Goal: Task Accomplishment & Management: Manage account settings

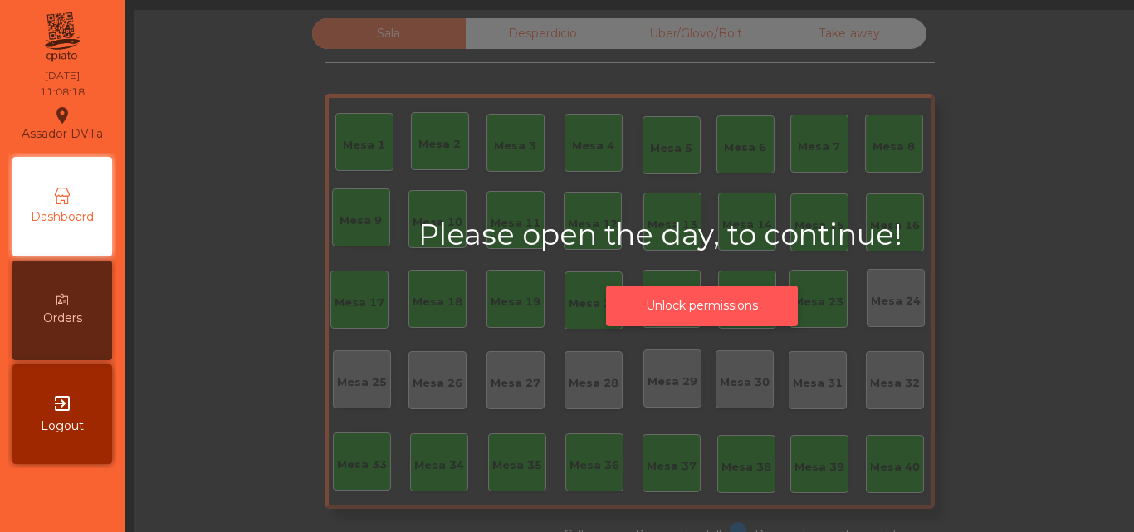
click at [754, 299] on button "Unlock permissions" at bounding box center [702, 306] width 192 height 41
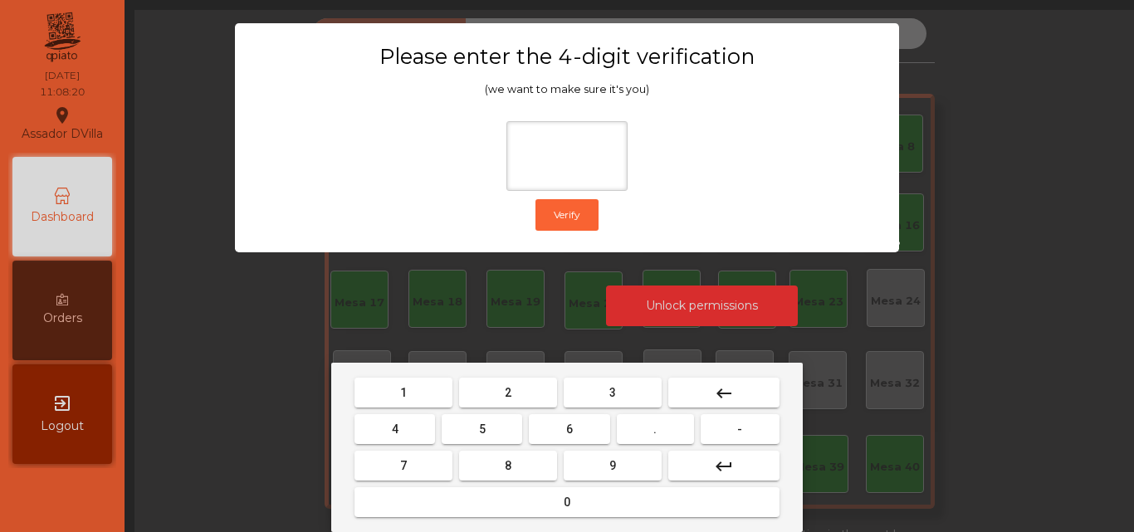
click at [535, 384] on button "2" at bounding box center [508, 393] width 98 height 30
click at [413, 440] on button "4" at bounding box center [395, 429] width 81 height 30
drag, startPoint x: 599, startPoint y: 433, endPoint x: 606, endPoint y: 464, distance: 32.4
click at [600, 434] on button "6" at bounding box center [569, 429] width 81 height 30
click at [607, 464] on button "9" at bounding box center [613, 466] width 98 height 30
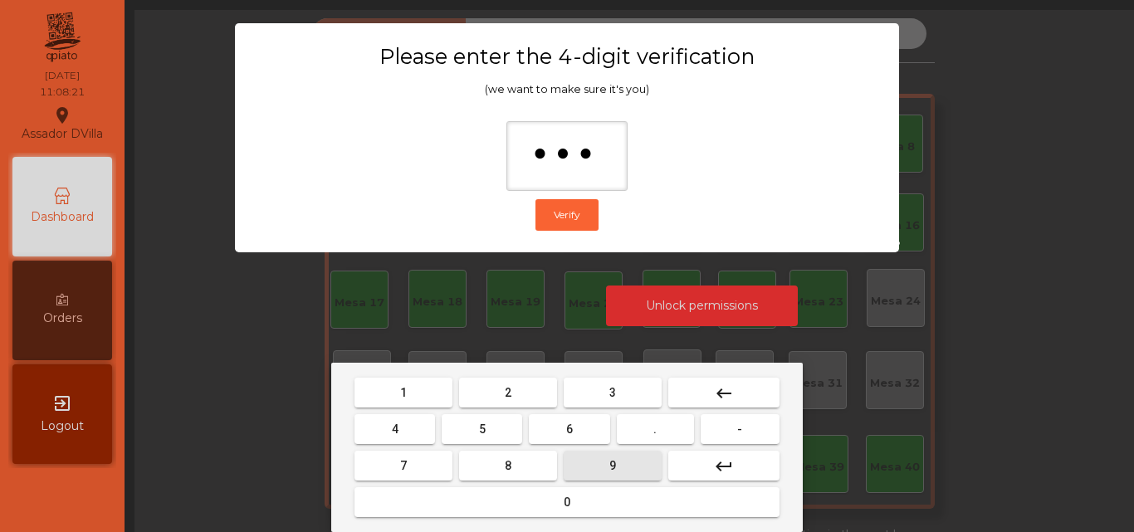
type input "****"
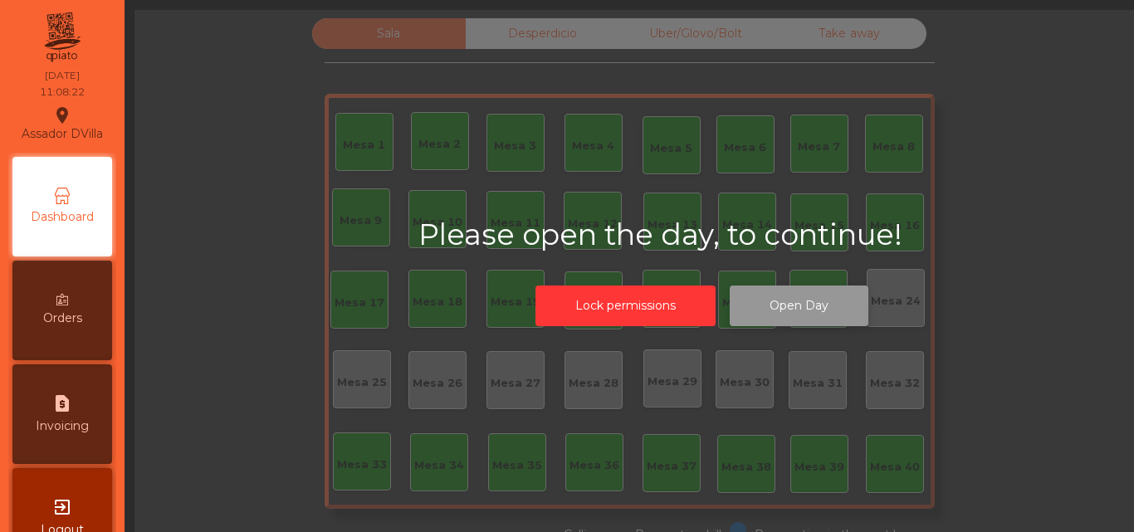
click at [795, 309] on button "Open Day" at bounding box center [799, 306] width 139 height 41
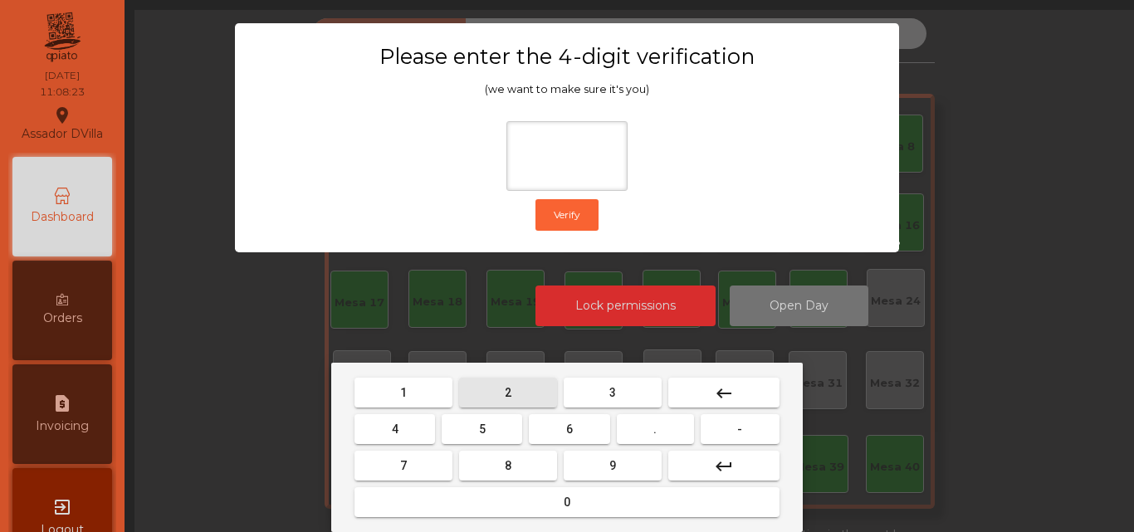
click at [527, 383] on button "2" at bounding box center [508, 393] width 98 height 30
click at [437, 425] on mat-keyboard-key "4" at bounding box center [394, 429] width 87 height 37
click at [410, 438] on button "4" at bounding box center [395, 429] width 81 height 30
drag, startPoint x: 571, startPoint y: 419, endPoint x: 596, endPoint y: 458, distance: 46.1
click at [575, 420] on button "6" at bounding box center [569, 429] width 81 height 30
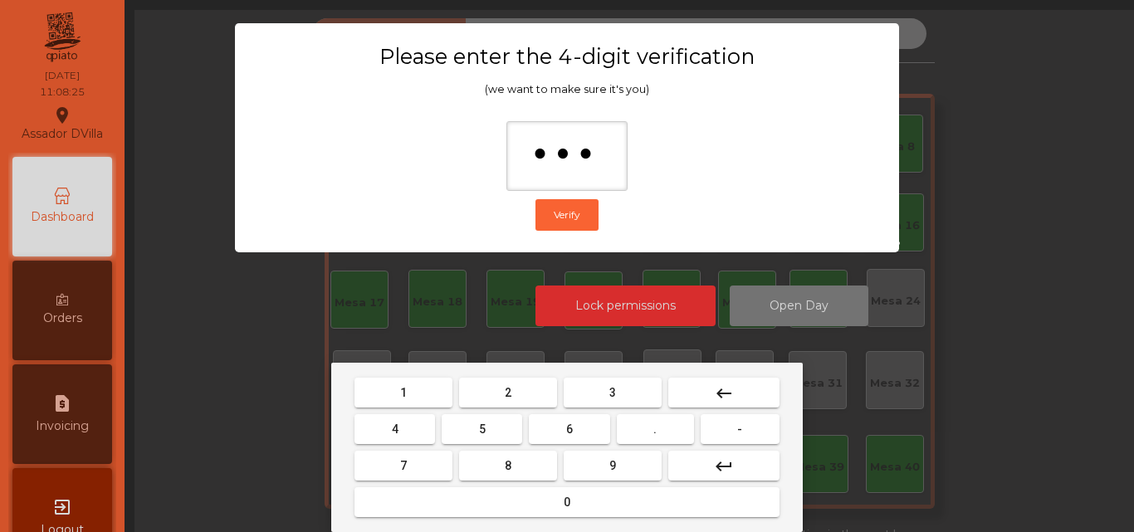
click at [601, 464] on button "9" at bounding box center [613, 466] width 98 height 30
type input "****"
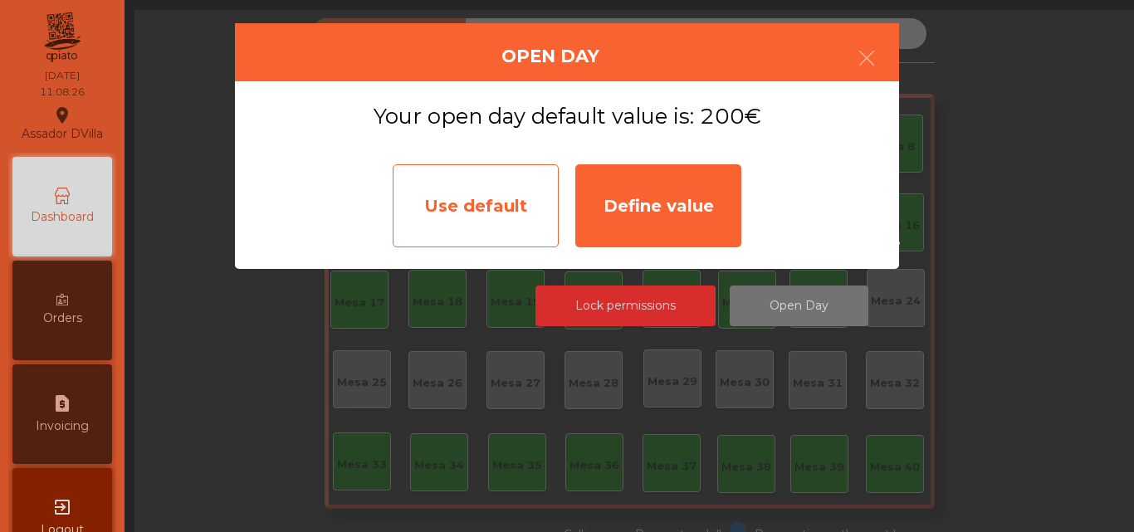
click at [522, 203] on div "Use default" at bounding box center [476, 205] width 166 height 83
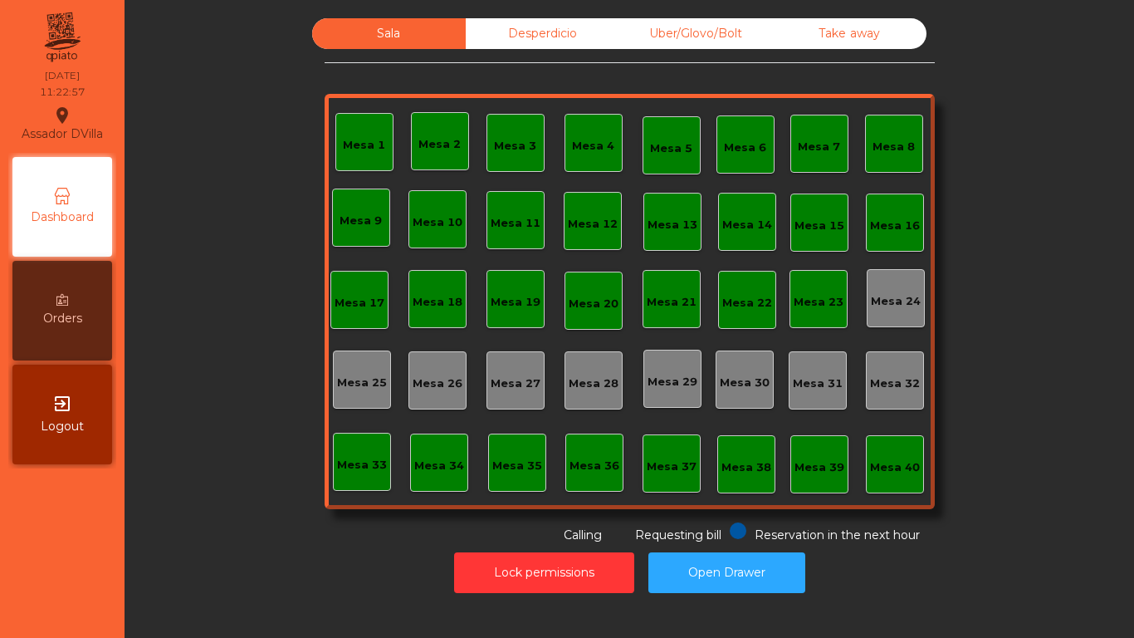
drag, startPoint x: 1105, startPoint y: 429, endPoint x: 1105, endPoint y: 447, distance: 17.5
click at [1107, 443] on div "Sala Desperdicio Uber/Glovo/Bolt Take away Mesa 1 Mesa 2 Mesa 3 [GEOGRAPHIC_DAT…" at bounding box center [630, 309] width 990 height 583
drag, startPoint x: 1105, startPoint y: 447, endPoint x: 1049, endPoint y: 551, distance: 117.8
click at [1049, 532] on div "Lock permissions Open Drawer" at bounding box center [629, 572] width 965 height 57
drag, startPoint x: 1049, startPoint y: 551, endPoint x: 611, endPoint y: 349, distance: 482.0
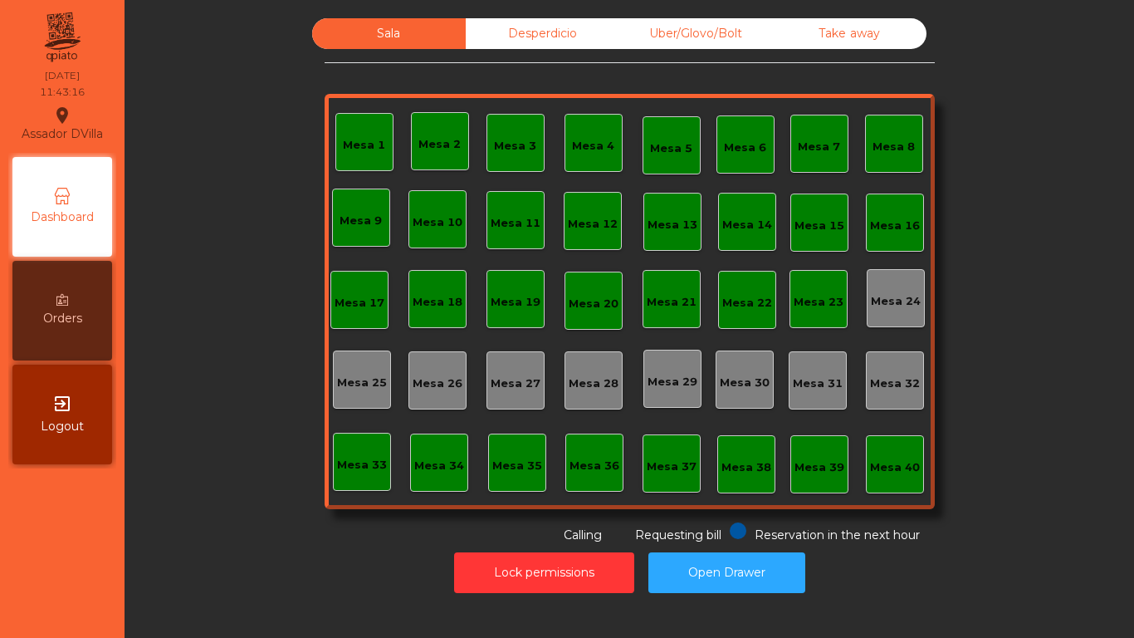
click at [948, 532] on div "Lock permissions Open Drawer" at bounding box center [629, 572] width 965 height 57
click at [728, 19] on div "Uber/Glovo/Bolt" at bounding box center [697, 33] width 154 height 31
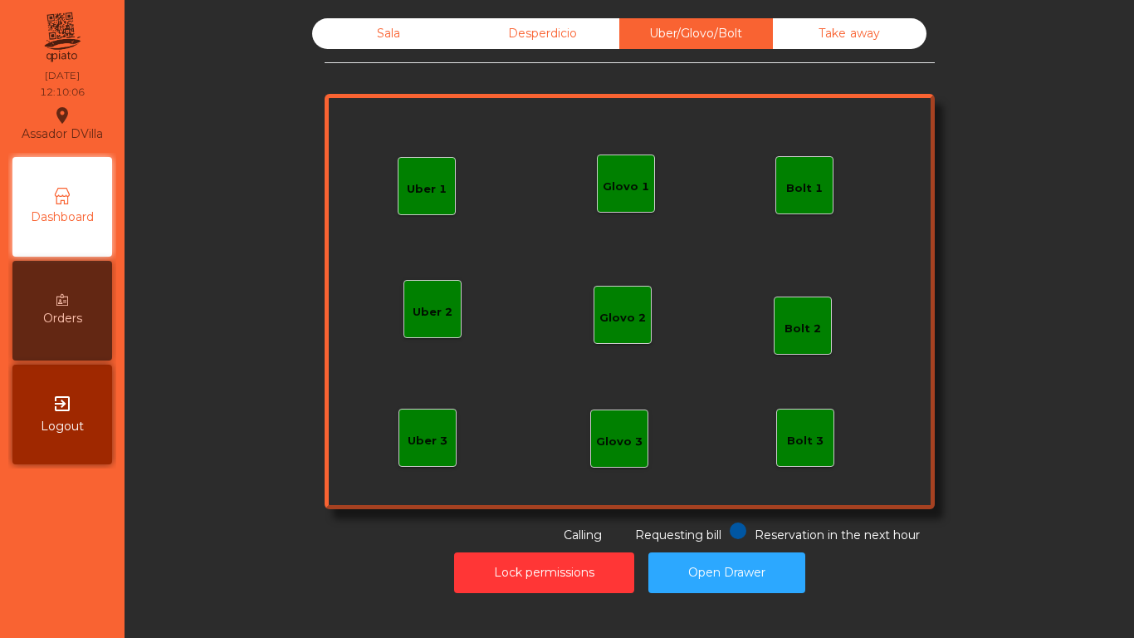
drag, startPoint x: 629, startPoint y: 173, endPoint x: 620, endPoint y: 173, distance: 9.1
click at [620, 173] on div "Glovo 1" at bounding box center [626, 183] width 47 height 23
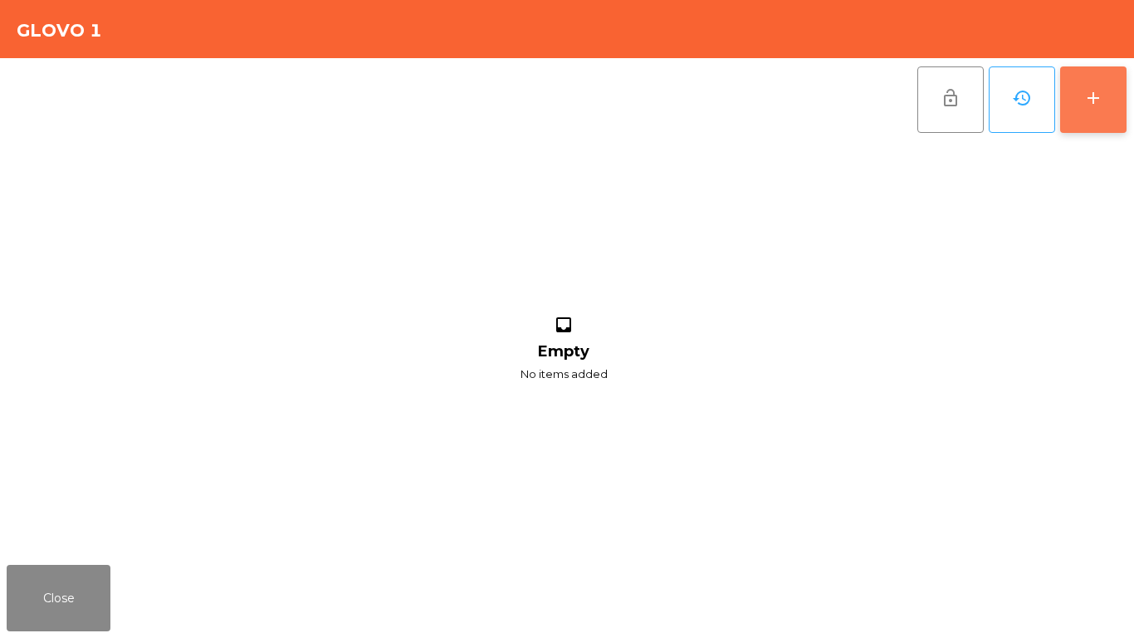
click at [1092, 117] on button "add" at bounding box center [1094, 99] width 66 height 66
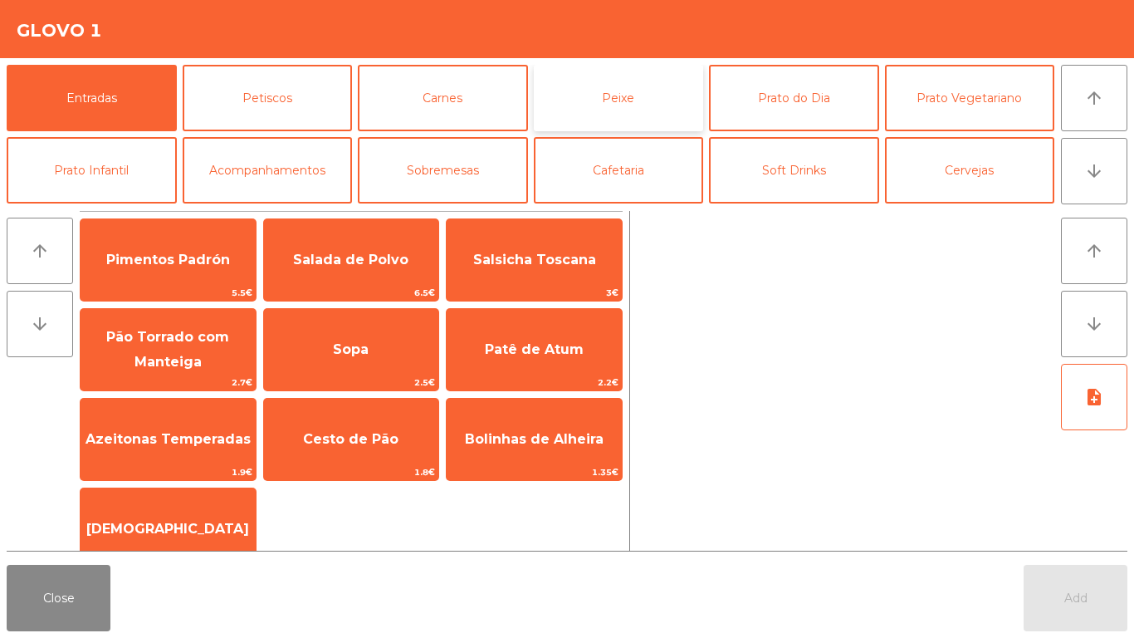
click at [618, 76] on button "Peixe" at bounding box center [619, 98] width 170 height 66
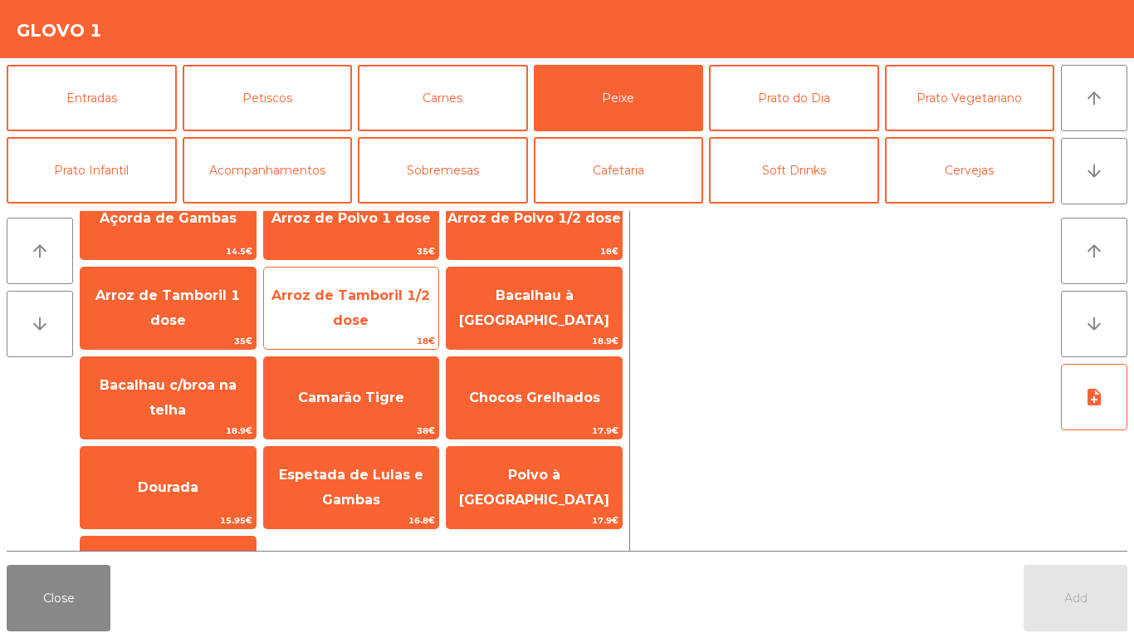
scroll to position [83, 0]
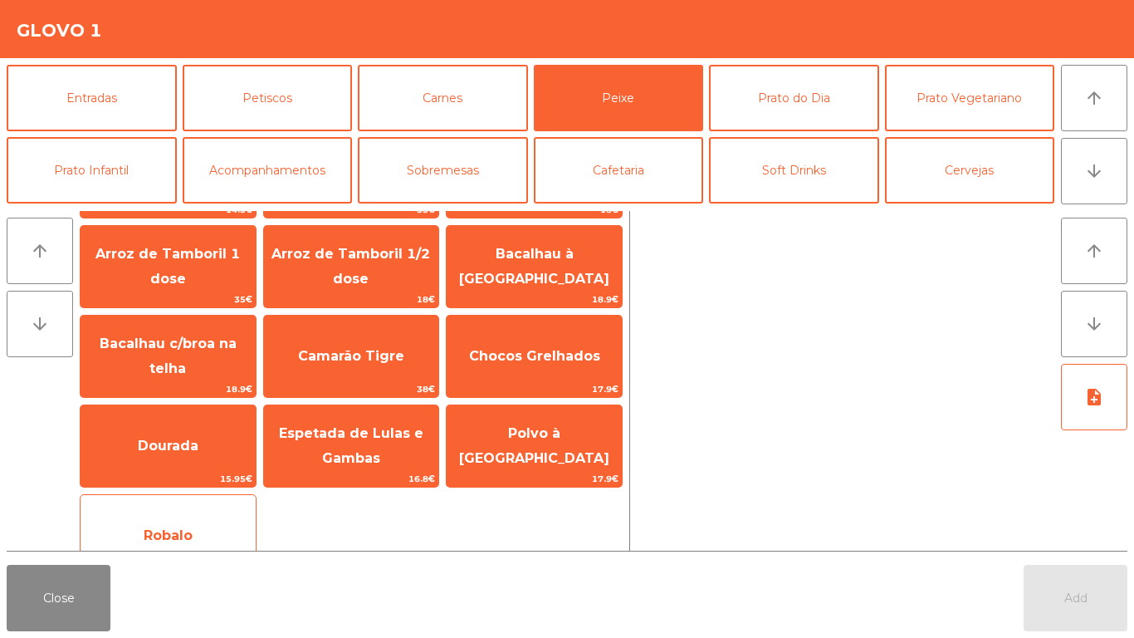
click at [169, 529] on span "Robalo" at bounding box center [168, 535] width 49 height 16
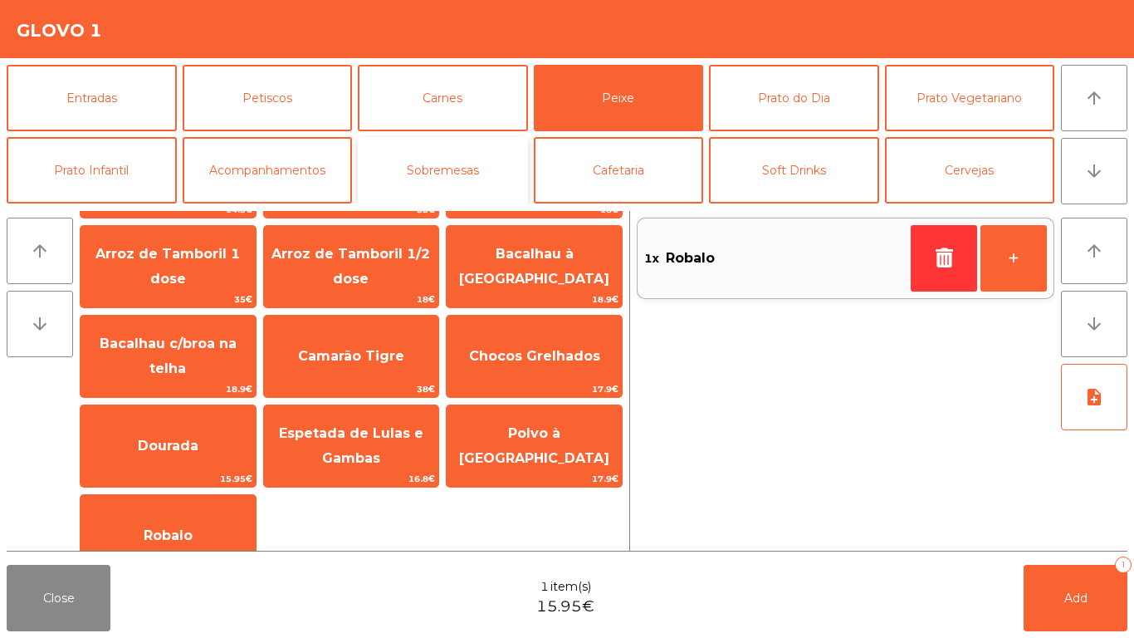
click at [507, 160] on button "Sobremesas" at bounding box center [443, 170] width 170 height 66
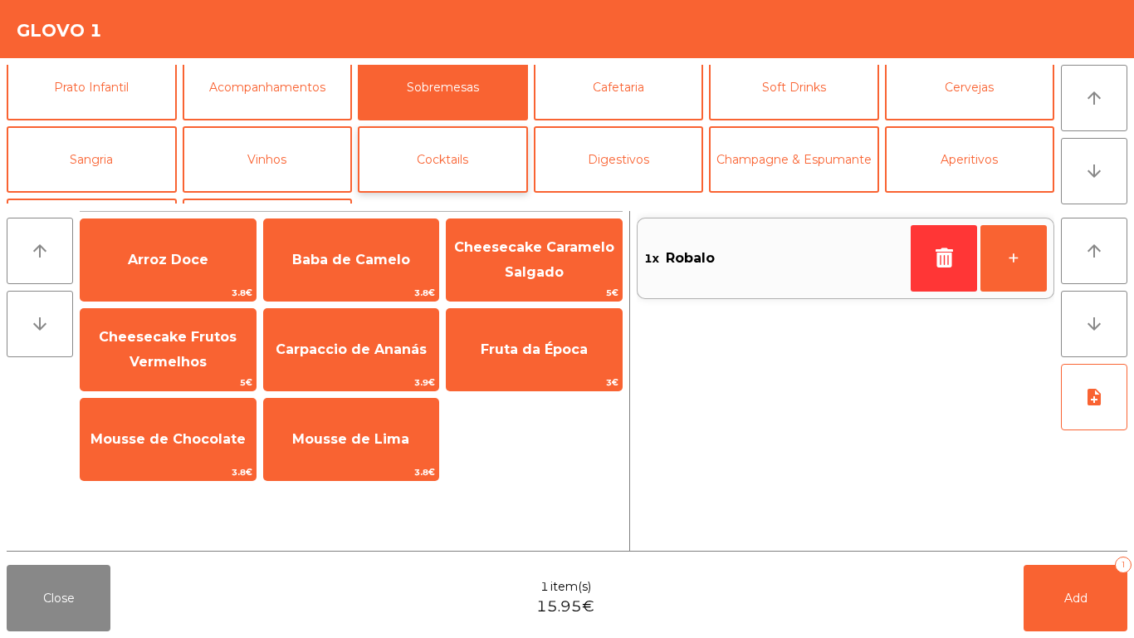
scroll to position [145, 0]
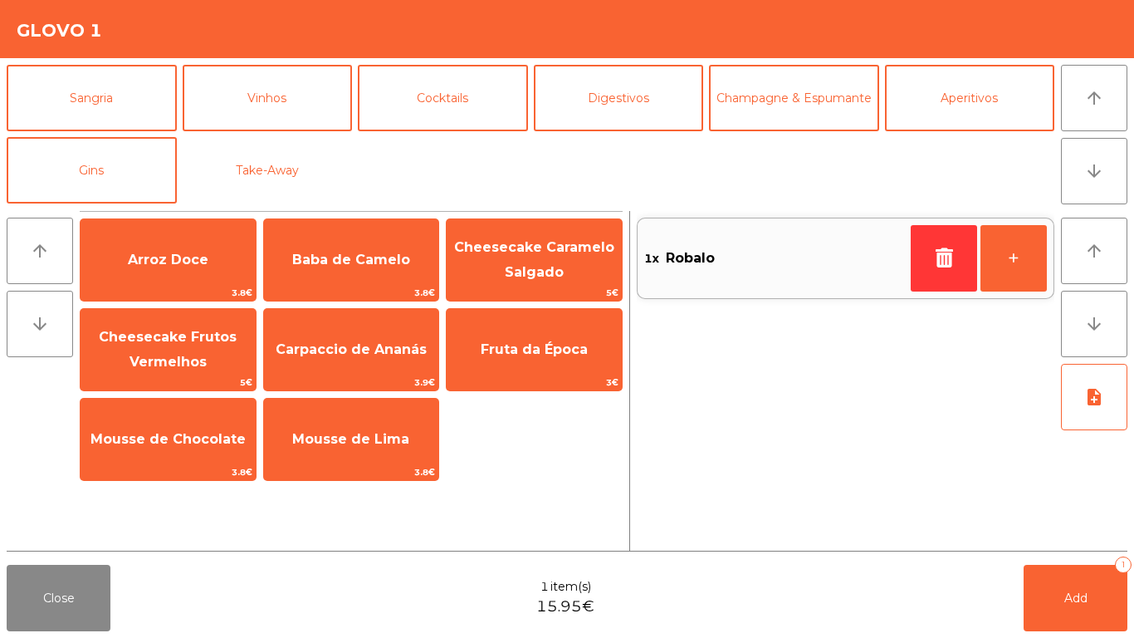
drag, startPoint x: 311, startPoint y: 158, endPoint x: 316, endPoint y: 203, distance: 46.0
click at [311, 157] on button "Take-Away" at bounding box center [268, 170] width 170 height 66
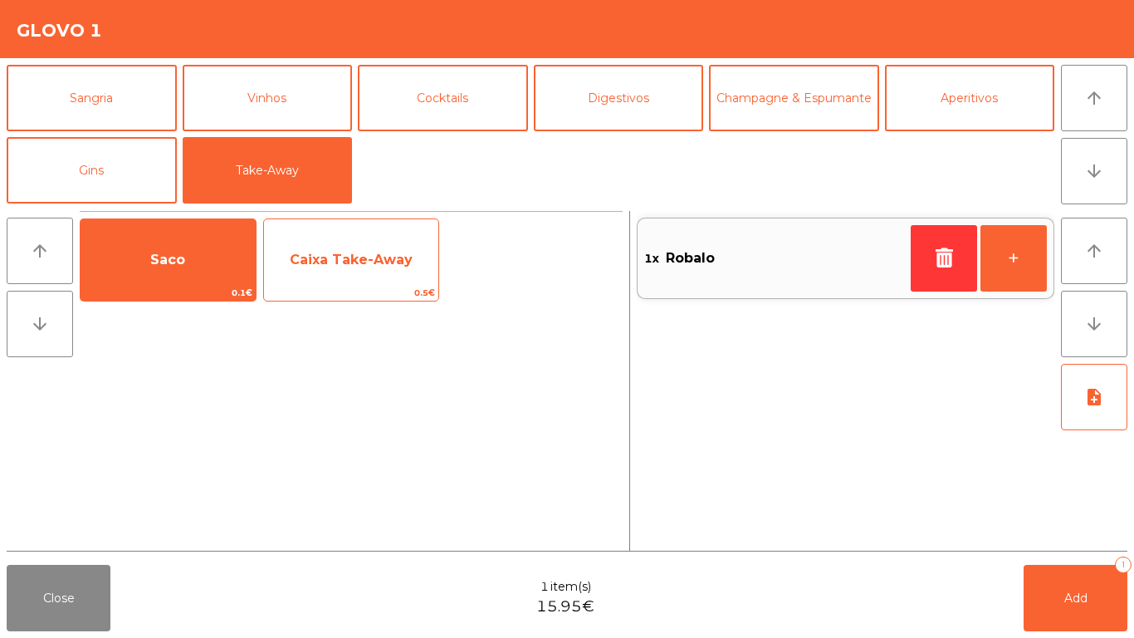
click at [304, 267] on span "Caixa Take-Away" at bounding box center [351, 260] width 175 height 45
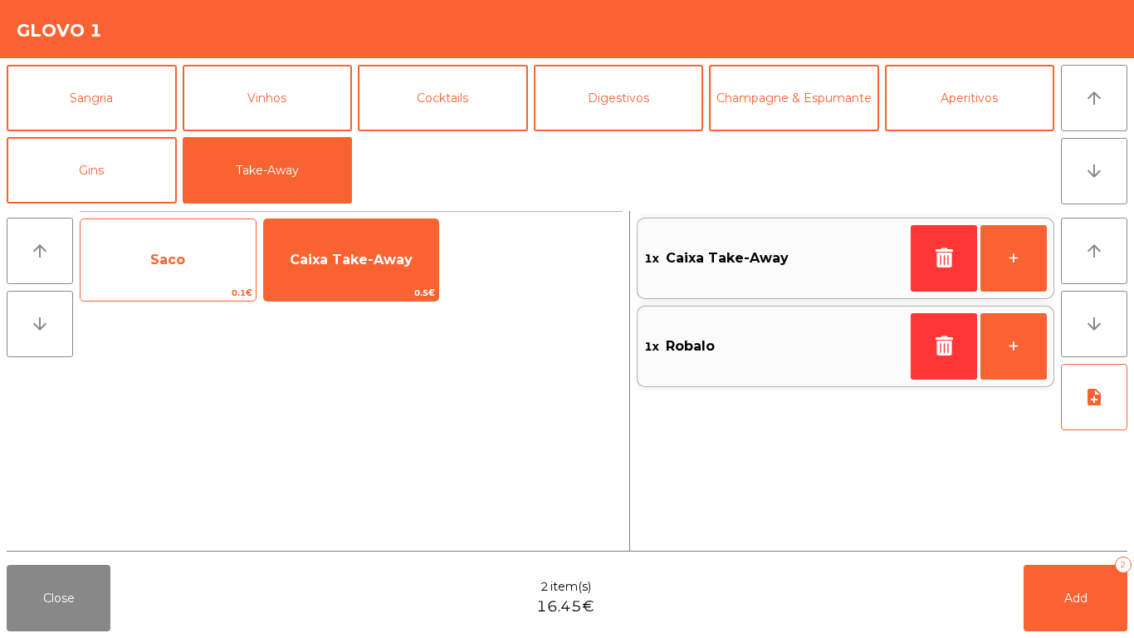
drag, startPoint x: 205, startPoint y: 254, endPoint x: 214, endPoint y: 253, distance: 9.2
click at [205, 253] on span "Saco" at bounding box center [168, 260] width 175 height 45
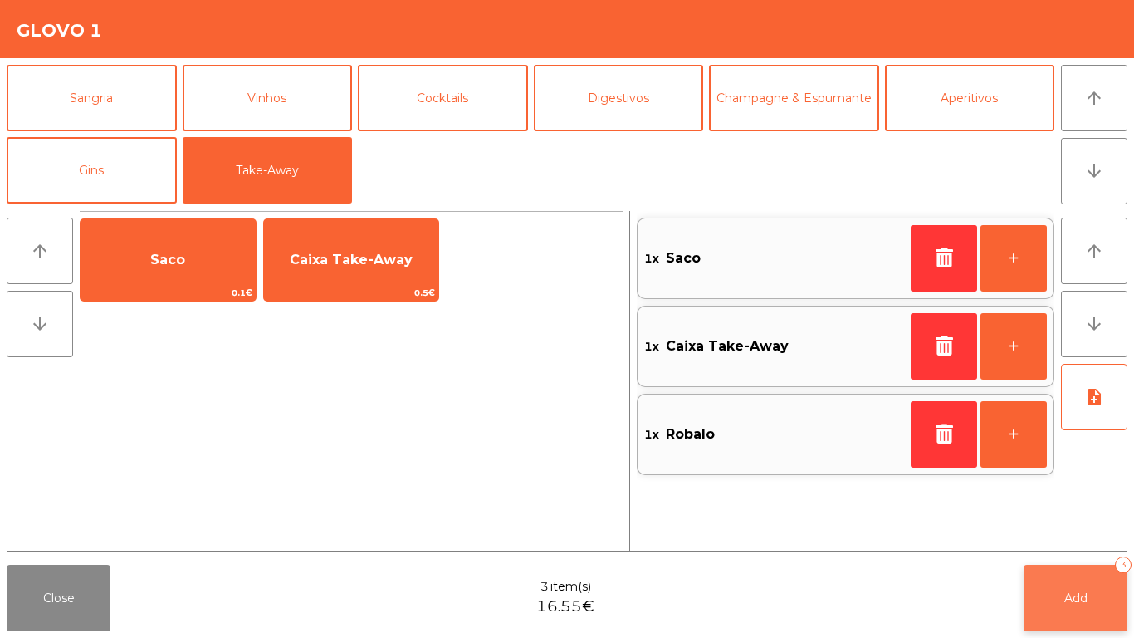
click at [1121, 532] on button "Add 3" at bounding box center [1076, 598] width 104 height 66
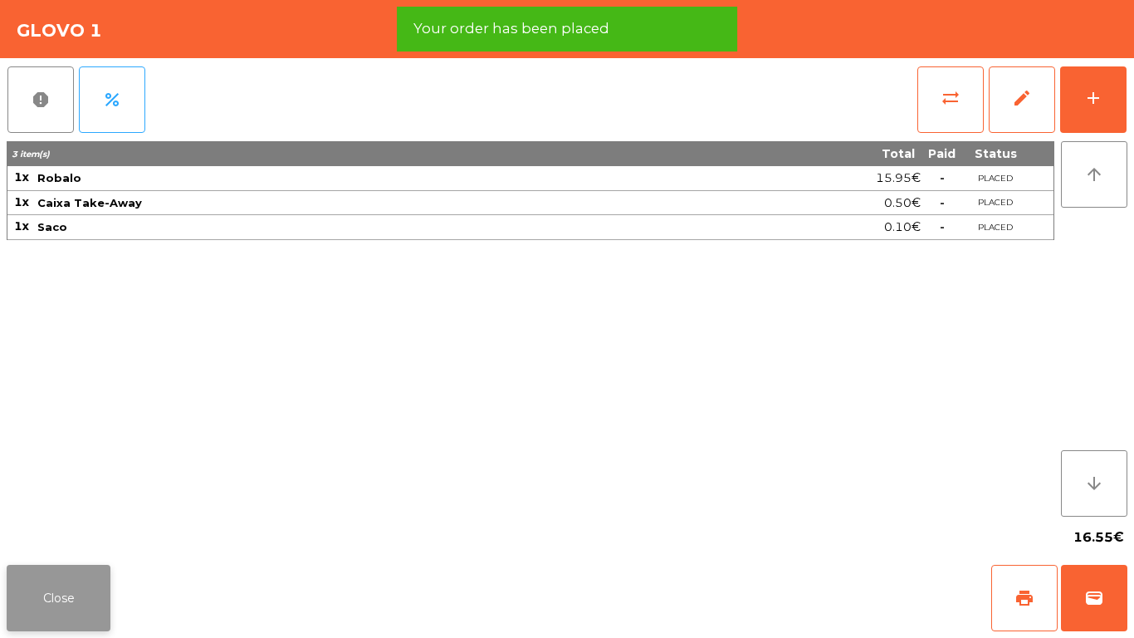
drag, startPoint x: 15, startPoint y: 635, endPoint x: 48, endPoint y: 605, distance: 44.7
click at [16, 532] on div "Close print wallet" at bounding box center [567, 598] width 1134 height 80
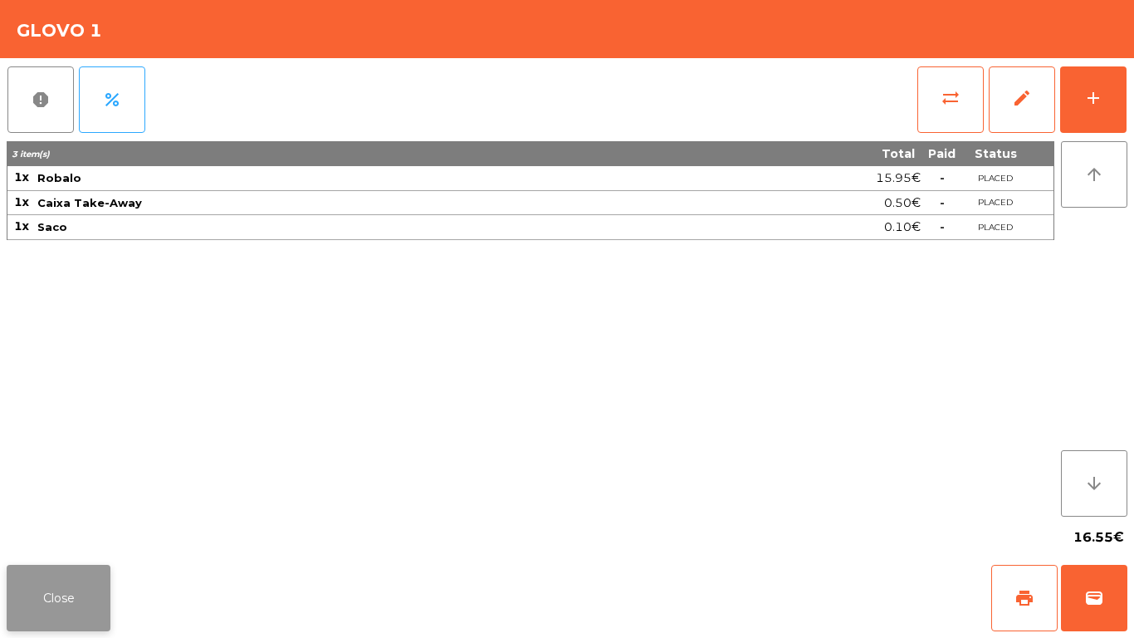
click at [68, 532] on button "Close" at bounding box center [59, 598] width 104 height 66
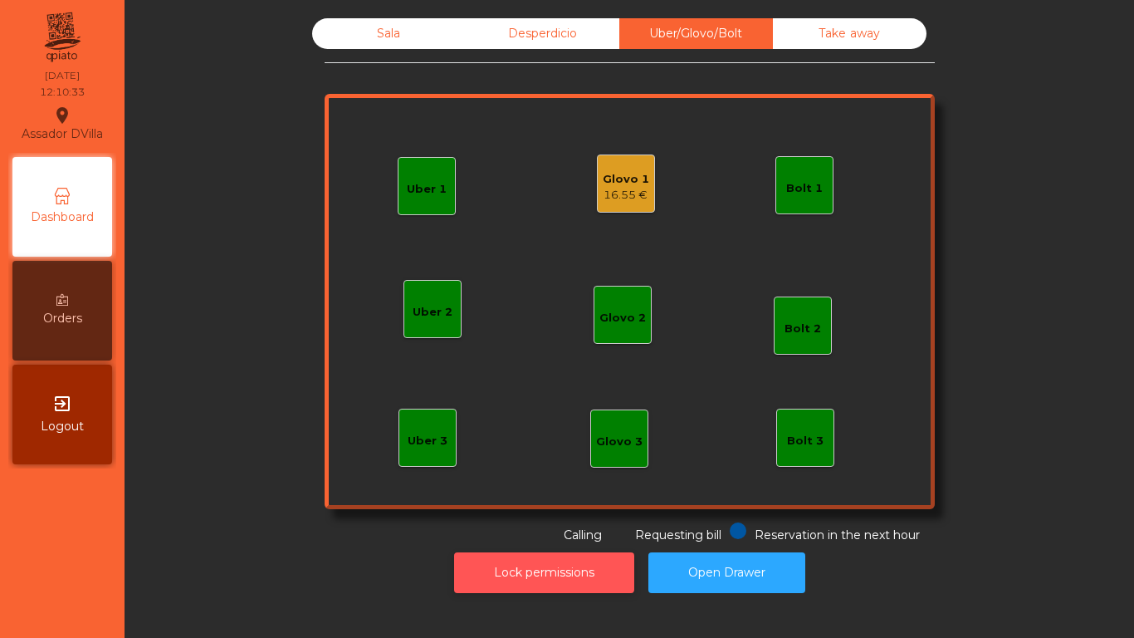
click at [476, 532] on button "Lock permissions" at bounding box center [544, 572] width 180 height 41
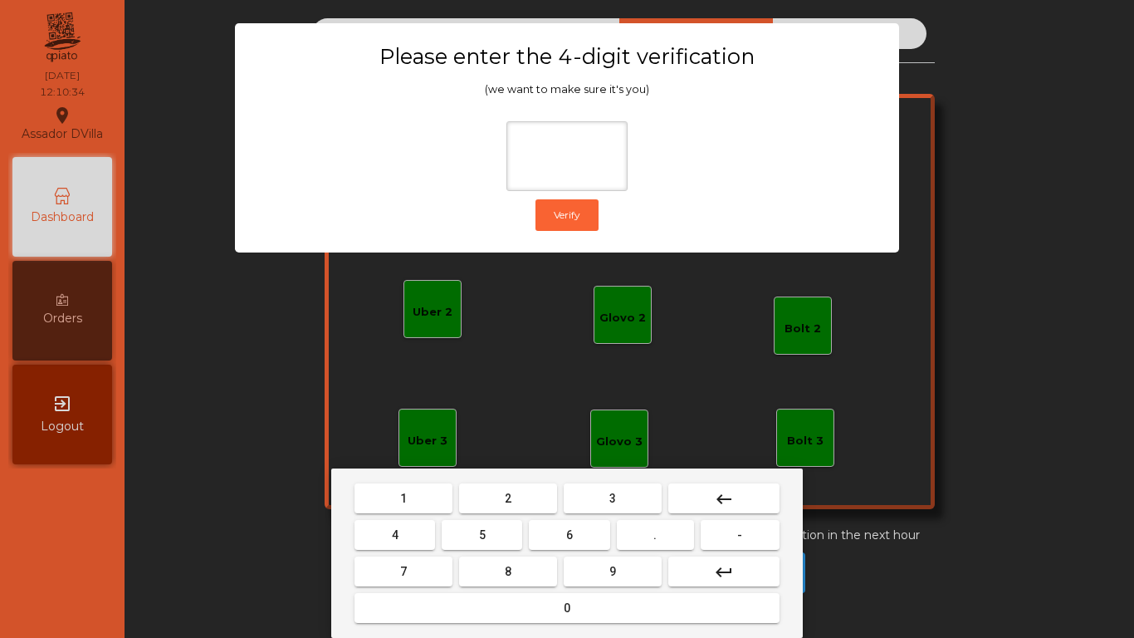
click at [537, 509] on button "2" at bounding box center [508, 498] width 98 height 30
click at [409, 532] on button "4" at bounding box center [395, 535] width 81 height 30
click at [570, 532] on button "6" at bounding box center [569, 535] width 81 height 30
click at [602, 532] on button "9" at bounding box center [613, 571] width 98 height 30
type input "****"
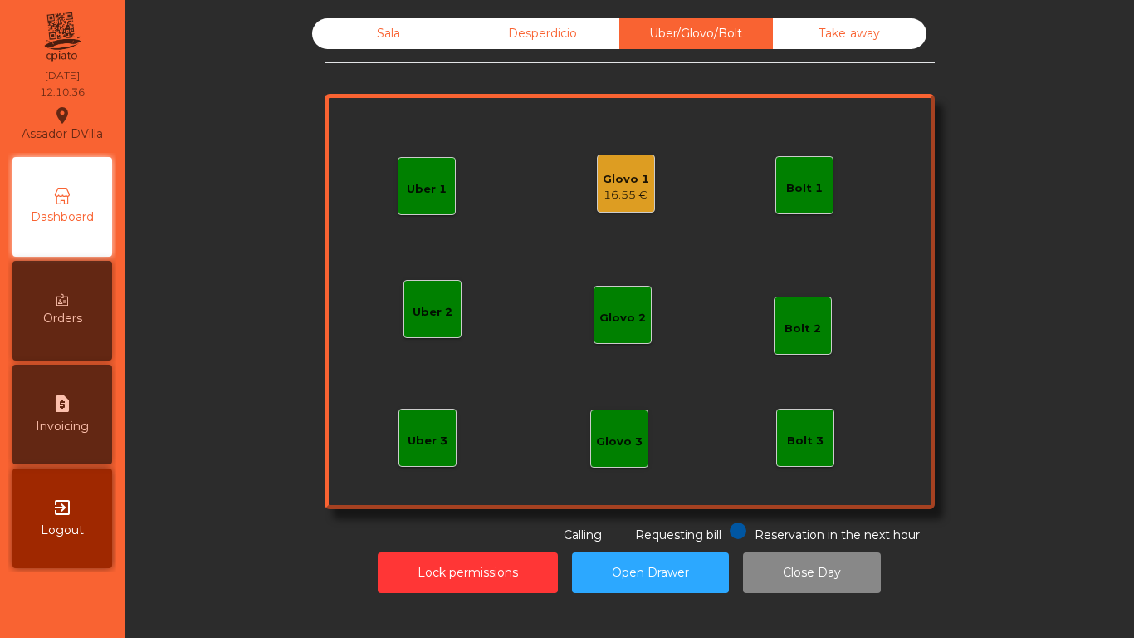
click at [625, 186] on div "Glovo 1" at bounding box center [626, 179] width 47 height 17
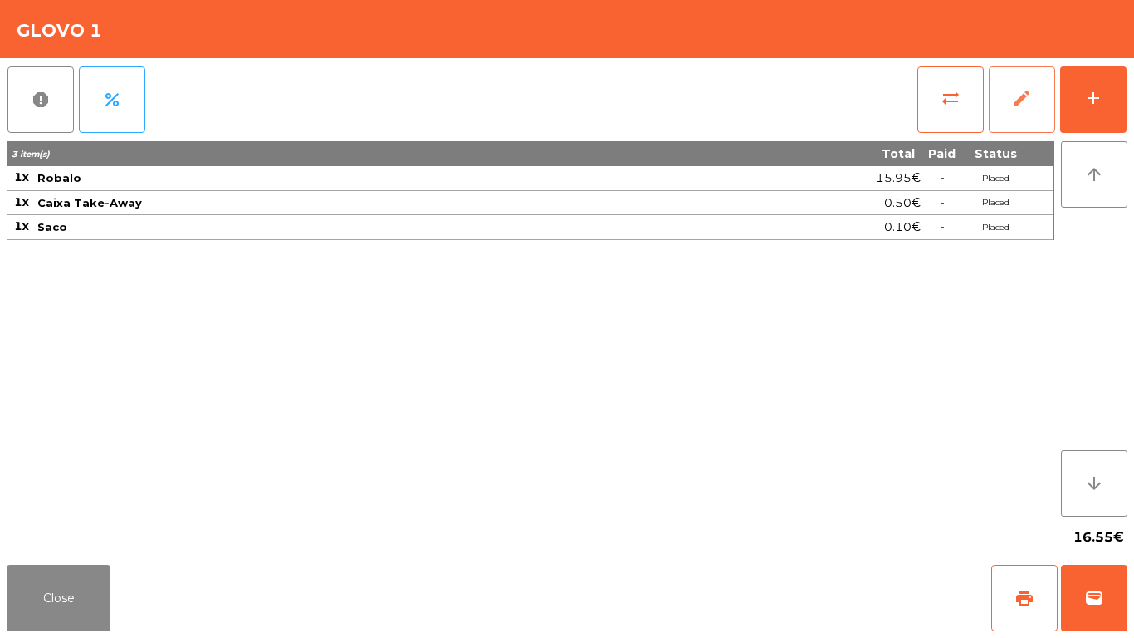
click at [1053, 99] on button "edit" at bounding box center [1022, 99] width 66 height 66
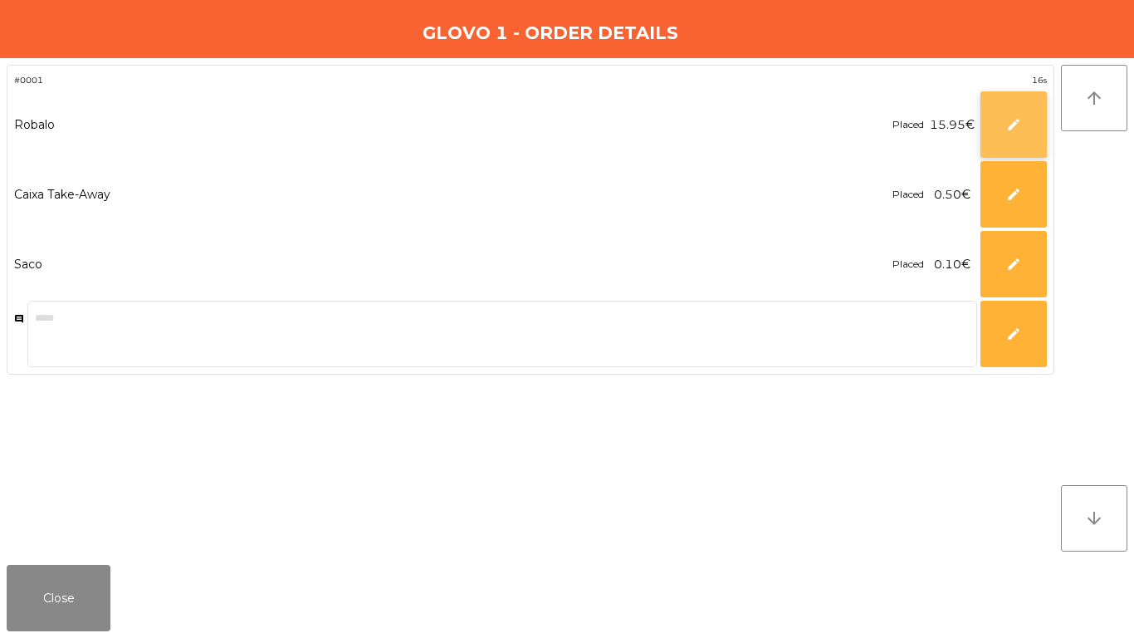
click at [1005, 127] on button "edit" at bounding box center [1014, 124] width 66 height 66
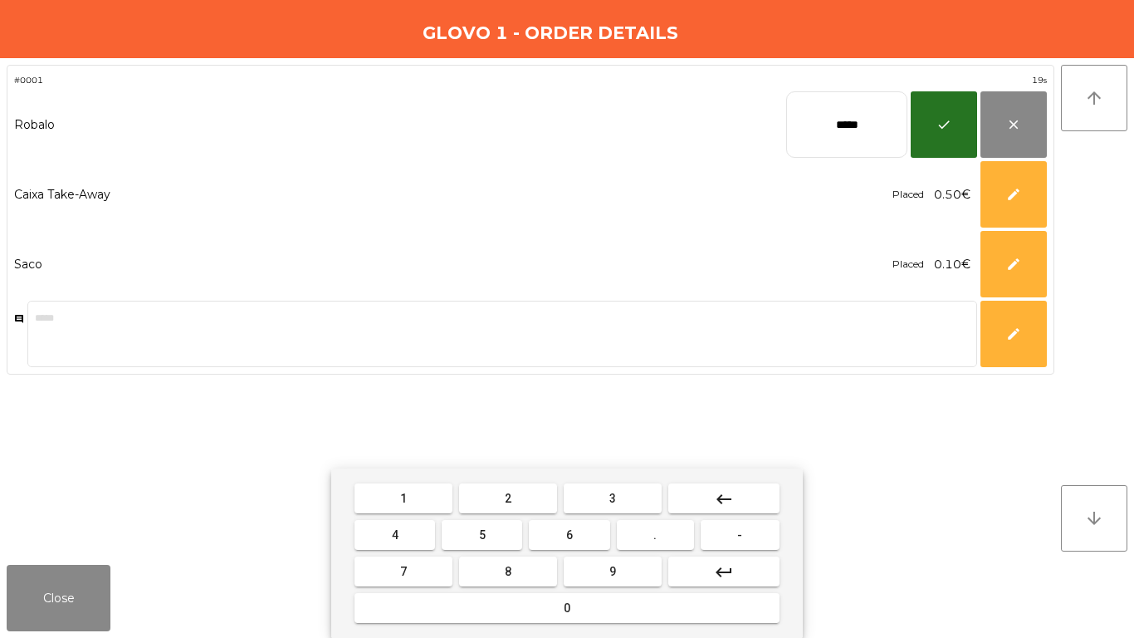
click at [725, 504] on mat-icon "keyboard_backspace" at bounding box center [724, 499] width 20 height 20
type input "***"
click at [718, 505] on mat-icon "keyboard_backspace" at bounding box center [724, 499] width 20 height 20
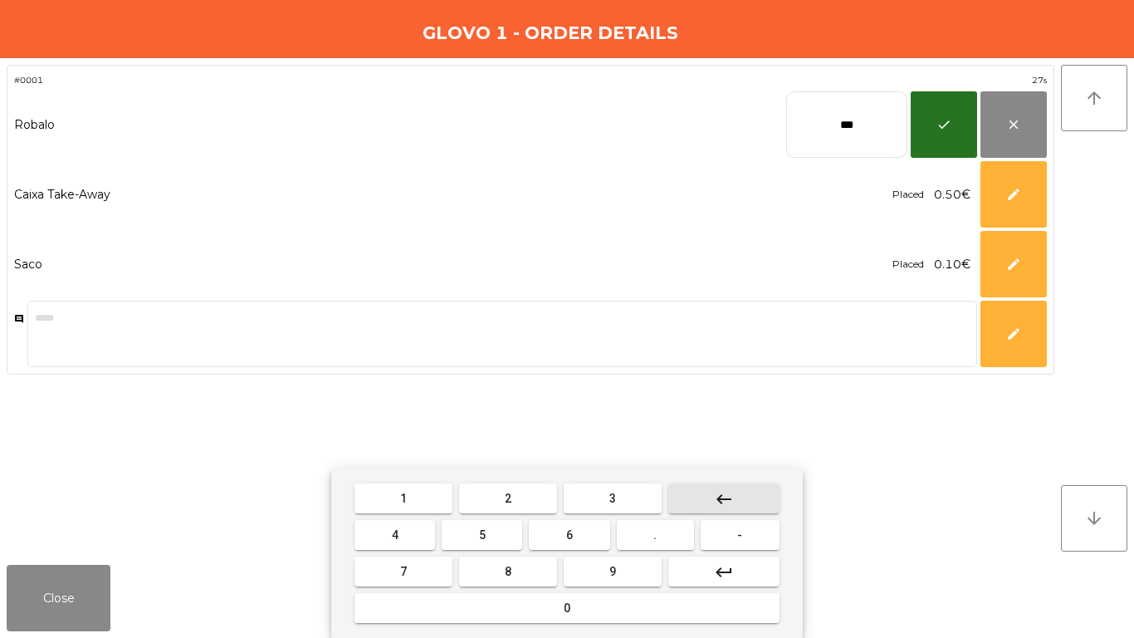
click at [718, 504] on mat-icon "keyboard_backspace" at bounding box center [724, 499] width 20 height 20
click at [500, 500] on button "2" at bounding box center [508, 498] width 98 height 30
click at [448, 498] on button "1" at bounding box center [404, 498] width 98 height 30
click at [647, 532] on button "." at bounding box center [655, 535] width 77 height 30
click at [502, 532] on button "5" at bounding box center [482, 535] width 81 height 30
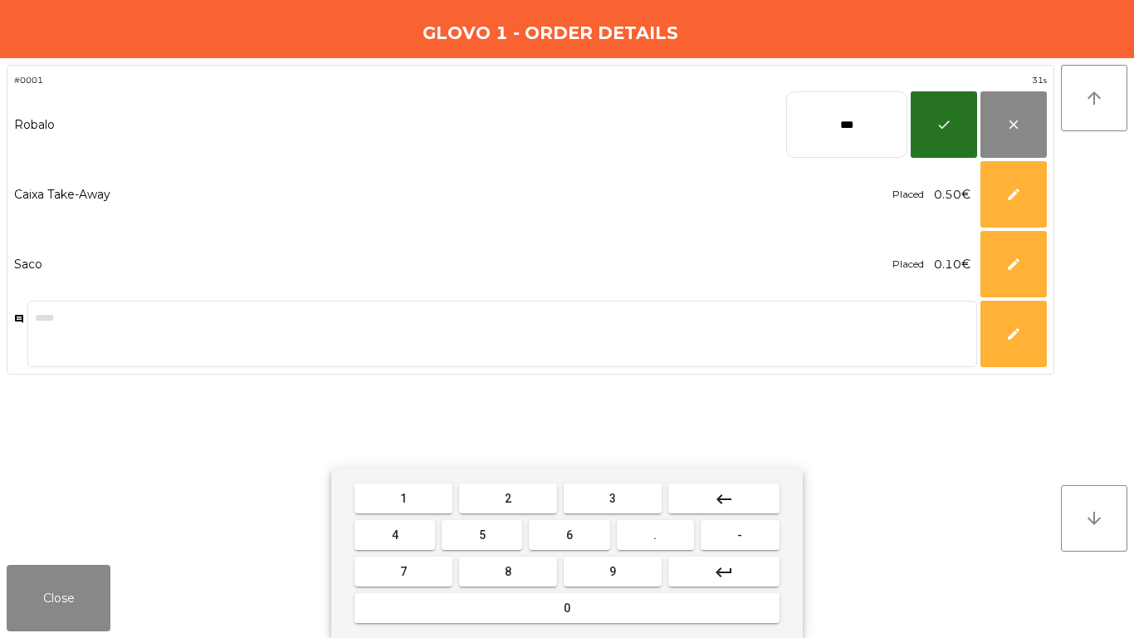
drag, startPoint x: 551, startPoint y: 607, endPoint x: 727, endPoint y: 279, distance: 371.9
click at [553, 532] on button "0" at bounding box center [567, 608] width 425 height 30
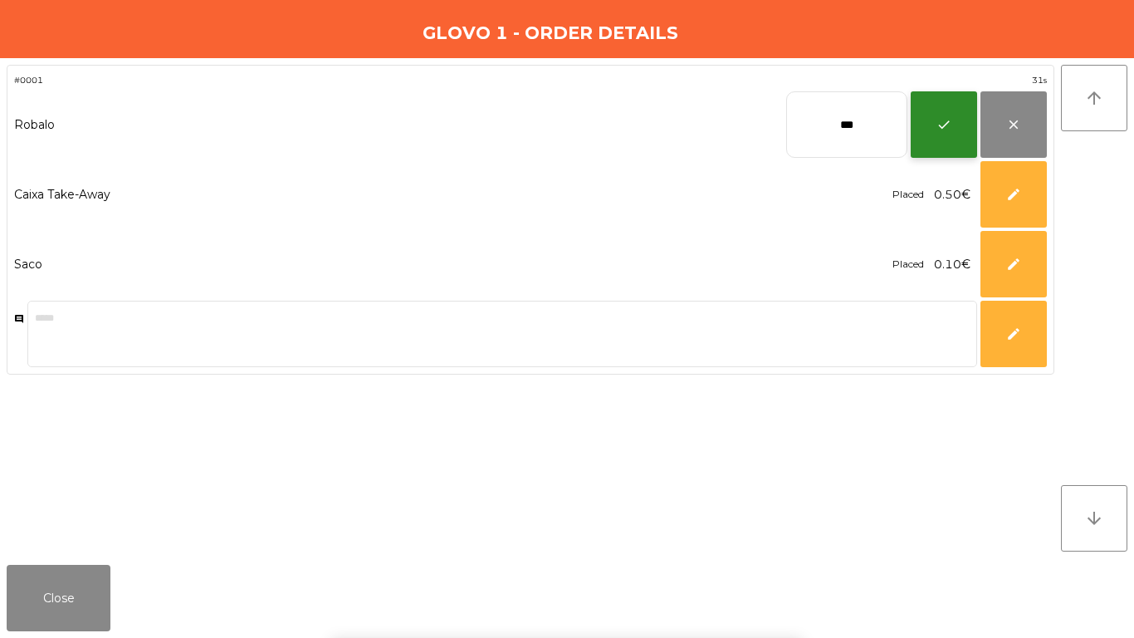
click at [953, 132] on button "check" at bounding box center [944, 124] width 66 height 66
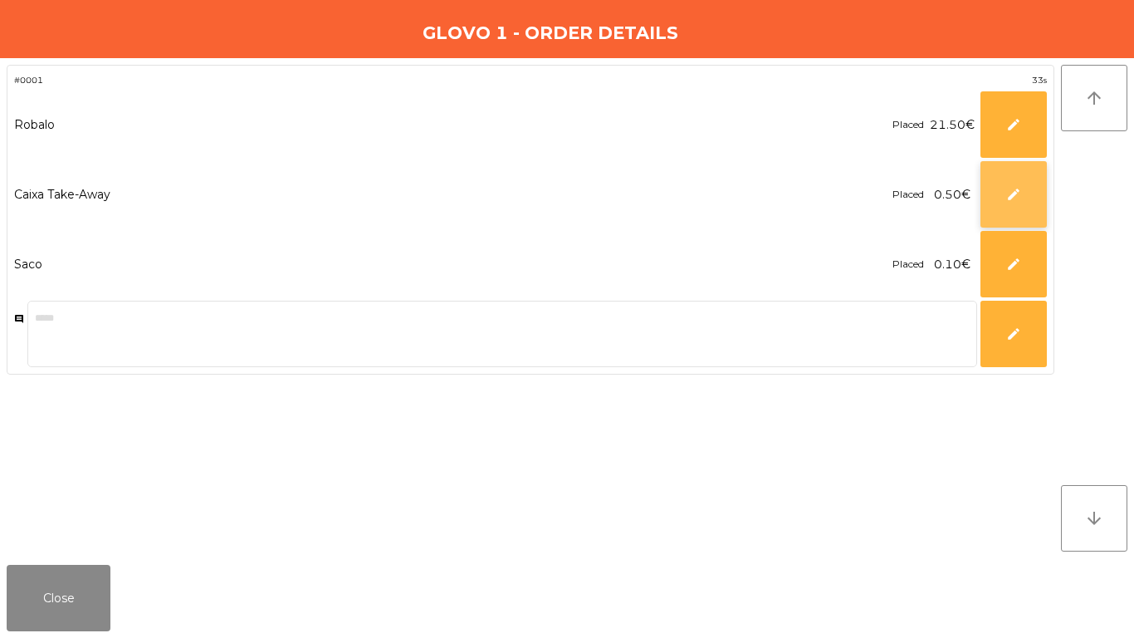
click at [1005, 195] on button "edit" at bounding box center [1014, 194] width 66 height 66
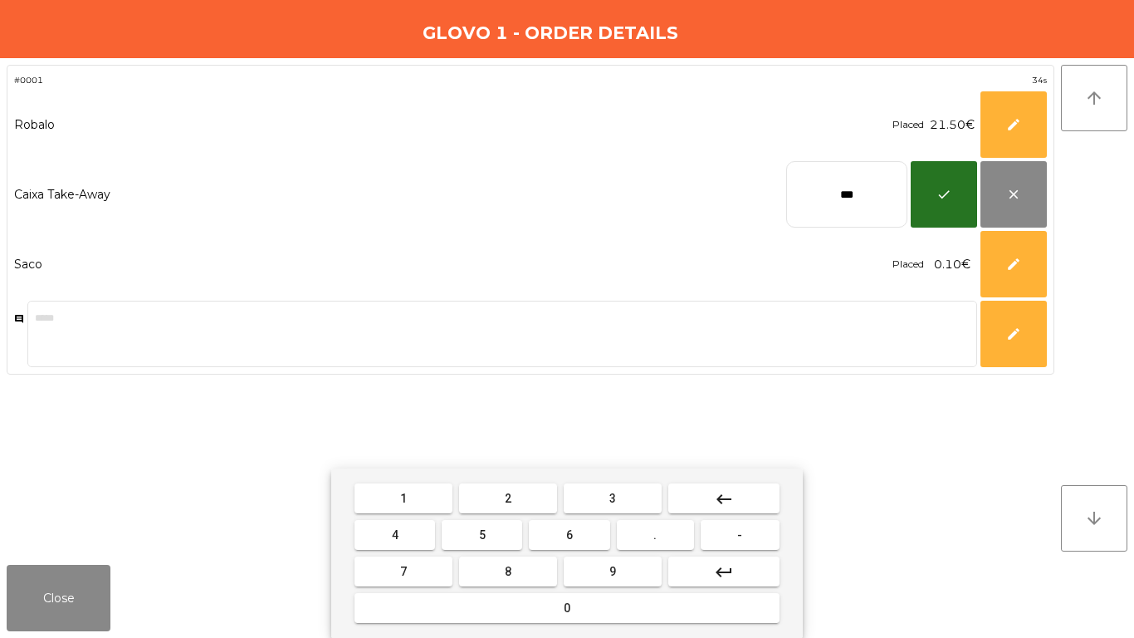
click at [697, 496] on button "keyboard_backspace" at bounding box center [724, 498] width 111 height 30
click at [602, 502] on button "3" at bounding box center [613, 498] width 98 height 30
drag, startPoint x: 413, startPoint y: 566, endPoint x: 674, endPoint y: 451, distance: 285.2
click at [421, 532] on button "7" at bounding box center [404, 571] width 98 height 30
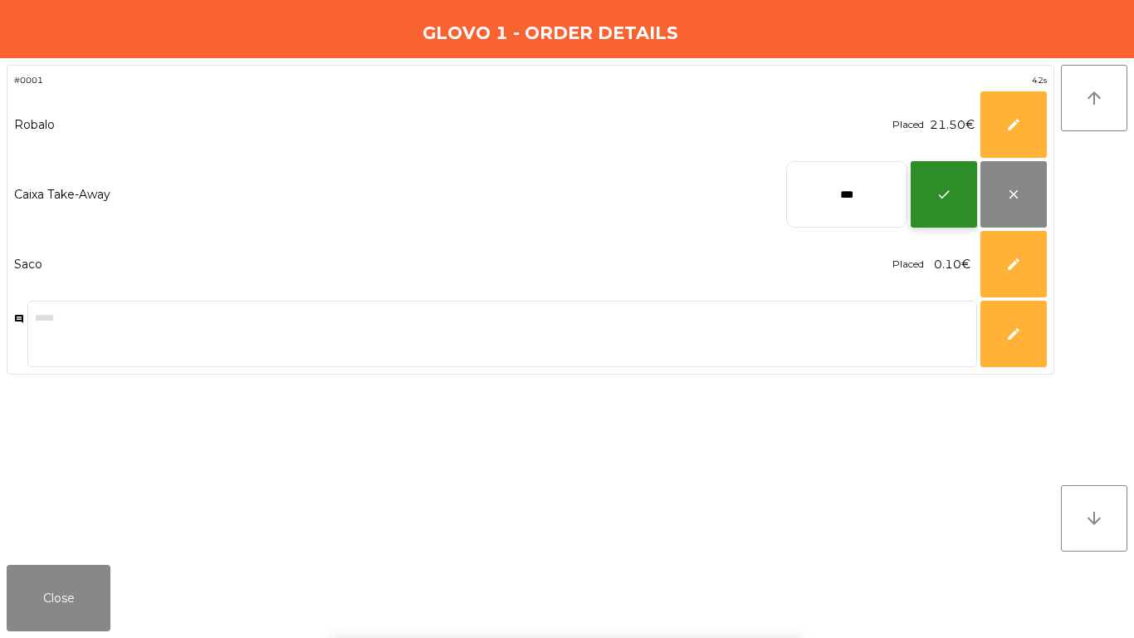
click at [937, 188] on span "check" at bounding box center [944, 194] width 15 height 15
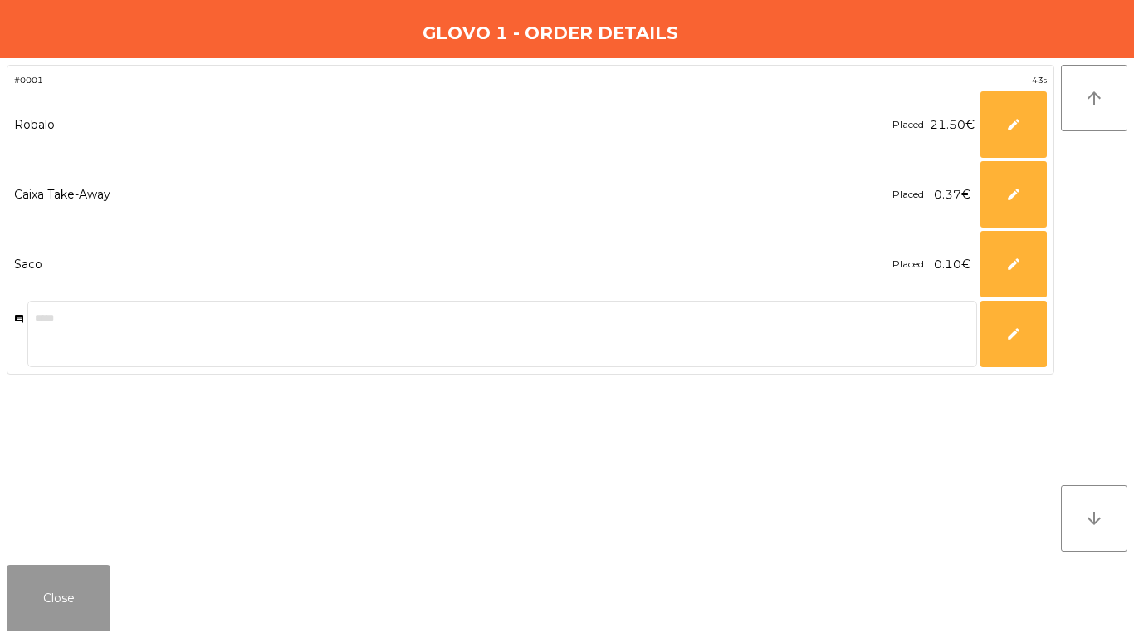
click at [89, 532] on button "Close" at bounding box center [59, 598] width 104 height 66
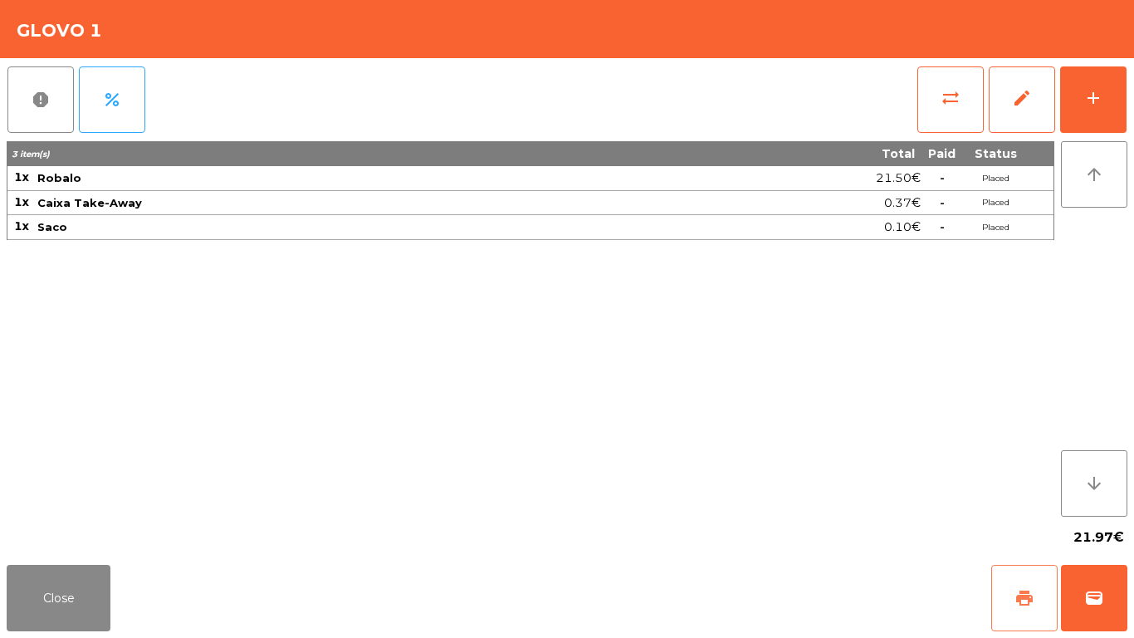
click at [1002, 532] on button "print" at bounding box center [1025, 598] width 66 height 66
click at [1109, 532] on button "wallet" at bounding box center [1094, 598] width 66 height 66
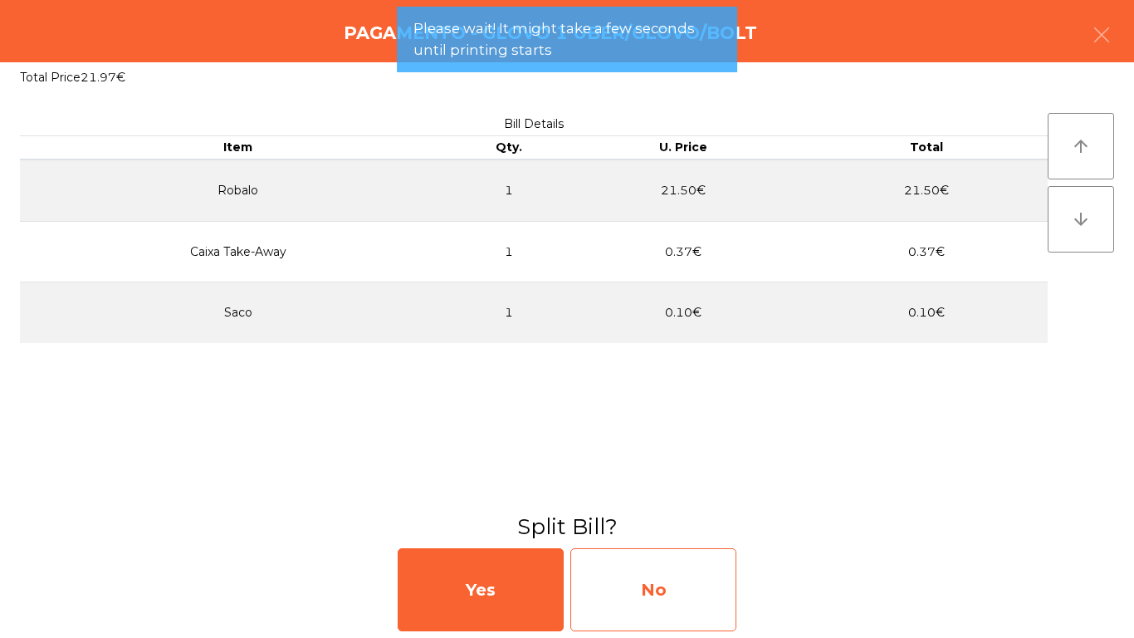
click at [718, 532] on div "No" at bounding box center [654, 589] width 166 height 83
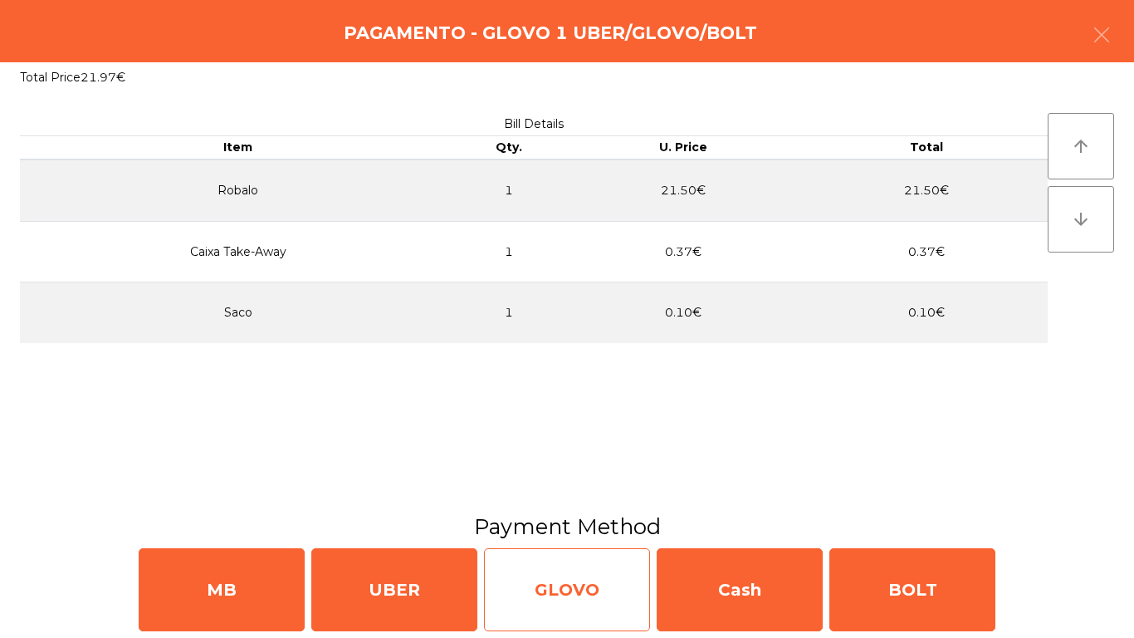
click at [602, 532] on div "GLOVO" at bounding box center [567, 589] width 166 height 83
select select "**"
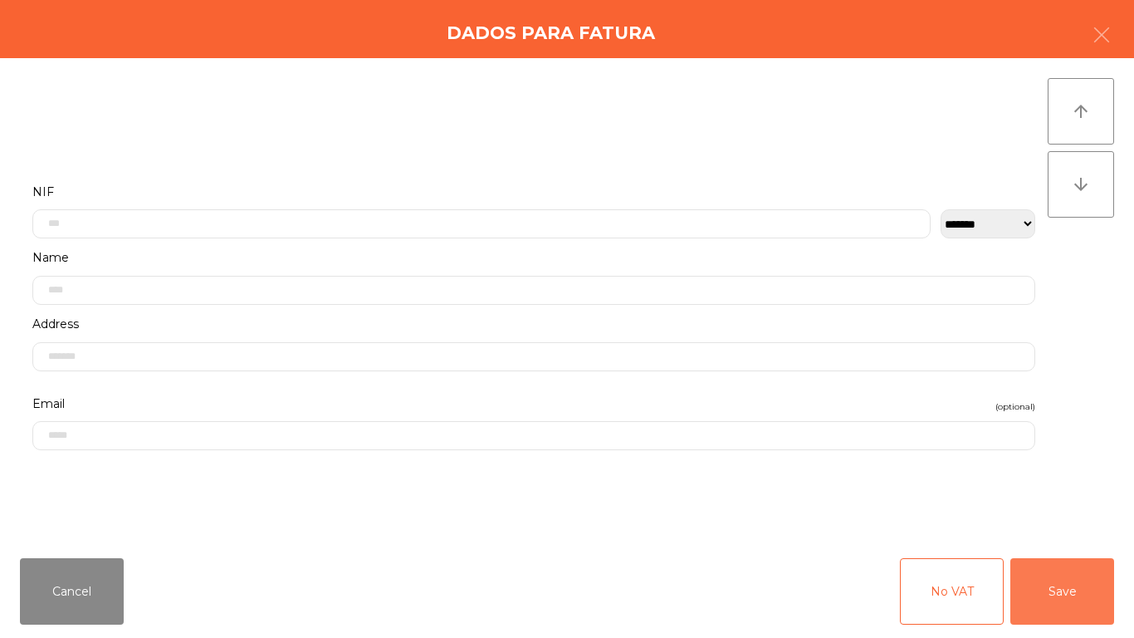
click at [1075, 532] on button "Save" at bounding box center [1063, 591] width 104 height 66
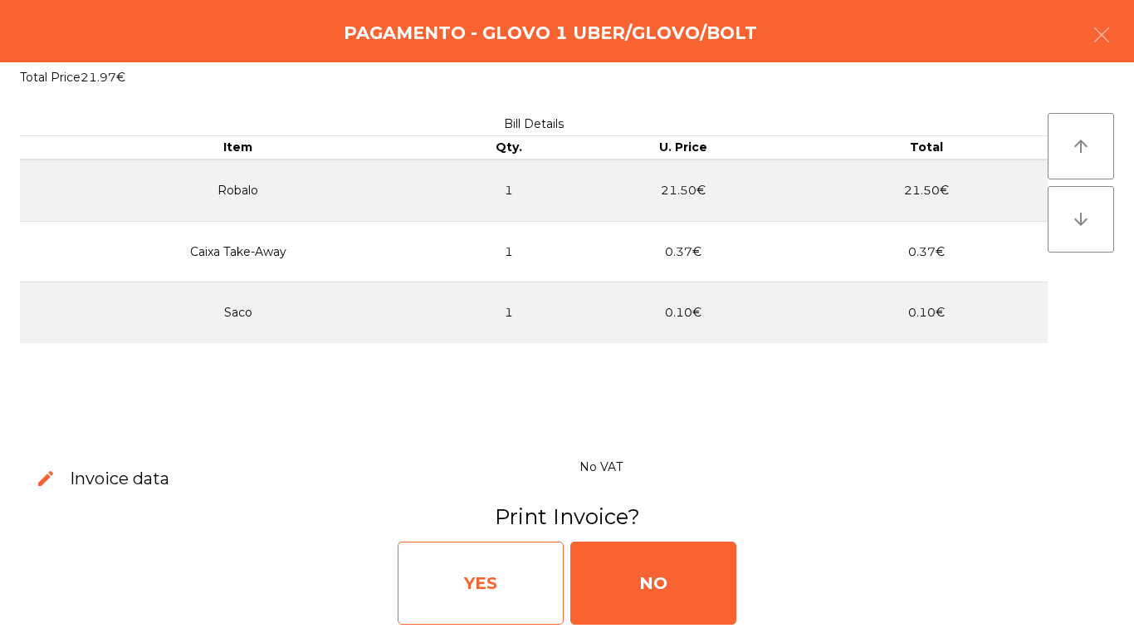
click at [540, 532] on div "YES" at bounding box center [481, 582] width 166 height 83
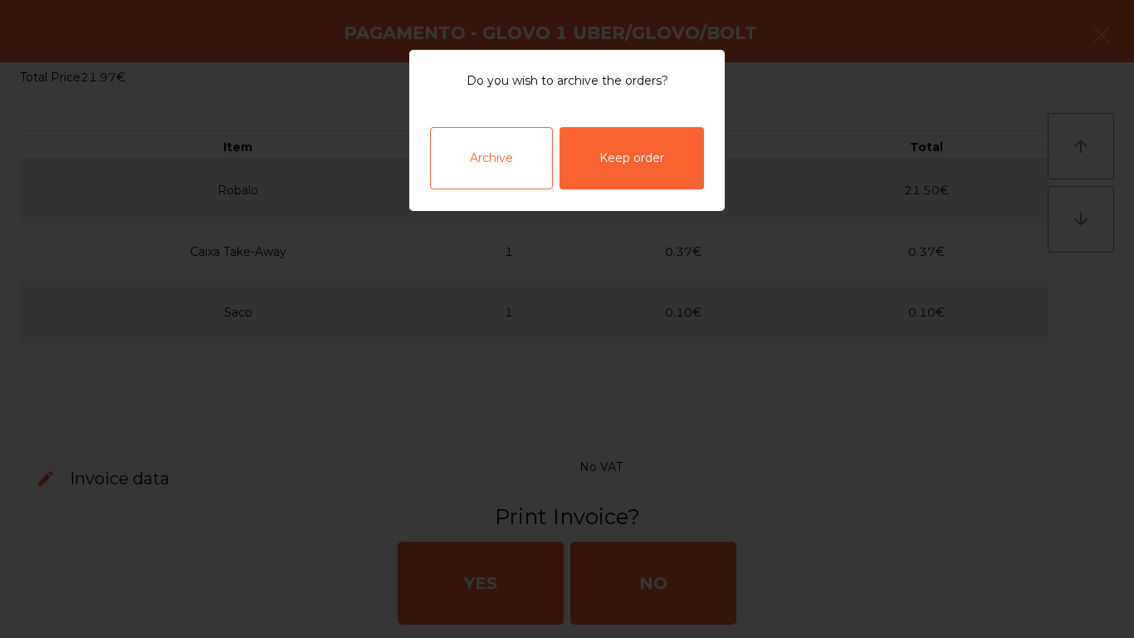
click at [495, 148] on div "Archive" at bounding box center [491, 158] width 123 height 62
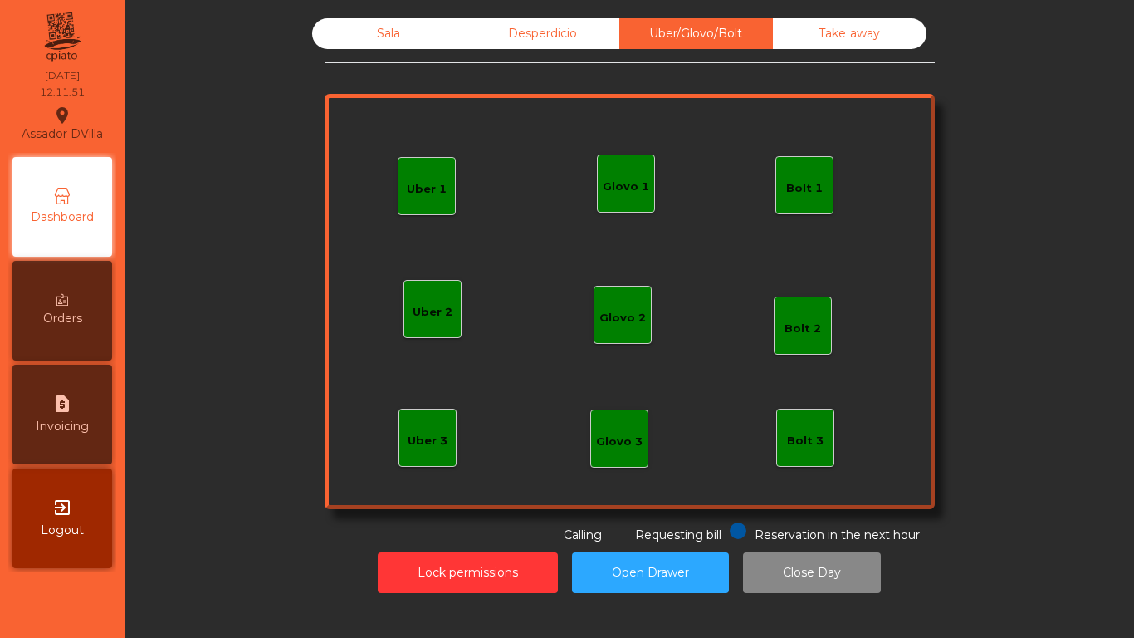
click at [626, 203] on div "Glovo 1" at bounding box center [626, 183] width 58 height 58
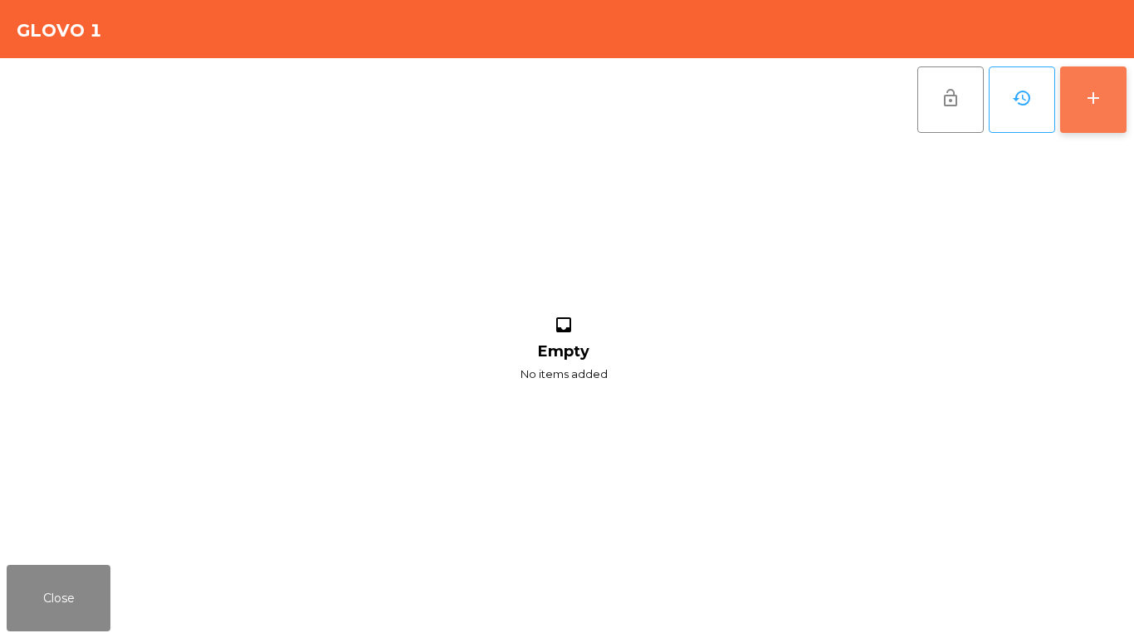
click at [1095, 100] on div "add" at bounding box center [1094, 98] width 20 height 20
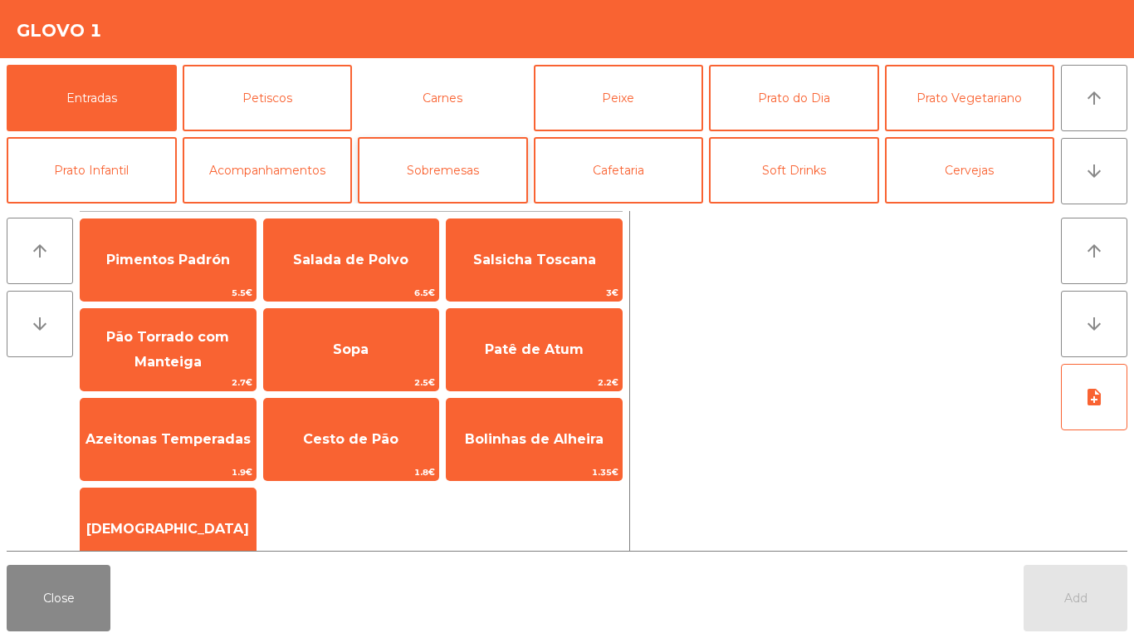
drag, startPoint x: 457, startPoint y: 96, endPoint x: 443, endPoint y: 186, distance: 91.6
click at [458, 96] on button "Carnes" at bounding box center [443, 98] width 170 height 66
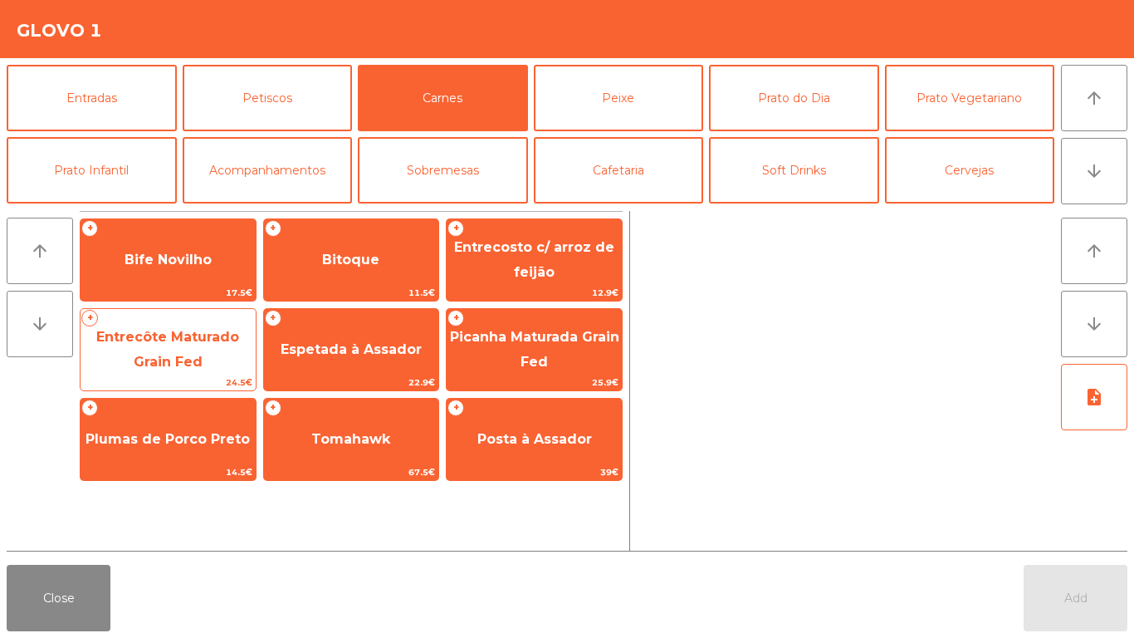
click at [205, 336] on span "Entrecôte Maturado Grain Fed" at bounding box center [167, 349] width 143 height 41
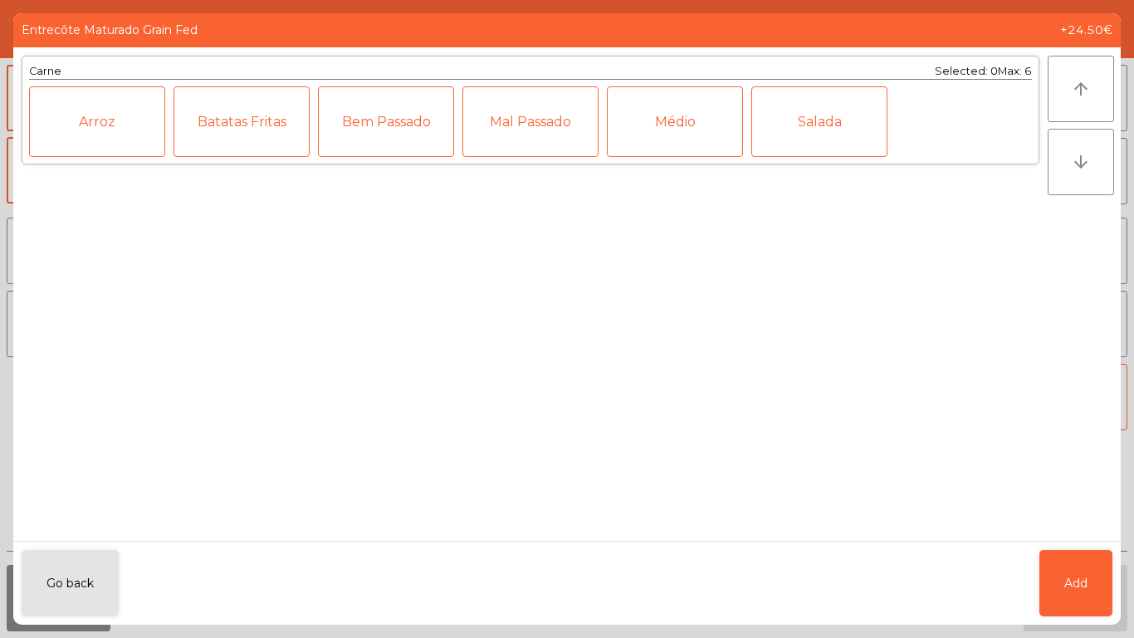
click at [679, 117] on div "Médio" at bounding box center [675, 121] width 136 height 71
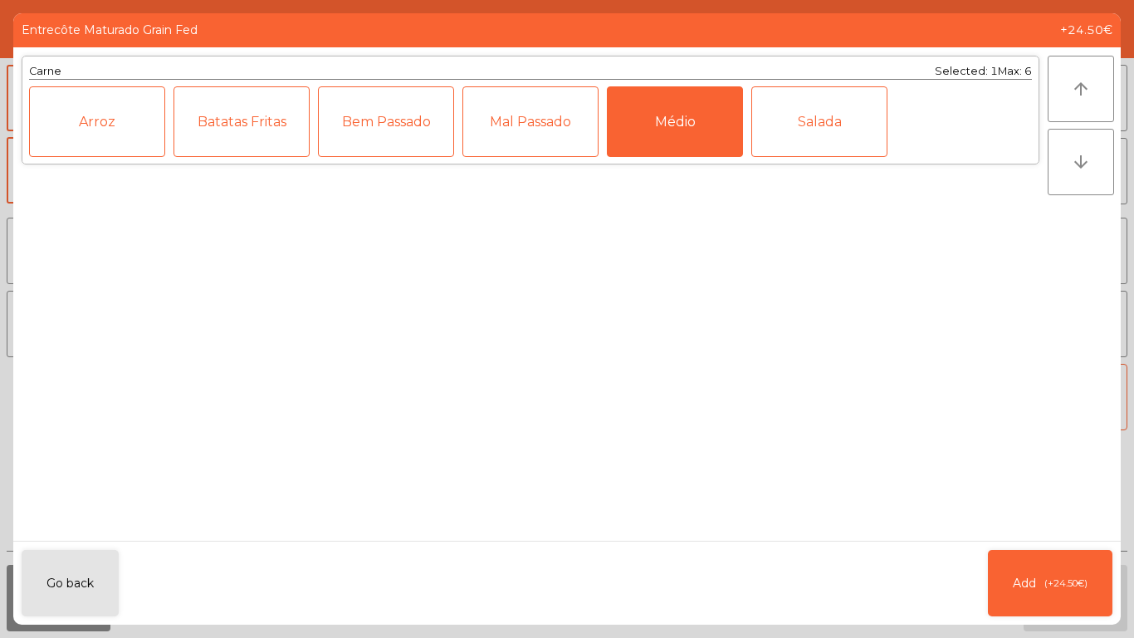
click at [499, 127] on div "Mal Passado" at bounding box center [531, 121] width 136 height 71
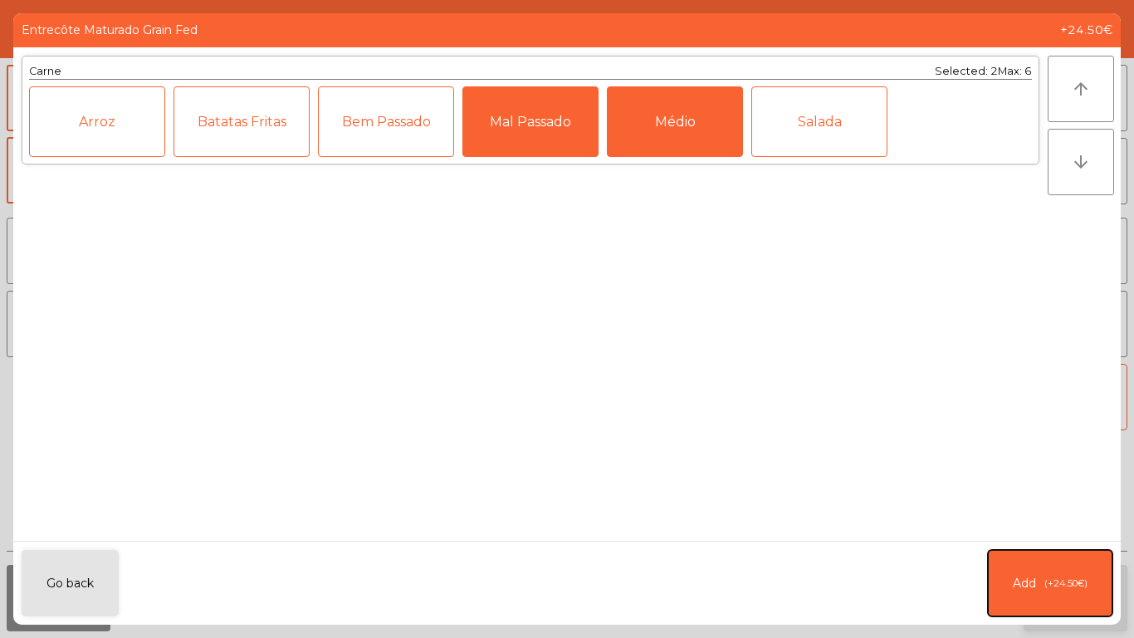
click at [1034, 532] on button "Add (+24.50€)" at bounding box center [1050, 583] width 125 height 66
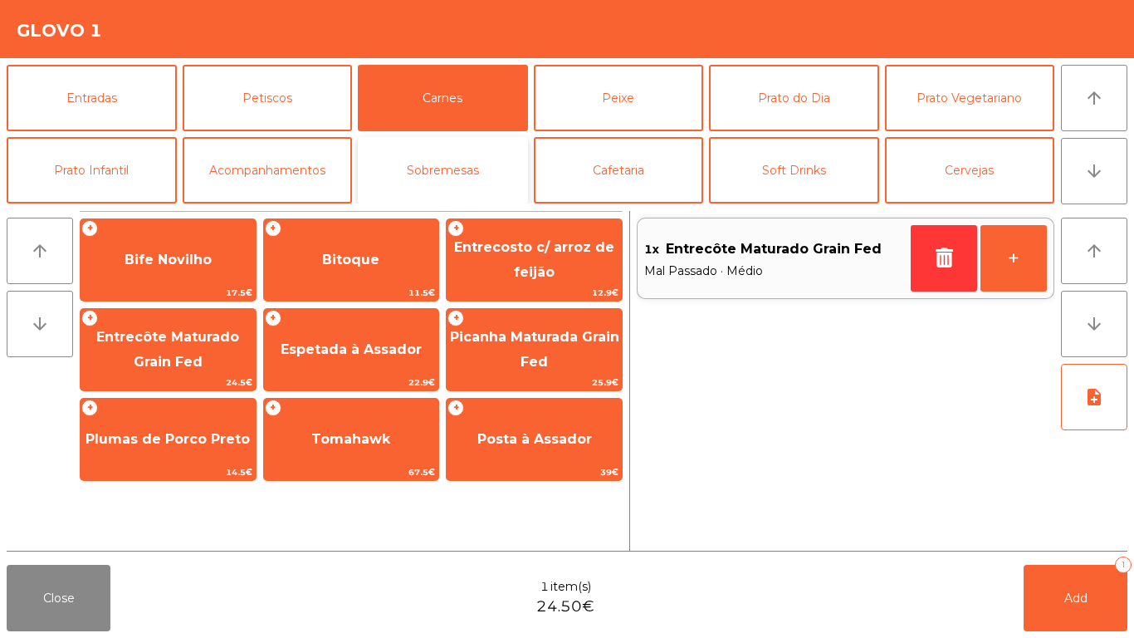
click at [478, 147] on button "Sobremesas" at bounding box center [443, 170] width 170 height 66
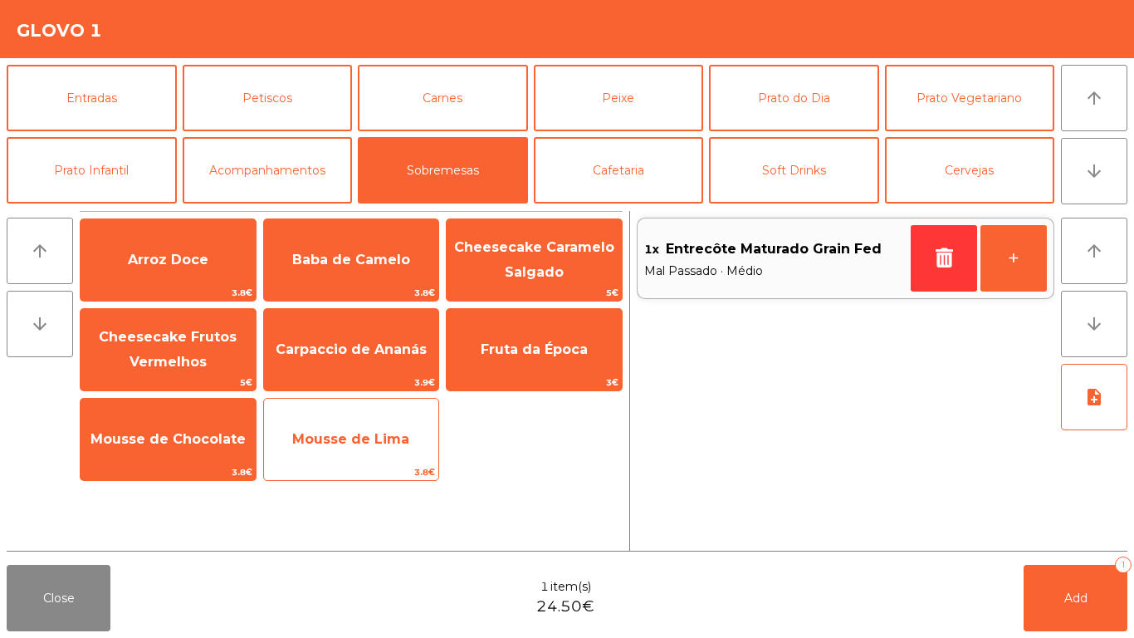
click at [376, 433] on span "Mousse de Lima" at bounding box center [350, 439] width 117 height 16
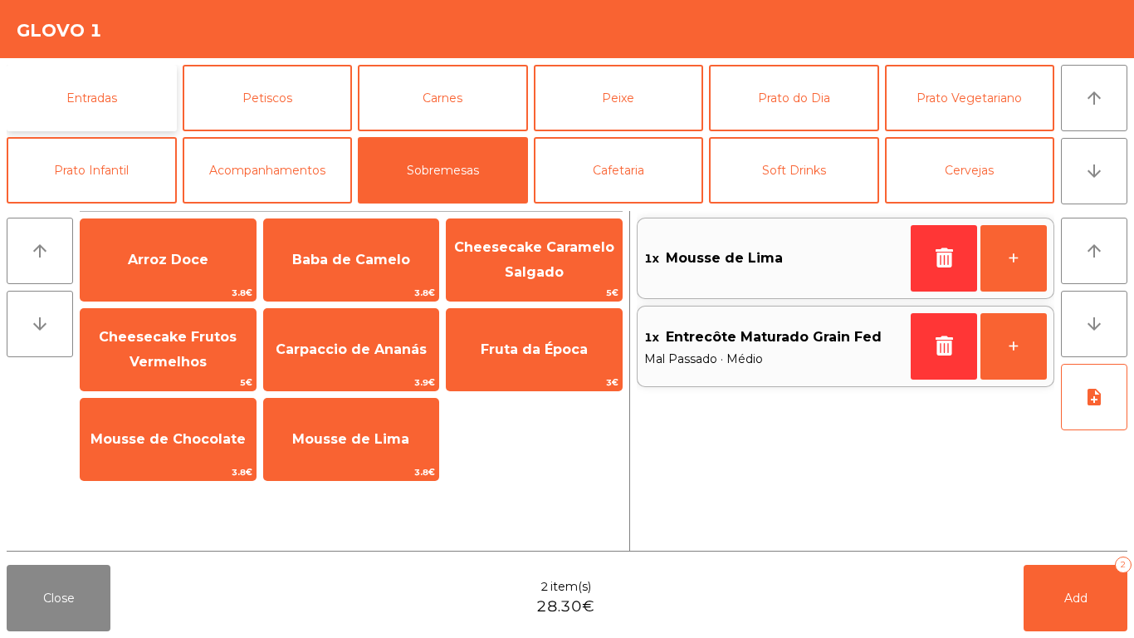
click at [141, 94] on button "Entradas" at bounding box center [92, 98] width 170 height 66
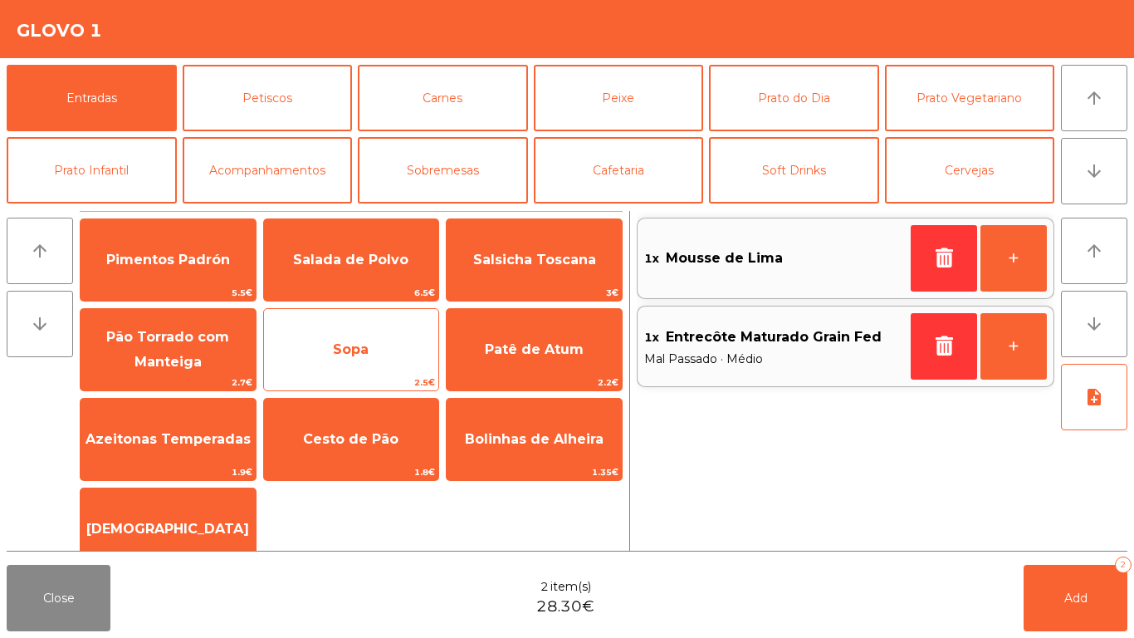
click at [318, 341] on span "Sopa" at bounding box center [351, 349] width 175 height 45
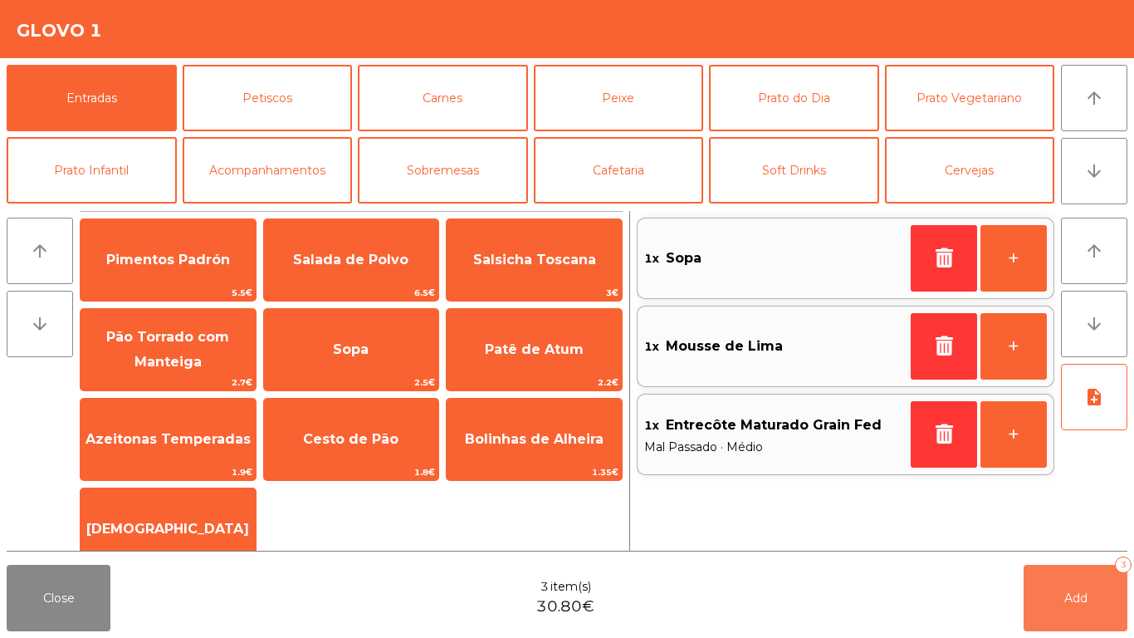
click at [1063, 532] on button "Add 3" at bounding box center [1076, 598] width 104 height 66
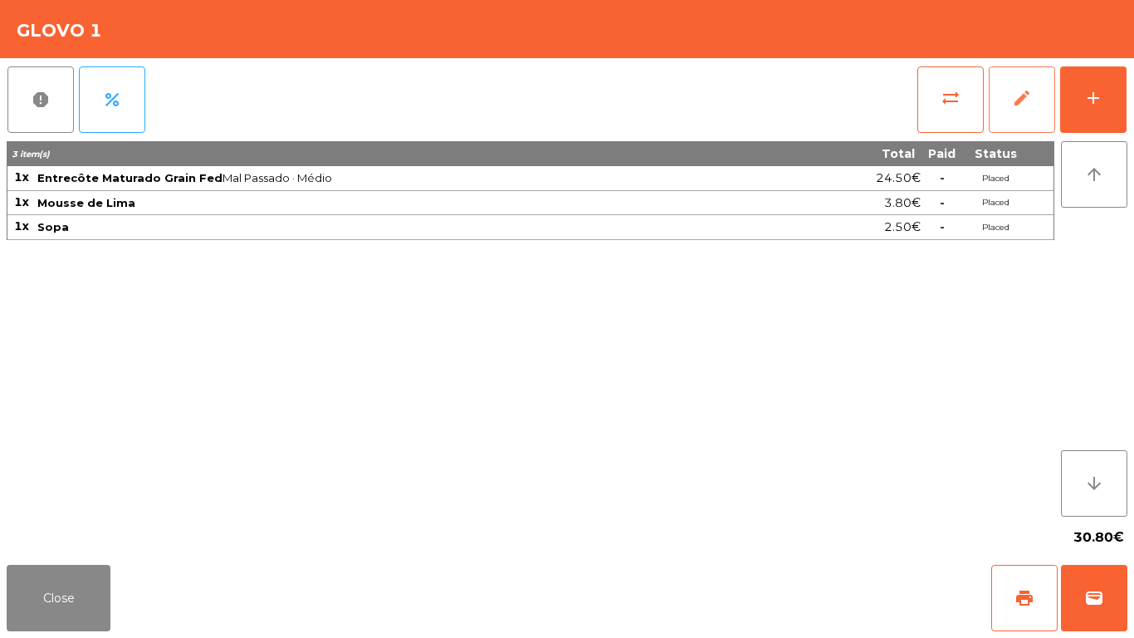
click at [1015, 97] on span "edit" at bounding box center [1022, 98] width 20 height 20
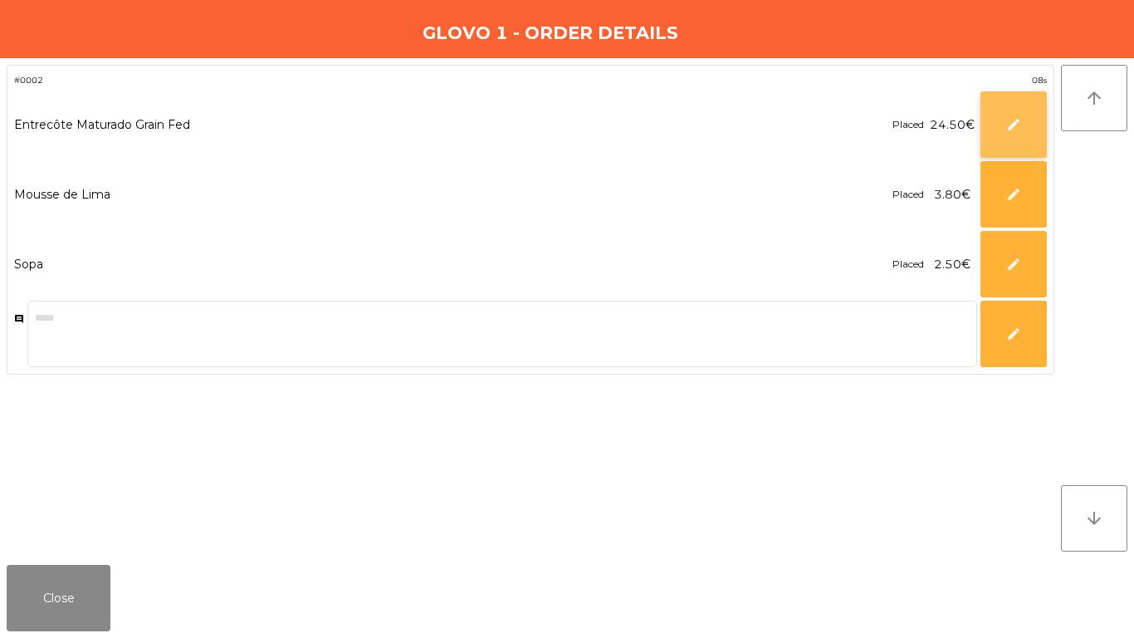
click at [1002, 106] on button "edit" at bounding box center [1014, 124] width 66 height 66
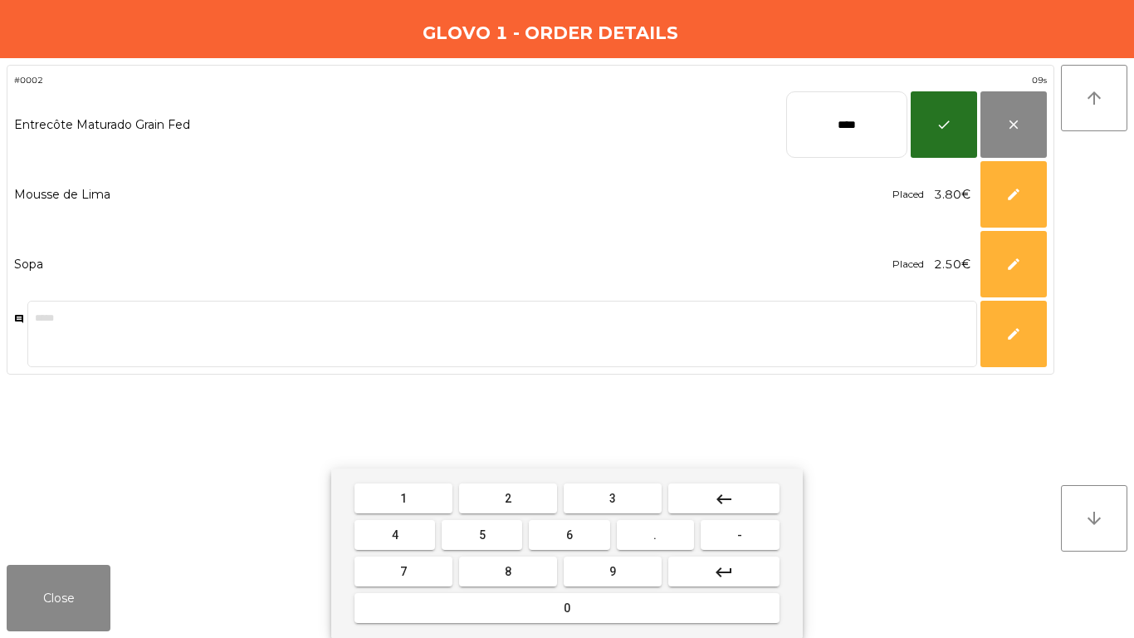
click at [838, 121] on input "****" at bounding box center [846, 124] width 121 height 66
type input "*****"
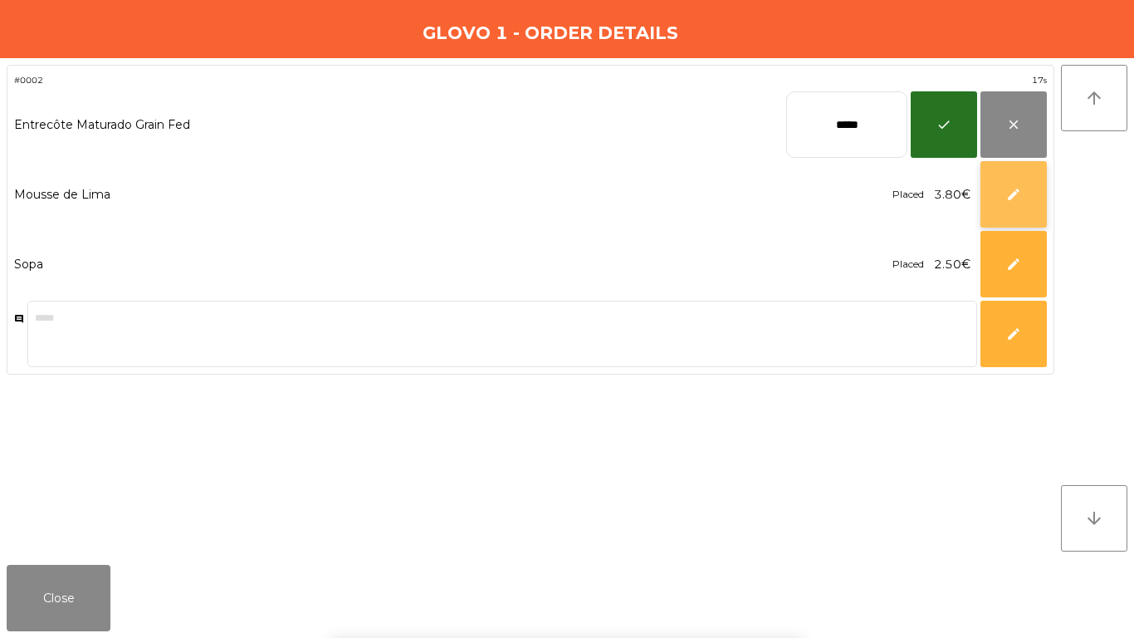
click at [1020, 198] on span "edit" at bounding box center [1014, 194] width 15 height 15
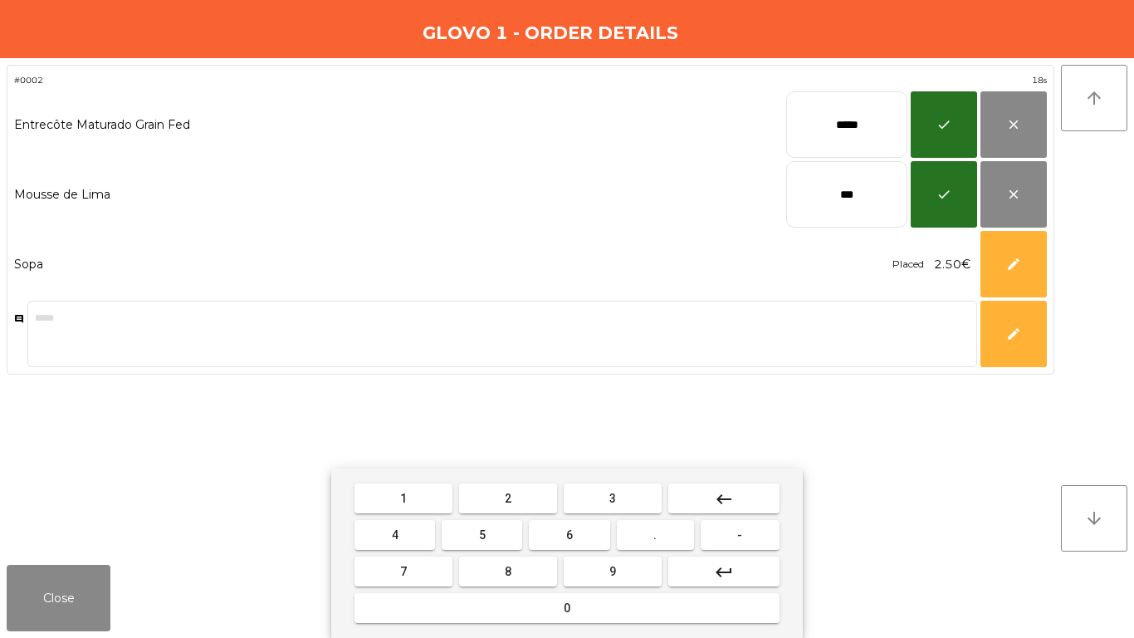
click at [865, 197] on input "***" at bounding box center [846, 194] width 121 height 66
type input "***"
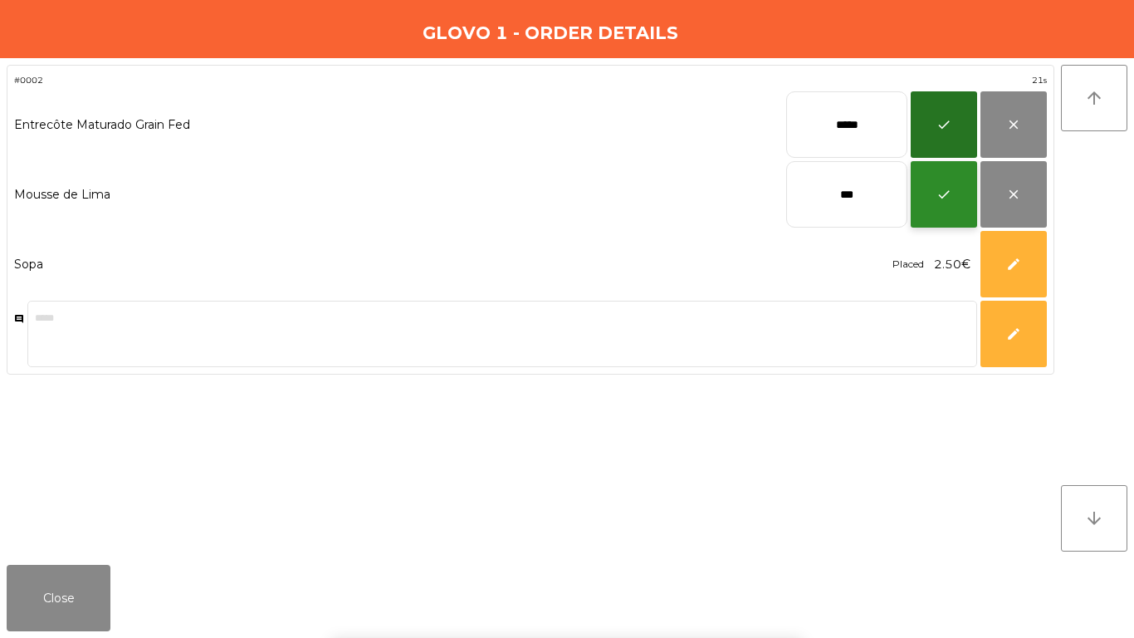
click at [949, 194] on span "check" at bounding box center [944, 194] width 15 height 15
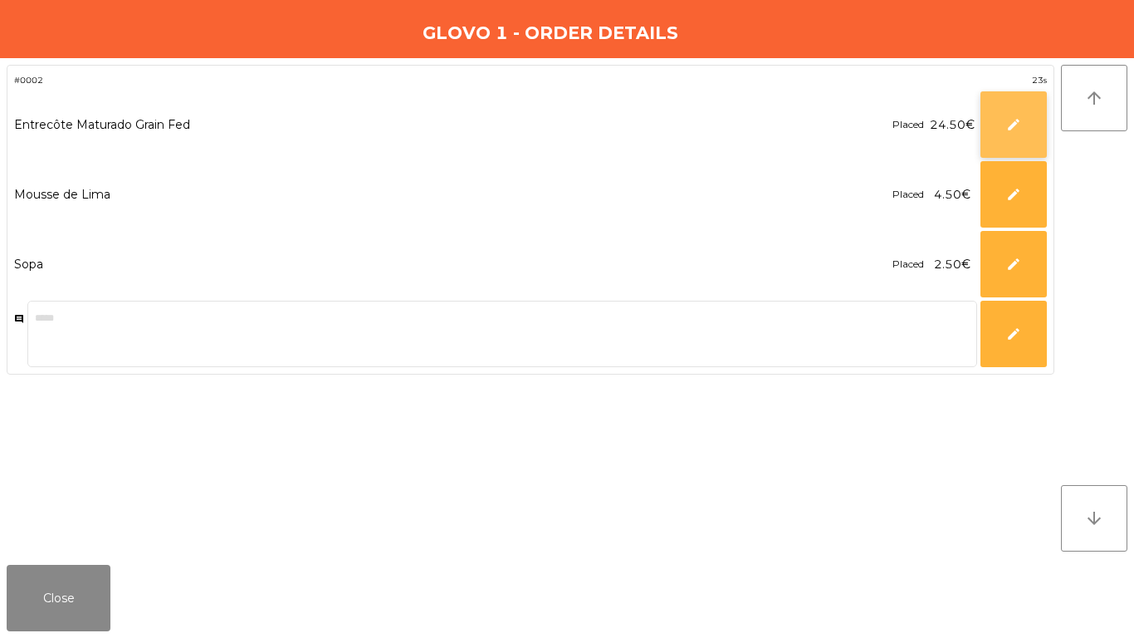
click at [1028, 100] on button "edit" at bounding box center [1014, 124] width 66 height 66
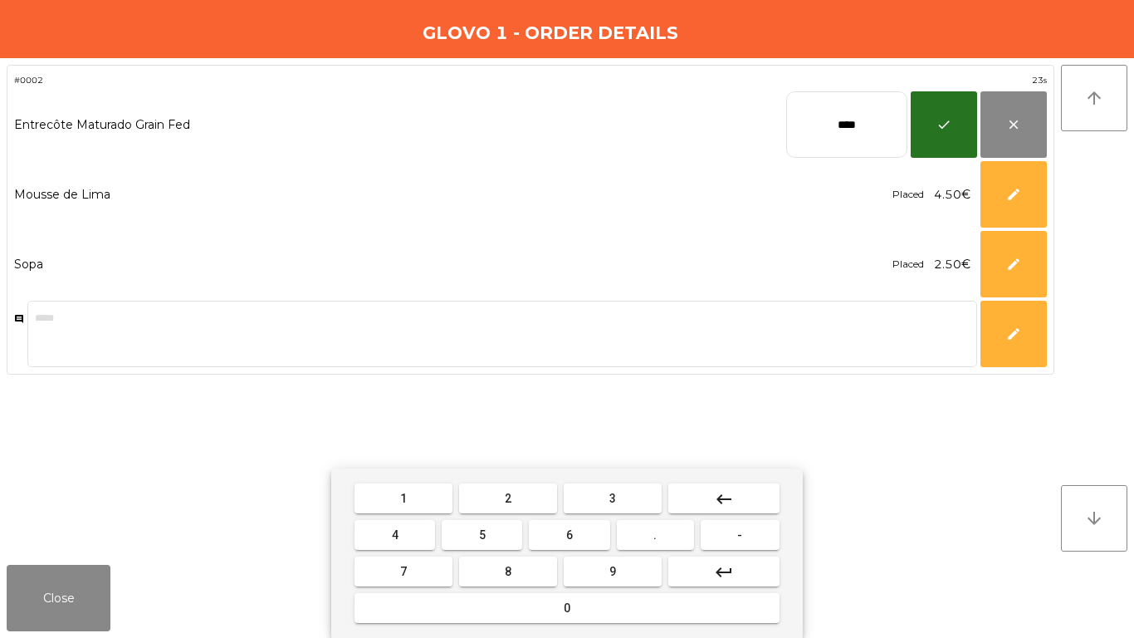
click at [864, 109] on input "****" at bounding box center [846, 124] width 121 height 66
click at [864, 110] on input "****" at bounding box center [846, 124] width 121 height 66
type input "****"
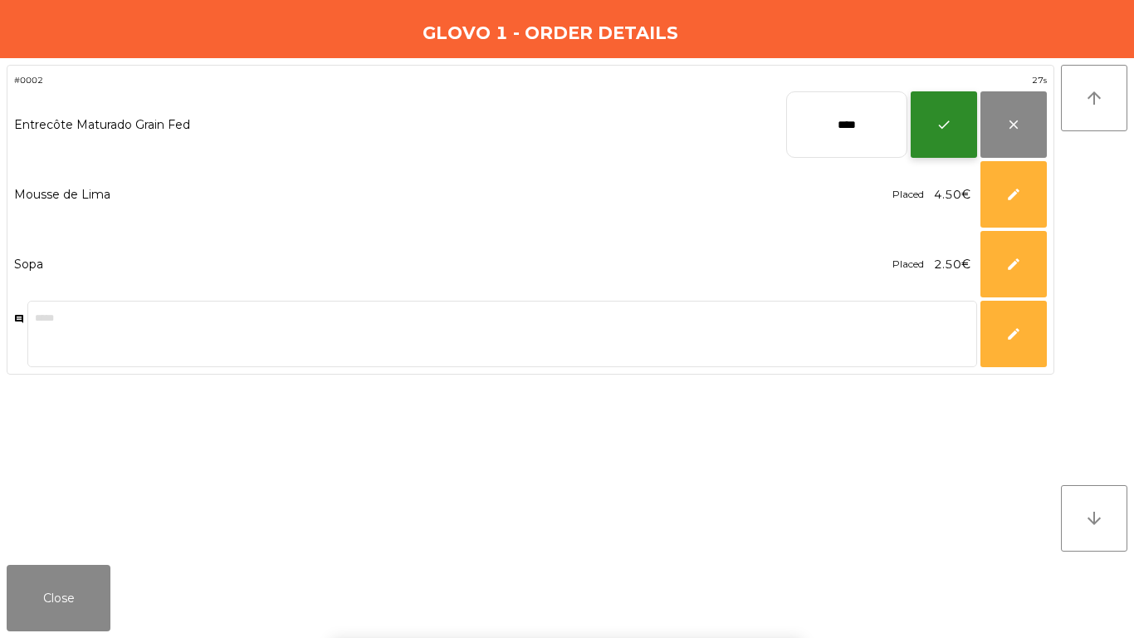
click at [936, 117] on button "check" at bounding box center [944, 124] width 66 height 66
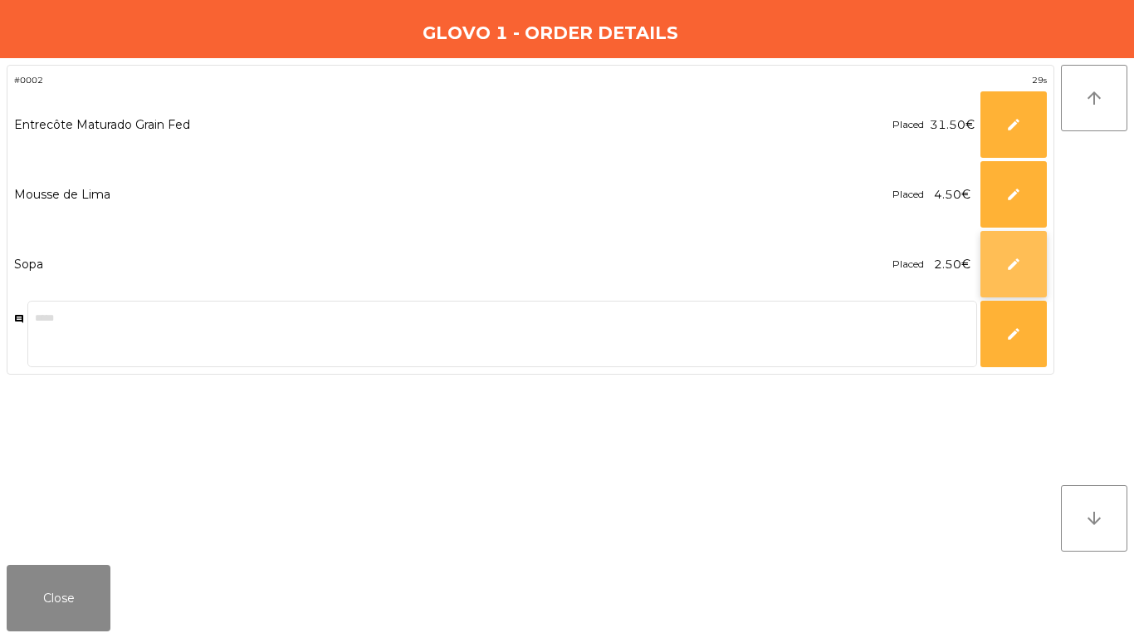
click at [1014, 264] on span "edit" at bounding box center [1014, 264] width 15 height 15
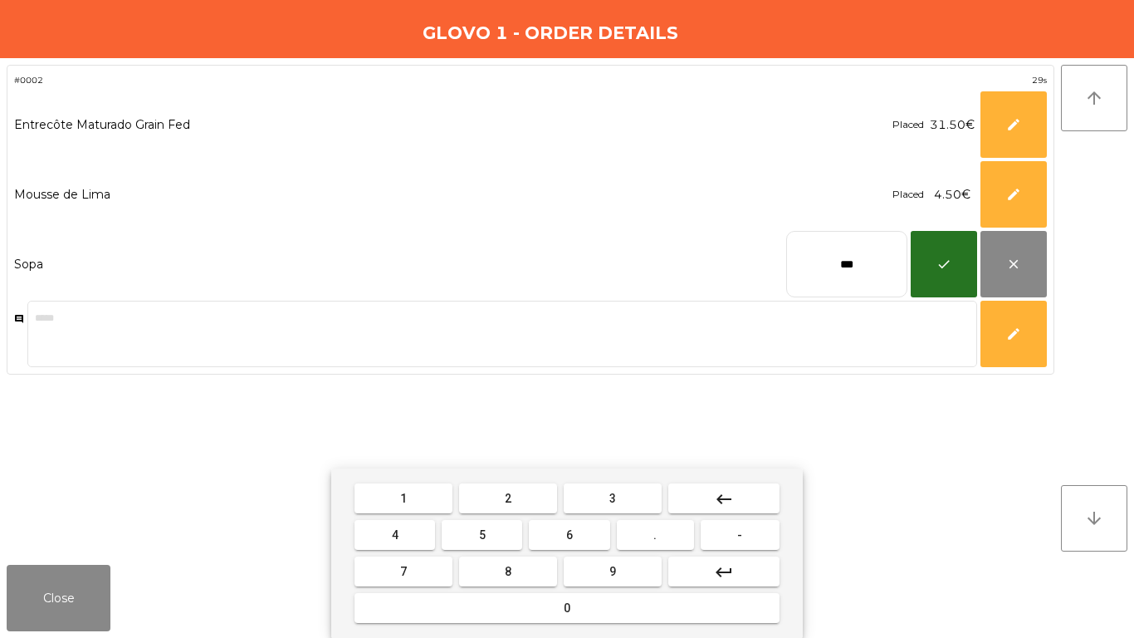
click at [836, 262] on input "***" at bounding box center [846, 264] width 121 height 66
type input "***"
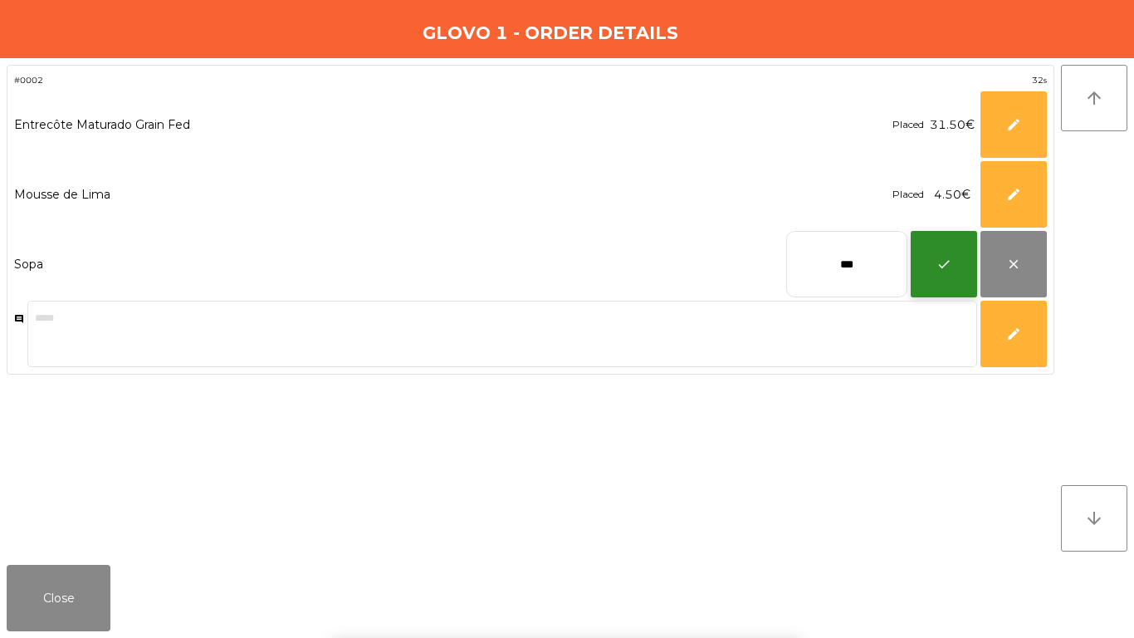
click at [938, 252] on button "check" at bounding box center [944, 264] width 66 height 66
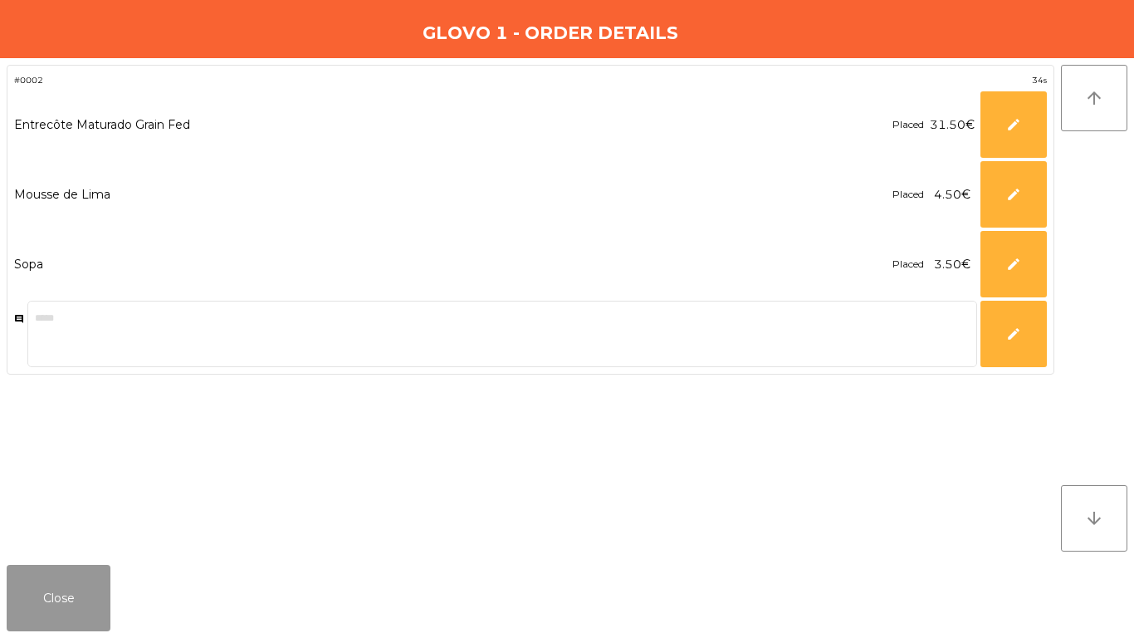
drag, startPoint x: 66, startPoint y: 597, endPoint x: 216, endPoint y: 314, distance: 320.2
click at [68, 532] on button "Close" at bounding box center [59, 598] width 104 height 66
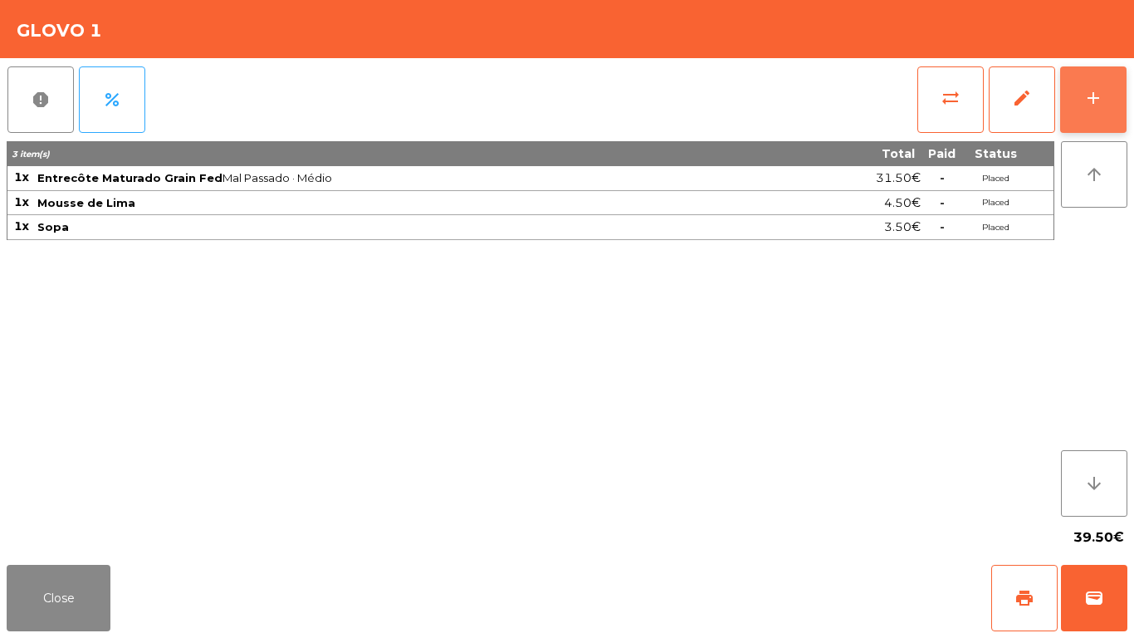
click at [1069, 92] on button "add" at bounding box center [1094, 99] width 66 height 66
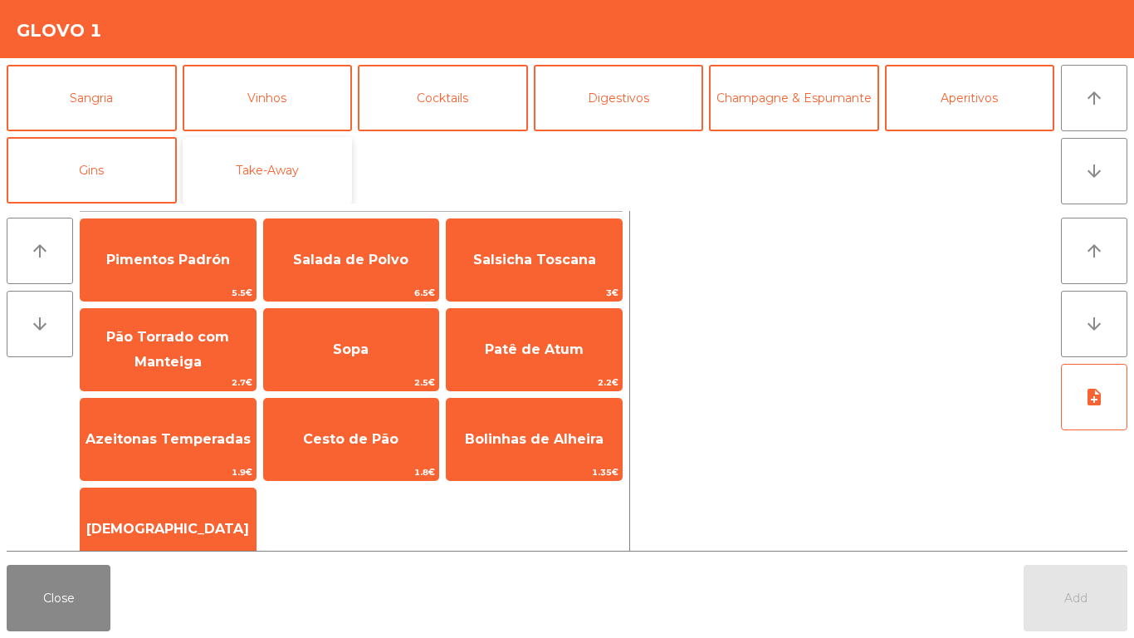
click at [294, 154] on button "Take-Away" at bounding box center [268, 170] width 170 height 66
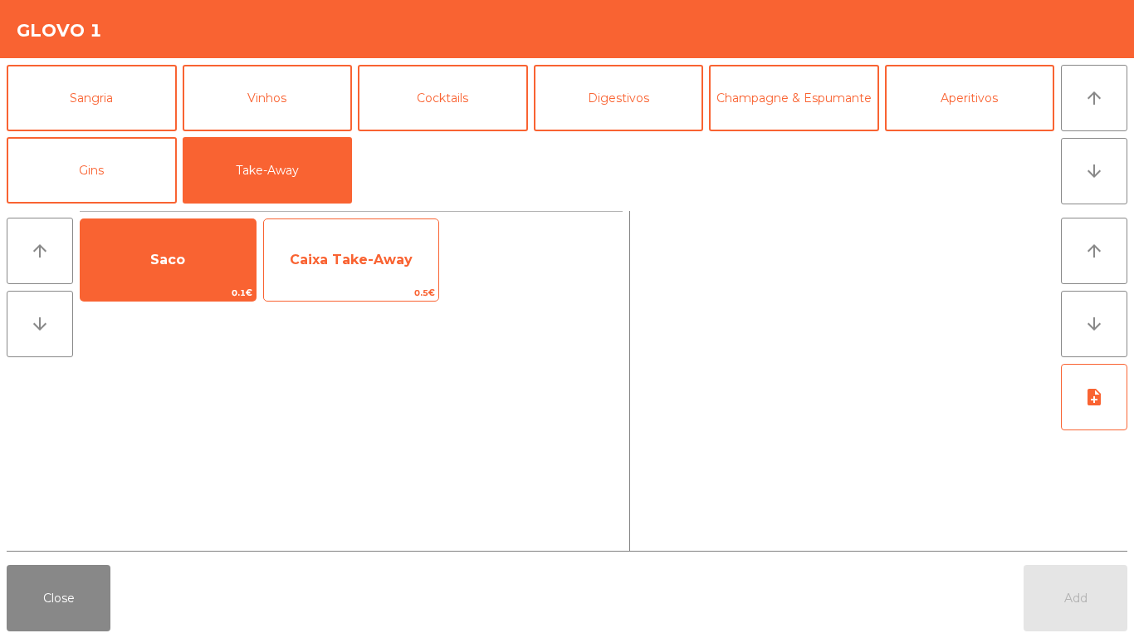
drag, startPoint x: 198, startPoint y: 260, endPoint x: 272, endPoint y: 257, distance: 73.1
click at [201, 260] on span "Saco" at bounding box center [168, 260] width 175 height 45
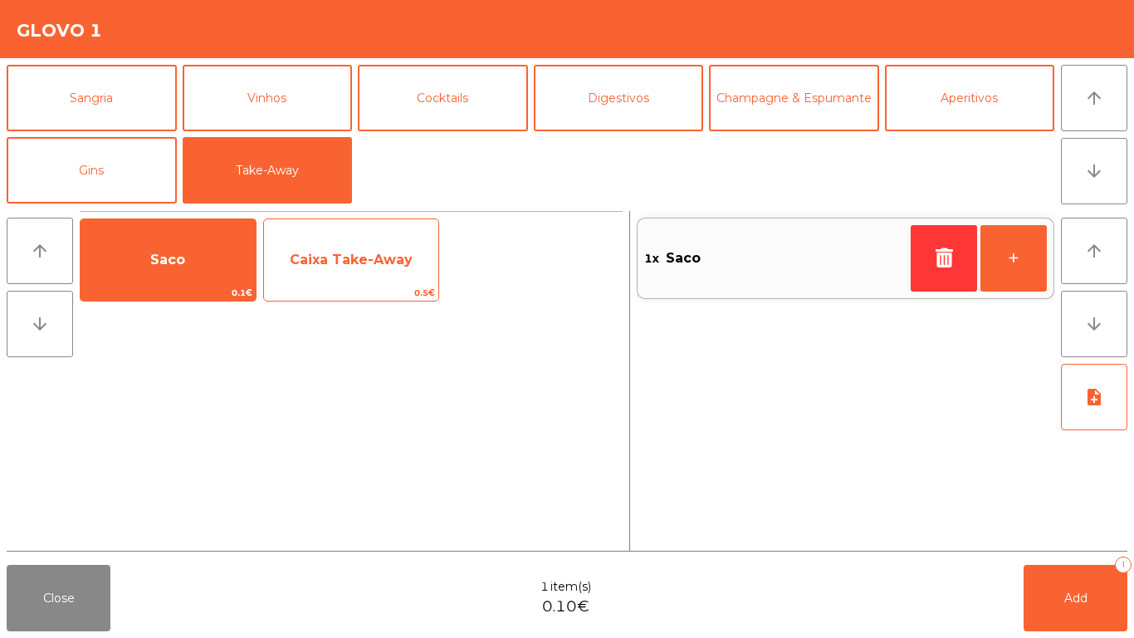
click at [286, 257] on span "Caixa Take-Away" at bounding box center [351, 260] width 175 height 45
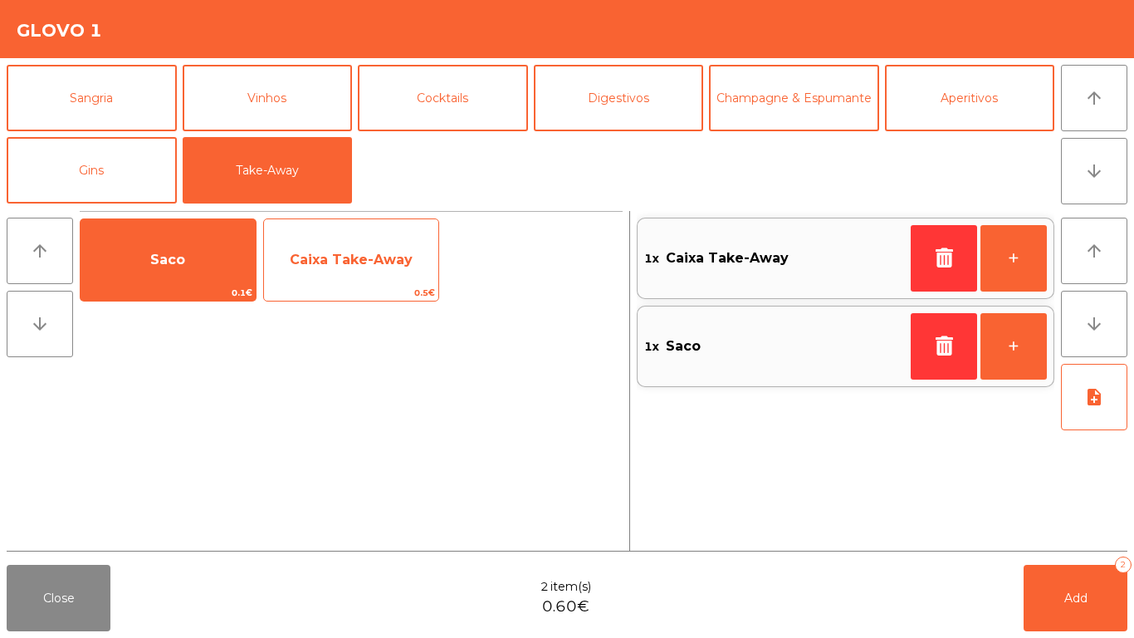
click at [306, 269] on span "Caixa Take-Away" at bounding box center [351, 260] width 175 height 45
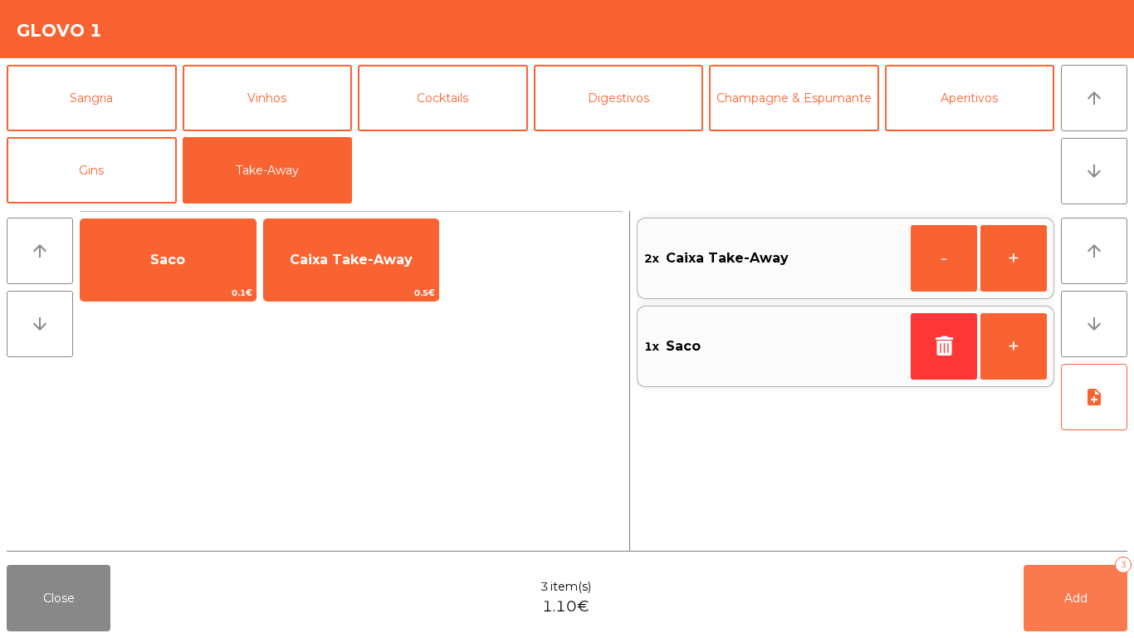
click at [1095, 532] on button "Add 3" at bounding box center [1076, 598] width 104 height 66
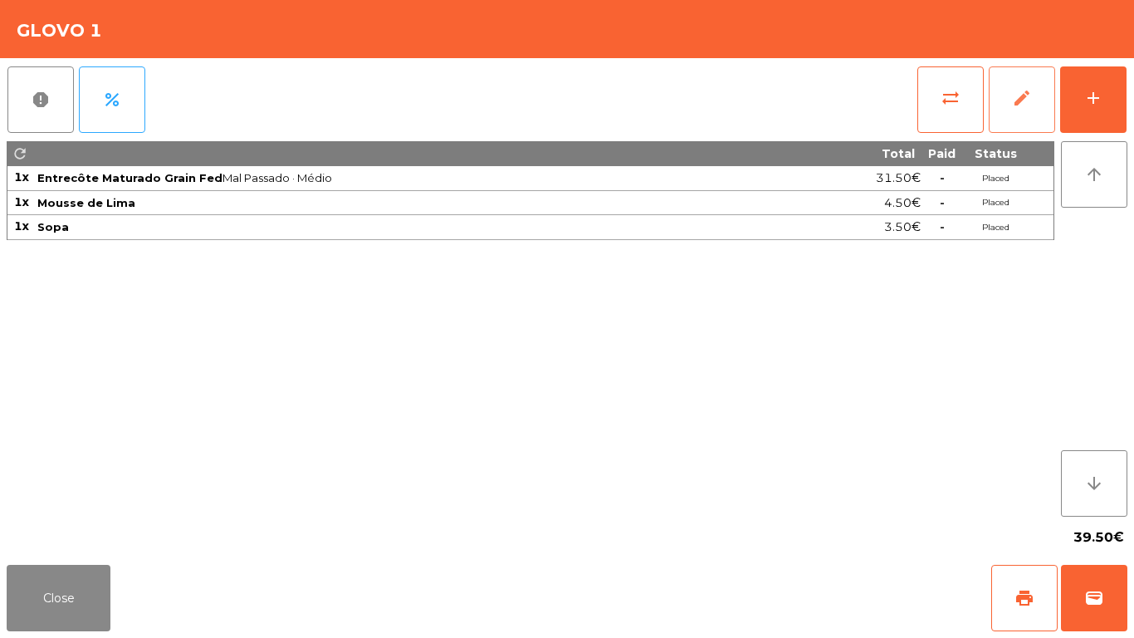
click at [1017, 81] on button "edit" at bounding box center [1022, 99] width 66 height 66
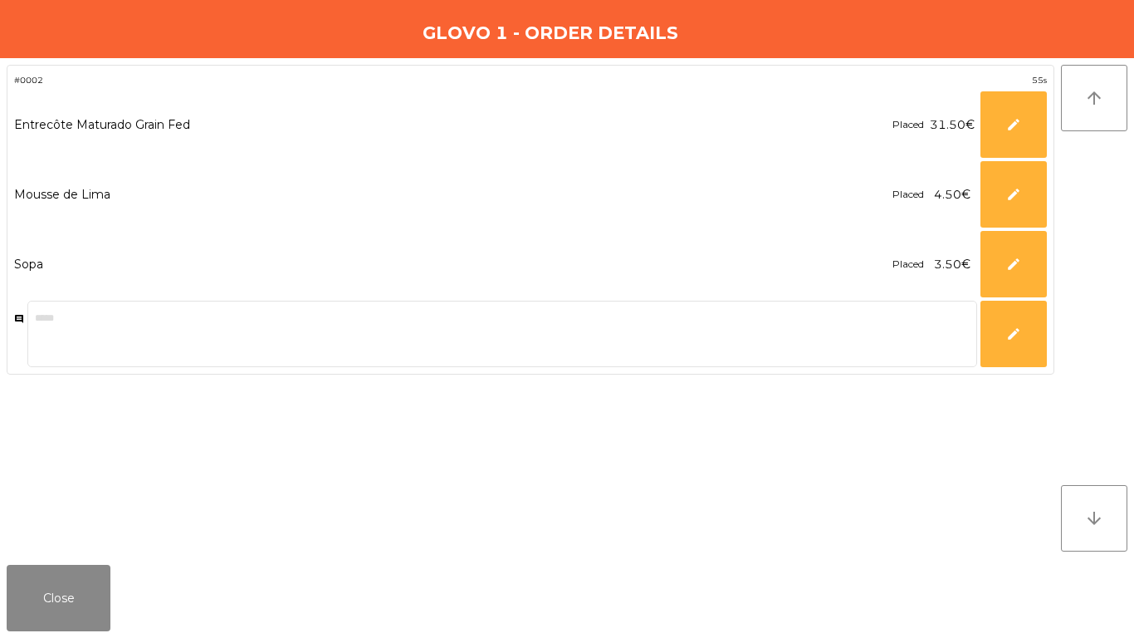
drag, startPoint x: 35, startPoint y: 559, endPoint x: 429, endPoint y: 404, distance: 424.0
click at [37, 532] on div "Close" at bounding box center [567, 598] width 1134 height 80
click at [81, 532] on button "Close" at bounding box center [59, 598] width 104 height 66
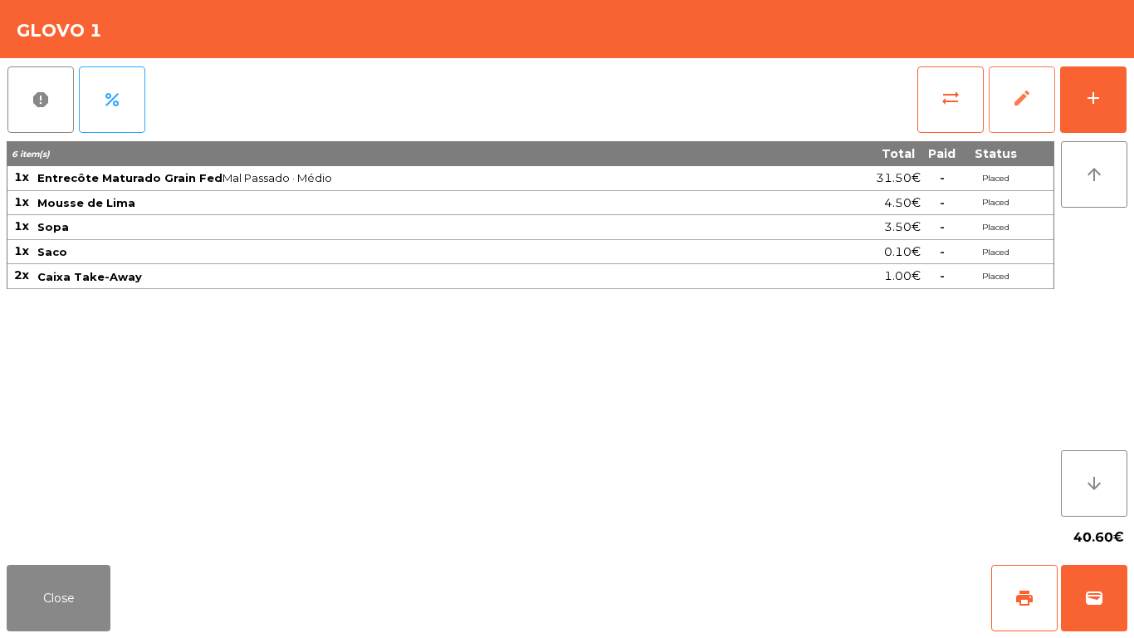
click at [1025, 108] on button "edit" at bounding box center [1022, 99] width 66 height 66
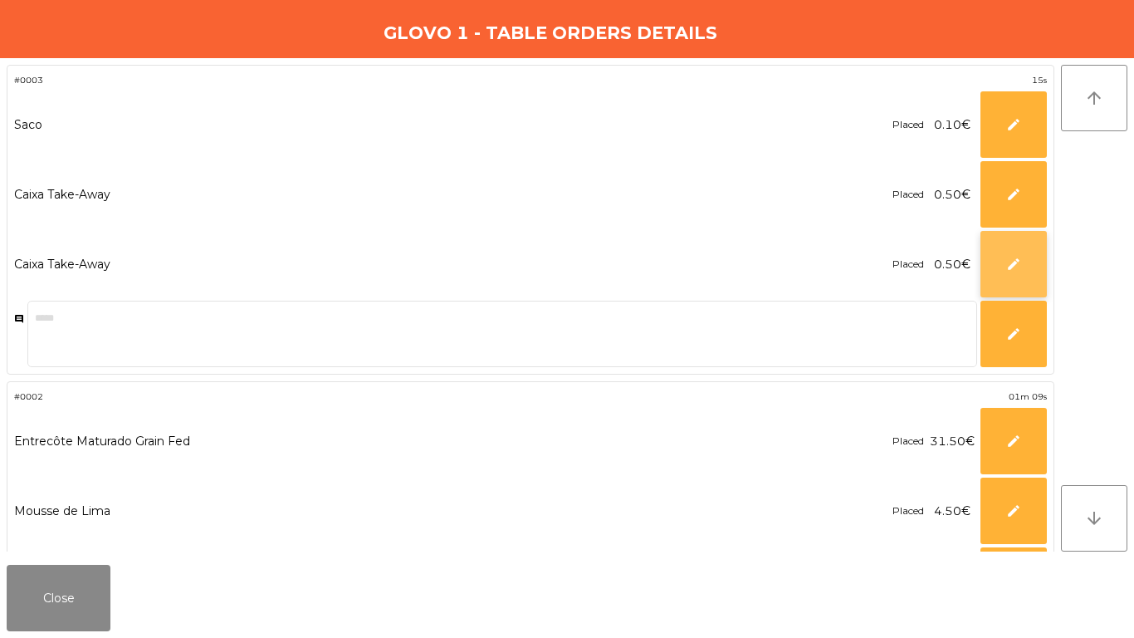
click at [1000, 253] on button "edit" at bounding box center [1014, 264] width 66 height 66
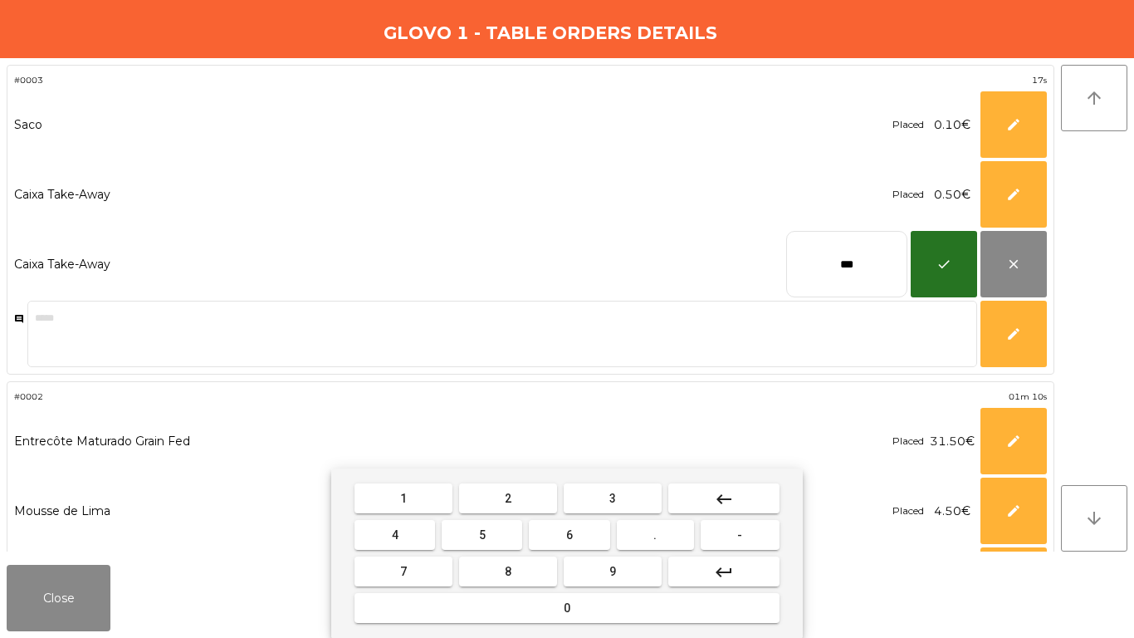
click at [853, 262] on input "***" at bounding box center [846, 264] width 121 height 66
type input "****"
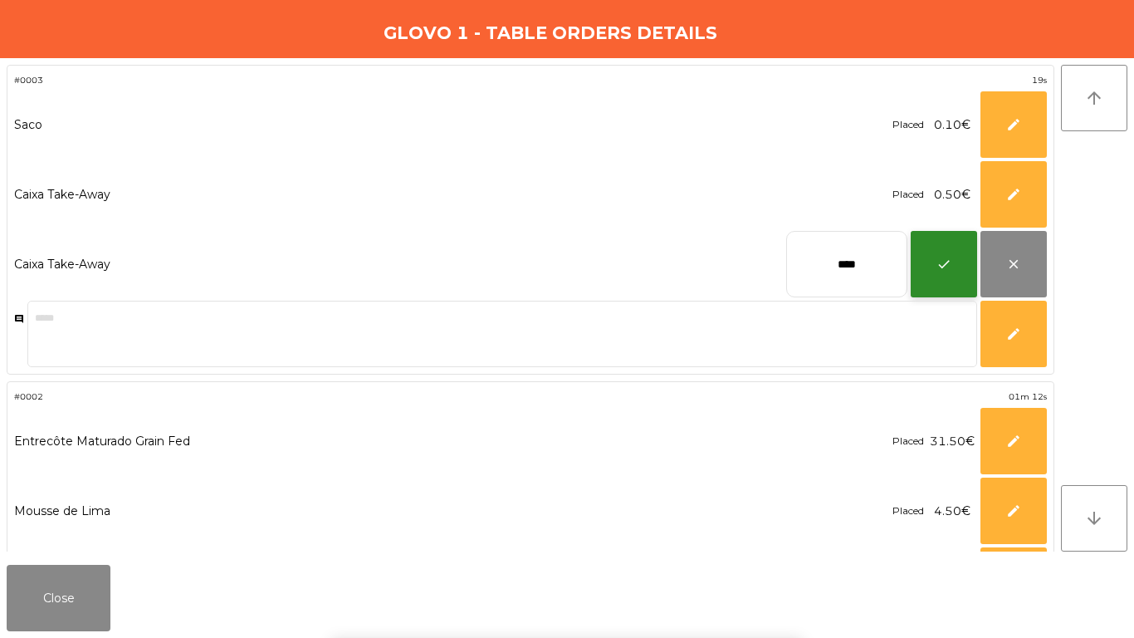
click at [939, 253] on button "check" at bounding box center [944, 264] width 66 height 66
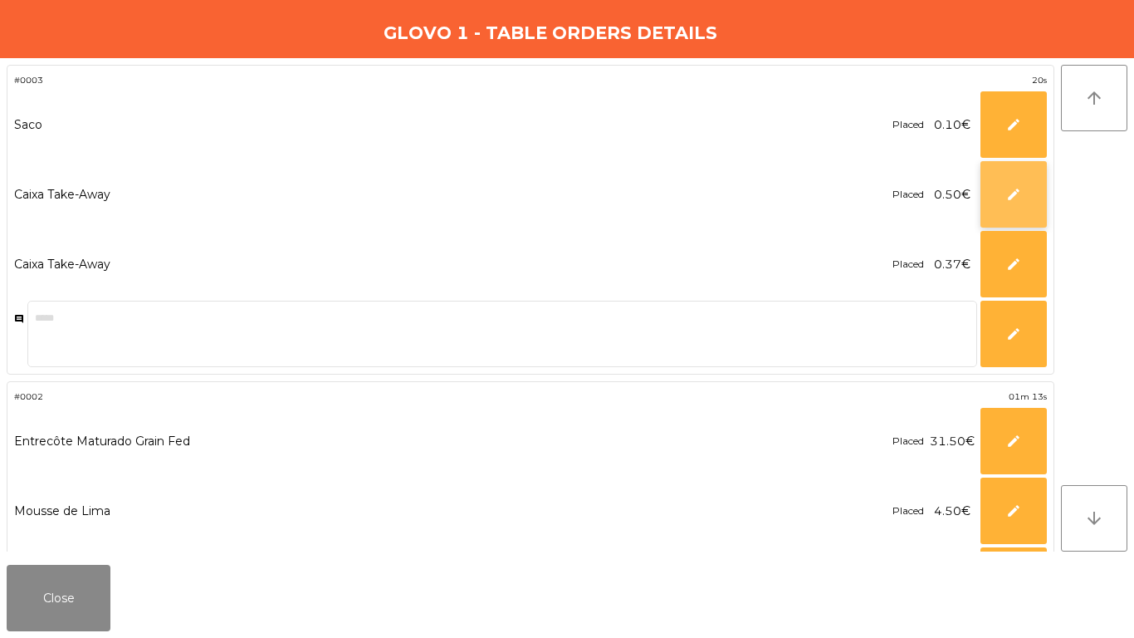
click at [992, 190] on button "edit" at bounding box center [1014, 194] width 66 height 66
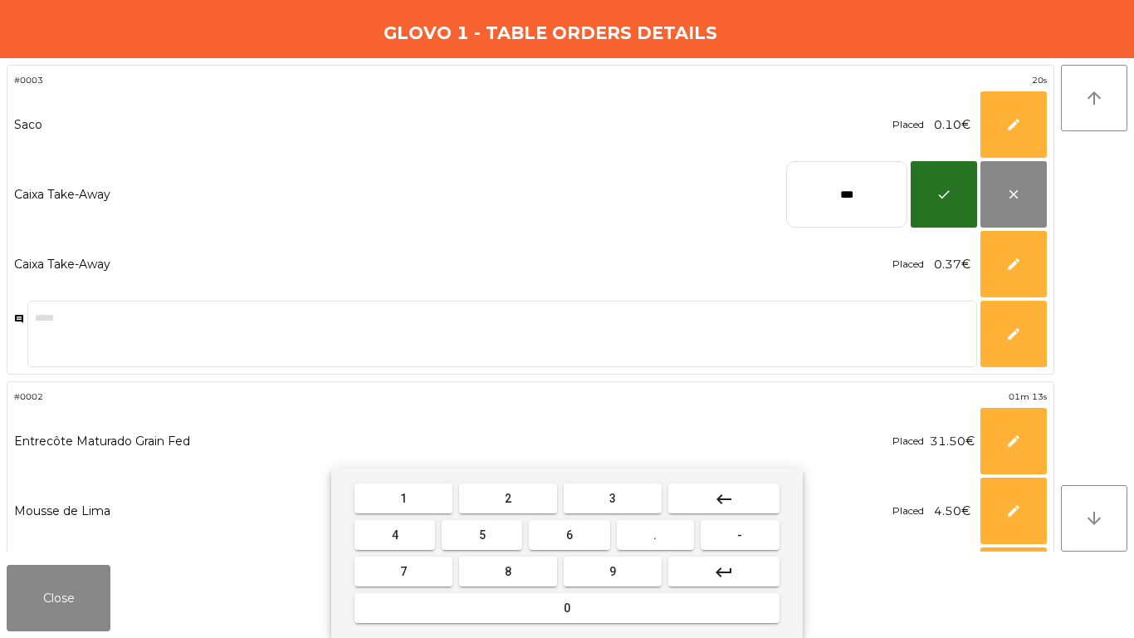
click at [887, 200] on input "***" at bounding box center [846, 194] width 121 height 66
type input "****"
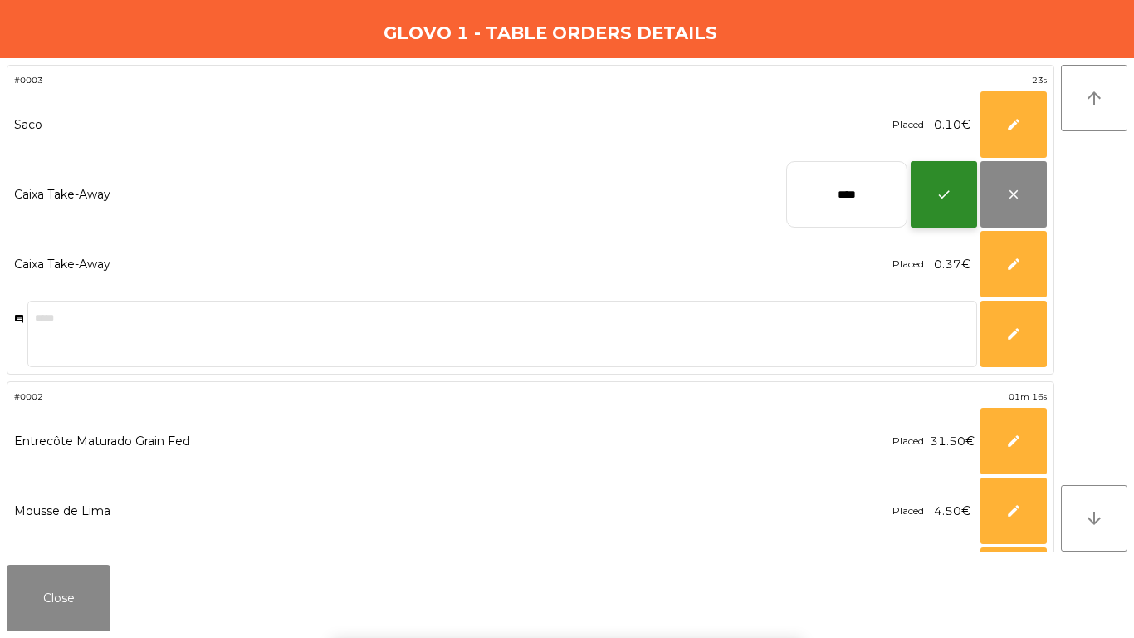
click at [931, 195] on button "check" at bounding box center [944, 194] width 66 height 66
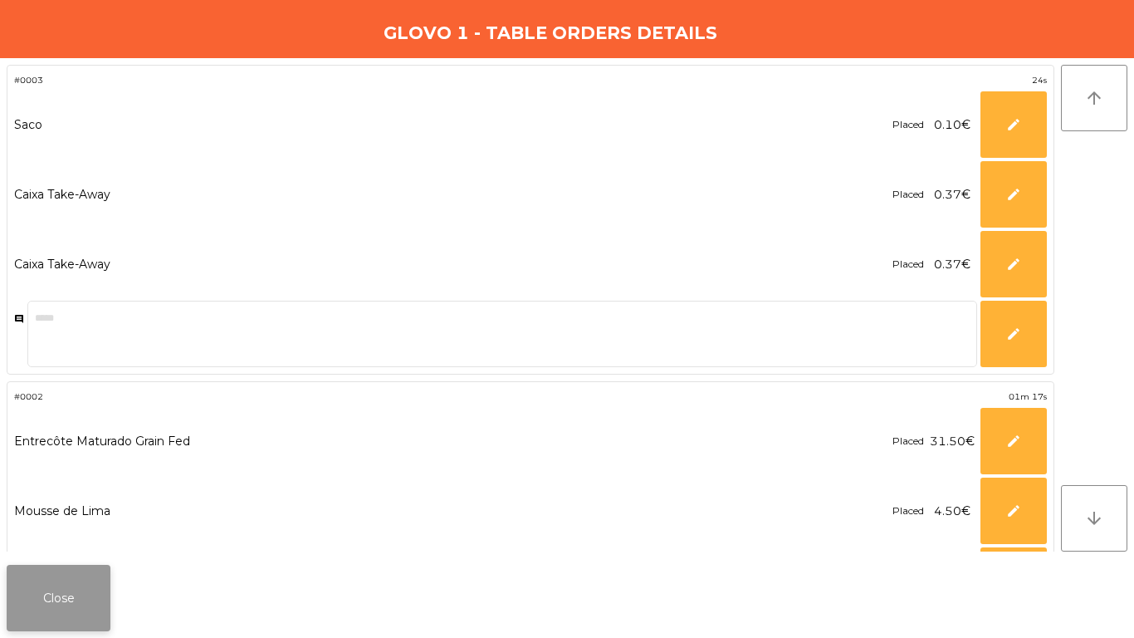
click at [31, 532] on button "Close" at bounding box center [59, 598] width 104 height 66
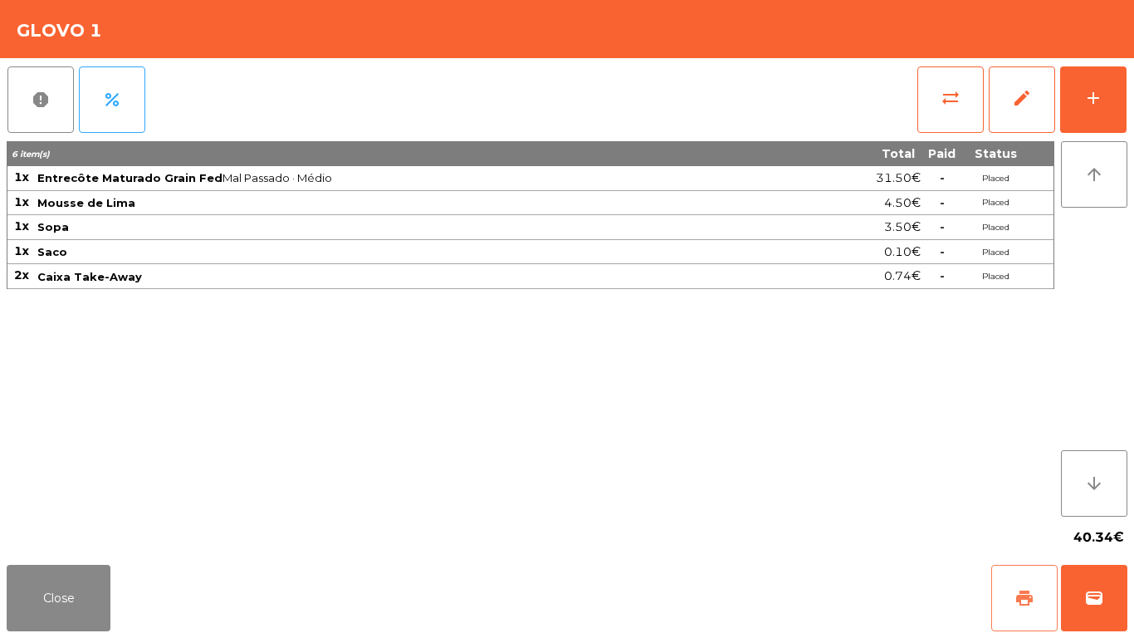
click at [1032, 532] on span "print" at bounding box center [1025, 598] width 20 height 20
click at [1076, 532] on button "wallet" at bounding box center [1094, 598] width 66 height 66
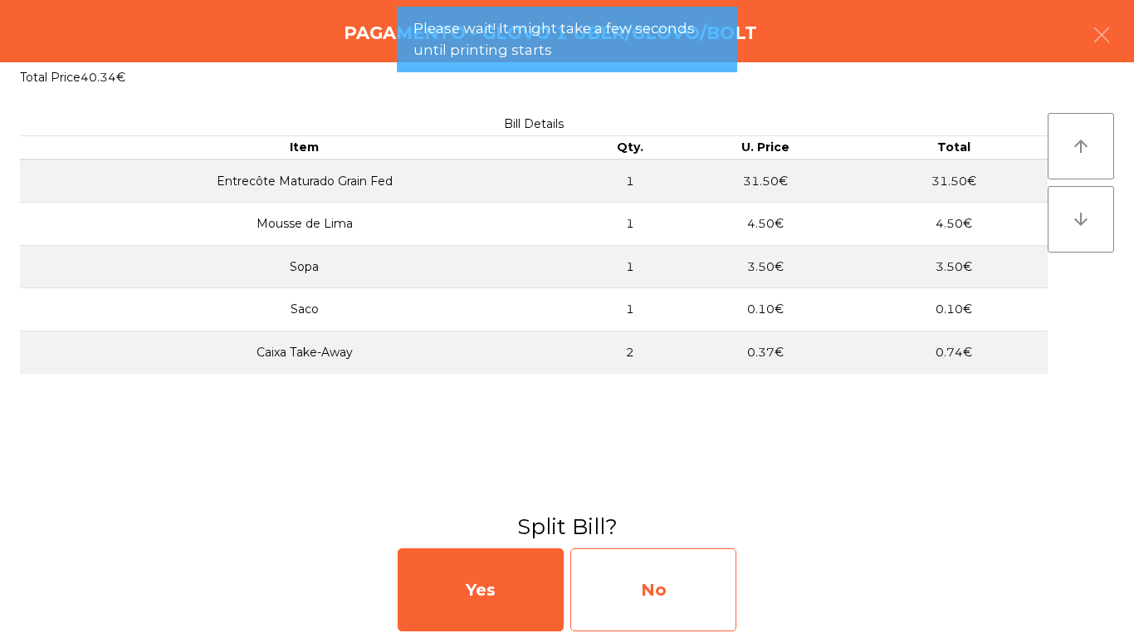
click at [637, 532] on div "No" at bounding box center [654, 589] width 166 height 83
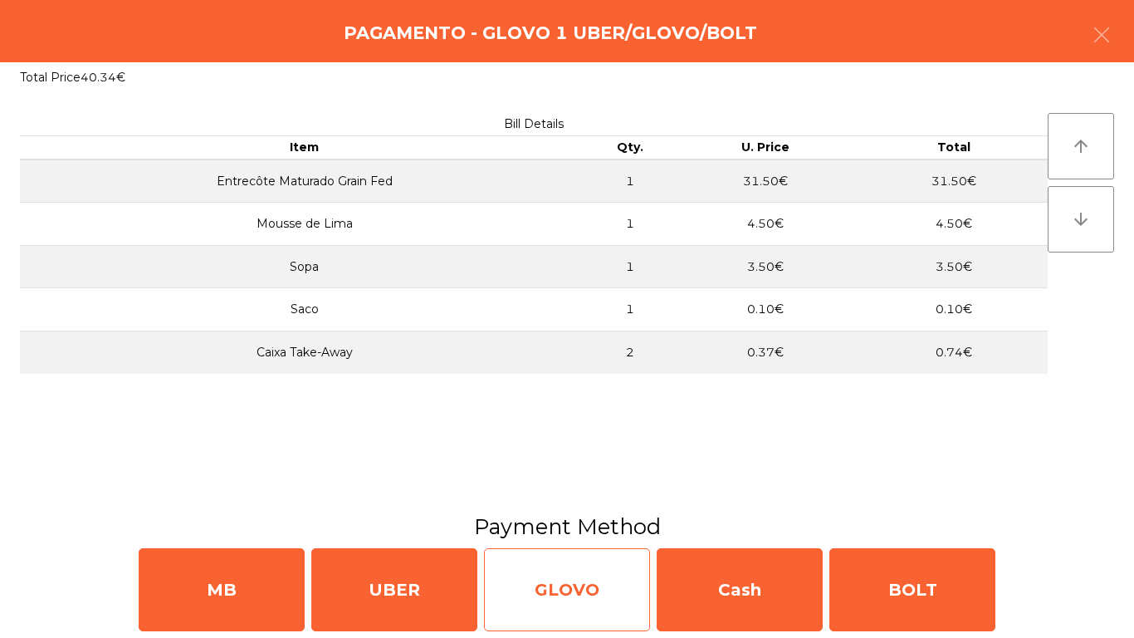
click at [630, 532] on div "GLOVO" at bounding box center [567, 589] width 166 height 83
select select "**"
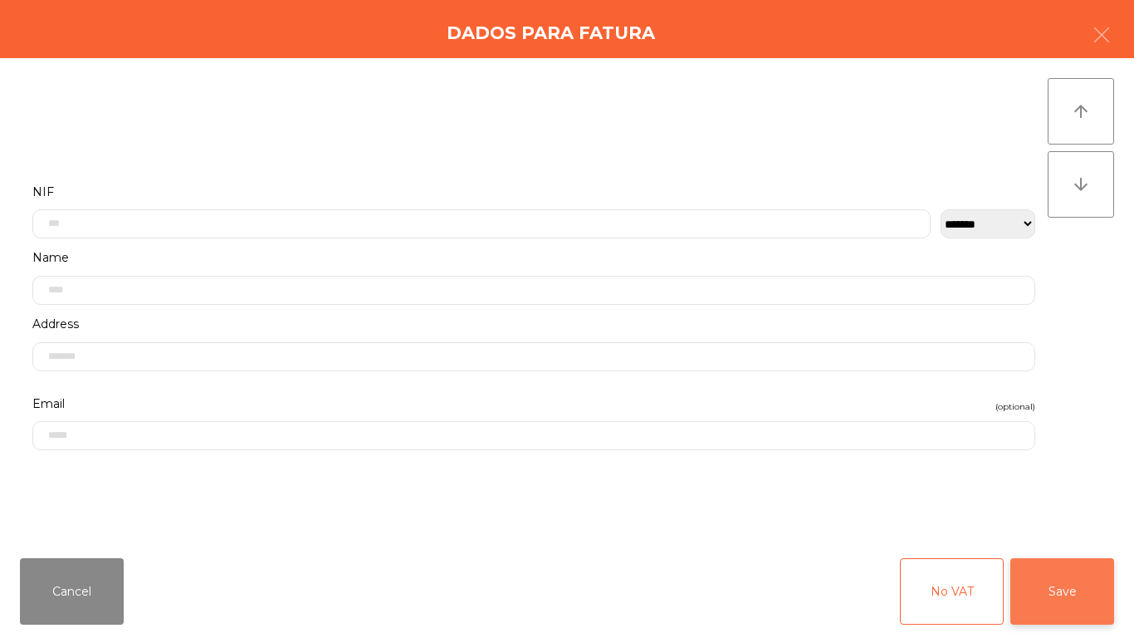
click at [1034, 532] on button "Save" at bounding box center [1063, 591] width 104 height 66
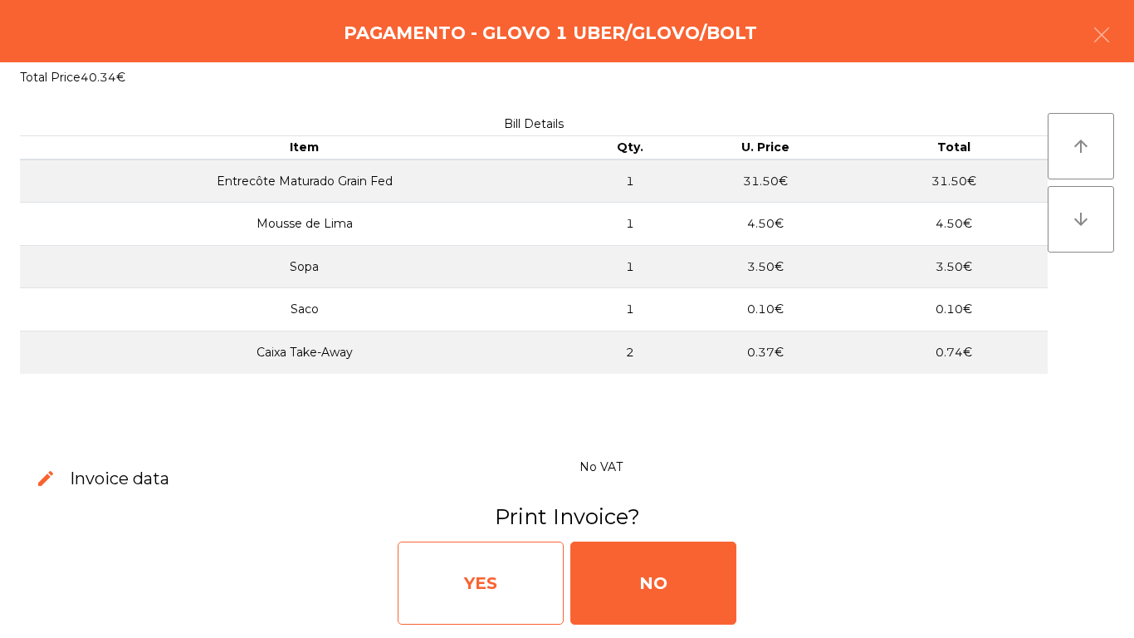
click at [484, 532] on div "YES" at bounding box center [481, 582] width 166 height 83
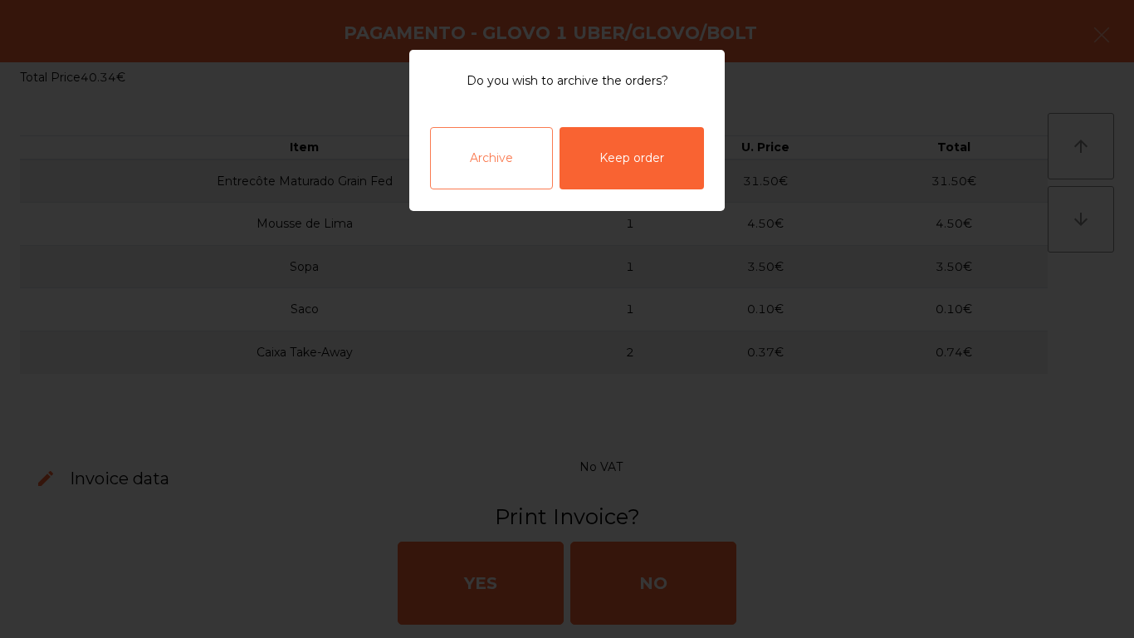
click at [497, 164] on div "Archive" at bounding box center [491, 158] width 123 height 62
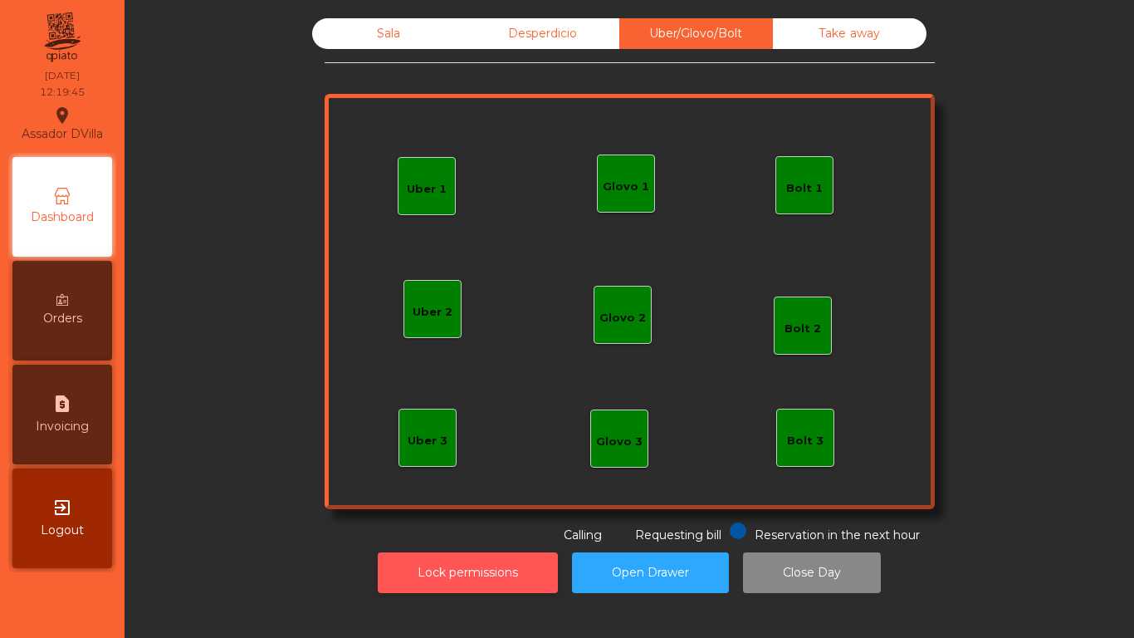
drag, startPoint x: 494, startPoint y: 595, endPoint x: 468, endPoint y: 585, distance: 27.6
click at [492, 532] on div "Lock permissions Open Drawer Close Day" at bounding box center [629, 572] width 965 height 57
click at [468, 532] on button "Lock permissions" at bounding box center [468, 572] width 180 height 41
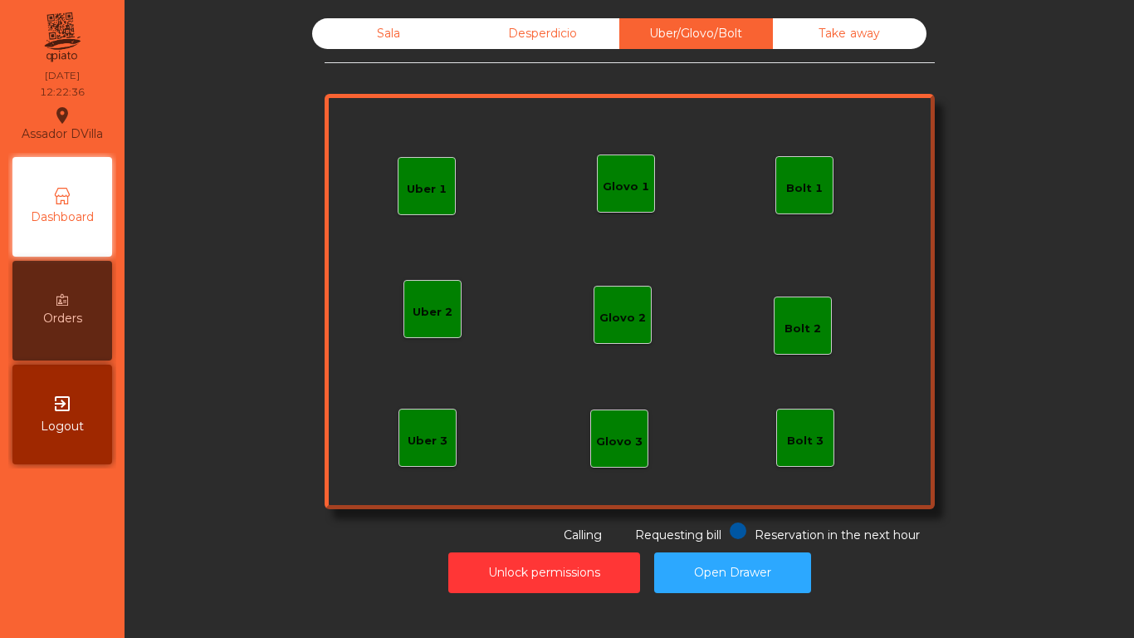
click at [343, 36] on div "Sala" at bounding box center [389, 33] width 154 height 31
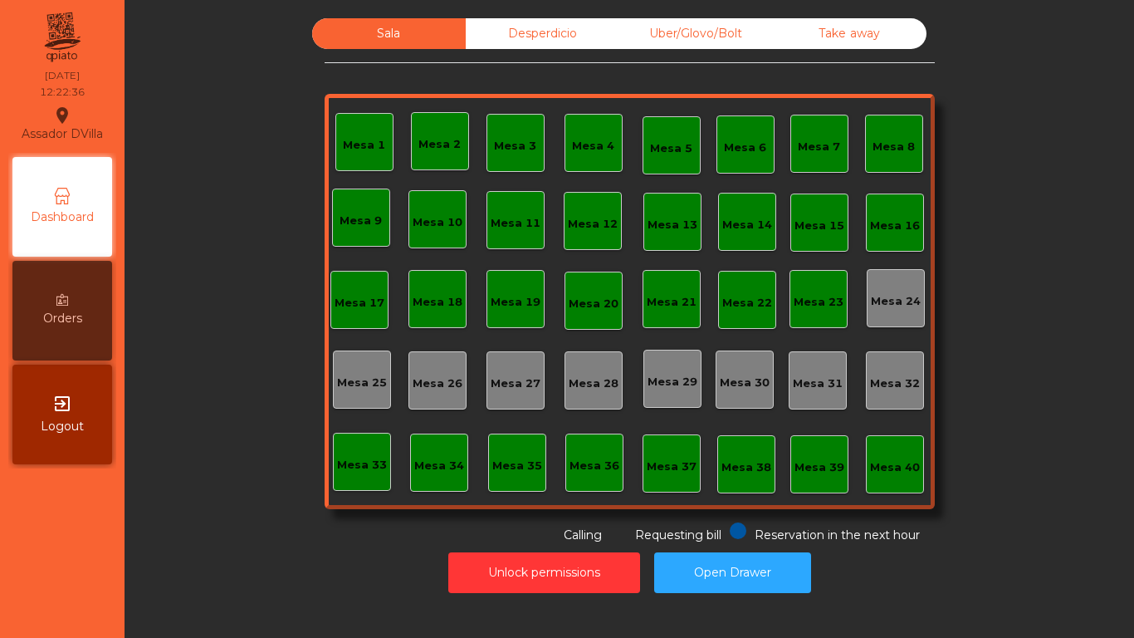
click at [252, 142] on div "Sala Desperdicio Uber/Glovo/Bolt Take away Mesa 1 Mesa 2 Mesa 3 [GEOGRAPHIC_DAT…" at bounding box center [629, 281] width 965 height 526
click at [501, 140] on div "Mesa 3" at bounding box center [515, 146] width 42 height 17
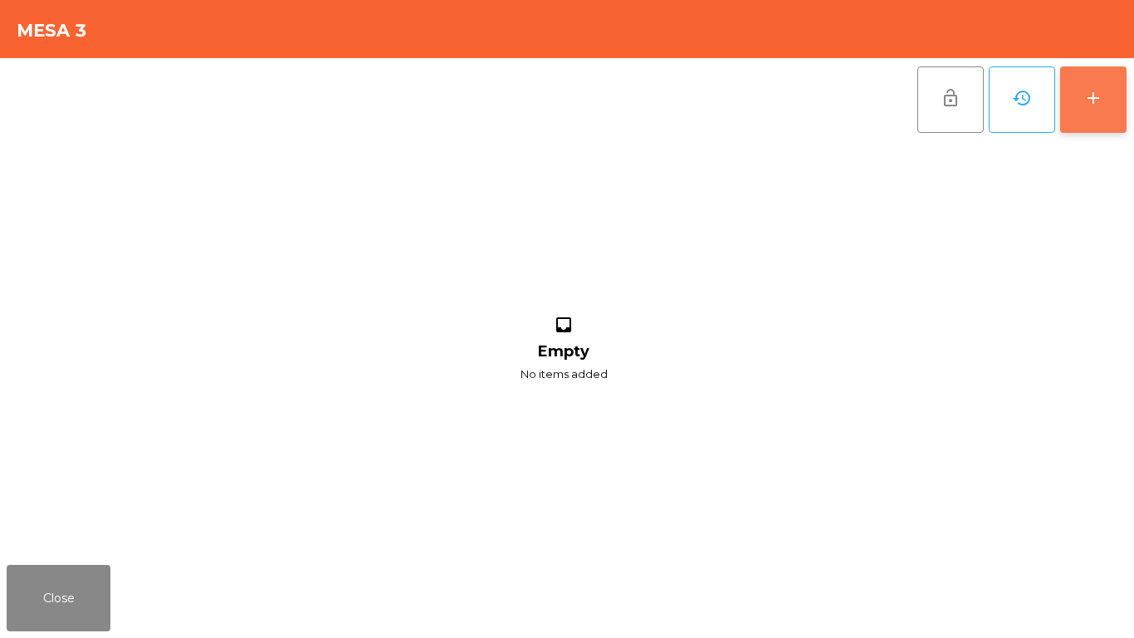
click at [1121, 115] on button "add" at bounding box center [1094, 99] width 66 height 66
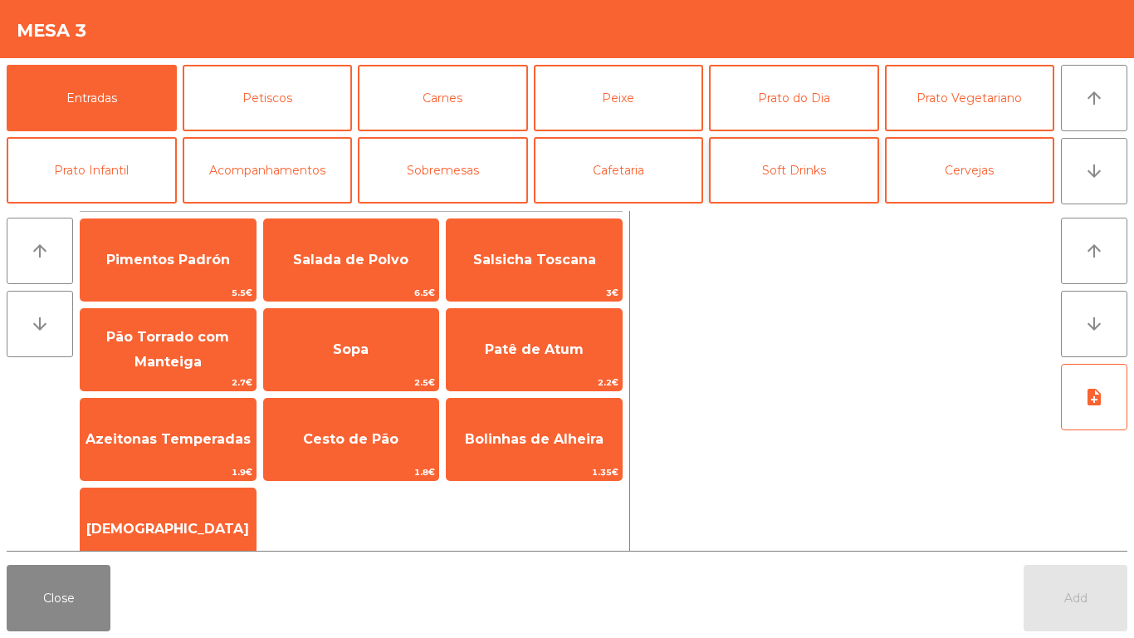
click at [849, 171] on button "Soft Drinks" at bounding box center [794, 170] width 170 height 66
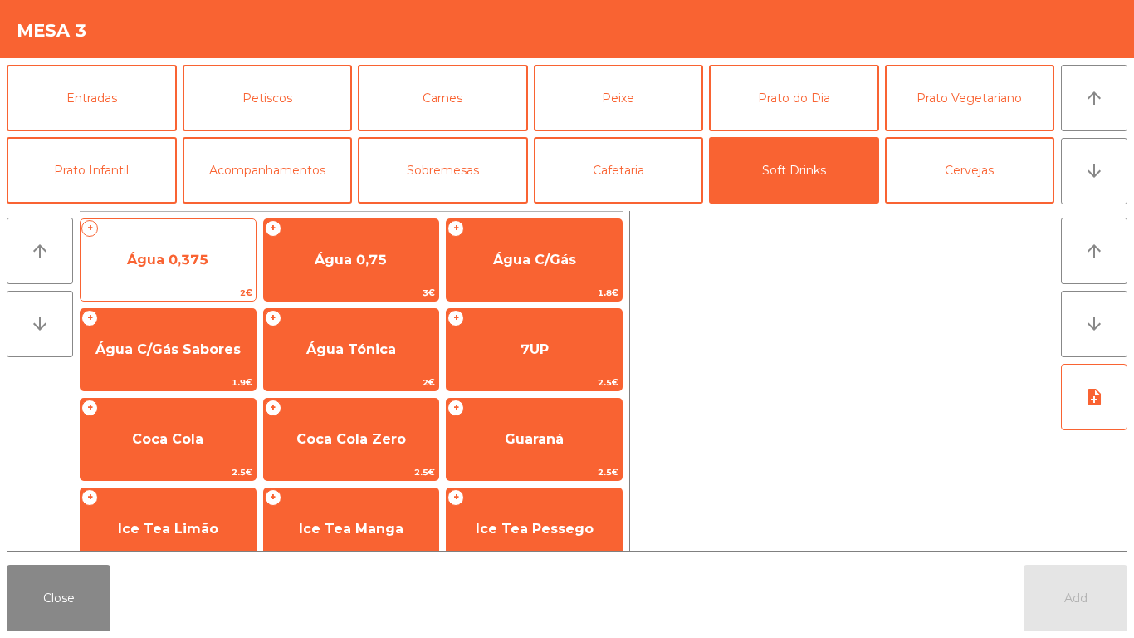
click at [182, 269] on span "Água 0,375" at bounding box center [168, 260] width 175 height 45
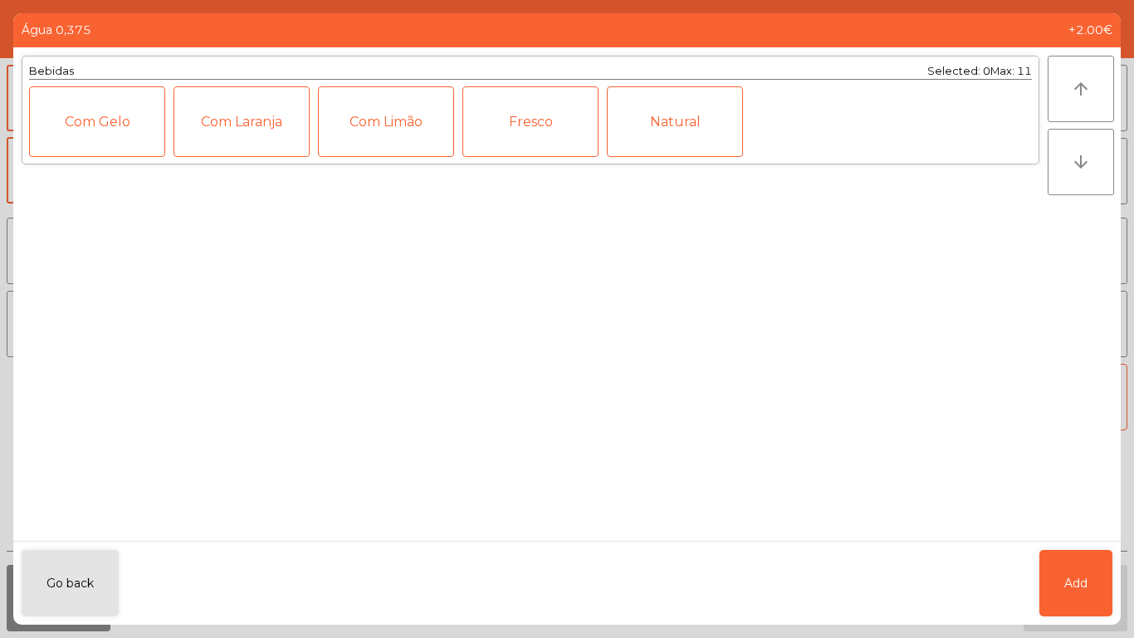
click at [1095, 528] on div "arrow_upward arrow_downward" at bounding box center [1084, 293] width 73 height 493
click at [1090, 532] on button "Add" at bounding box center [1076, 583] width 73 height 66
click at [1092, 532] on button "Add" at bounding box center [1076, 598] width 104 height 66
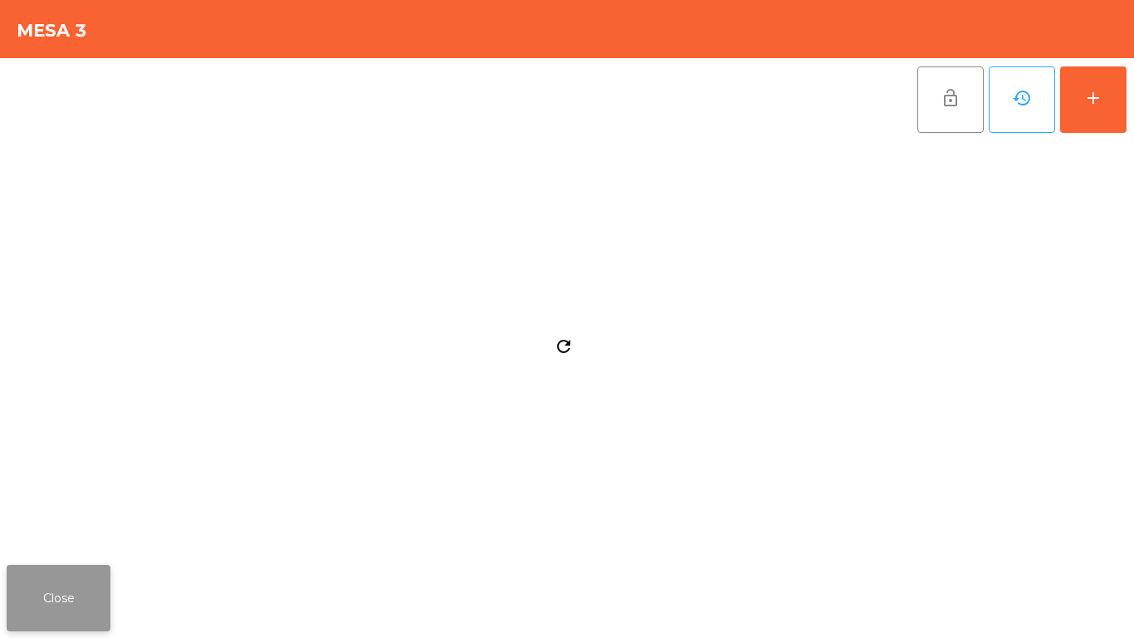
click at [63, 532] on button "Close" at bounding box center [59, 598] width 104 height 66
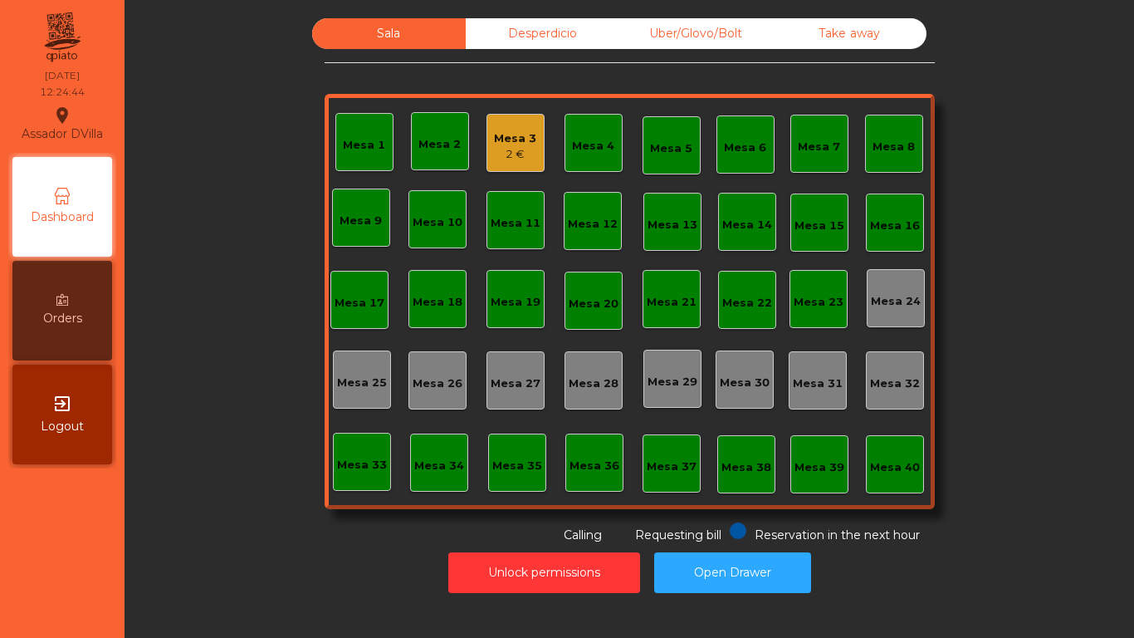
click at [516, 144] on div "Mesa 3" at bounding box center [515, 138] width 42 height 17
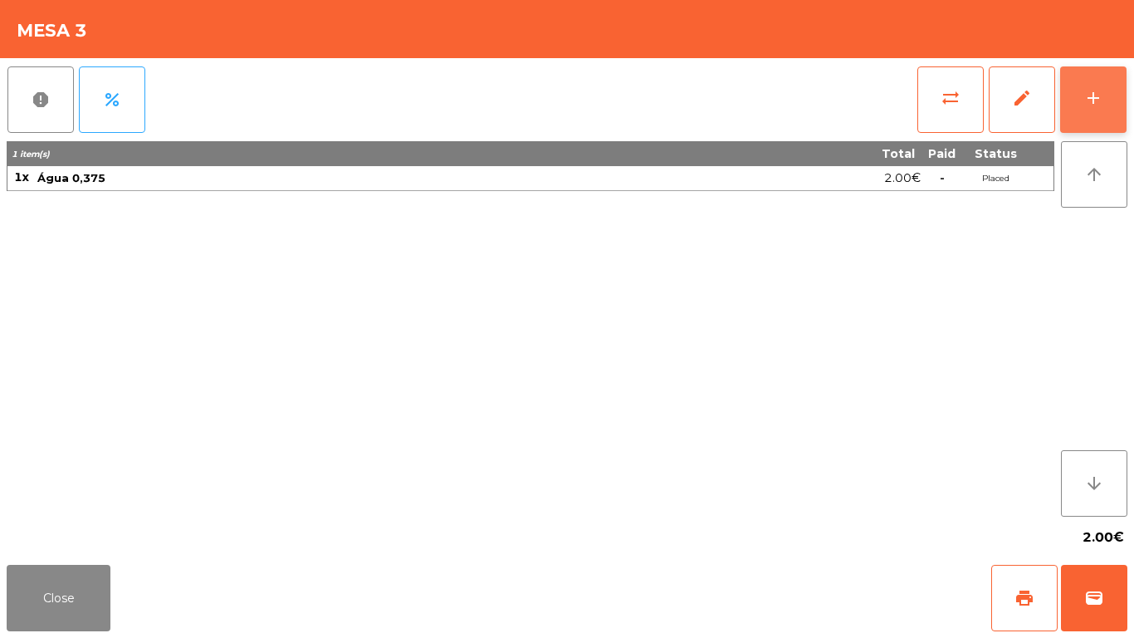
click at [1108, 128] on button "add" at bounding box center [1094, 99] width 66 height 66
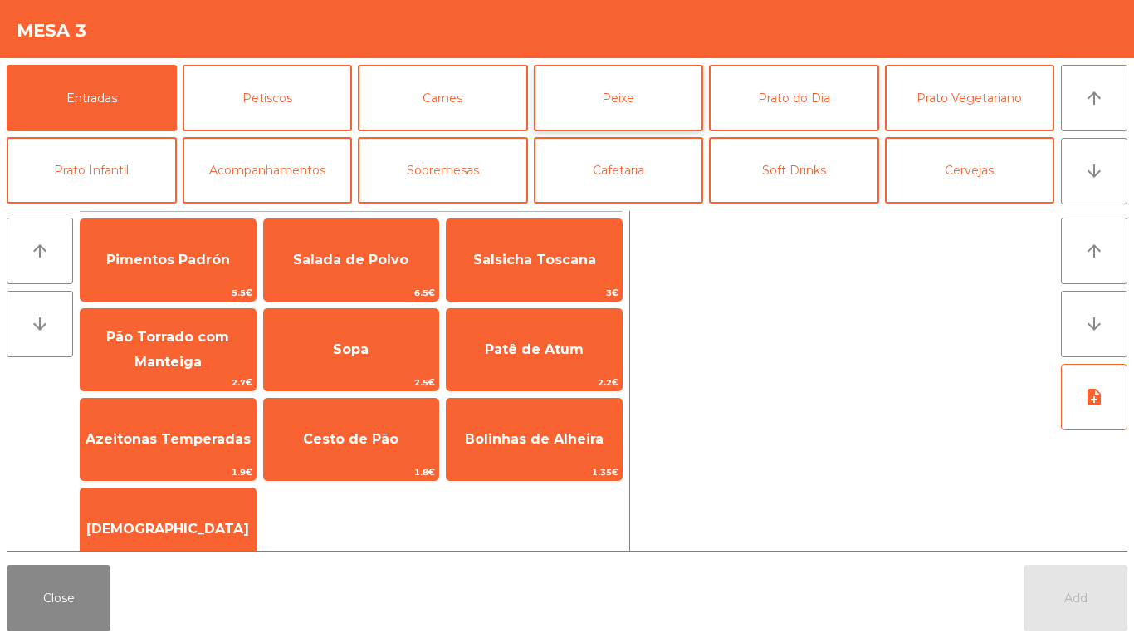
click at [630, 103] on button "Peixe" at bounding box center [619, 98] width 170 height 66
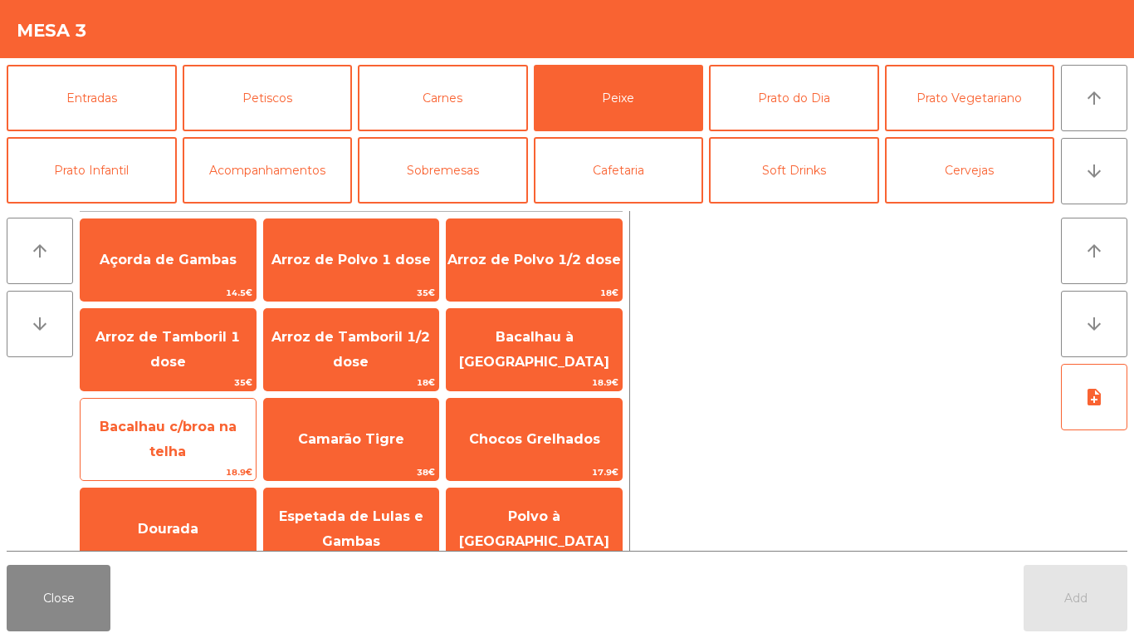
click at [180, 439] on span "Bacalhau c/broa na telha" at bounding box center [168, 439] width 137 height 41
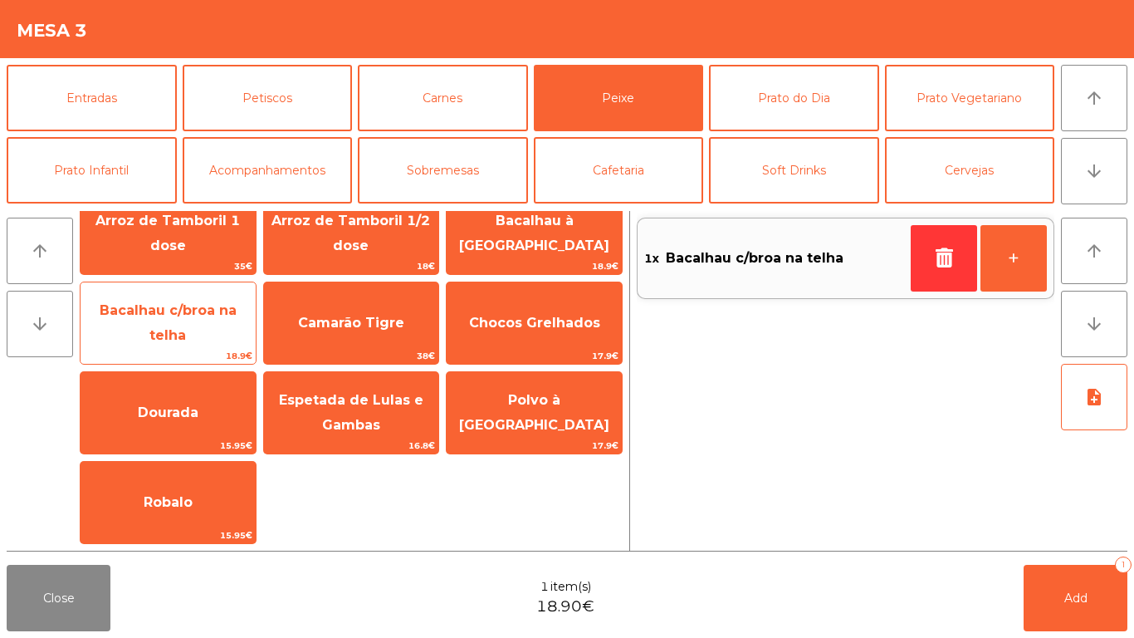
scroll to position [0, 0]
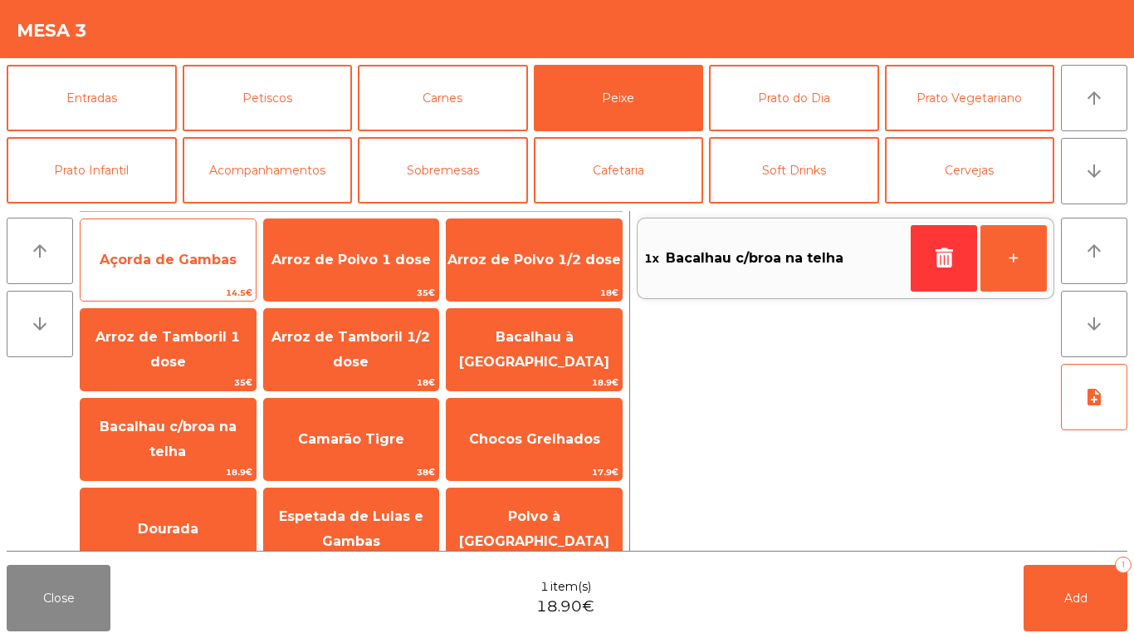
click at [191, 272] on span "Açorda de Gambas" at bounding box center [168, 260] width 175 height 45
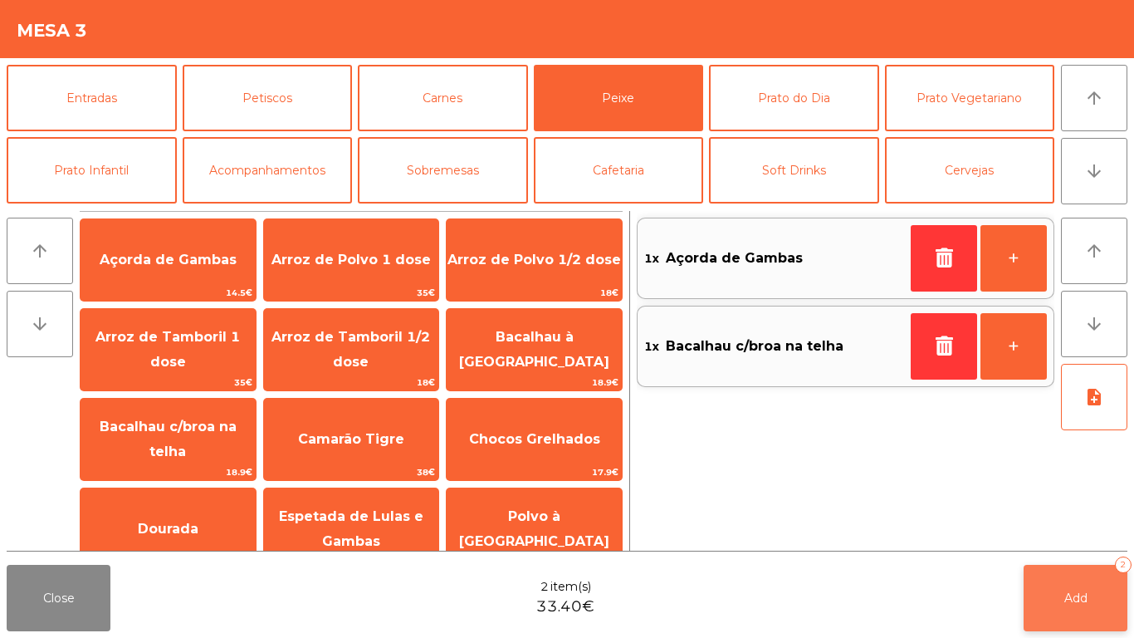
click at [1066, 532] on button "Add 2" at bounding box center [1076, 598] width 104 height 66
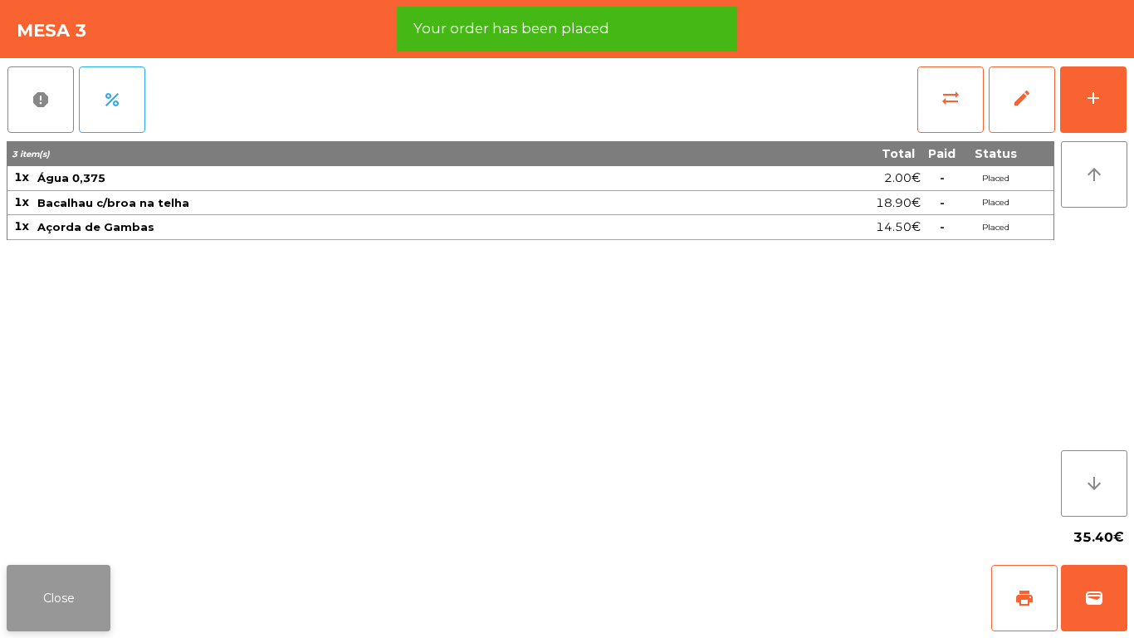
click at [31, 532] on button "Close" at bounding box center [59, 598] width 104 height 66
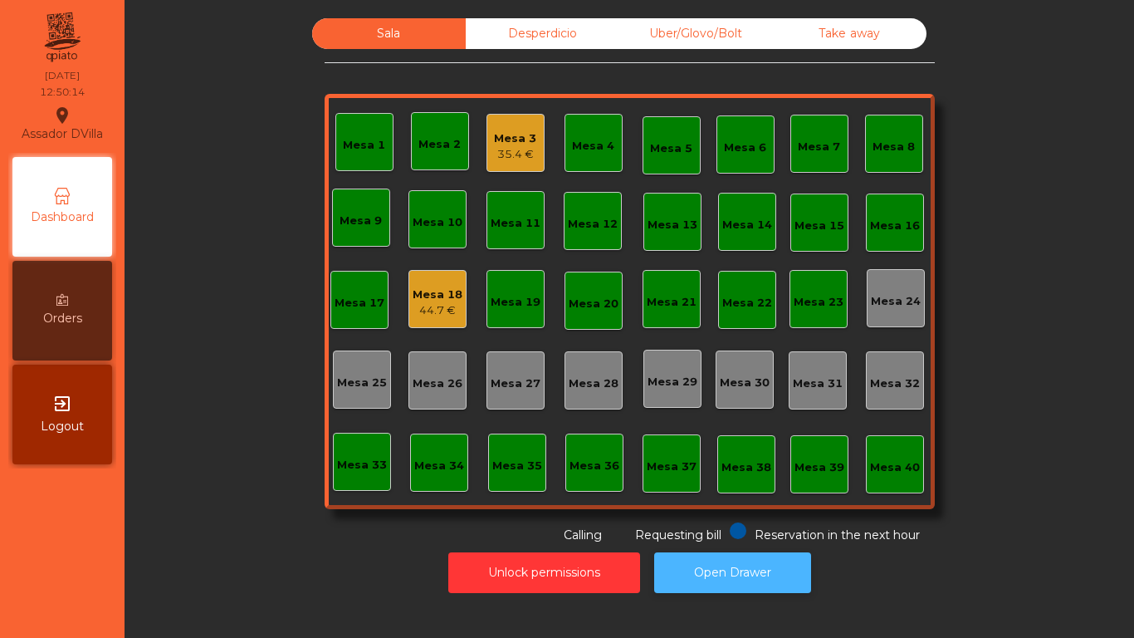
click at [765, 532] on button "Open Drawer" at bounding box center [732, 572] width 157 height 41
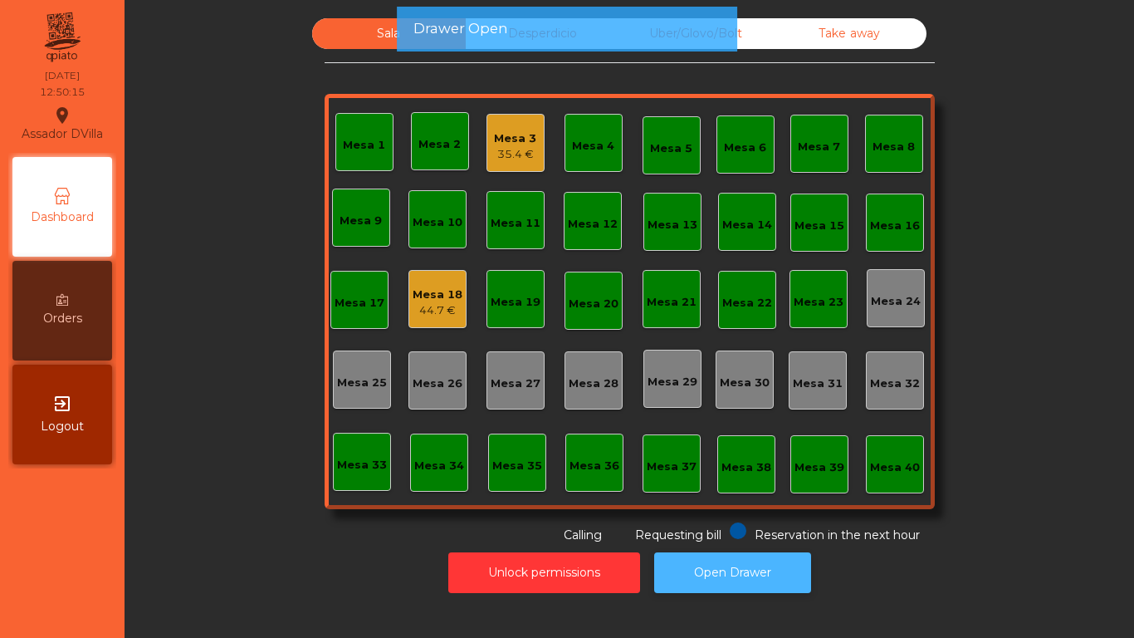
click at [793, 532] on button "Open Drawer" at bounding box center [732, 572] width 157 height 41
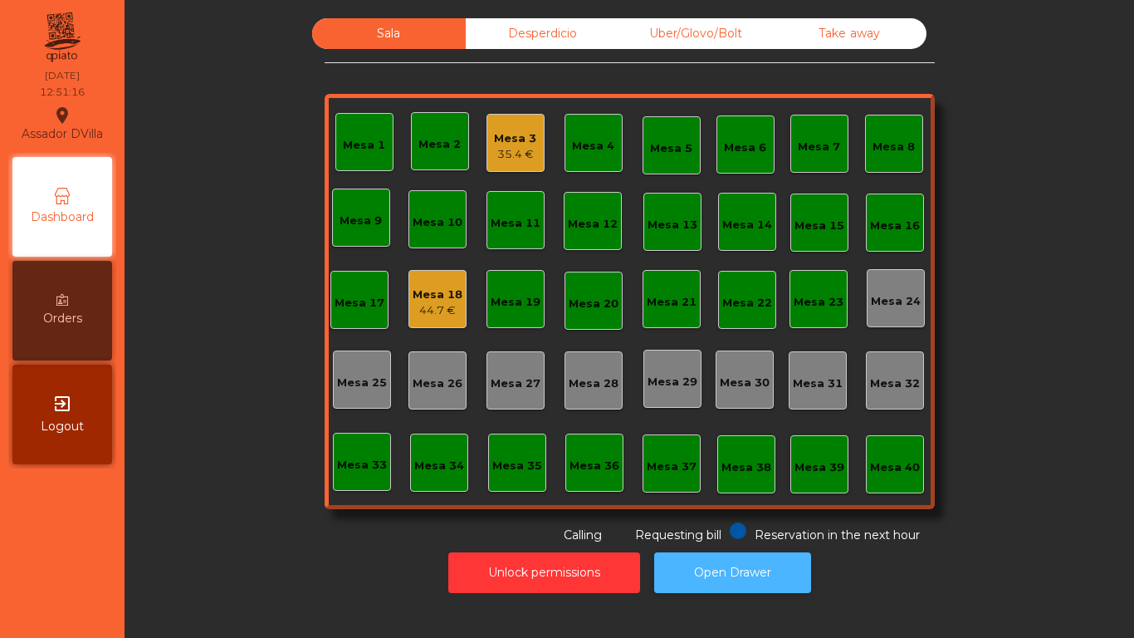
click at [678, 532] on button "Open Drawer" at bounding box center [732, 572] width 157 height 41
click at [715, 532] on button "Open Drawer" at bounding box center [732, 572] width 157 height 41
click at [796, 532] on button "Open Drawer" at bounding box center [732, 572] width 157 height 41
click at [413, 306] on div "44.7 €" at bounding box center [438, 310] width 50 height 17
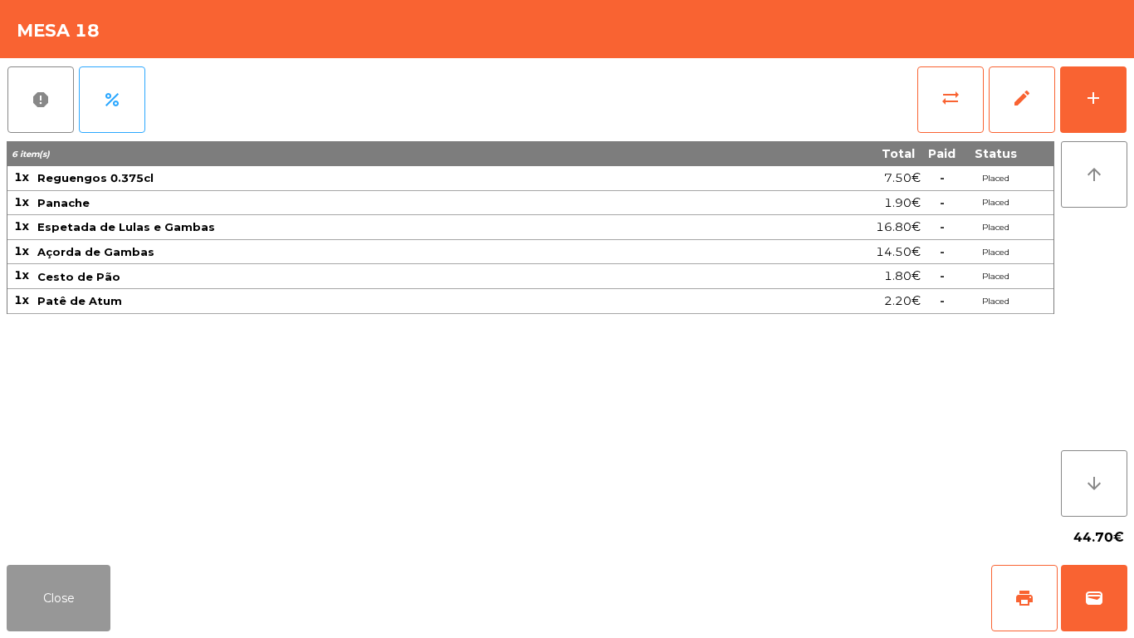
click at [76, 532] on button "Close" at bounding box center [59, 598] width 104 height 66
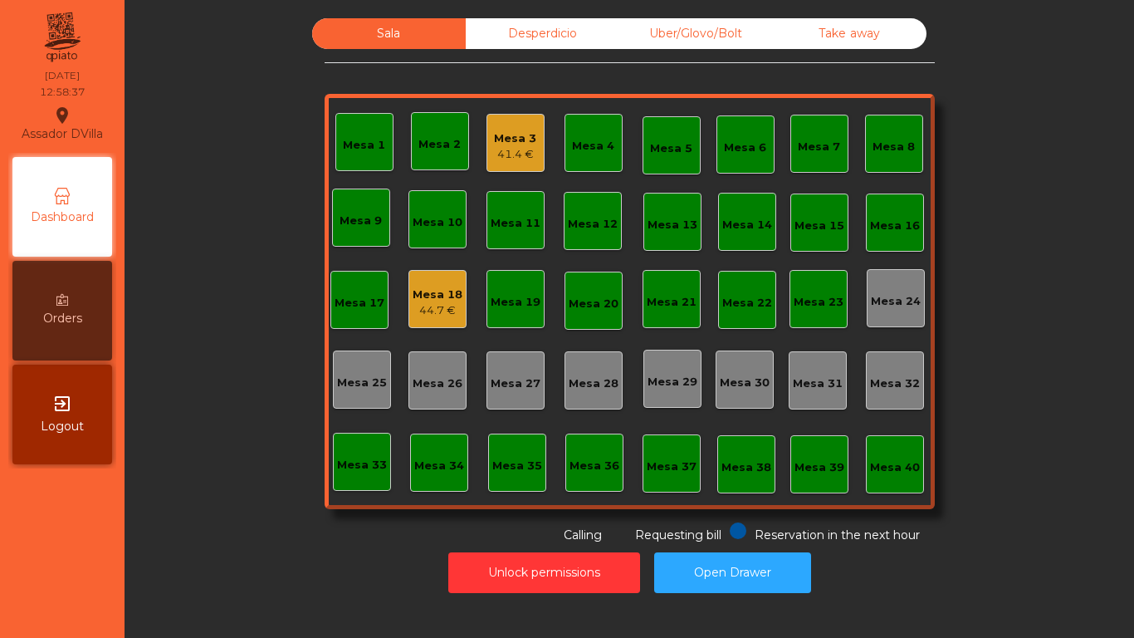
click at [569, 30] on div "Desperdicio" at bounding box center [543, 33] width 154 height 31
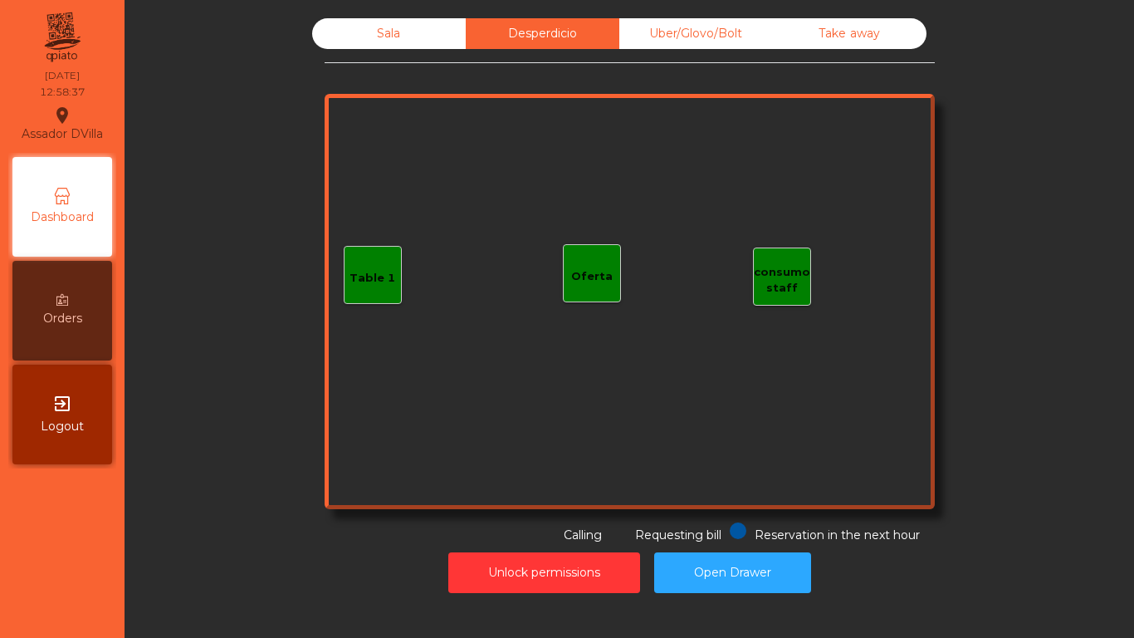
click at [650, 34] on div "Uber/Glovo/Bolt" at bounding box center [697, 33] width 154 height 31
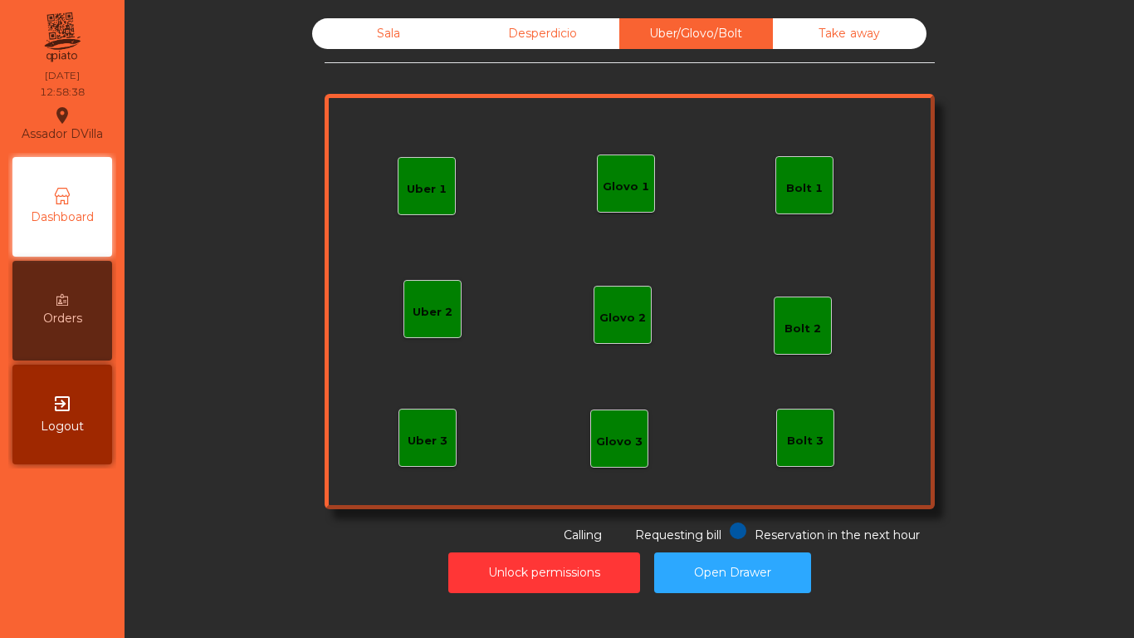
click at [798, 37] on div "Take away" at bounding box center [850, 33] width 154 height 31
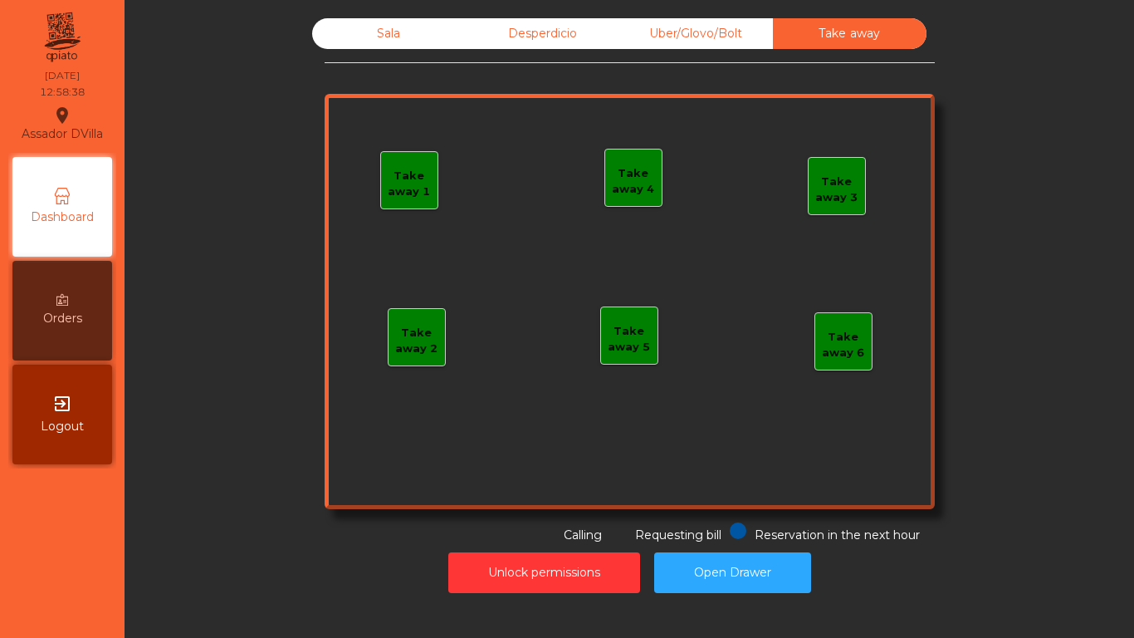
drag, startPoint x: 436, startPoint y: 27, endPoint x: 425, endPoint y: 28, distance: 10.9
click at [435, 27] on div "Sala" at bounding box center [389, 33] width 154 height 31
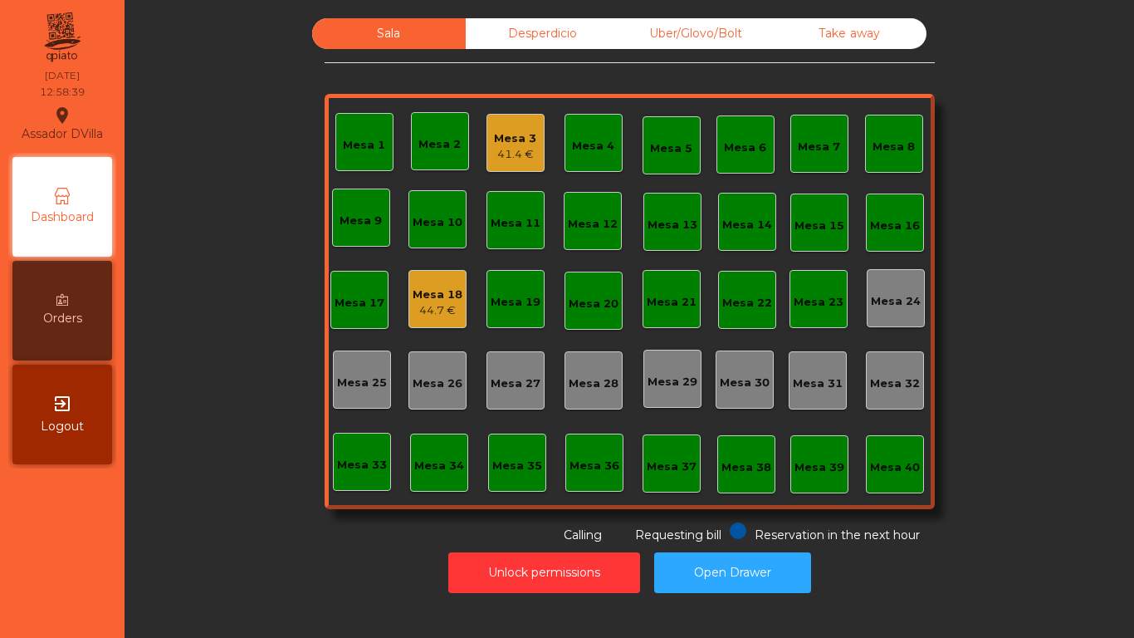
drag, startPoint x: 208, startPoint y: 125, endPoint x: 213, endPoint y: 115, distance: 11.9
click at [208, 125] on div "Sala Desperdicio Uber/Glovo/Bolt Take away Mesa 1 Mesa 2 Mesa 3 41.4 € Mesa 4 M…" at bounding box center [629, 281] width 965 height 526
click at [342, 125] on div "Mesa 1" at bounding box center [365, 142] width 58 height 58
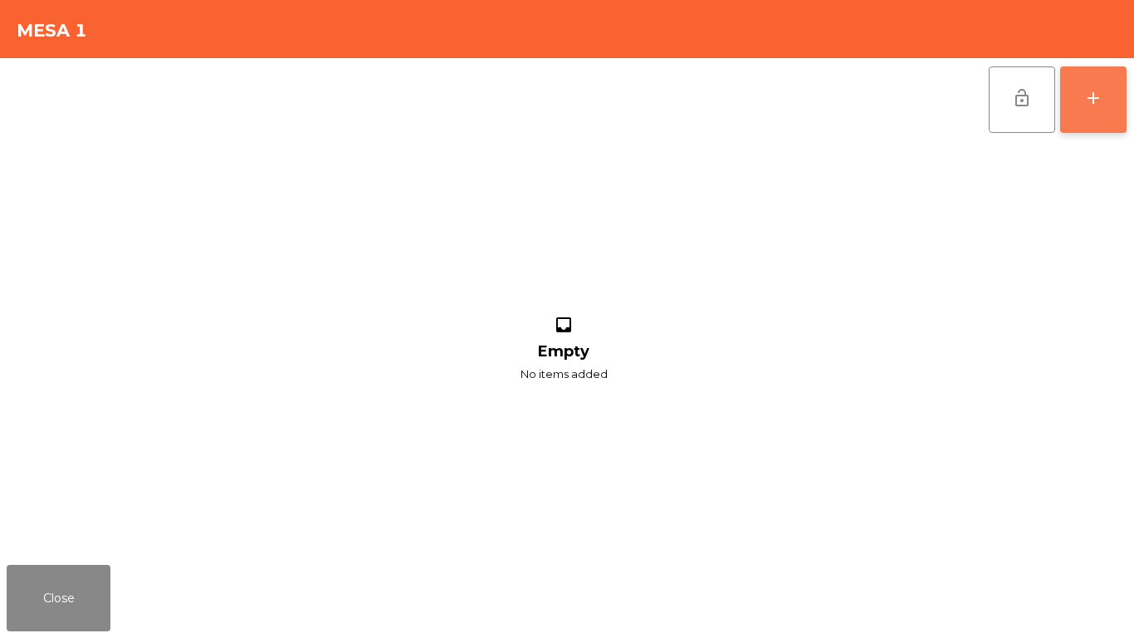
click at [1076, 91] on button "add" at bounding box center [1094, 99] width 66 height 66
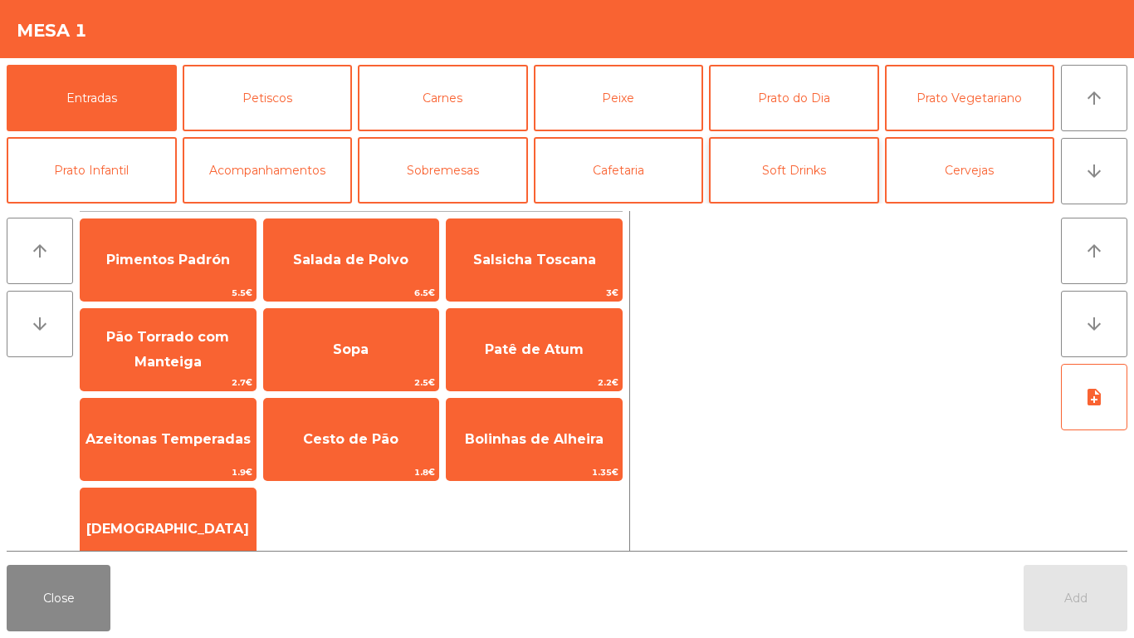
click at [821, 187] on button "Soft Drinks" at bounding box center [794, 170] width 170 height 66
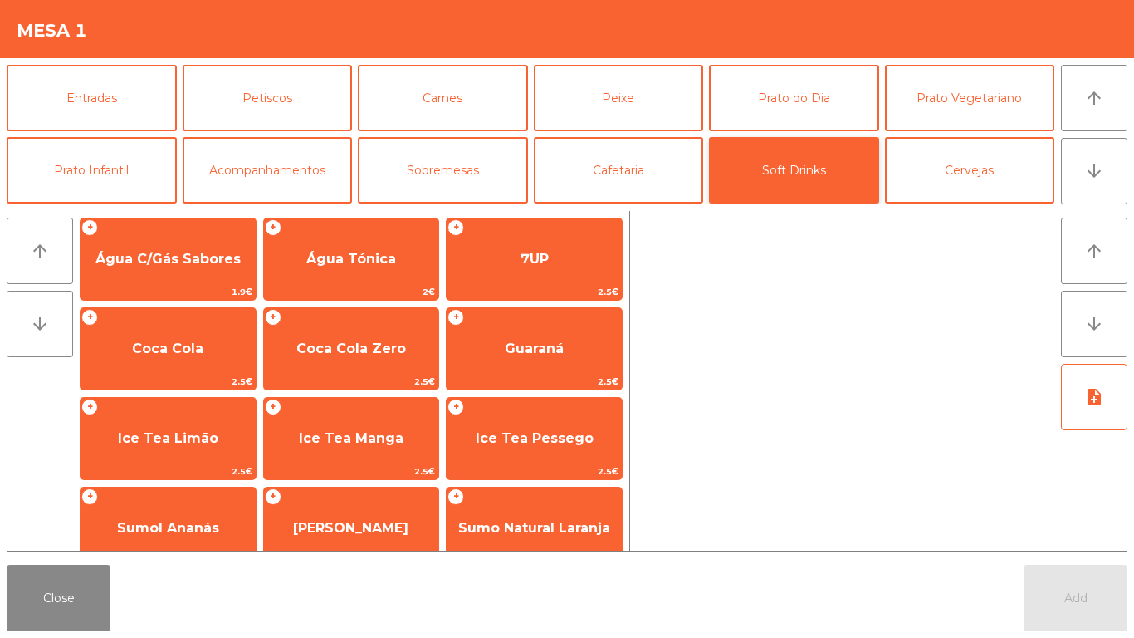
scroll to position [111, 0]
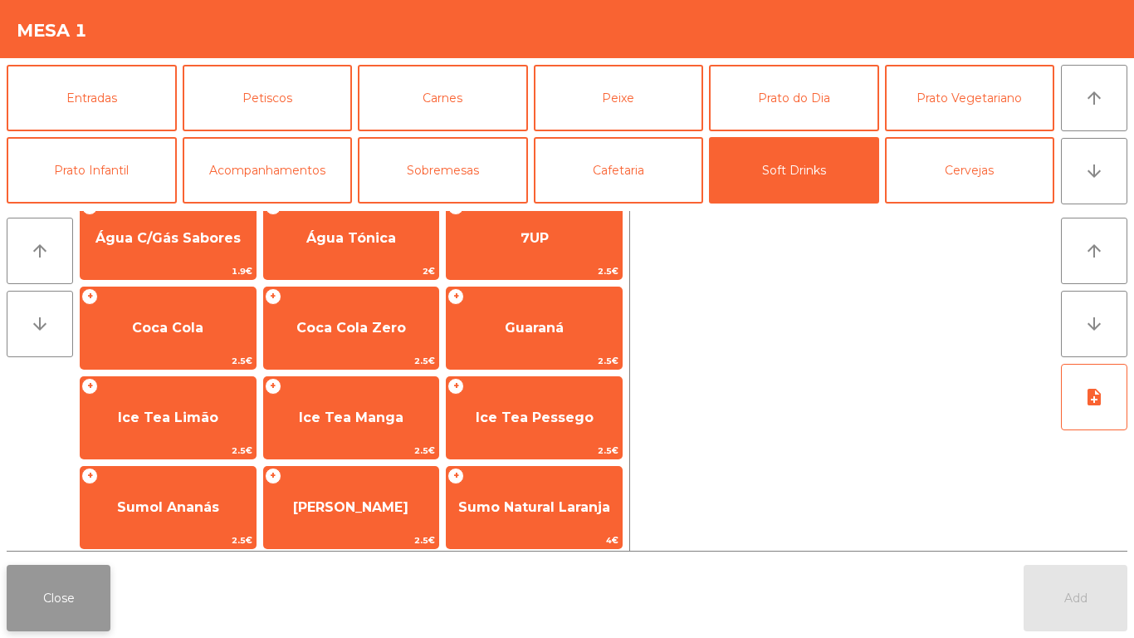
click at [64, 532] on button "Close" at bounding box center [59, 598] width 104 height 66
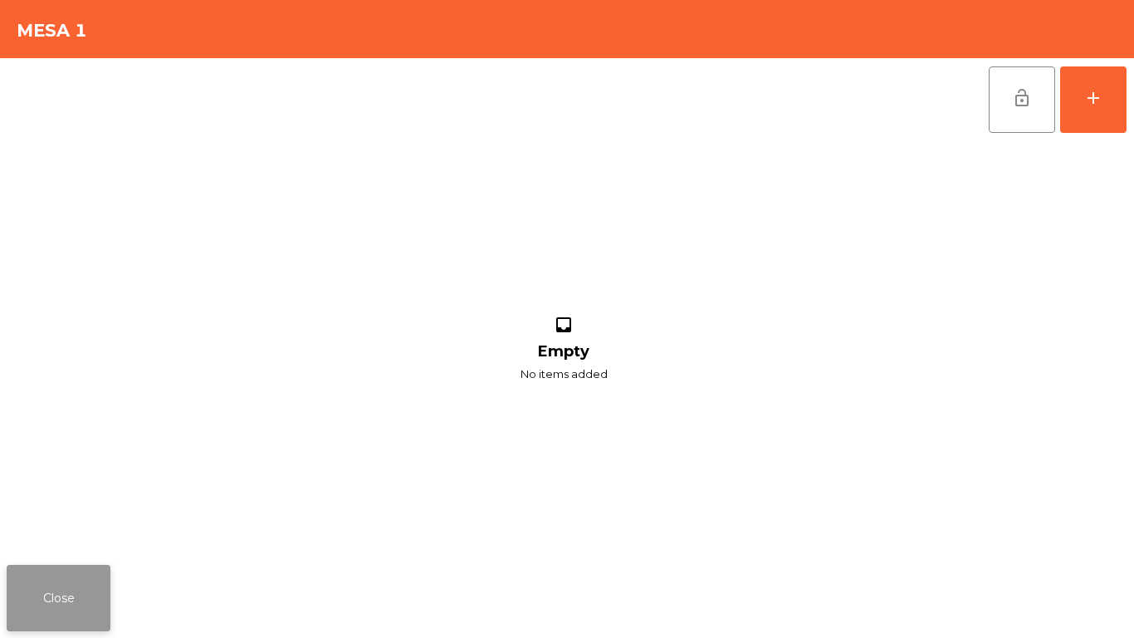
click at [81, 532] on button "Close" at bounding box center [59, 598] width 104 height 66
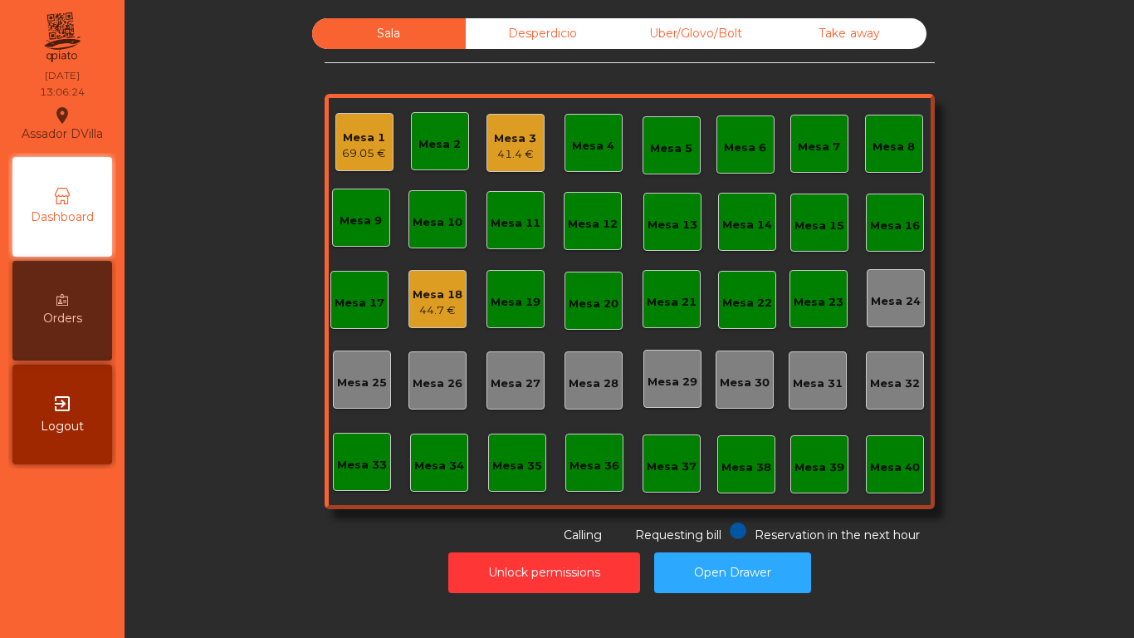
drag, startPoint x: 81, startPoint y: 605, endPoint x: 17, endPoint y: 245, distance: 365.1
click at [36, 287] on nav "Assador DVilla location_on [DATE] 13:06:24 Dashboard Orders exit_to_app Logout" at bounding box center [62, 319] width 125 height 638
click at [443, 296] on div "Mesa 18" at bounding box center [438, 295] width 50 height 17
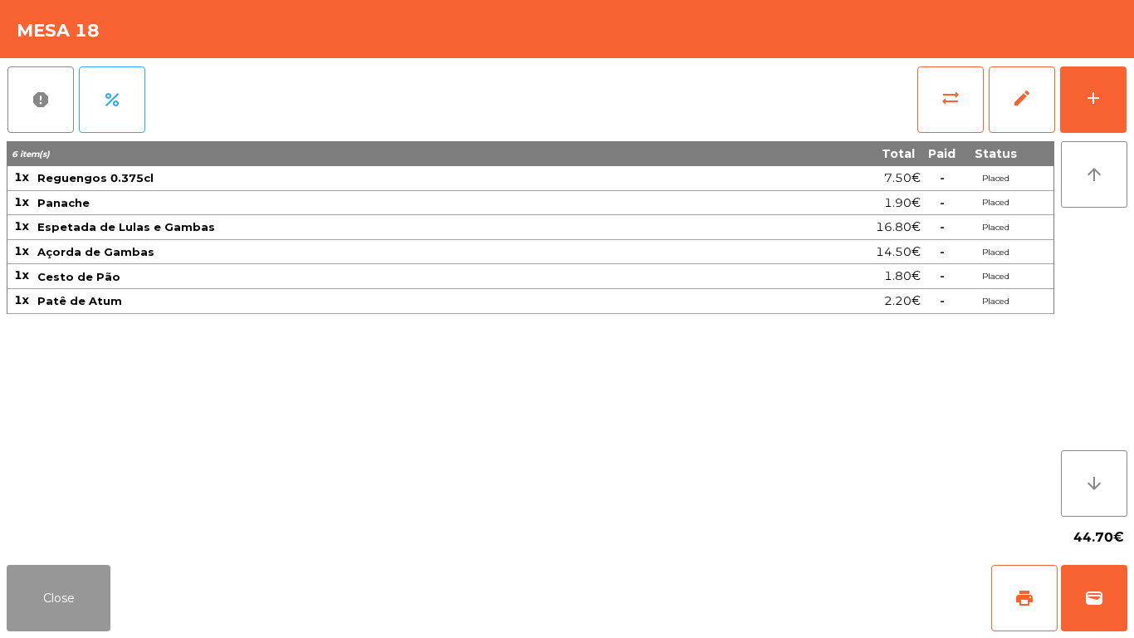
click at [77, 532] on button "Close" at bounding box center [59, 598] width 104 height 66
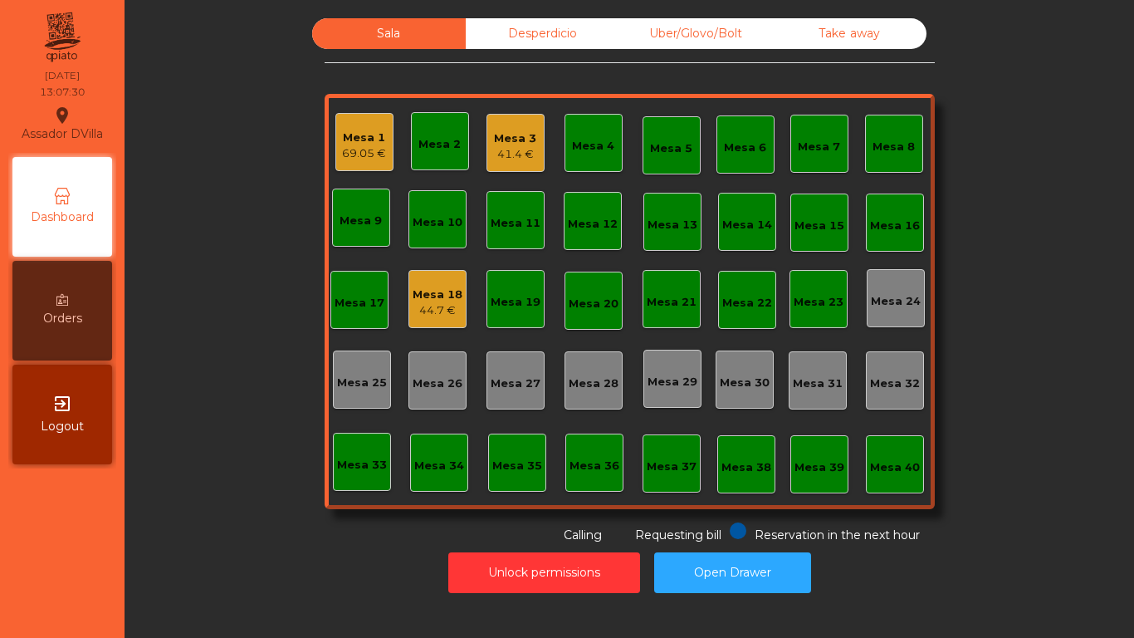
click at [350, 136] on div "Mesa 1" at bounding box center [364, 138] width 44 height 17
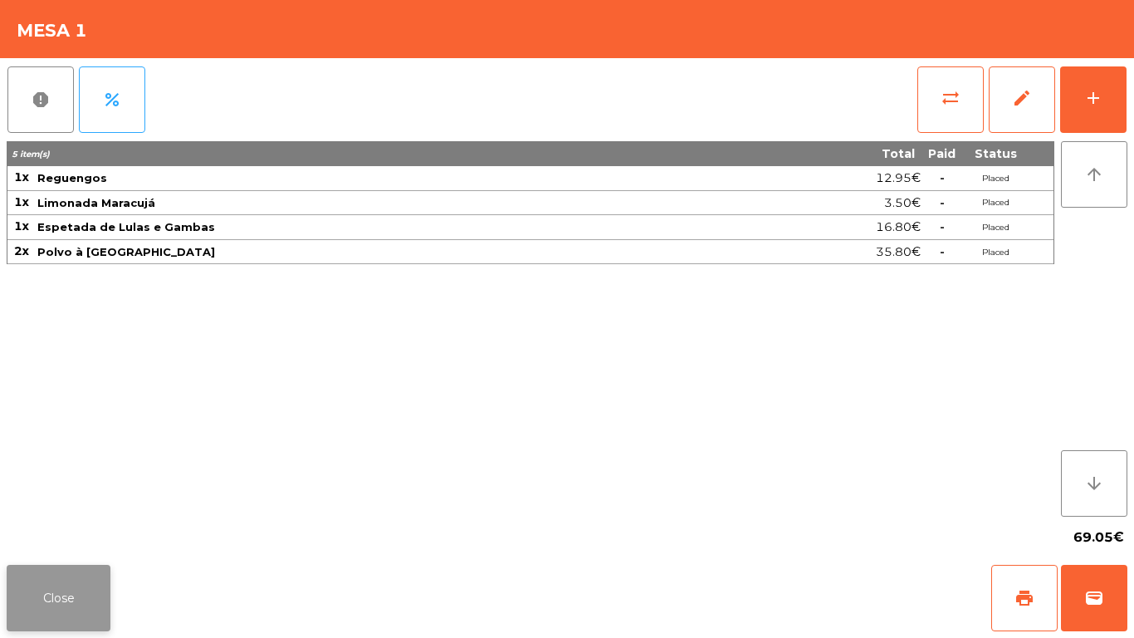
click at [78, 532] on button "Close" at bounding box center [59, 598] width 104 height 66
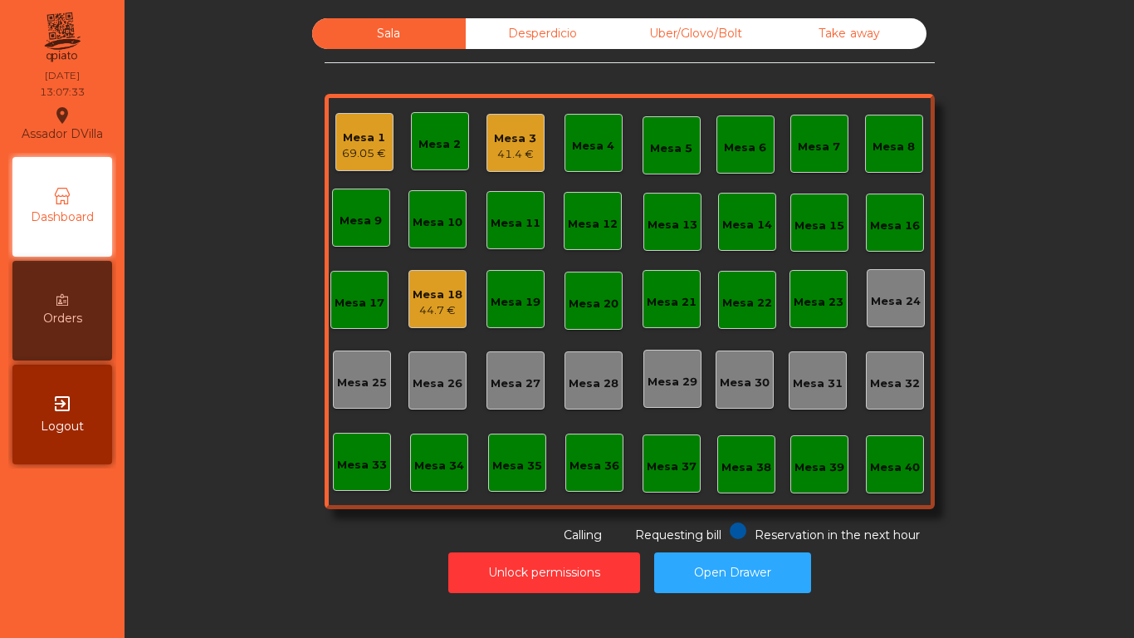
click at [208, 425] on div "Sala Desperdicio Uber/Glovo/Bolt Take away Mesa 1 69.05 € Mesa 2 Mesa 3 41.4 € …" at bounding box center [629, 281] width 965 height 526
click at [494, 148] on div "41.4 €" at bounding box center [515, 154] width 42 height 17
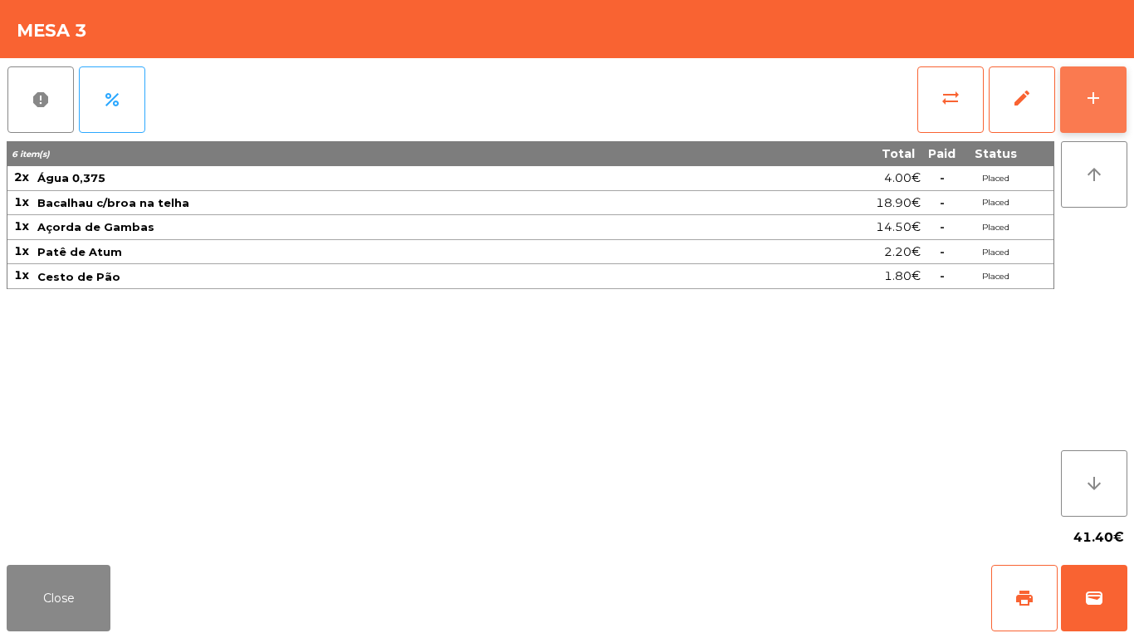
click at [1119, 90] on button "add" at bounding box center [1094, 99] width 66 height 66
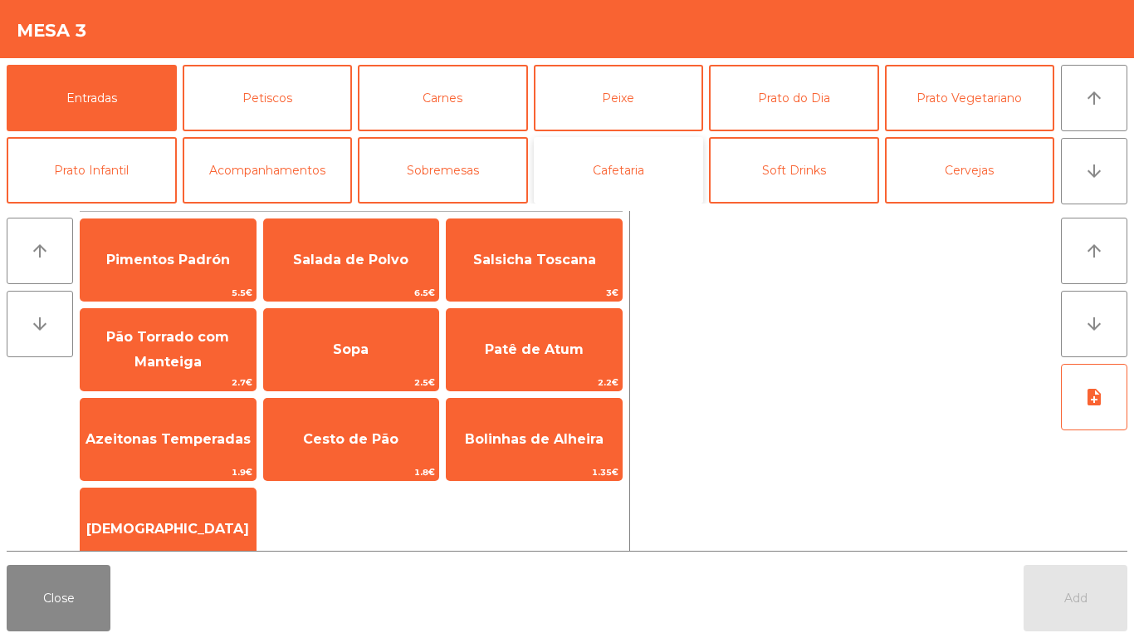
click at [600, 154] on button "Cafetaria" at bounding box center [619, 170] width 170 height 66
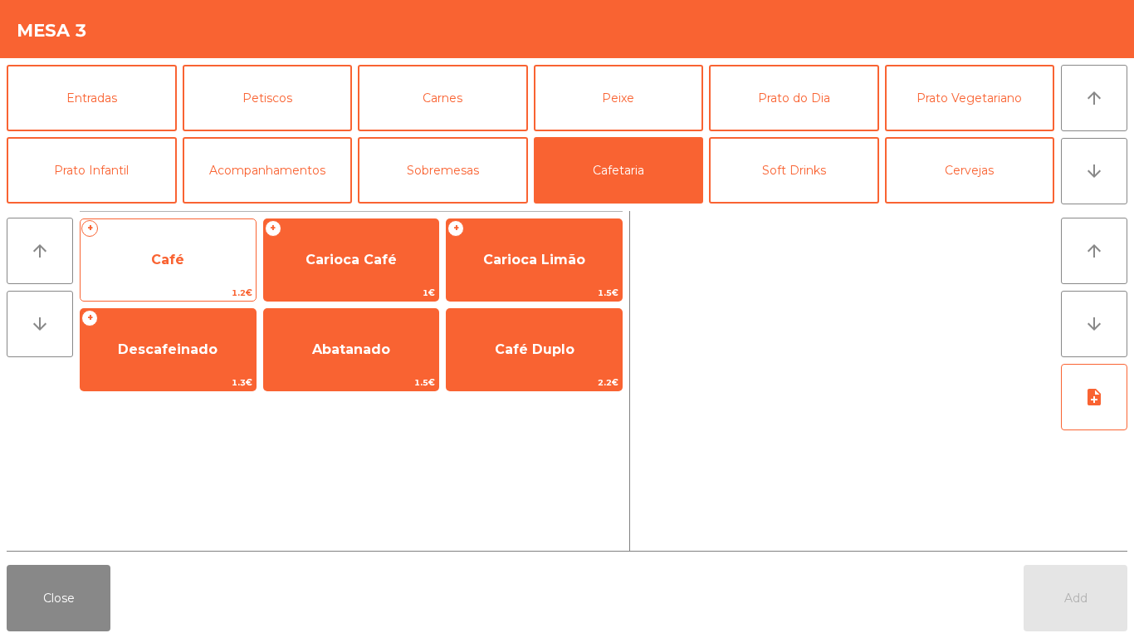
click at [213, 262] on span "Café" at bounding box center [168, 260] width 175 height 45
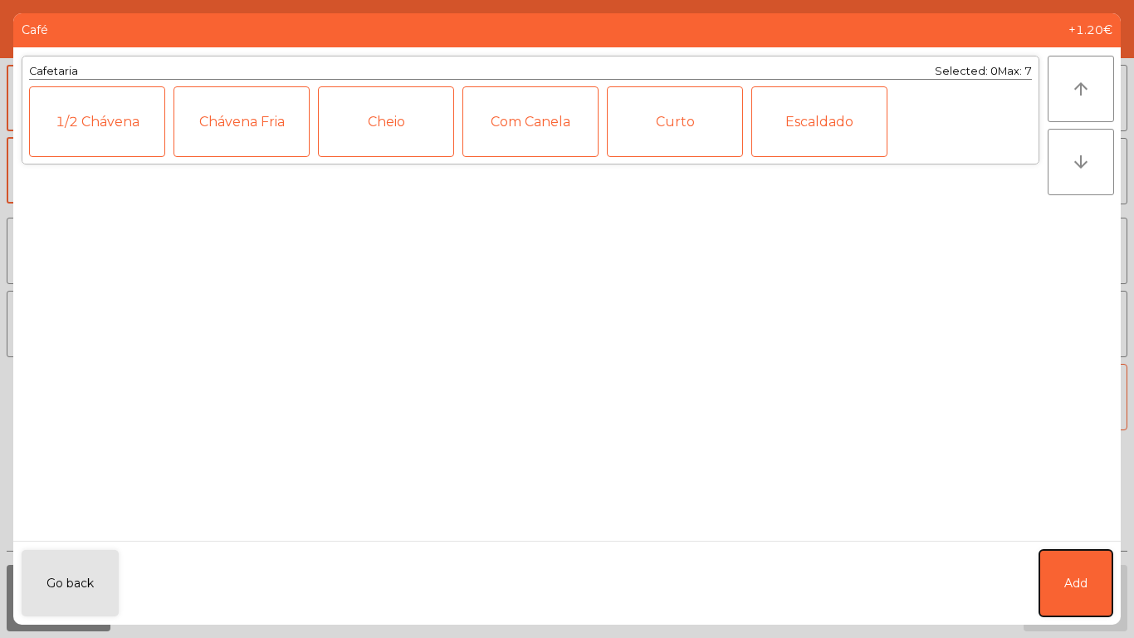
click at [1062, 532] on button "Add" at bounding box center [1076, 583] width 73 height 66
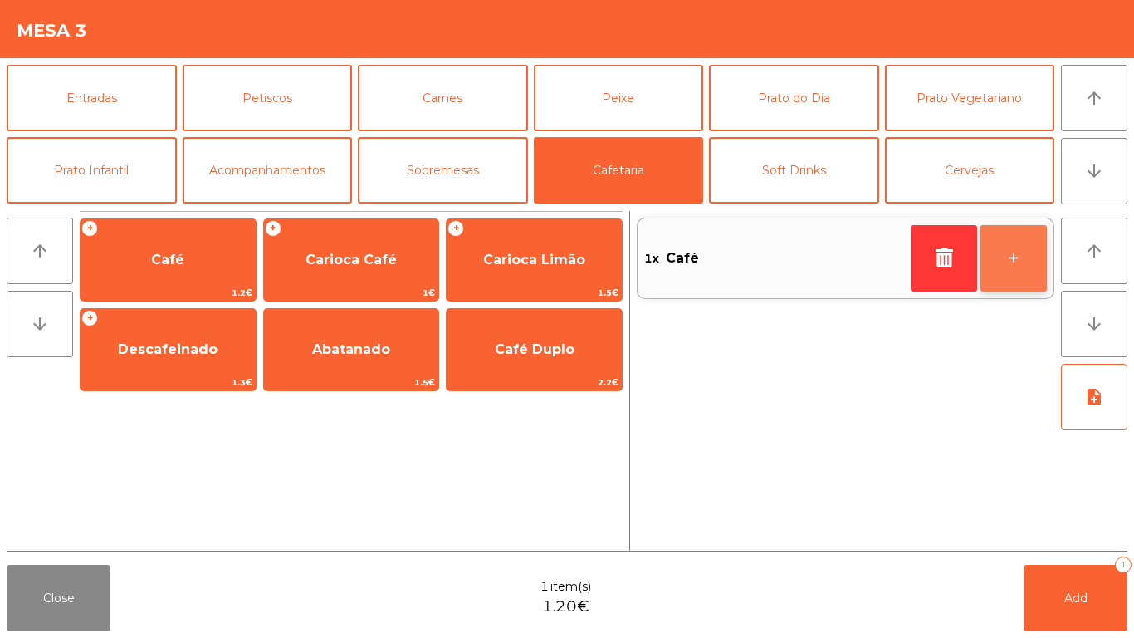
click at [1041, 277] on button "+" at bounding box center [1014, 258] width 66 height 66
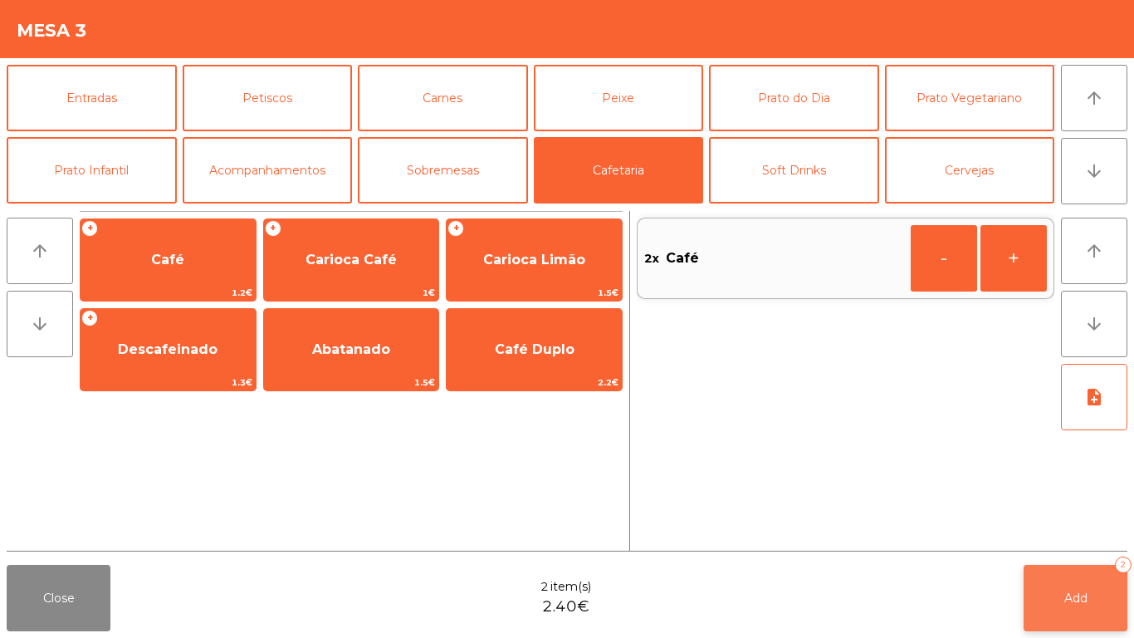
click at [1103, 532] on button "Add 2" at bounding box center [1076, 598] width 104 height 66
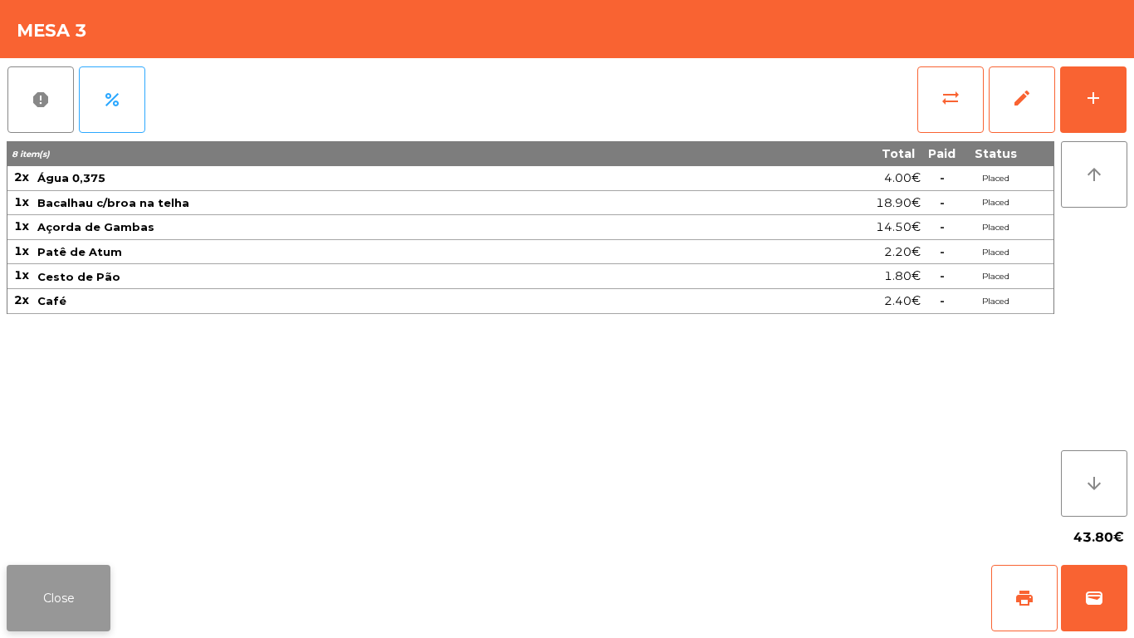
click at [85, 532] on button "Close" at bounding box center [59, 598] width 104 height 66
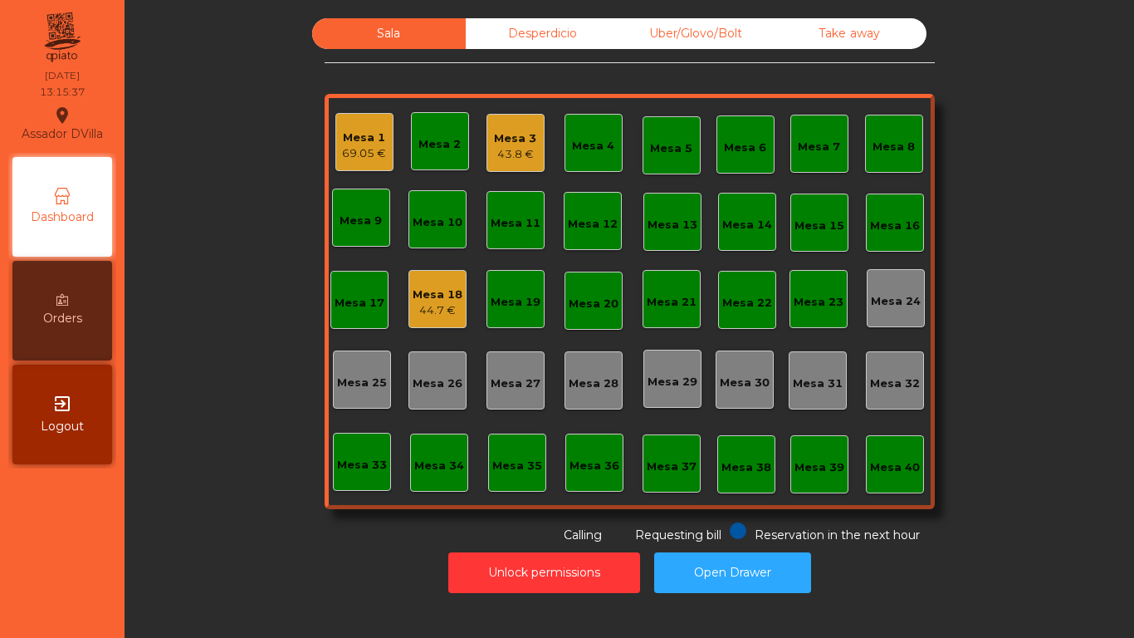
click at [336, 135] on div "Mesa 1 69.05 €" at bounding box center [365, 142] width 58 height 58
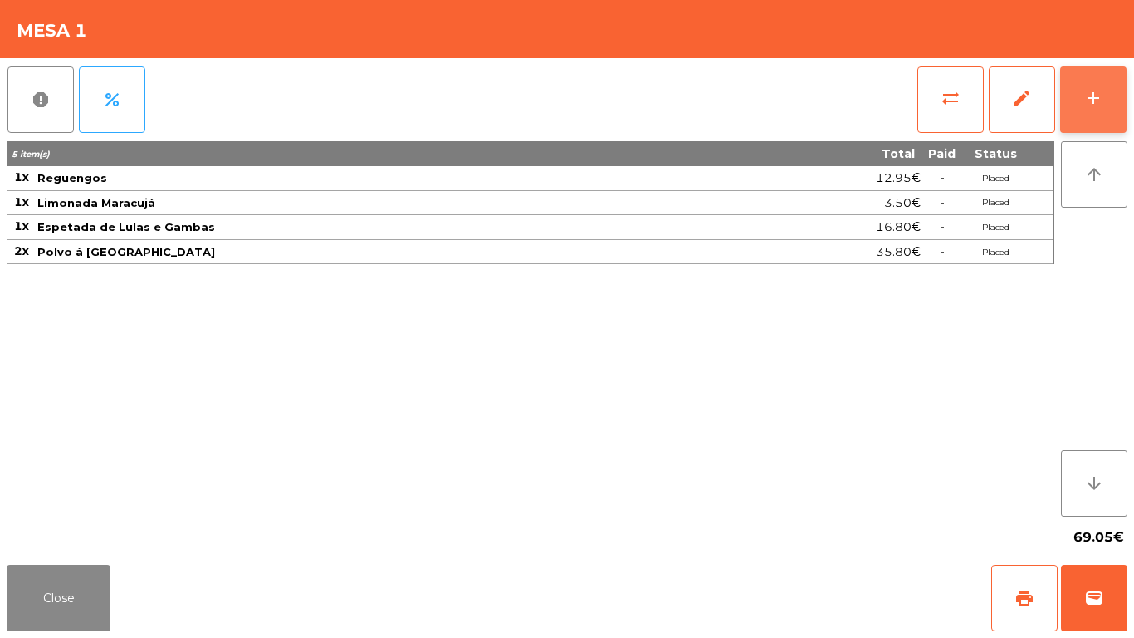
click at [1115, 92] on button "add" at bounding box center [1094, 99] width 66 height 66
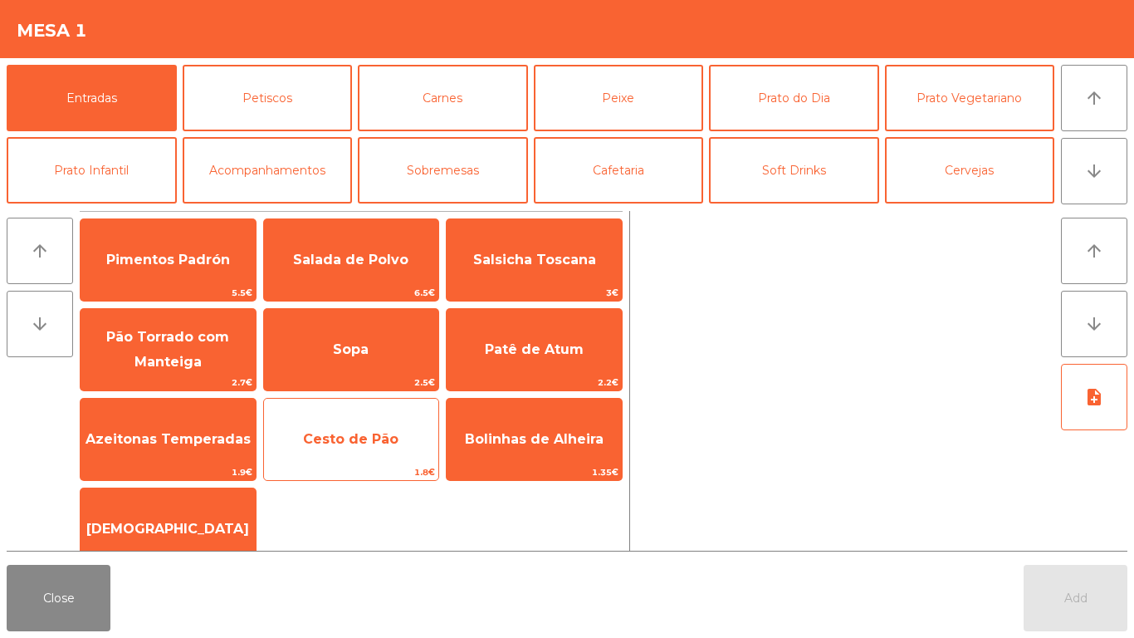
click at [326, 452] on span "Cesto de Pão" at bounding box center [351, 439] width 175 height 45
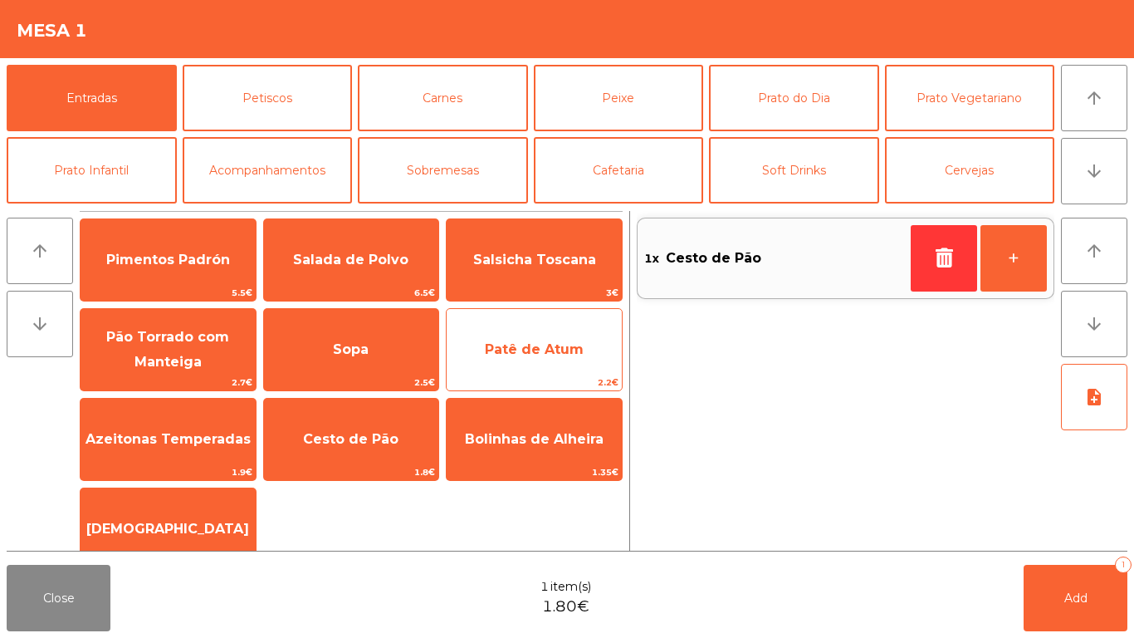
click at [504, 357] on span "Patê de Atum" at bounding box center [534, 349] width 175 height 45
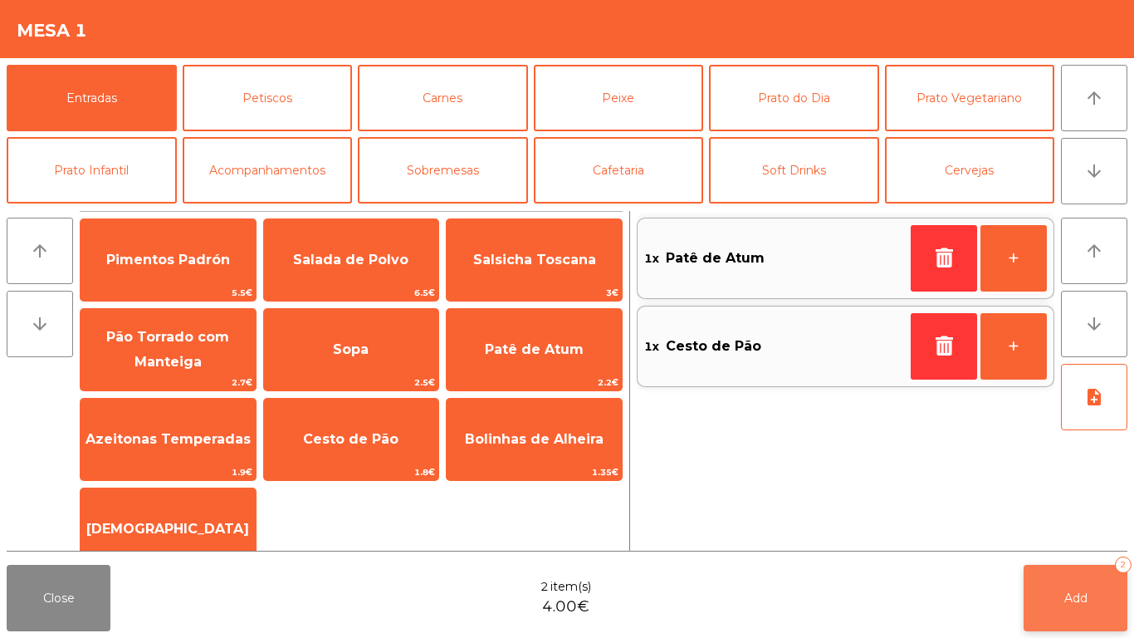
click at [1106, 532] on button "Add 2" at bounding box center [1076, 598] width 104 height 66
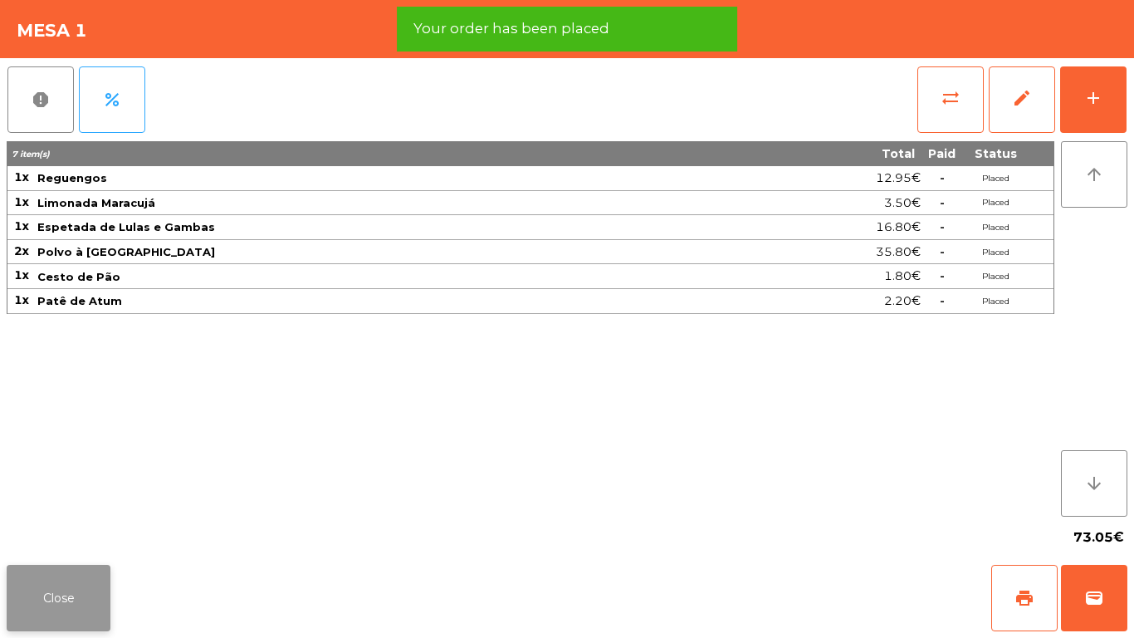
click at [41, 532] on button "Close" at bounding box center [59, 598] width 104 height 66
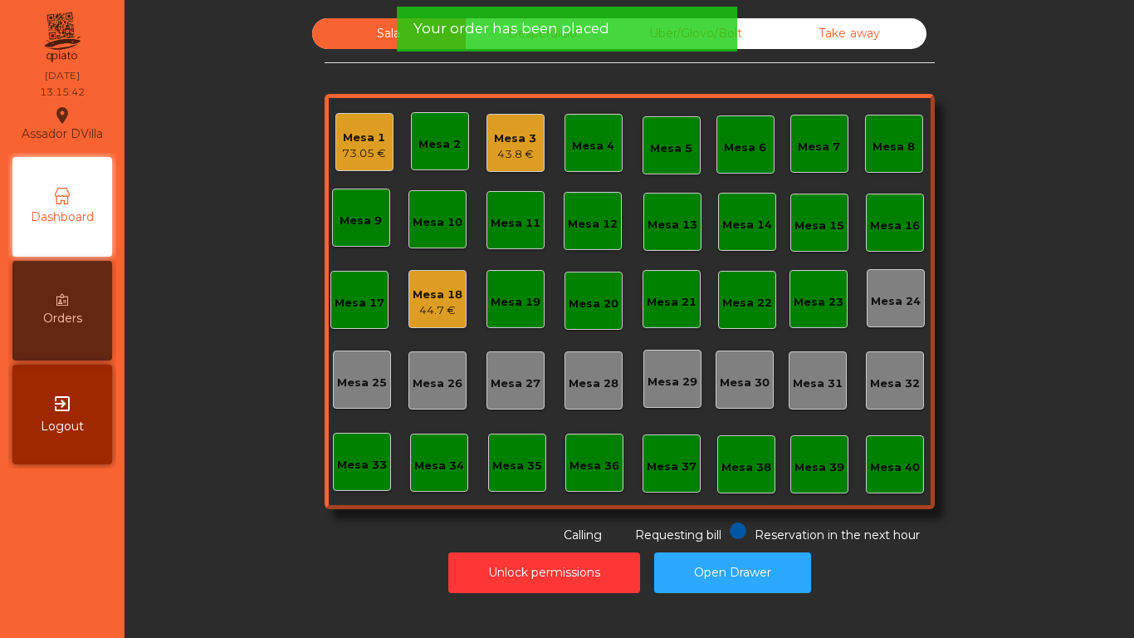
click at [487, 136] on div "Mesa 3 43.8 €" at bounding box center [516, 143] width 58 height 58
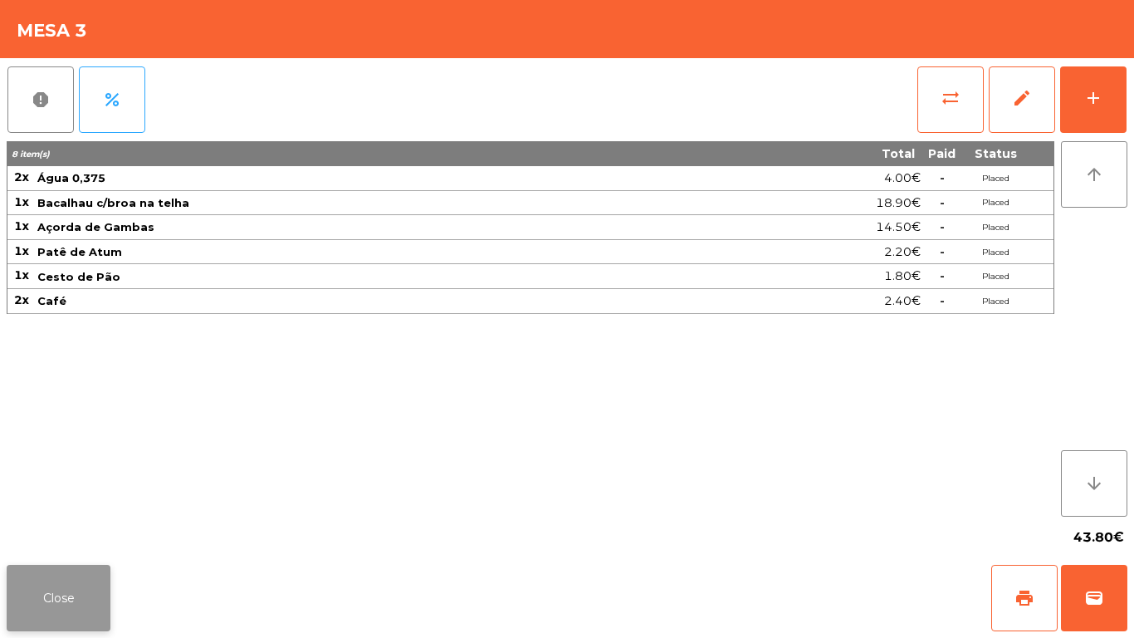
click at [59, 532] on button "Close" at bounding box center [59, 598] width 104 height 66
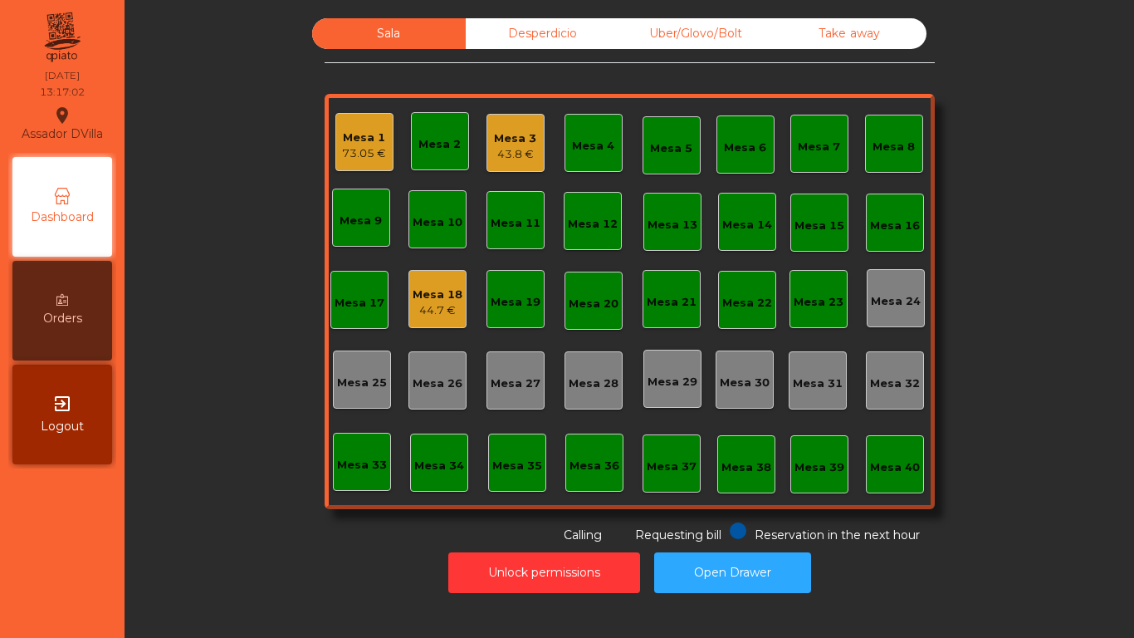
click at [552, 45] on div "Desperdicio" at bounding box center [543, 33] width 154 height 31
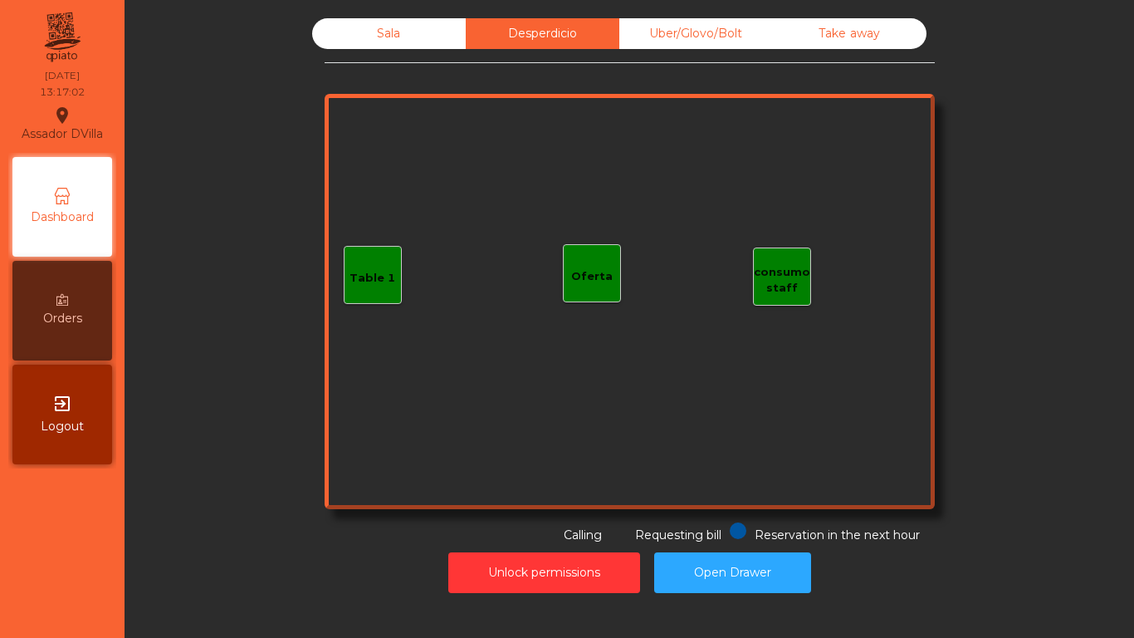
click at [397, 20] on div "Sala" at bounding box center [389, 33] width 154 height 31
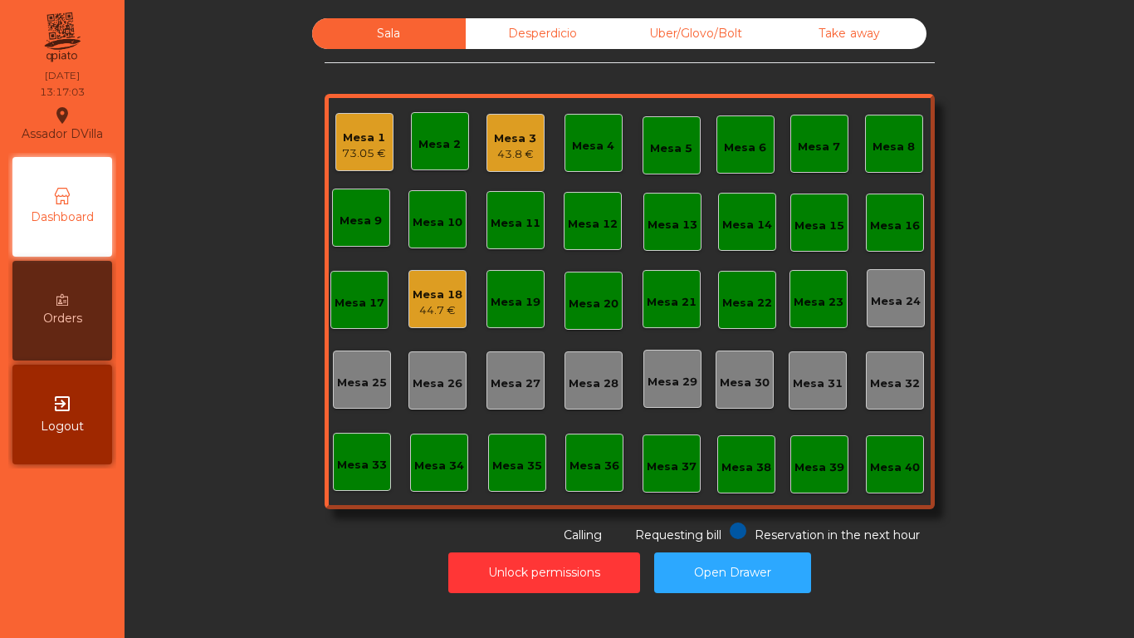
click at [226, 311] on div "Sala Desperdicio Uber/Glovo/Bolt Take away Mesa 1 73.05 € Mesa 2 Mesa 3 43.8 € …" at bounding box center [629, 281] width 965 height 526
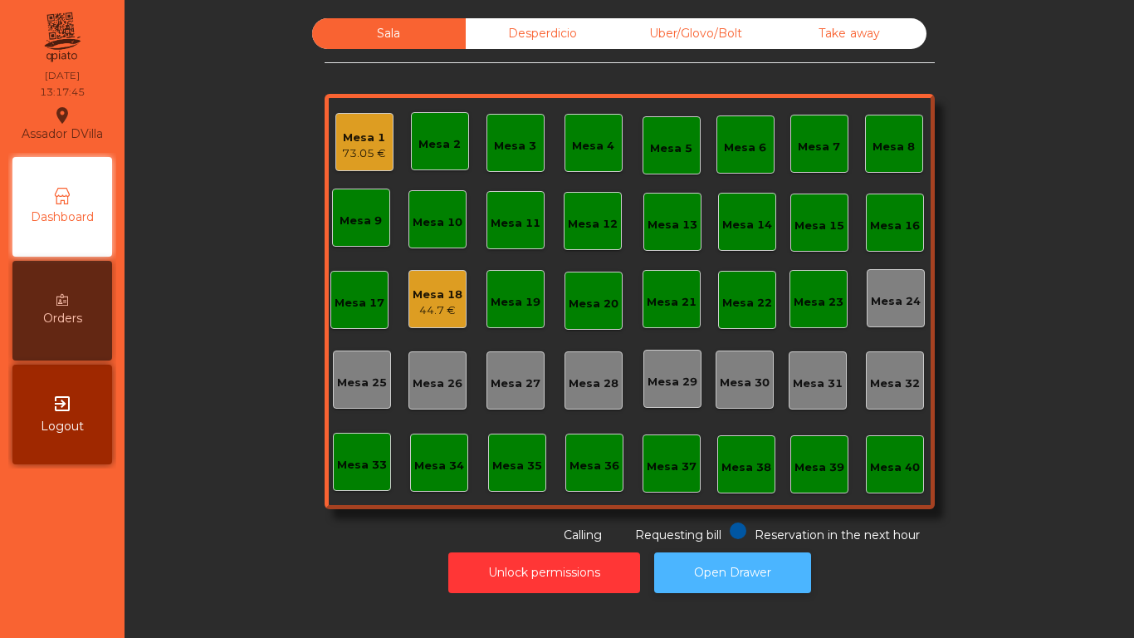
click at [708, 532] on button "Open Drawer" at bounding box center [732, 572] width 157 height 41
click at [759, 532] on button "Open Drawer" at bounding box center [732, 572] width 157 height 41
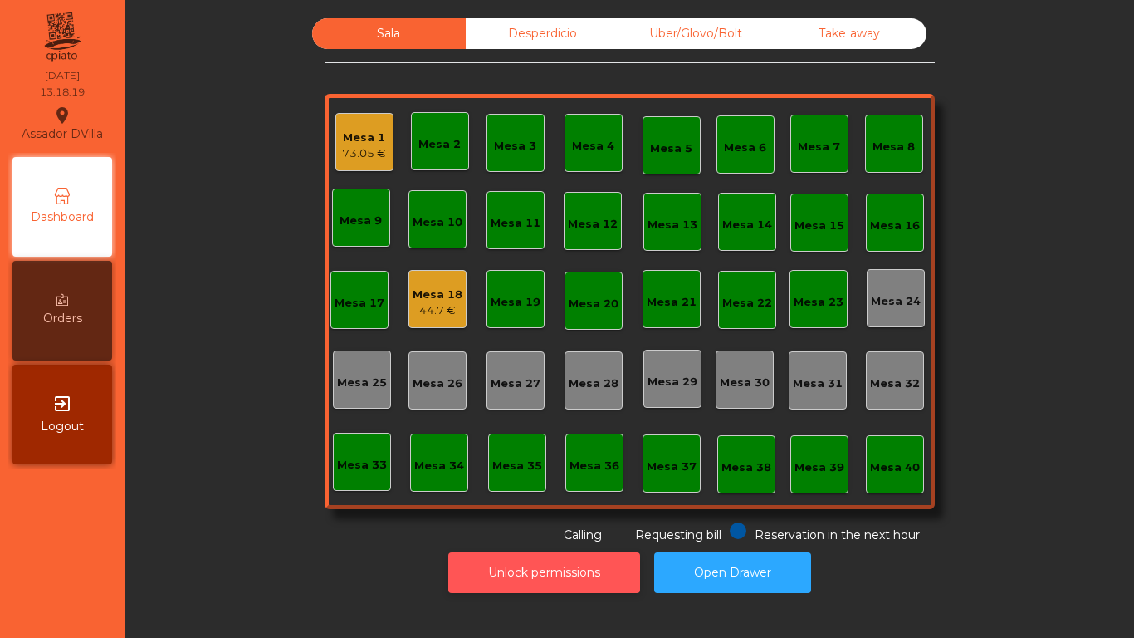
click at [499, 532] on button "Unlock permissions" at bounding box center [544, 572] width 192 height 41
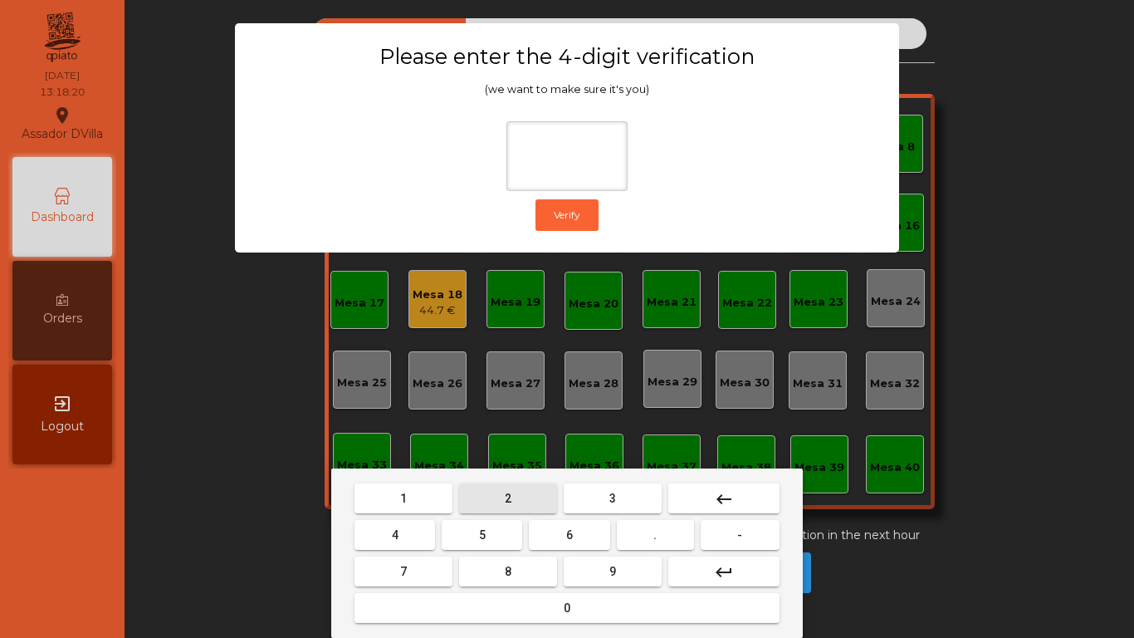
drag, startPoint x: 518, startPoint y: 498, endPoint x: 355, endPoint y: 520, distance: 164.2
click at [496, 503] on button "2" at bounding box center [508, 498] width 98 height 30
click at [396, 532] on span "4" at bounding box center [395, 534] width 7 height 13
drag, startPoint x: 573, startPoint y: 541, endPoint x: 649, endPoint y: 605, distance: 99.5
click at [587, 532] on nav "1 2 3 keyboard_backspace 4 5 6 . - 7 8 9 keyboard_return 0" at bounding box center [567, 553] width 432 height 146
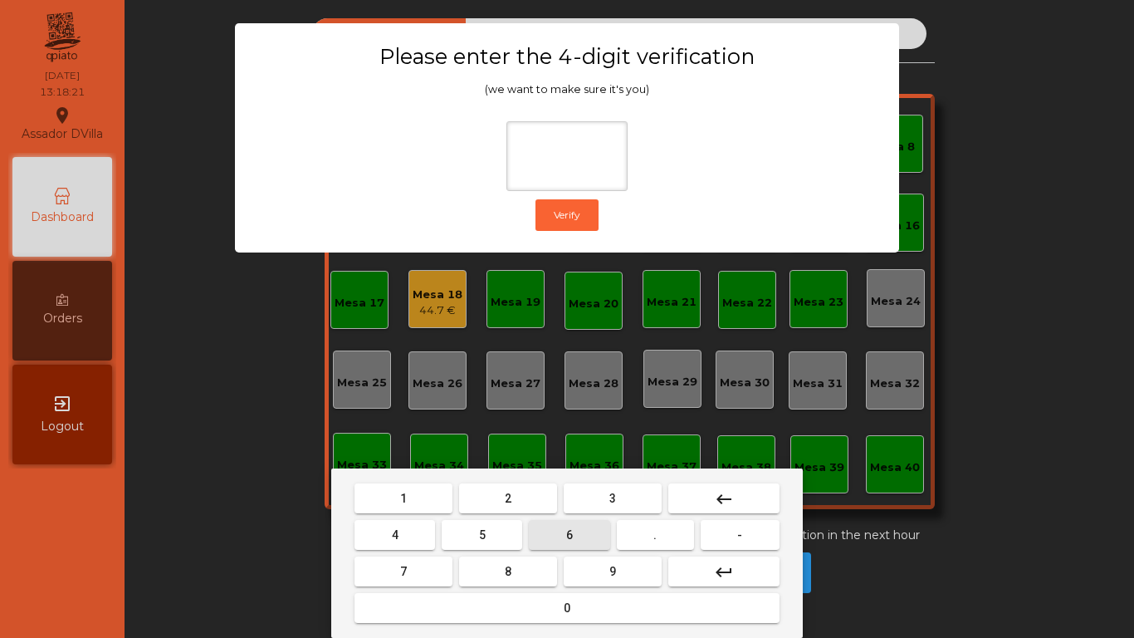
drag, startPoint x: 649, startPoint y: 605, endPoint x: 632, endPoint y: 570, distance: 39.4
click at [649, 532] on button "0" at bounding box center [567, 608] width 425 height 30
click at [714, 489] on mat-icon "keyboard_backspace" at bounding box center [724, 499] width 20 height 20
drag, startPoint x: 566, startPoint y: 532, endPoint x: 620, endPoint y: 552, distance: 57.8
click at [581, 532] on button "6" at bounding box center [569, 535] width 81 height 30
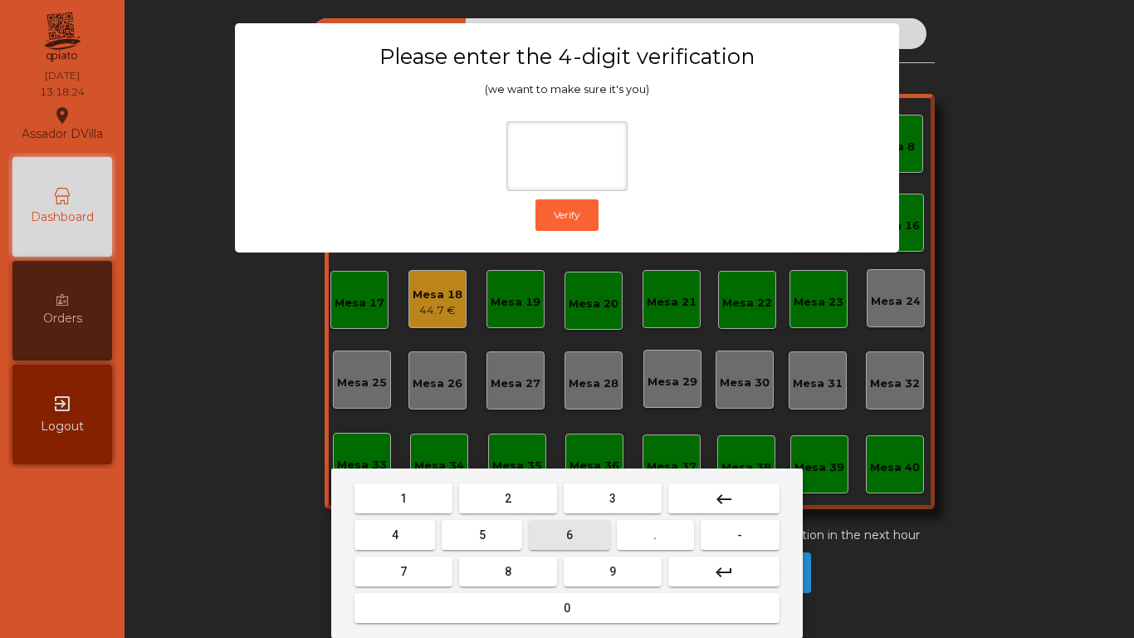
click at [620, 532] on nav "1 2 3 keyboard_backspace 4 5 6 . - 7 8 9 keyboard_return 0" at bounding box center [567, 553] width 432 height 146
click at [620, 532] on button "9" at bounding box center [613, 571] width 98 height 30
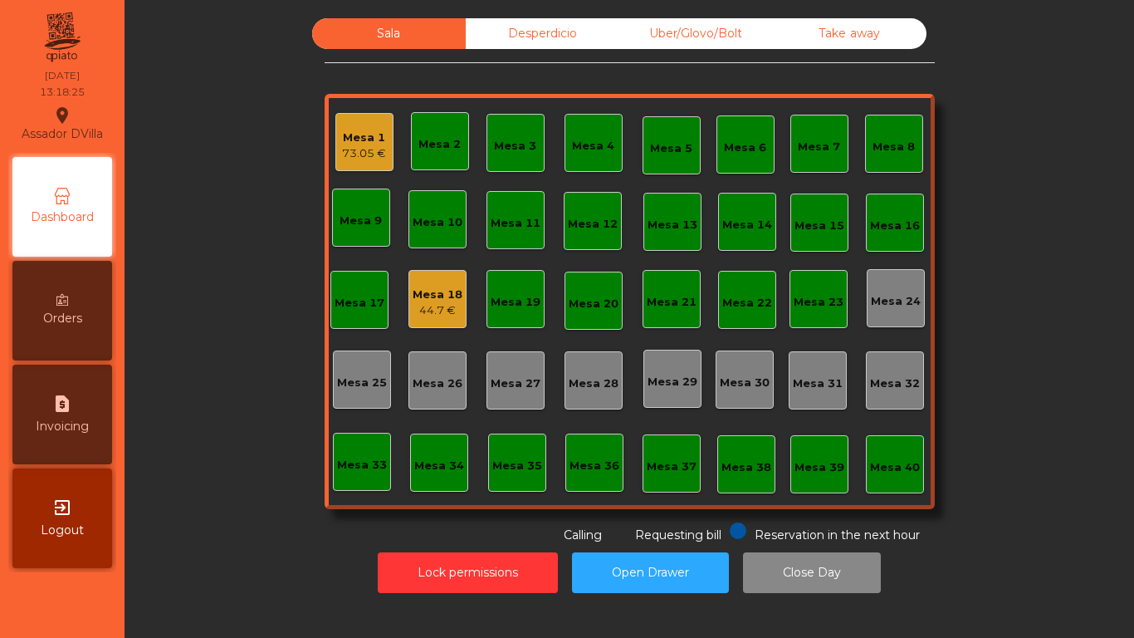
drag, startPoint x: 79, startPoint y: 465, endPoint x: 79, endPoint y: 453, distance: 12.5
click at [79, 464] on div "Dashboard Orders request_page Invoicing exit_to_app Logout" at bounding box center [62, 362] width 108 height 419
click at [79, 448] on div "request_page Invoicing" at bounding box center [62, 415] width 100 height 100
select select "*"
select select "****"
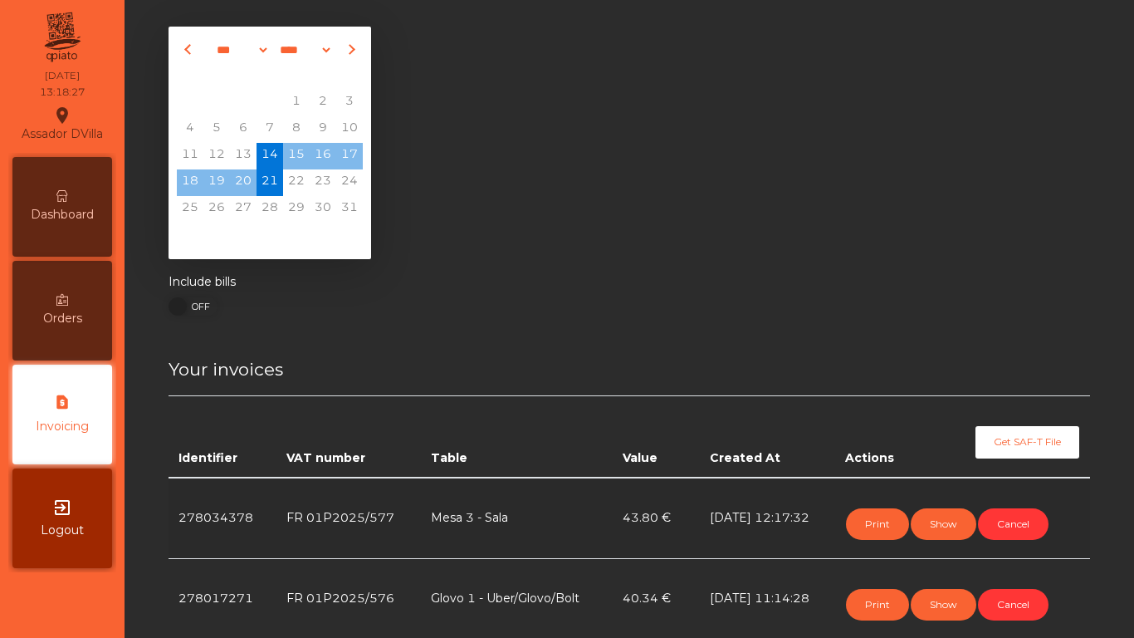
click at [42, 194] on div "Dashboard" at bounding box center [62, 207] width 100 height 100
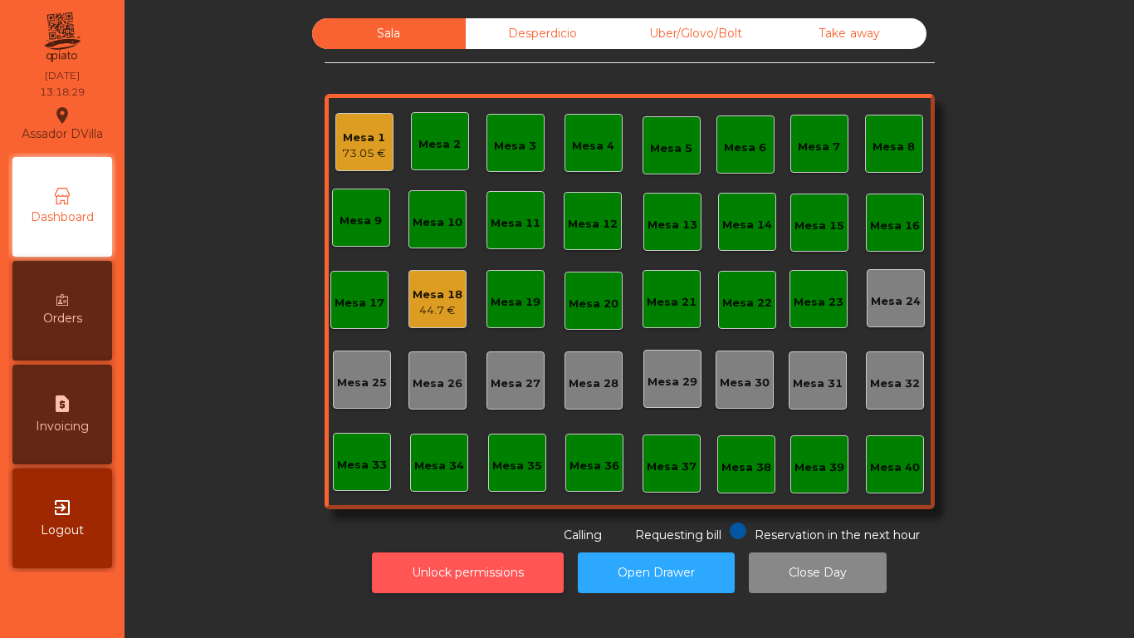
click at [477, 532] on button "Unlock permissions" at bounding box center [468, 572] width 192 height 41
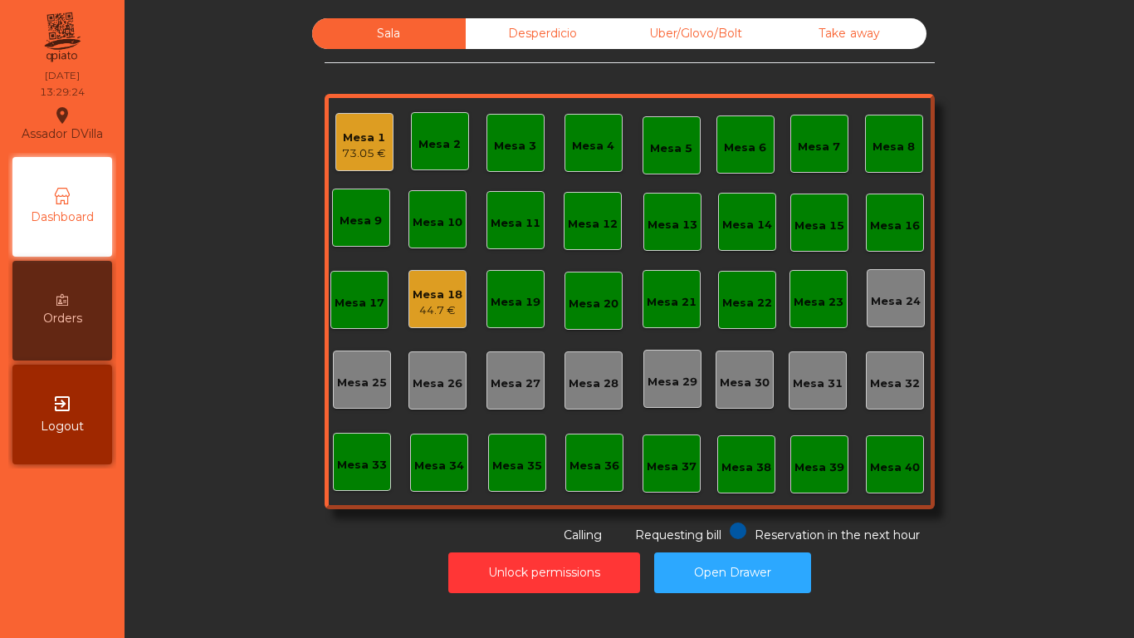
click at [424, 283] on div "Mesa 18 44.7 €" at bounding box center [438, 299] width 50 height 39
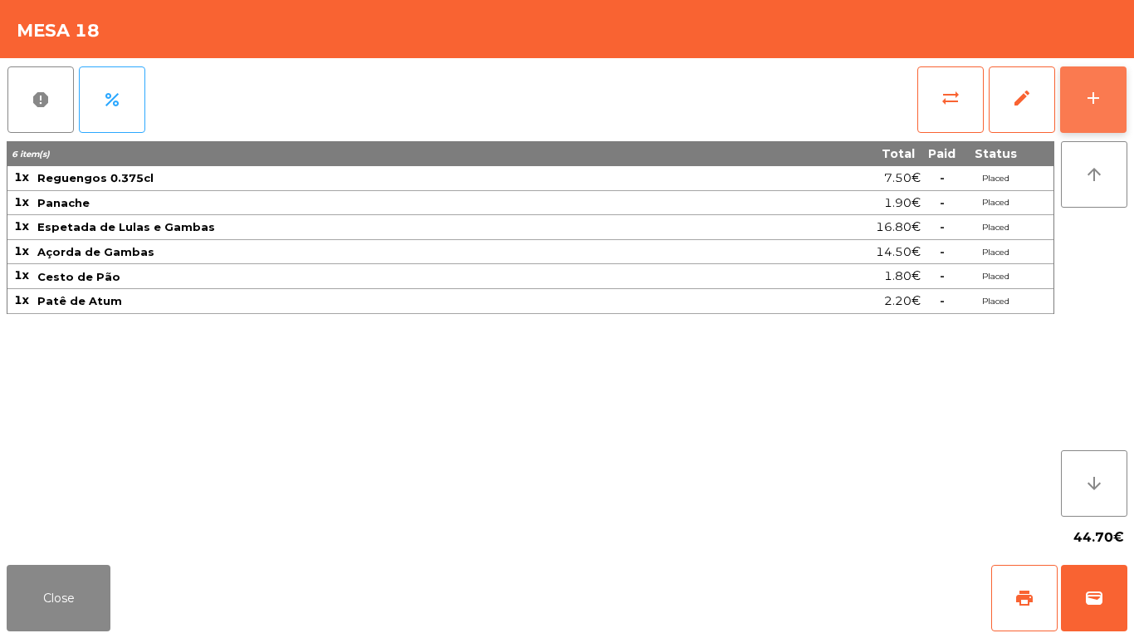
click at [1106, 109] on button "add" at bounding box center [1094, 99] width 66 height 66
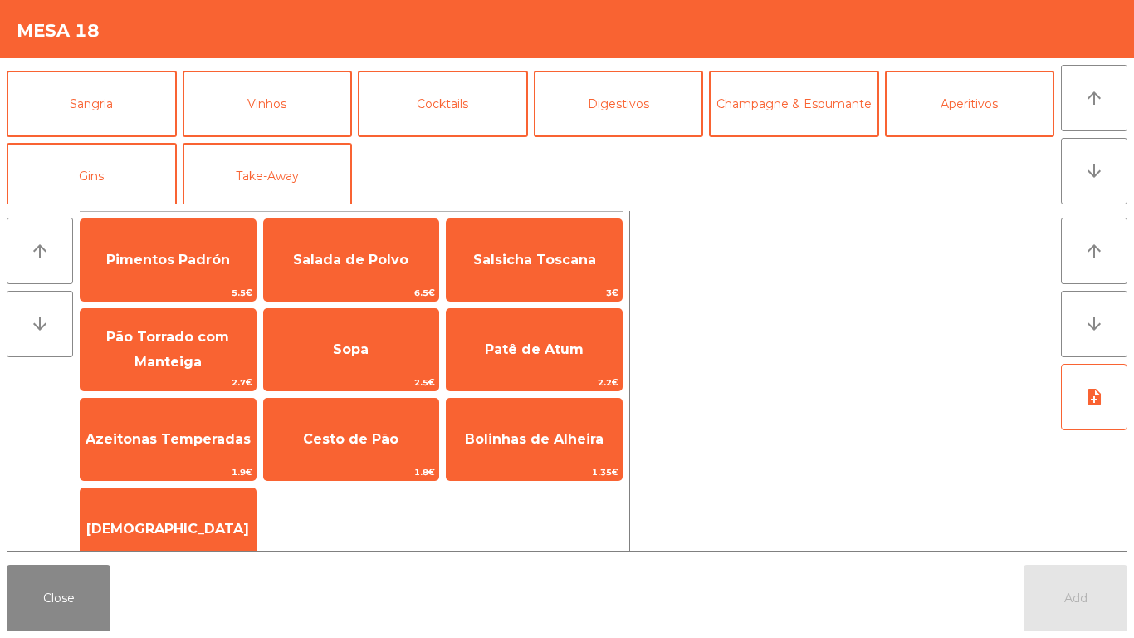
scroll to position [145, 0]
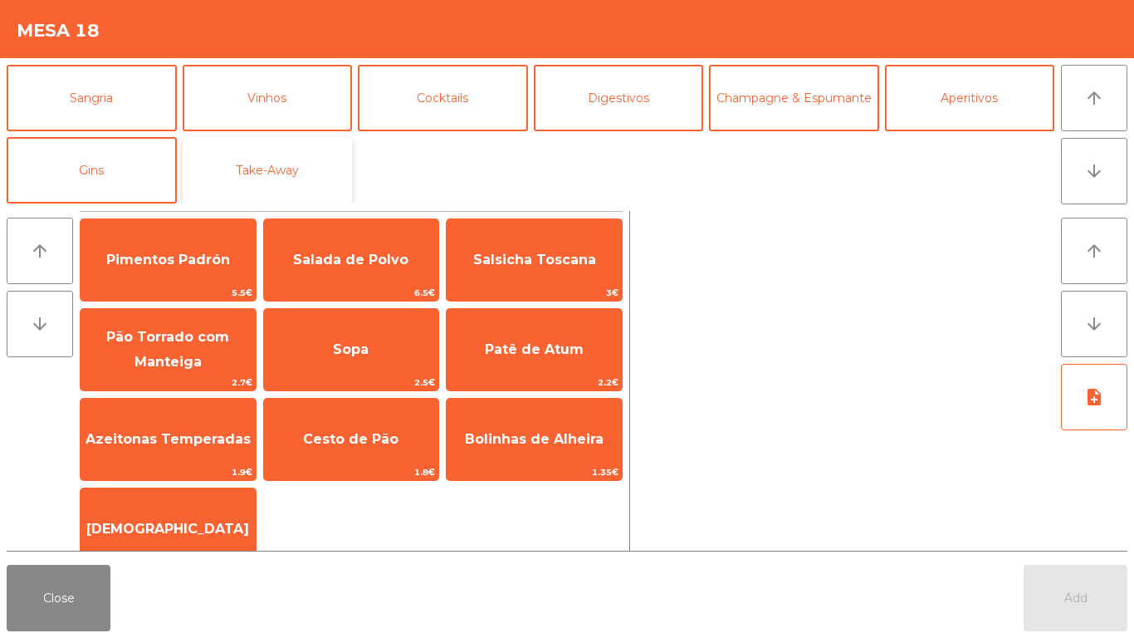
click at [253, 170] on button "Take-Away" at bounding box center [268, 170] width 170 height 66
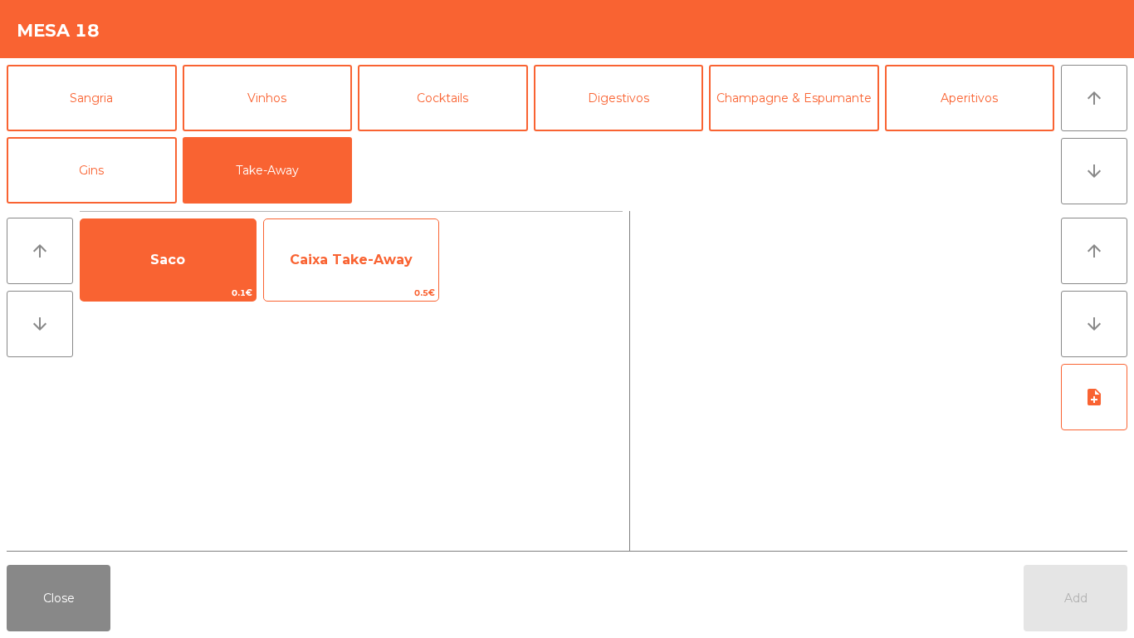
click at [352, 266] on span "Caixa Take-Away" at bounding box center [351, 260] width 123 height 16
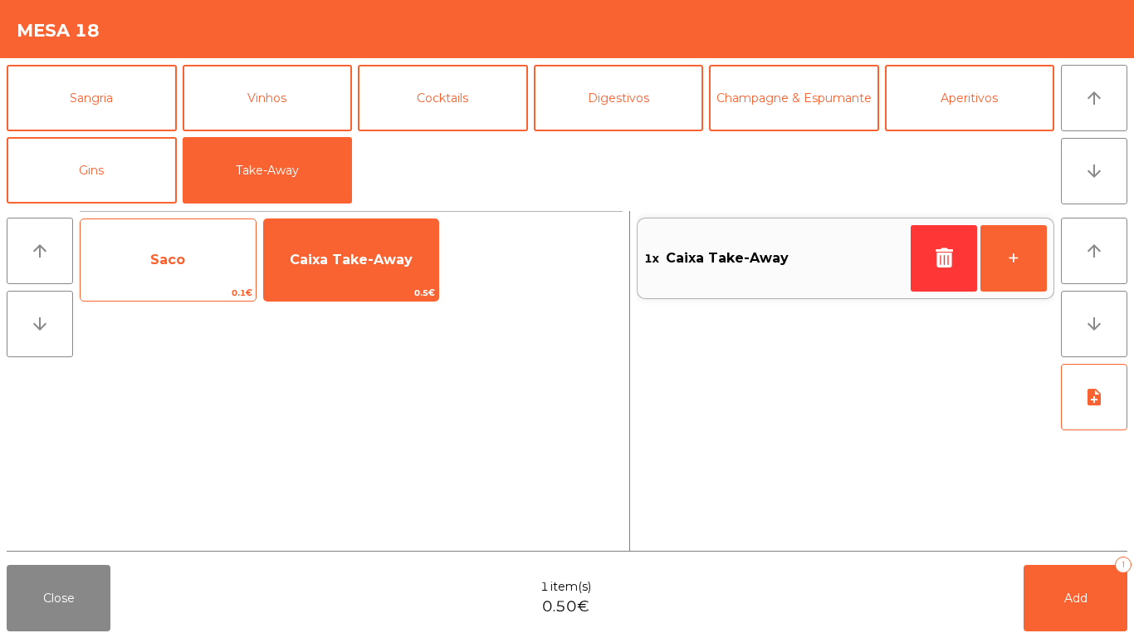
click at [177, 258] on span "Saco" at bounding box center [167, 260] width 35 height 16
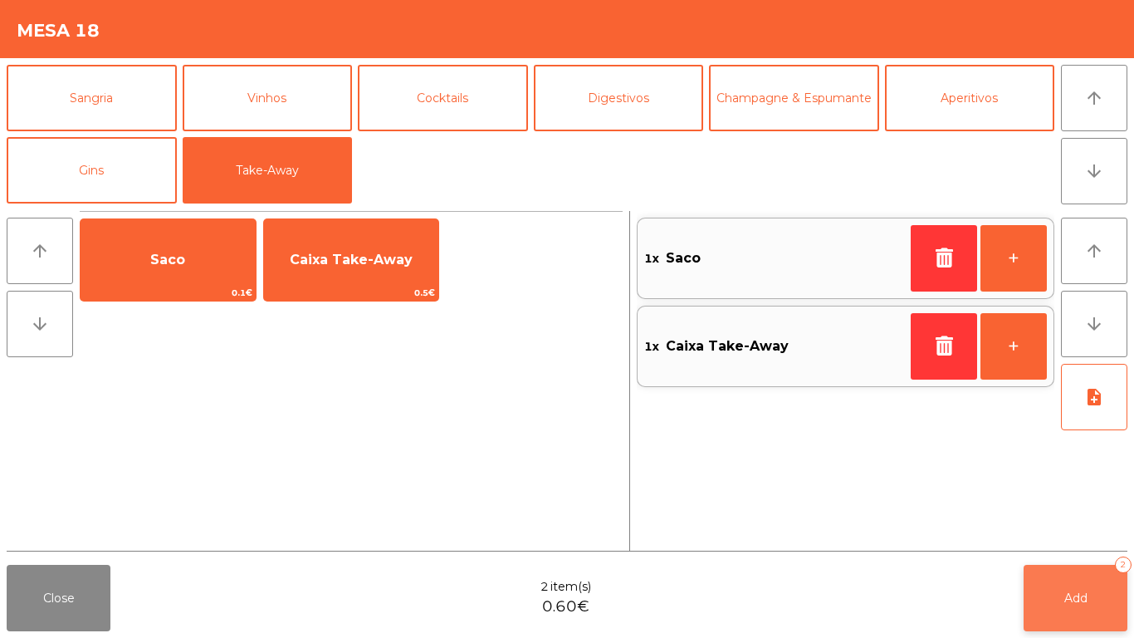
click at [1053, 532] on button "Add 2" at bounding box center [1076, 598] width 104 height 66
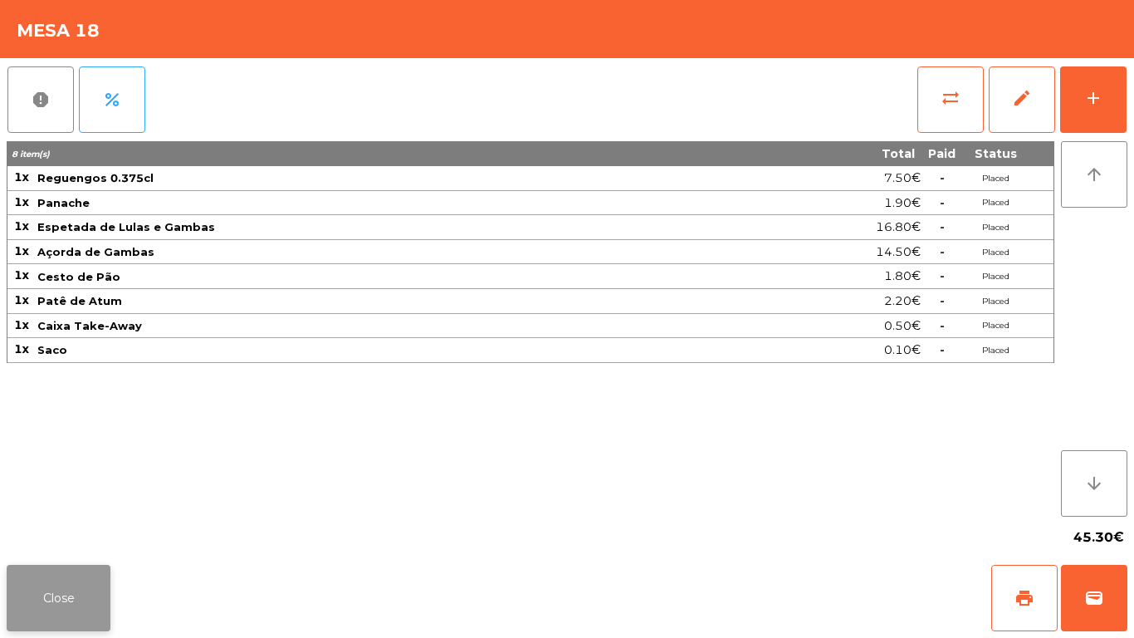
click at [63, 532] on button "Close" at bounding box center [59, 598] width 104 height 66
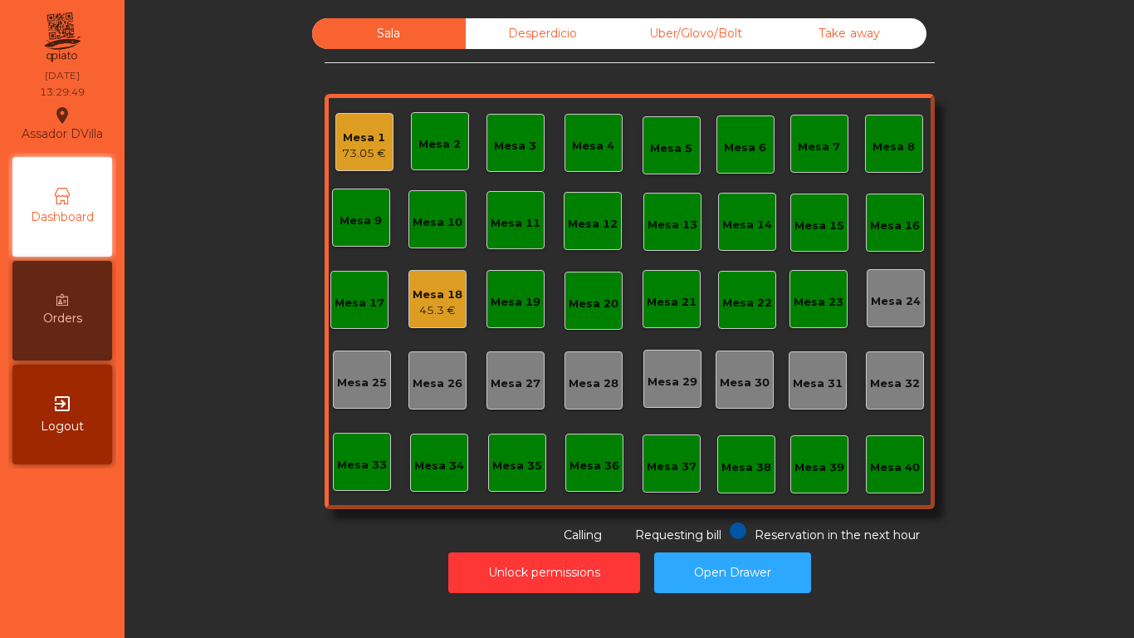
click at [443, 310] on div "45.3 €" at bounding box center [438, 310] width 50 height 17
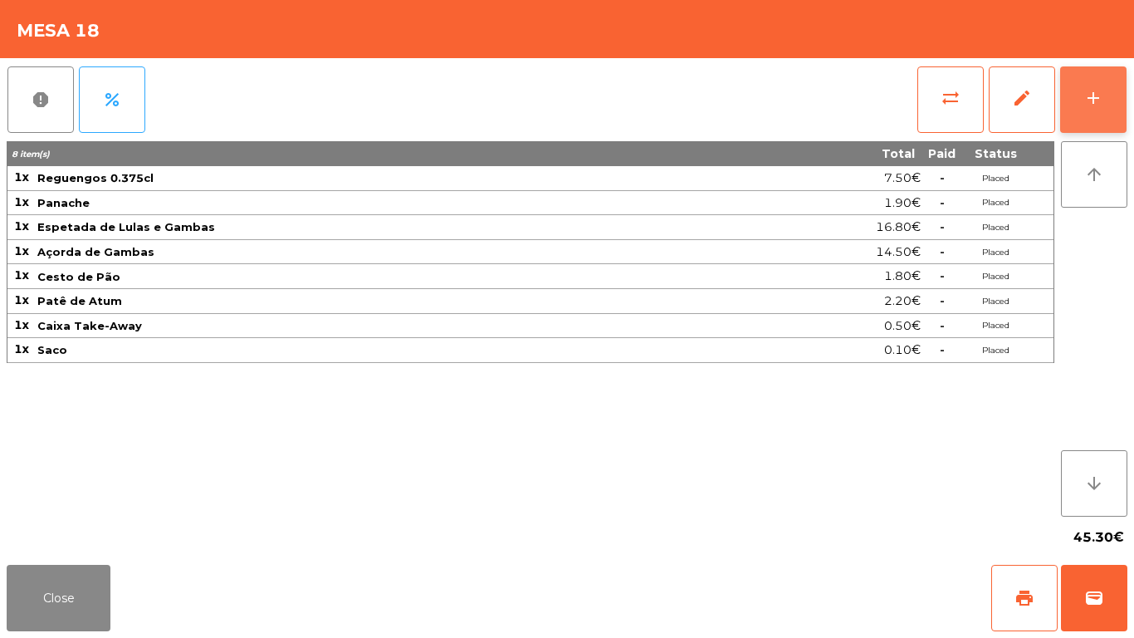
click at [1071, 105] on button "add" at bounding box center [1094, 99] width 66 height 66
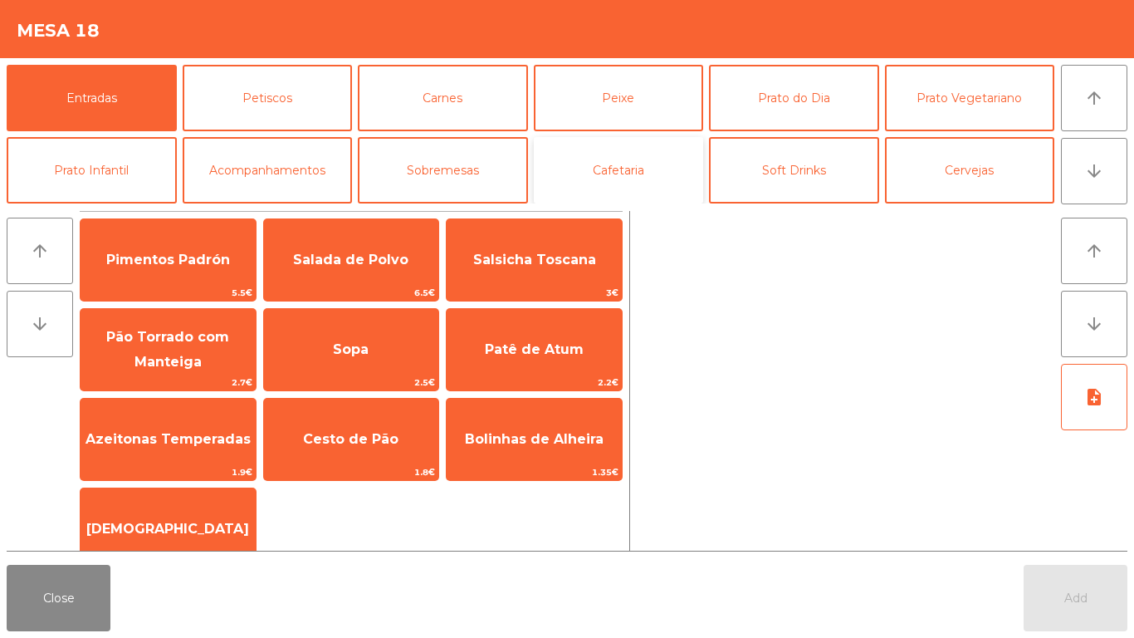
click at [637, 158] on button "Cafetaria" at bounding box center [619, 170] width 170 height 66
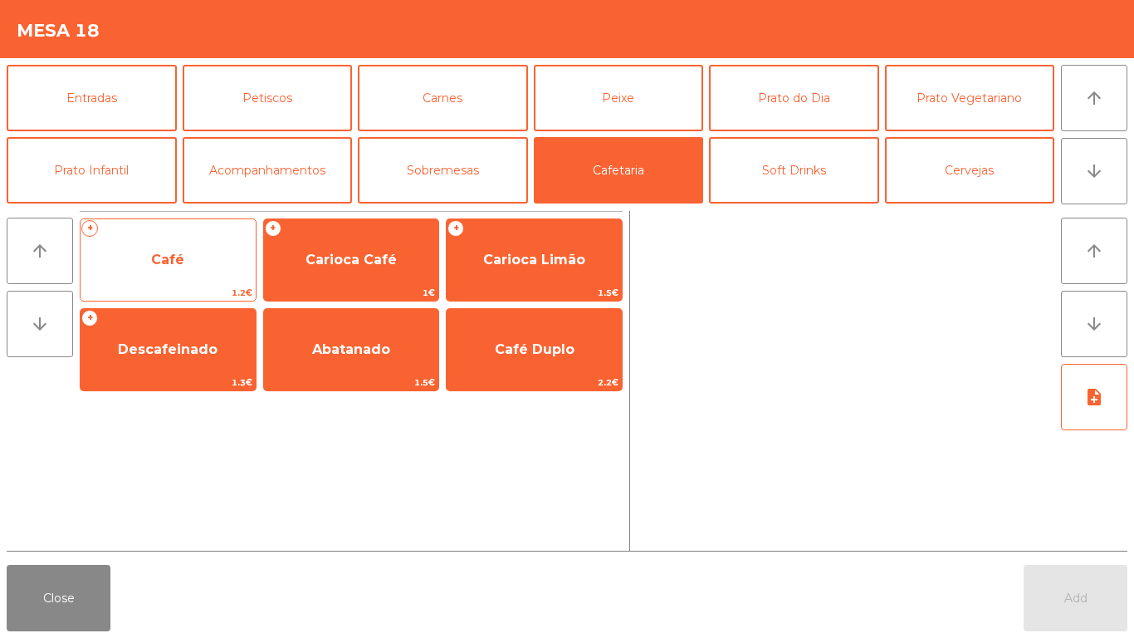
click at [235, 243] on span "Café" at bounding box center [168, 260] width 175 height 45
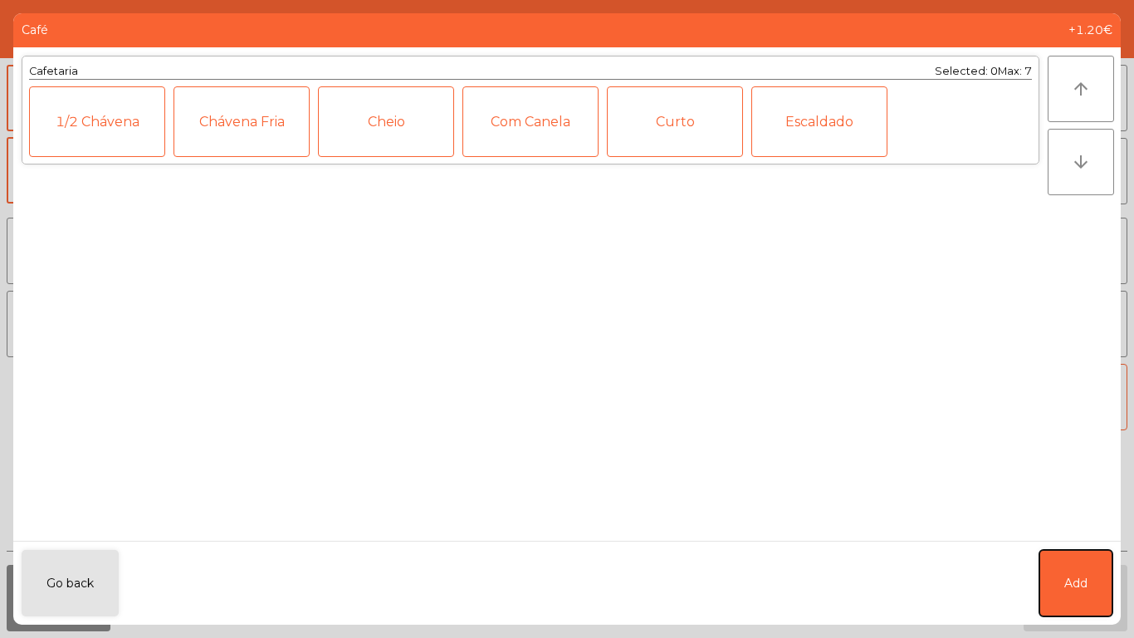
drag, startPoint x: 1092, startPoint y: 600, endPoint x: 1102, endPoint y: 492, distance: 109.3
click at [1094, 532] on button "Add" at bounding box center [1076, 583] width 73 height 66
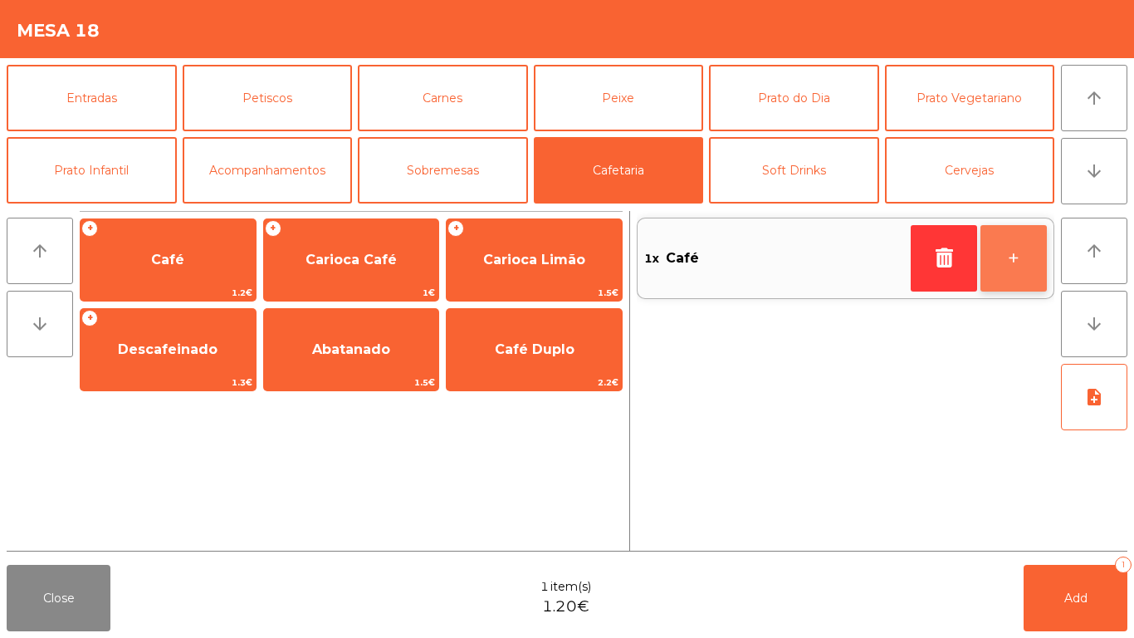
click at [1042, 259] on button "+" at bounding box center [1014, 258] width 66 height 66
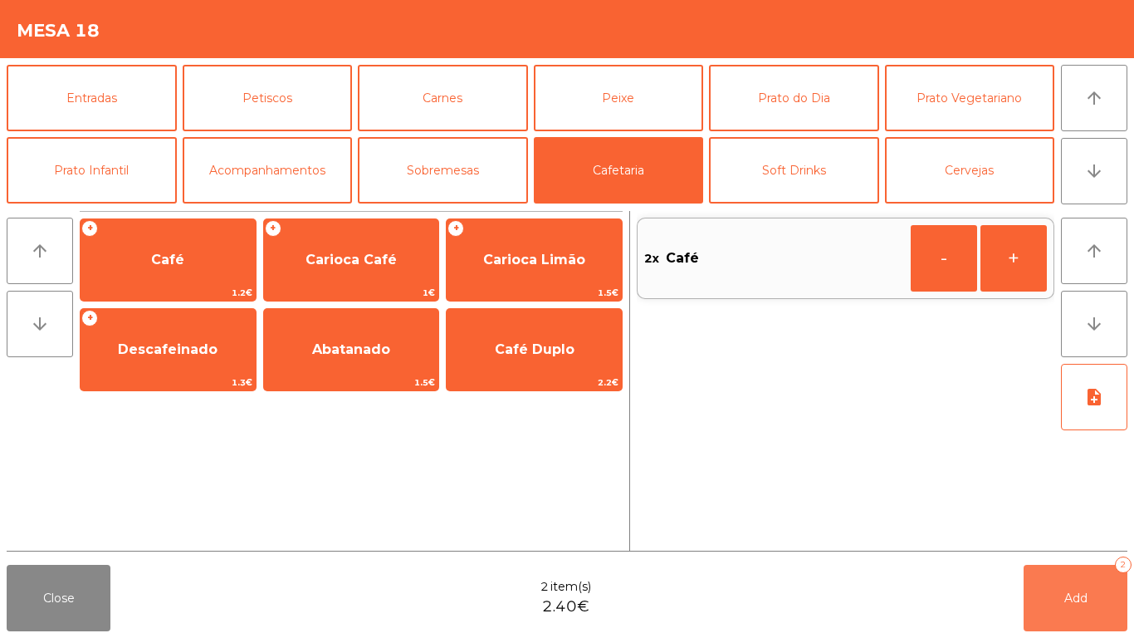
click at [1041, 532] on button "Add 2" at bounding box center [1076, 598] width 104 height 66
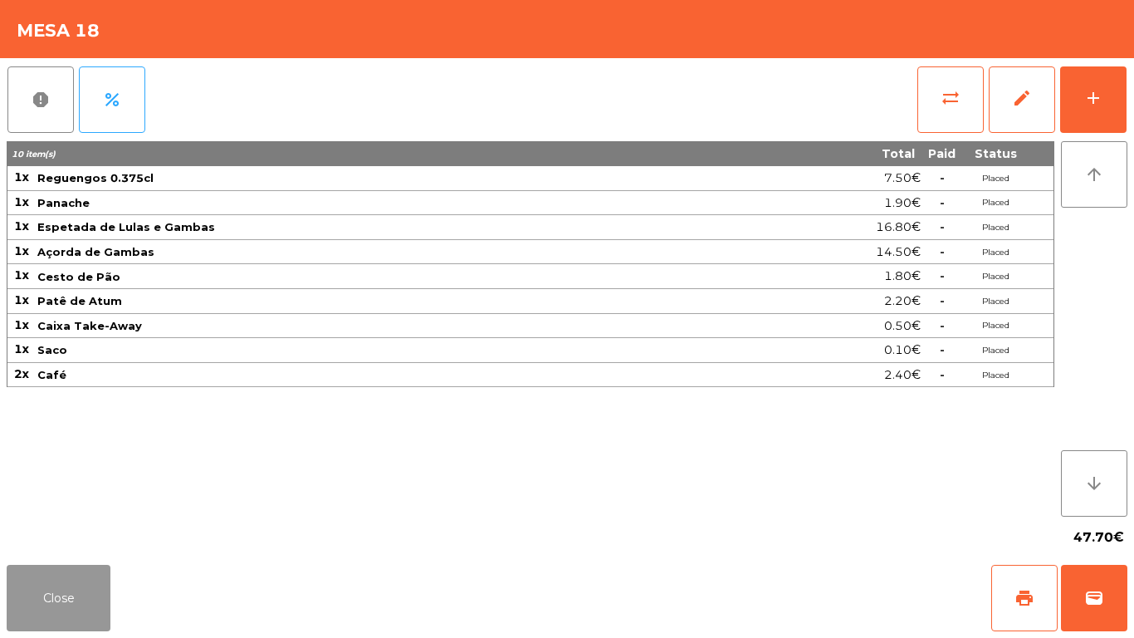
click at [51, 532] on button "Close" at bounding box center [59, 598] width 104 height 66
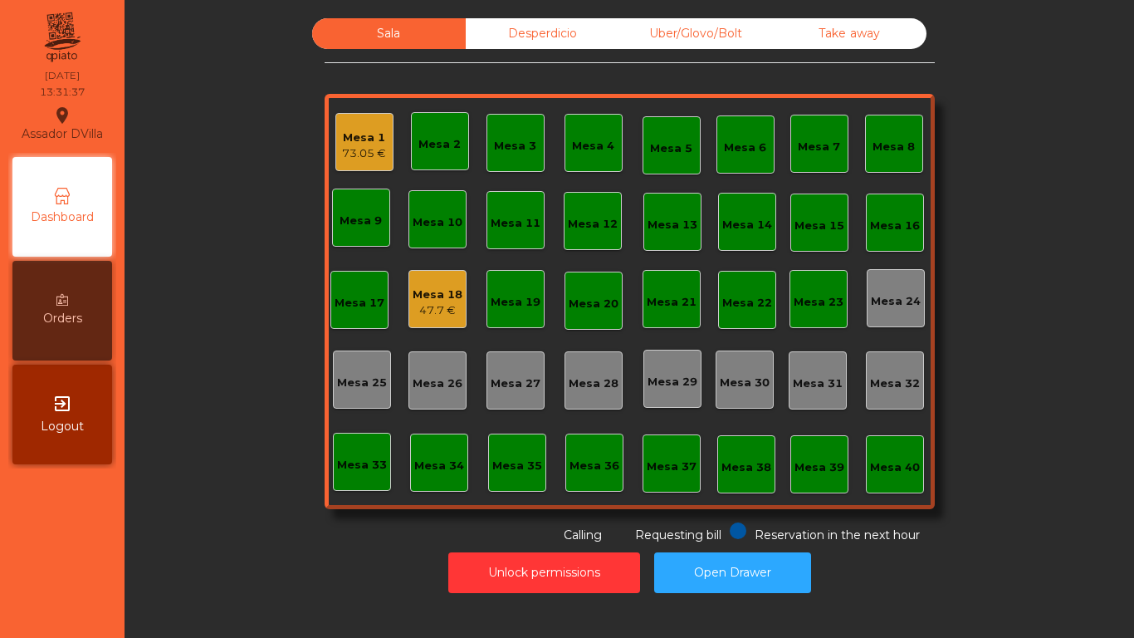
click at [413, 296] on div "Mesa 18" at bounding box center [438, 295] width 50 height 17
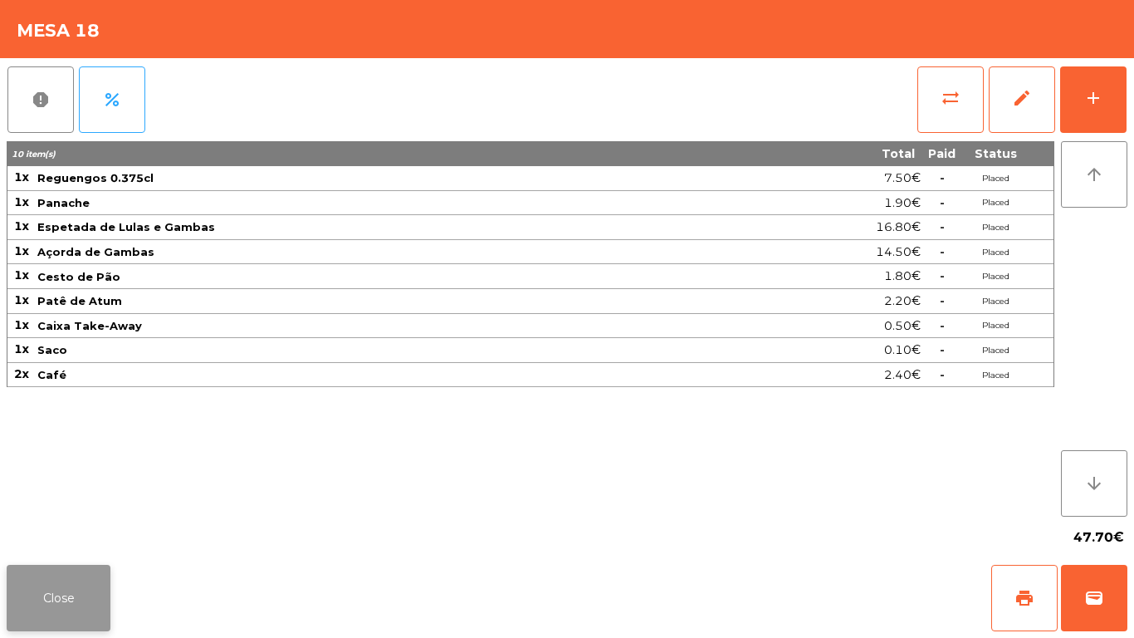
click at [82, 532] on button "Close" at bounding box center [59, 598] width 104 height 66
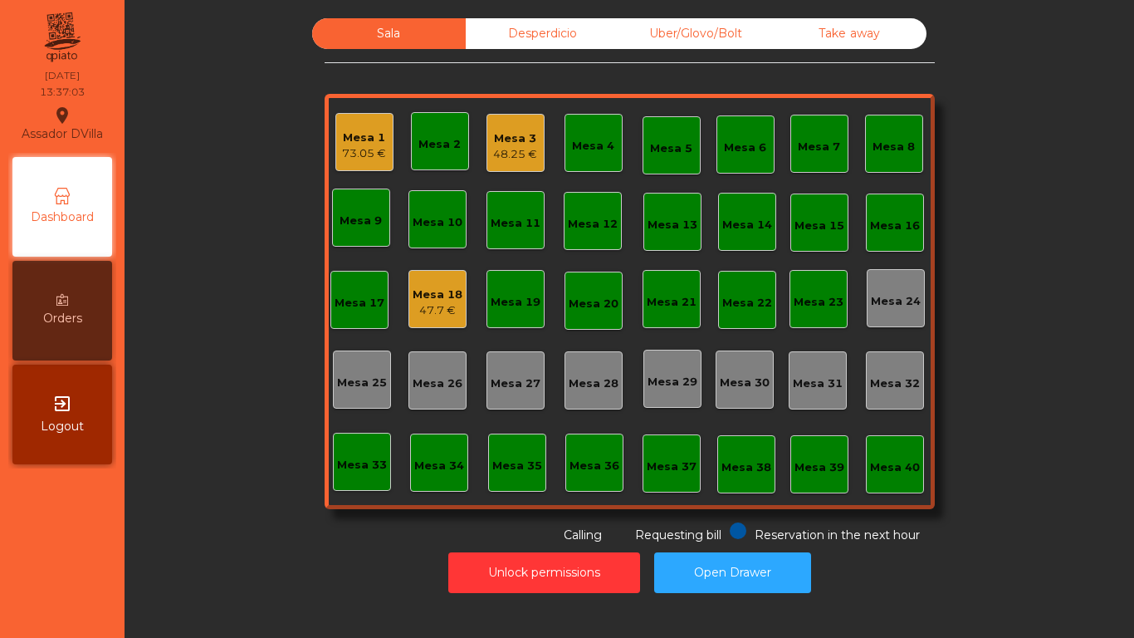
click at [564, 229] on div "Mesa 12" at bounding box center [593, 221] width 58 height 58
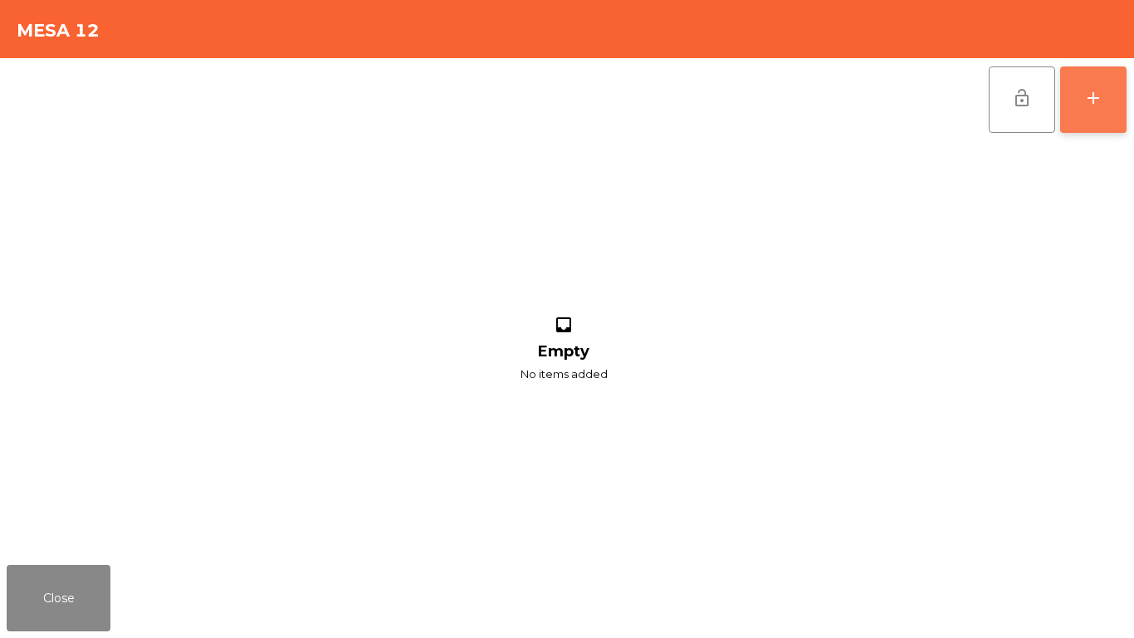
click at [1107, 96] on button "add" at bounding box center [1094, 99] width 66 height 66
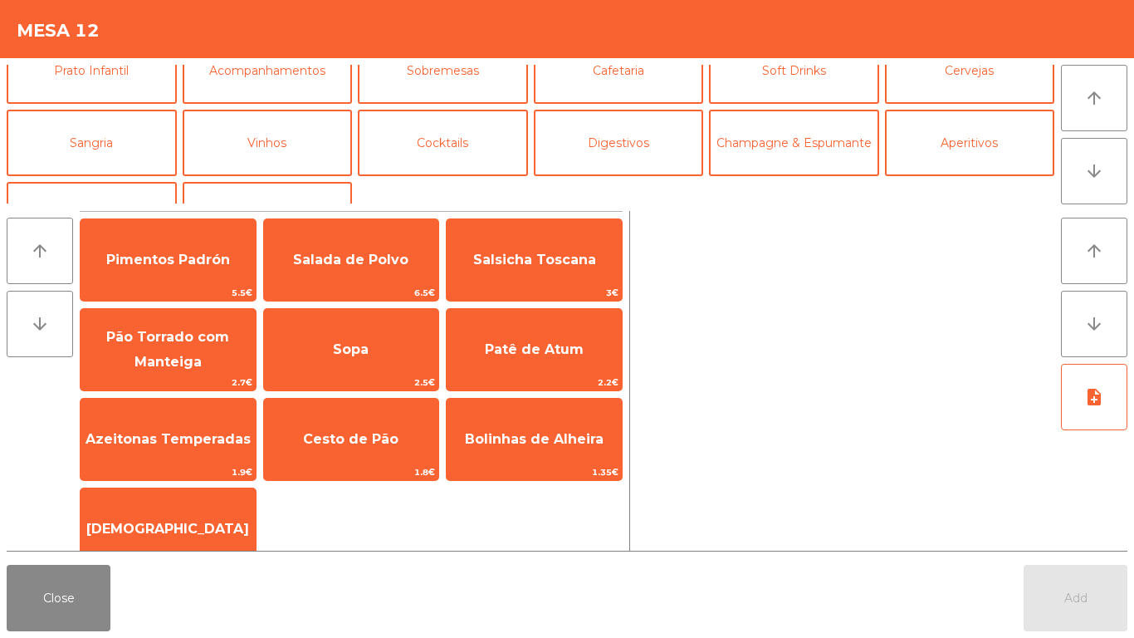
scroll to position [110, 0]
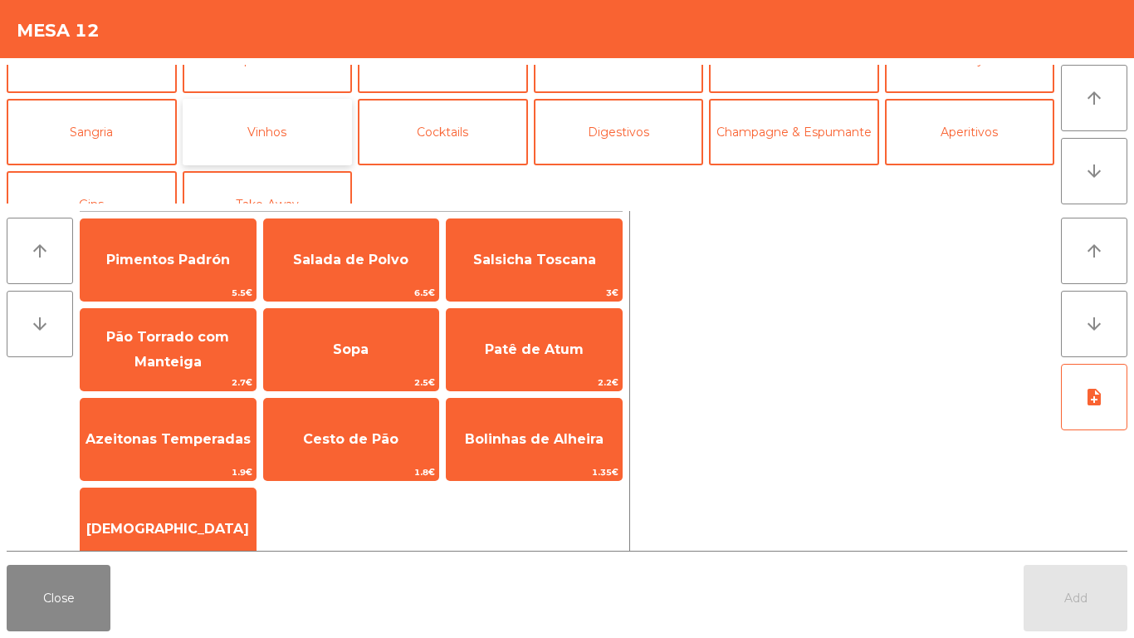
click at [244, 142] on button "Vinhos" at bounding box center [268, 132] width 170 height 66
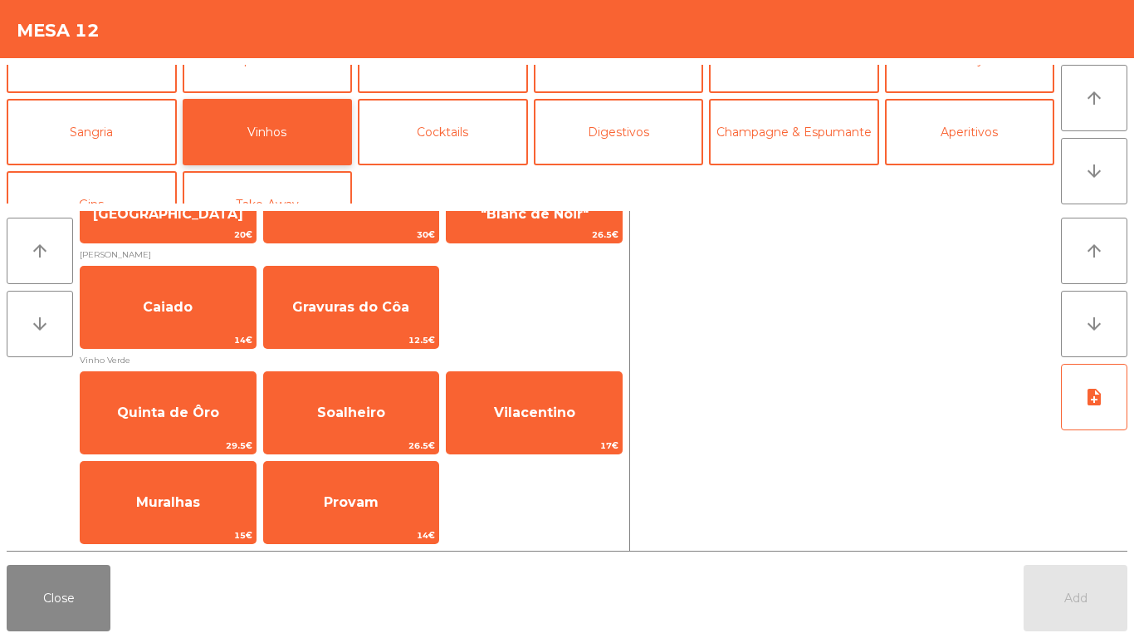
scroll to position [811, 0]
click at [107, 532] on button "Close" at bounding box center [59, 598] width 104 height 66
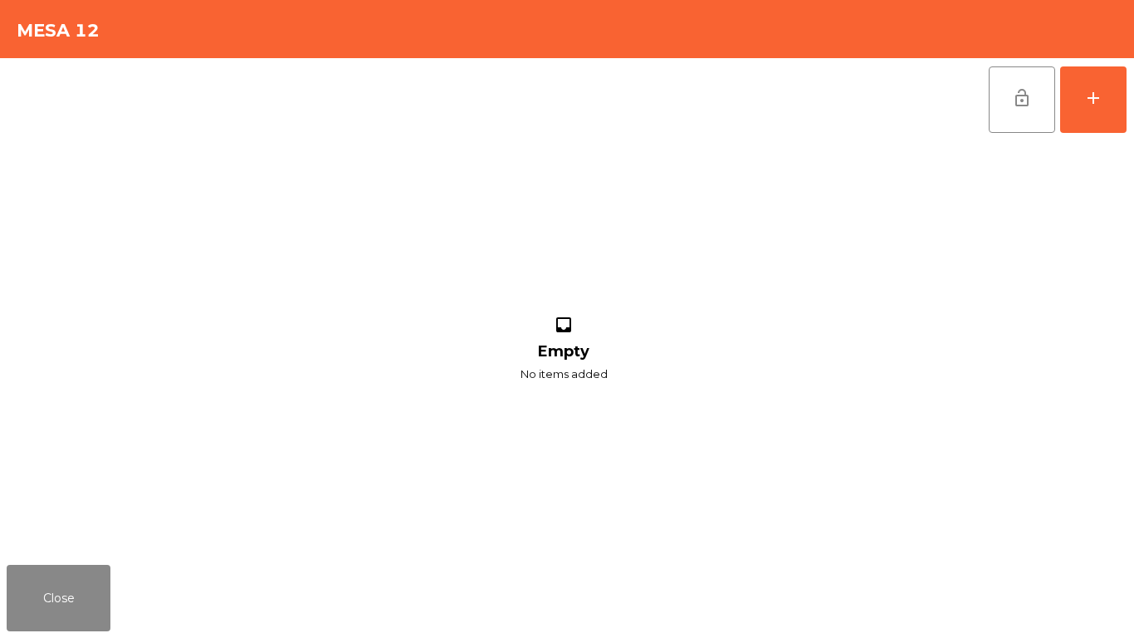
click at [209, 516] on div "inbox Empty No items added" at bounding box center [564, 349] width 1115 height 417
click at [15, 532] on button "Close" at bounding box center [59, 598] width 104 height 66
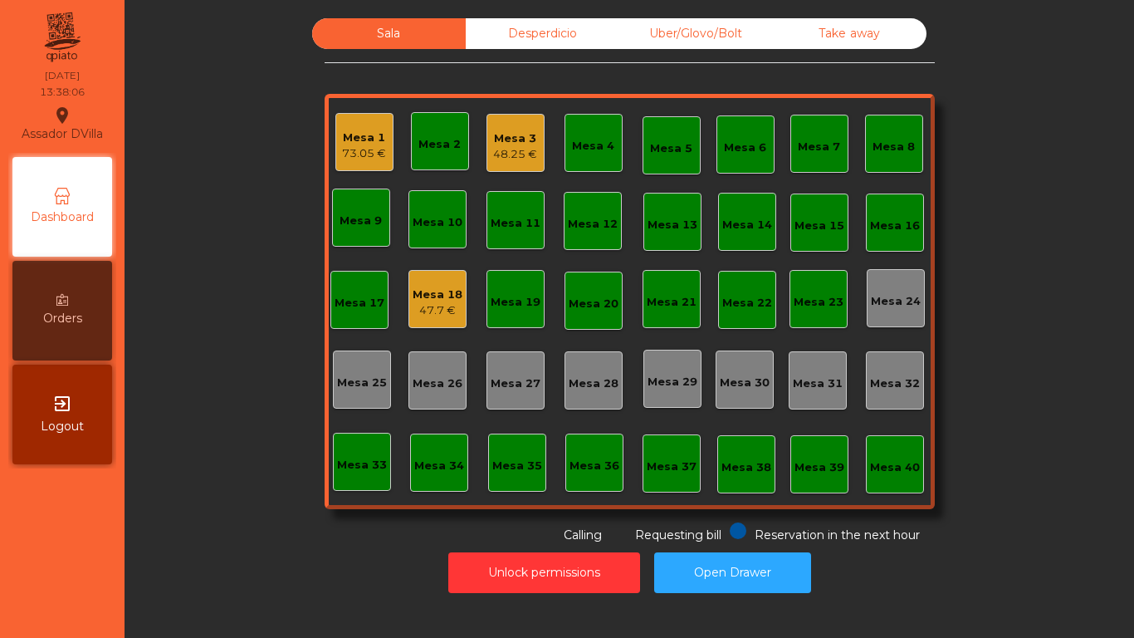
click at [213, 532] on div "Unlock permissions Open Drawer" at bounding box center [629, 572] width 965 height 57
click at [497, 154] on div "48.25 €" at bounding box center [515, 154] width 44 height 17
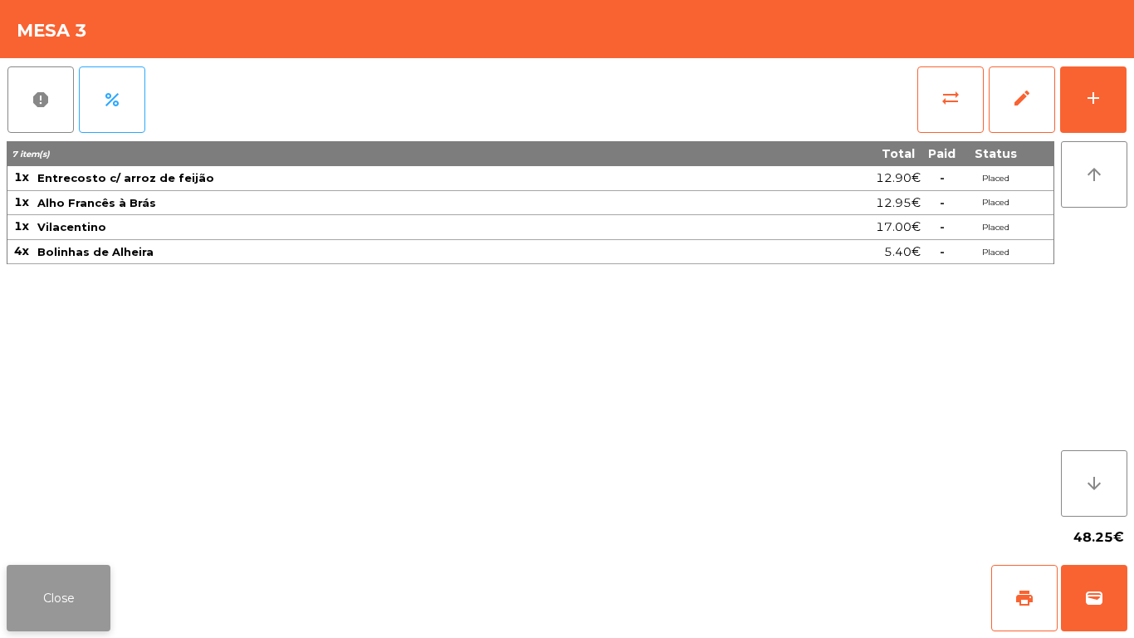
click at [81, 532] on button "Close" at bounding box center [59, 598] width 104 height 66
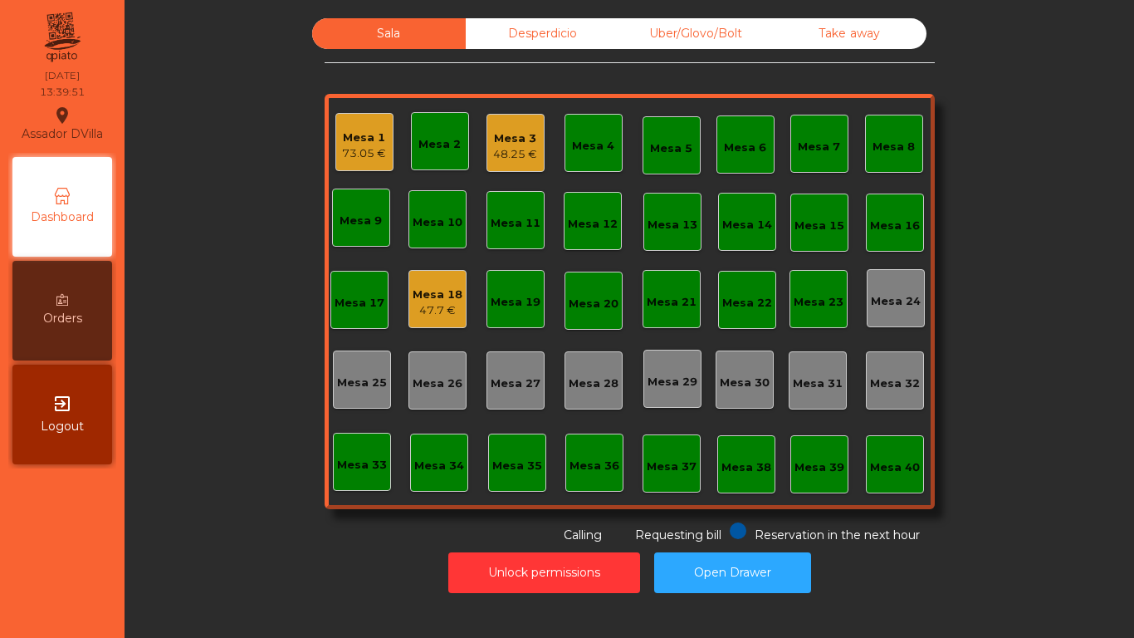
click at [186, 532] on div "Sala Desperdicio Uber/Glovo/Bolt Take away Mesa 1 73.05 € Mesa 2 Mesa 3 48.25 €…" at bounding box center [629, 281] width 965 height 526
click at [600, 131] on div "Mesa 4" at bounding box center [593, 138] width 42 height 17
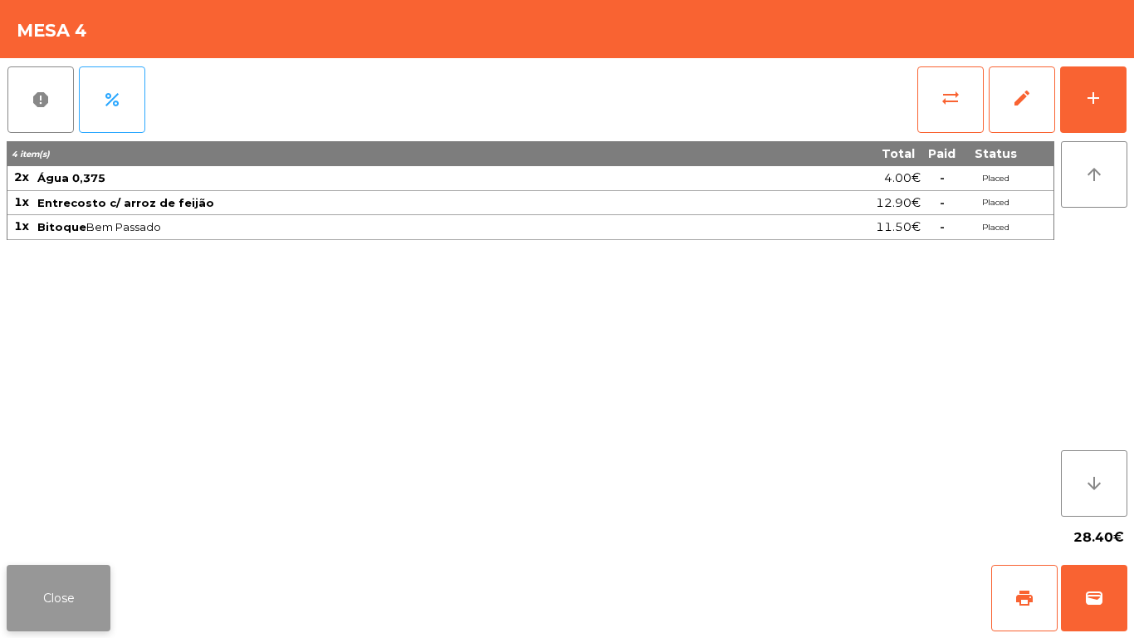
click at [37, 532] on button "Close" at bounding box center [59, 598] width 104 height 66
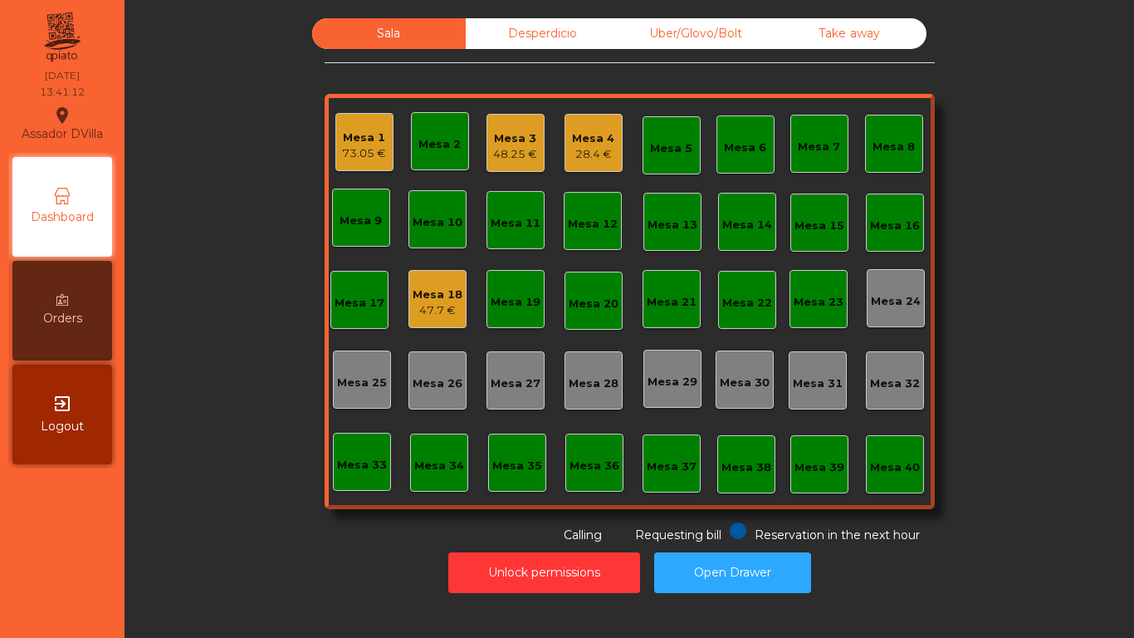
click at [258, 532] on div "Sala Desperdicio Uber/Glovo/Bolt Take away Mesa 1 73.05 € Mesa 2 Mesa 3 48.25 €…" at bounding box center [629, 281] width 965 height 526
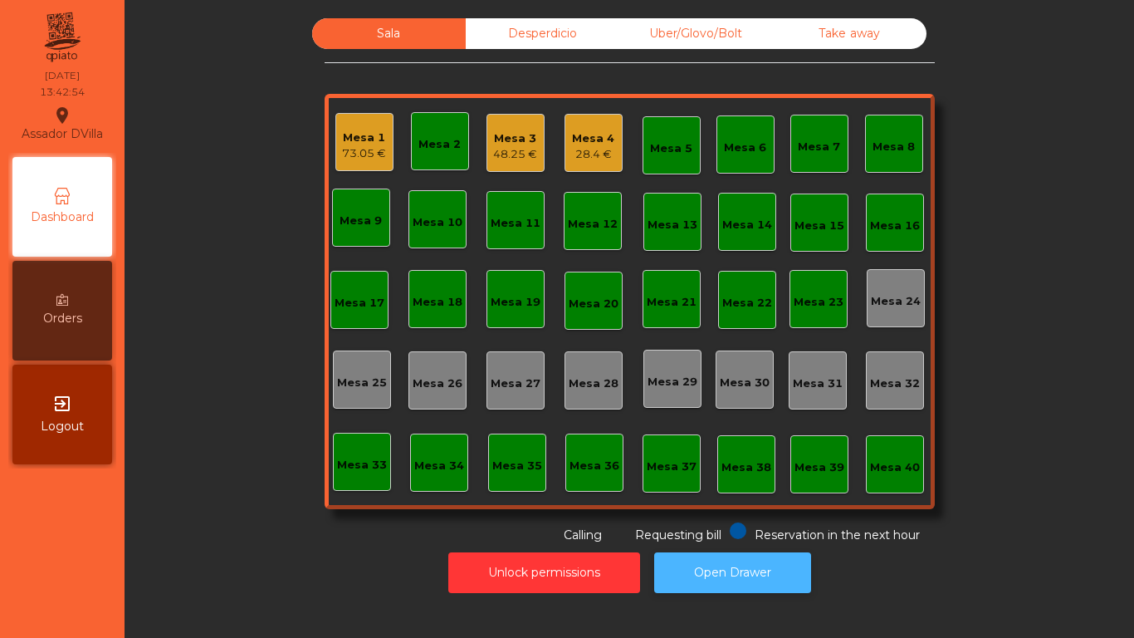
click at [718, 532] on button "Open Drawer" at bounding box center [732, 572] width 157 height 41
click at [500, 138] on div "Mesa 3" at bounding box center [515, 138] width 44 height 17
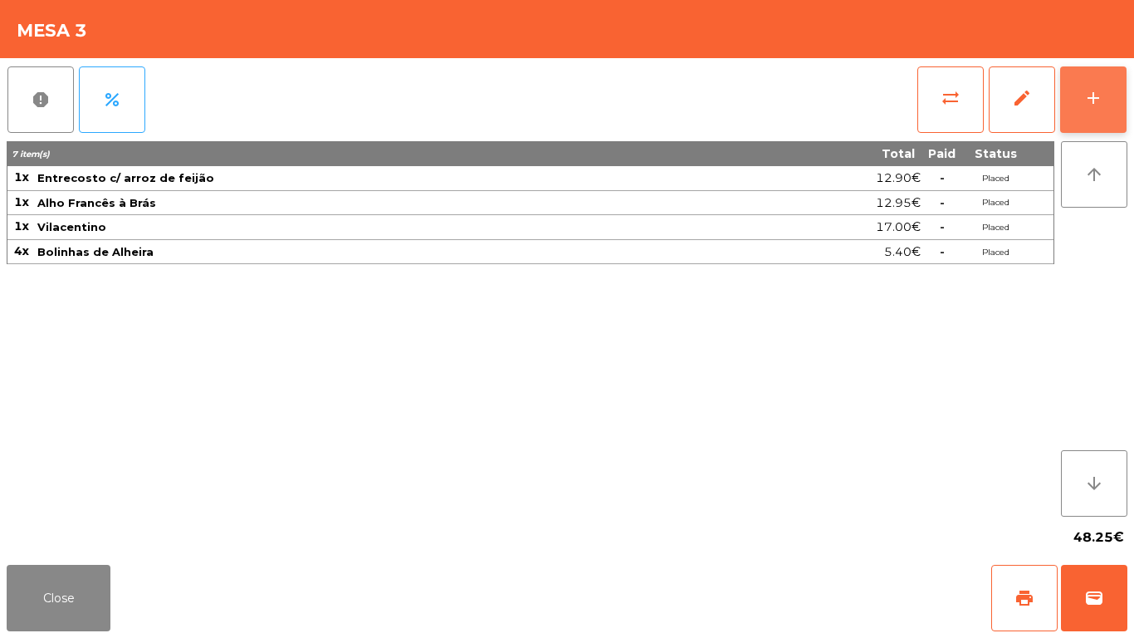
click at [1083, 101] on button "add" at bounding box center [1094, 99] width 66 height 66
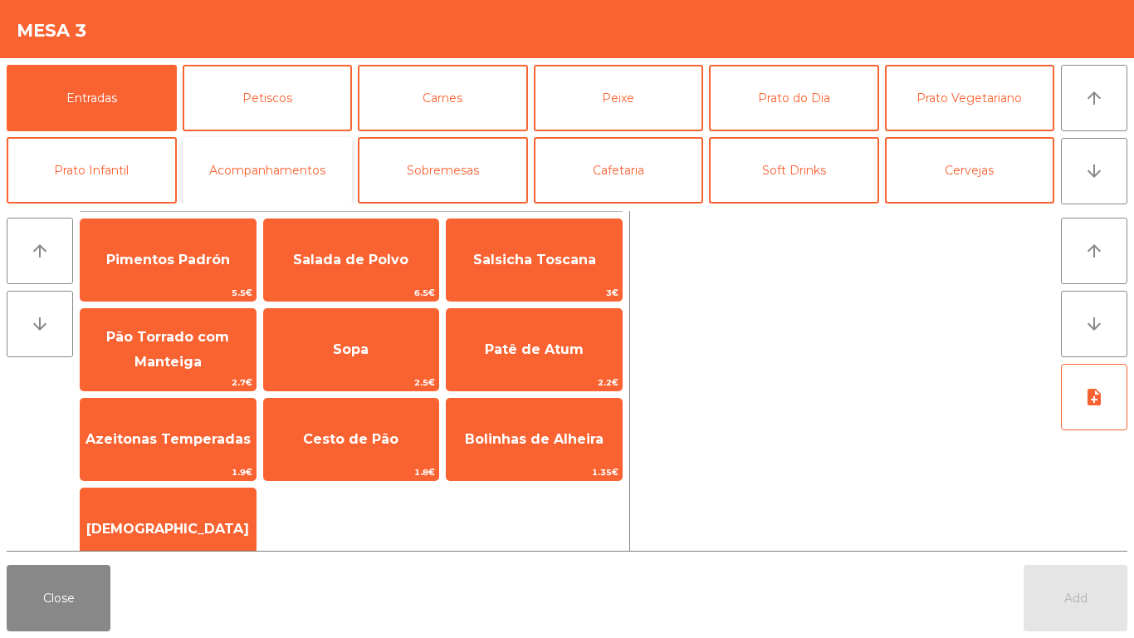
click at [325, 159] on button "Acompanhamentos" at bounding box center [268, 170] width 170 height 66
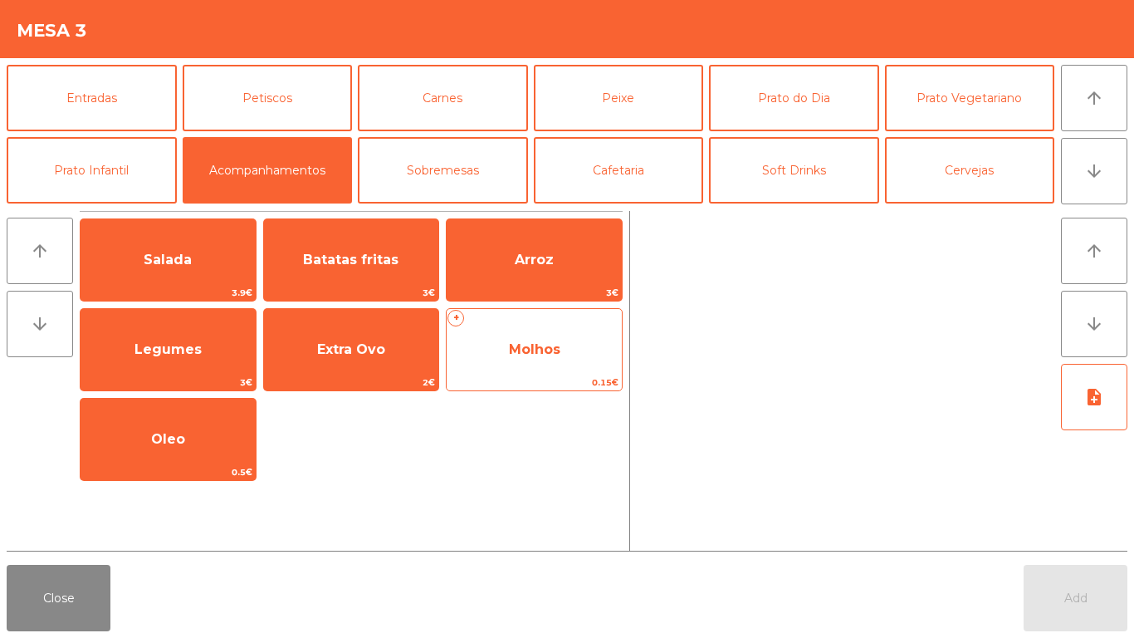
click at [544, 333] on span "Molhos" at bounding box center [534, 349] width 175 height 45
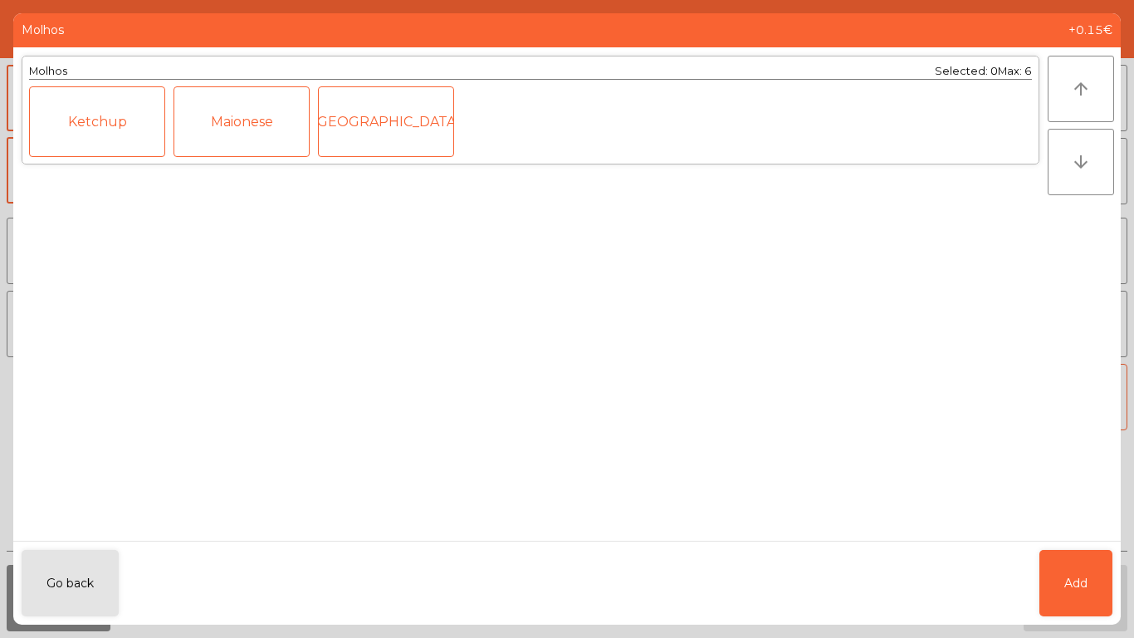
click at [411, 148] on div "[GEOGRAPHIC_DATA]" at bounding box center [386, 121] width 136 height 71
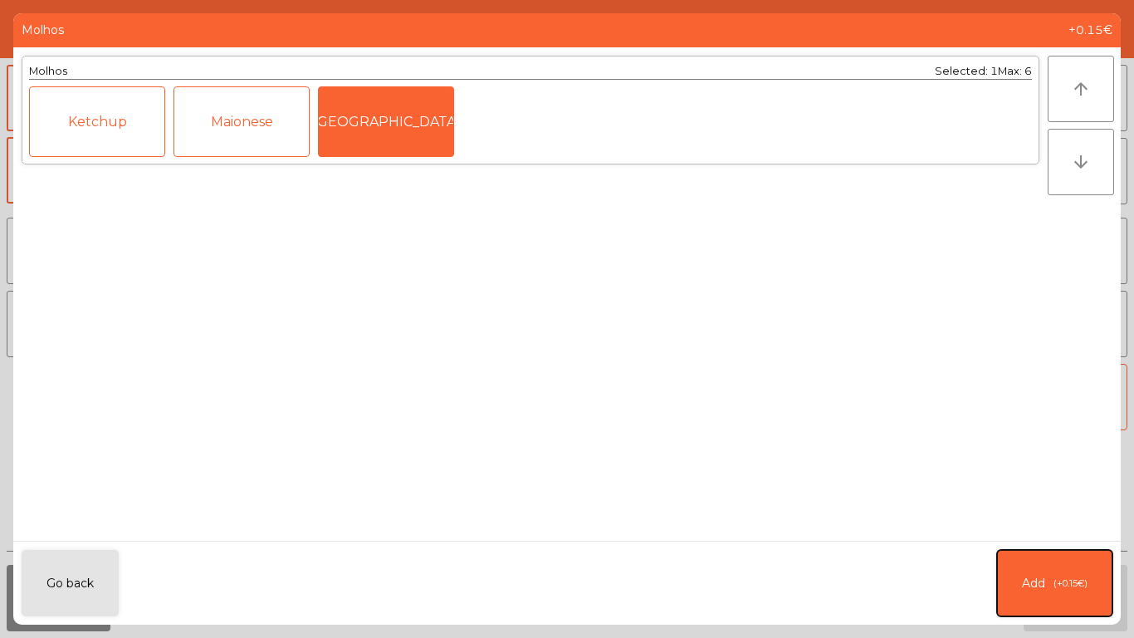
click at [1031, 532] on button "Add (+0.15€)" at bounding box center [1054, 583] width 115 height 66
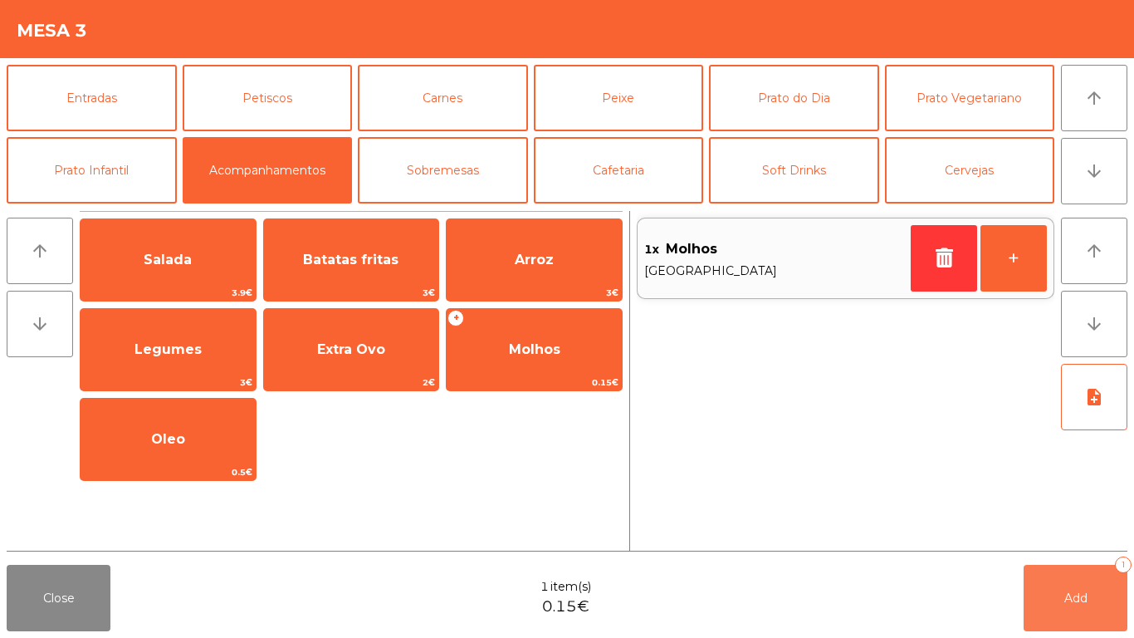
click at [1035, 532] on button "Add 1" at bounding box center [1076, 598] width 104 height 66
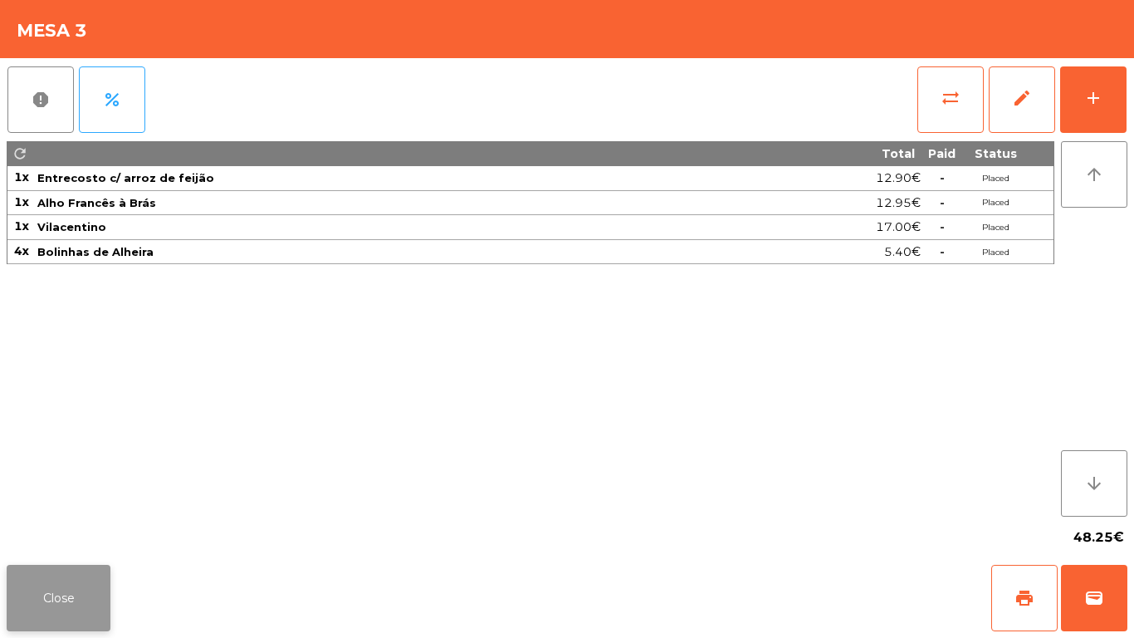
click at [87, 532] on button "Close" at bounding box center [59, 598] width 104 height 66
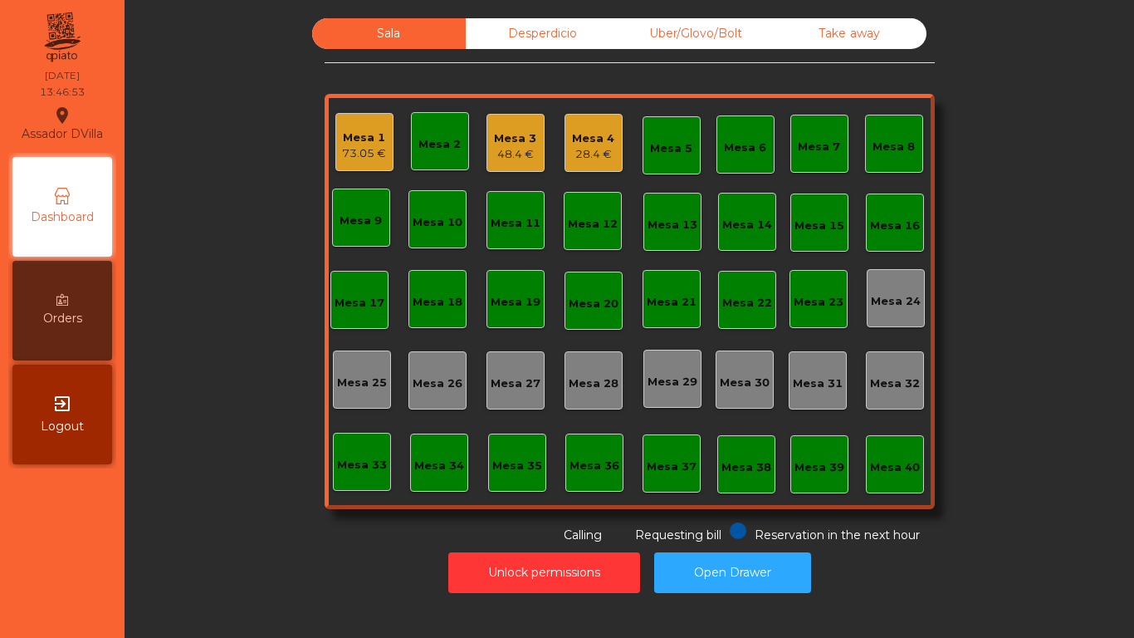
click at [365, 127] on div "Mesa 1 73.05 €" at bounding box center [364, 142] width 44 height 39
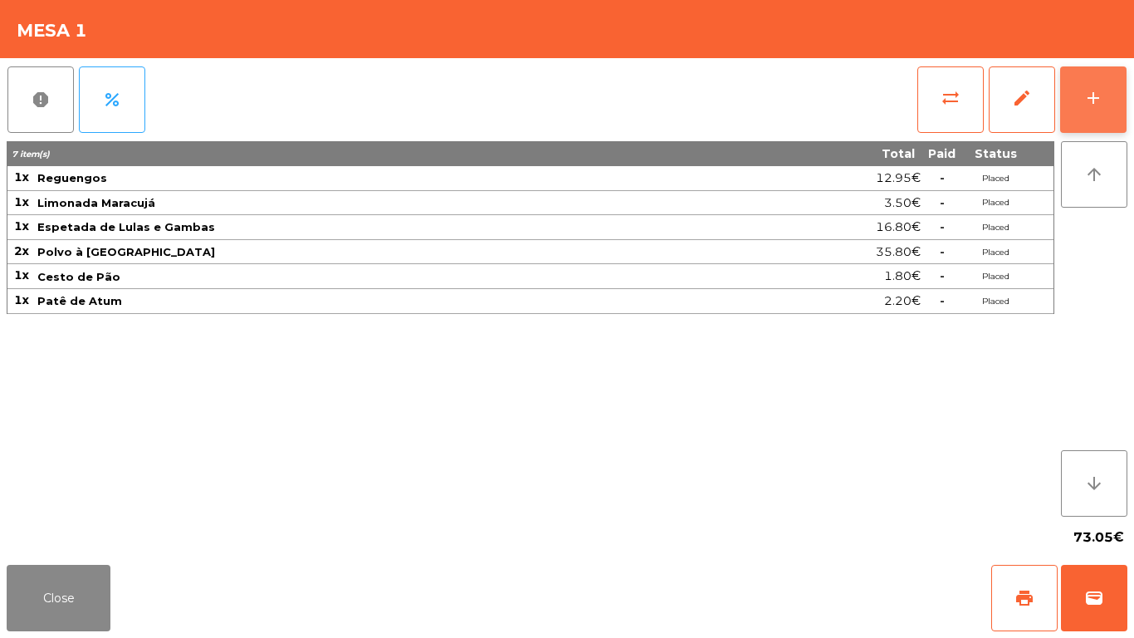
click at [1112, 101] on button "add" at bounding box center [1094, 99] width 66 height 66
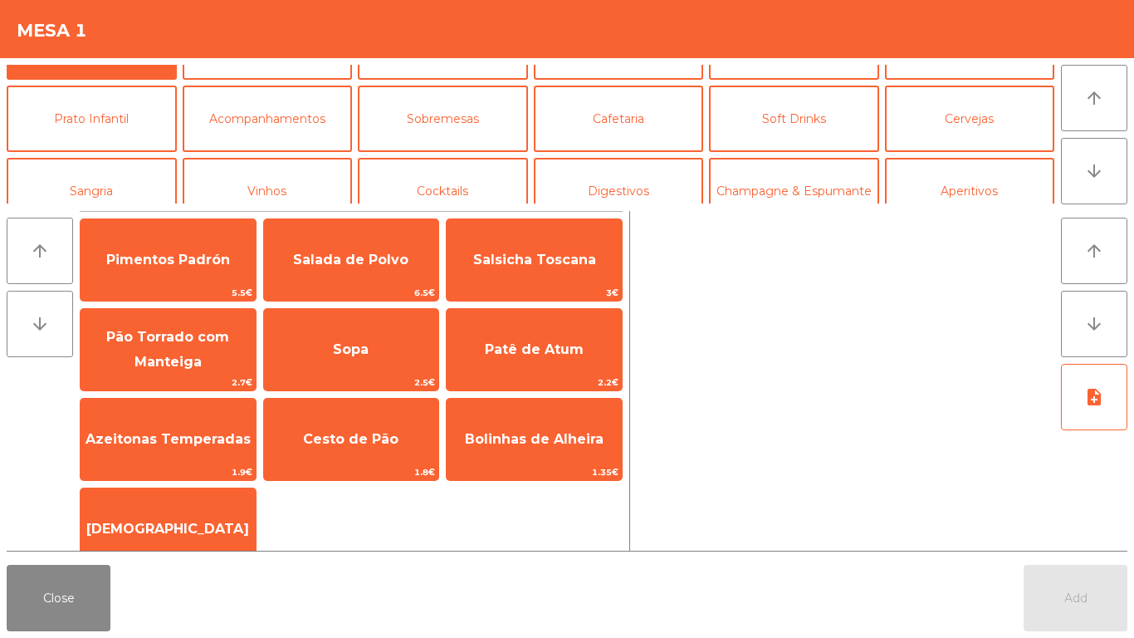
scroll to position [54, 0]
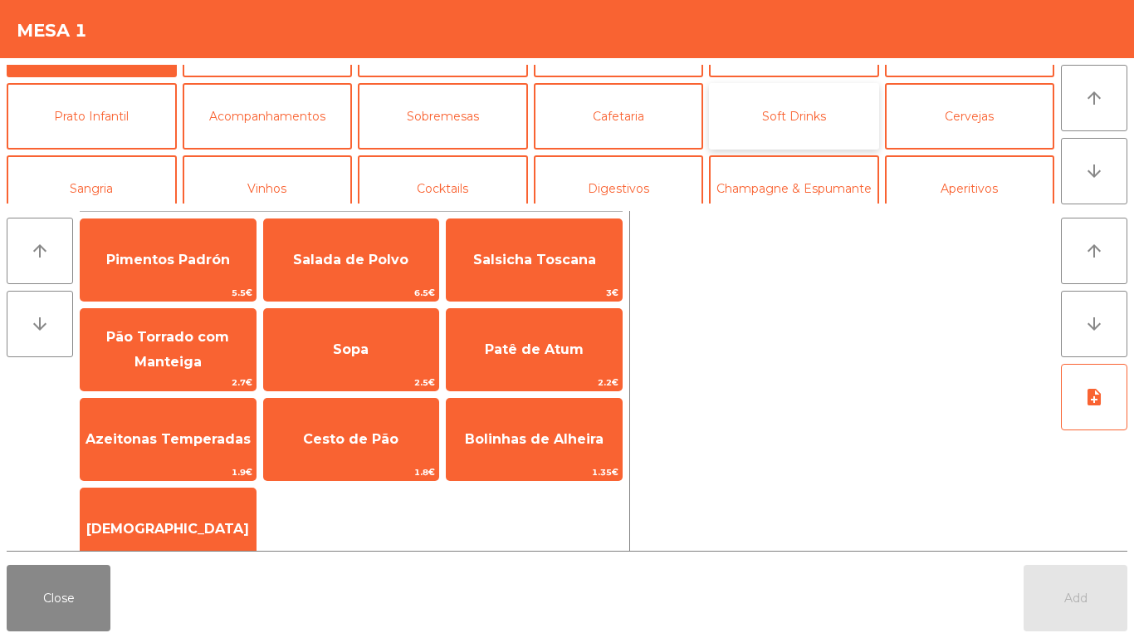
click at [831, 110] on button "Soft Drinks" at bounding box center [794, 116] width 170 height 66
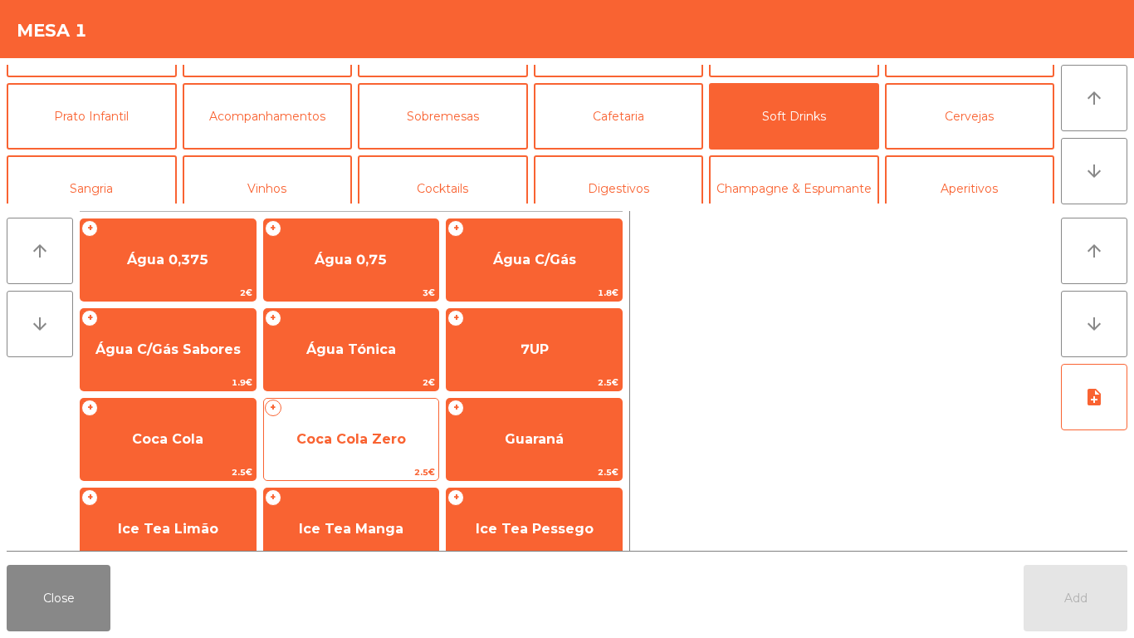
click at [349, 440] on span "Coca Cola Zero" at bounding box center [351, 439] width 110 height 16
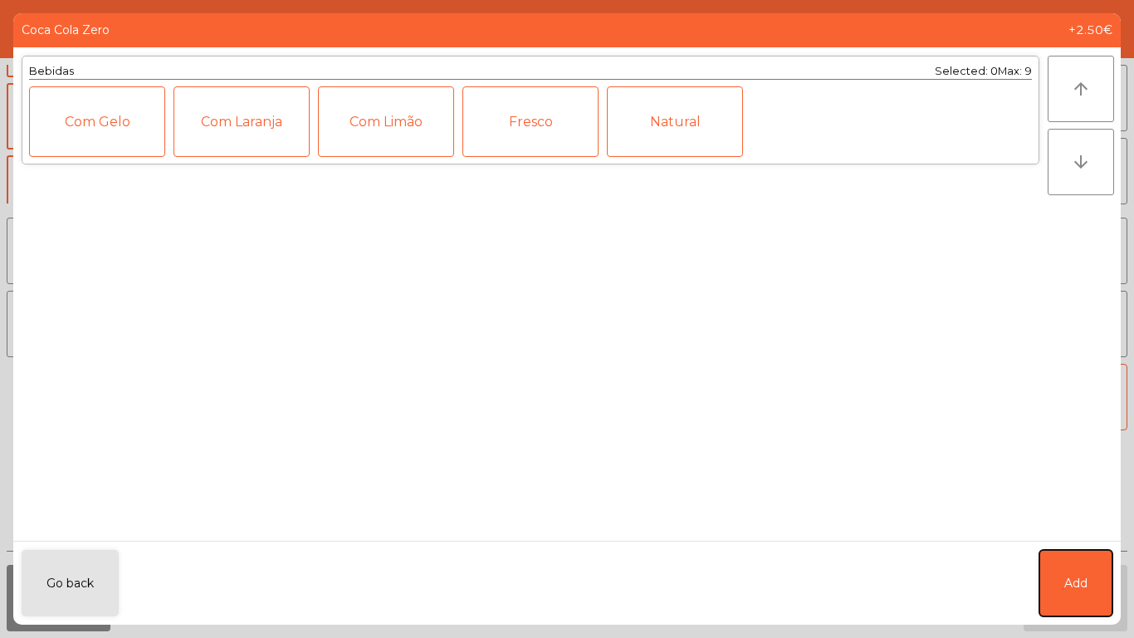
click at [1055, 532] on button "Add" at bounding box center [1076, 583] width 73 height 66
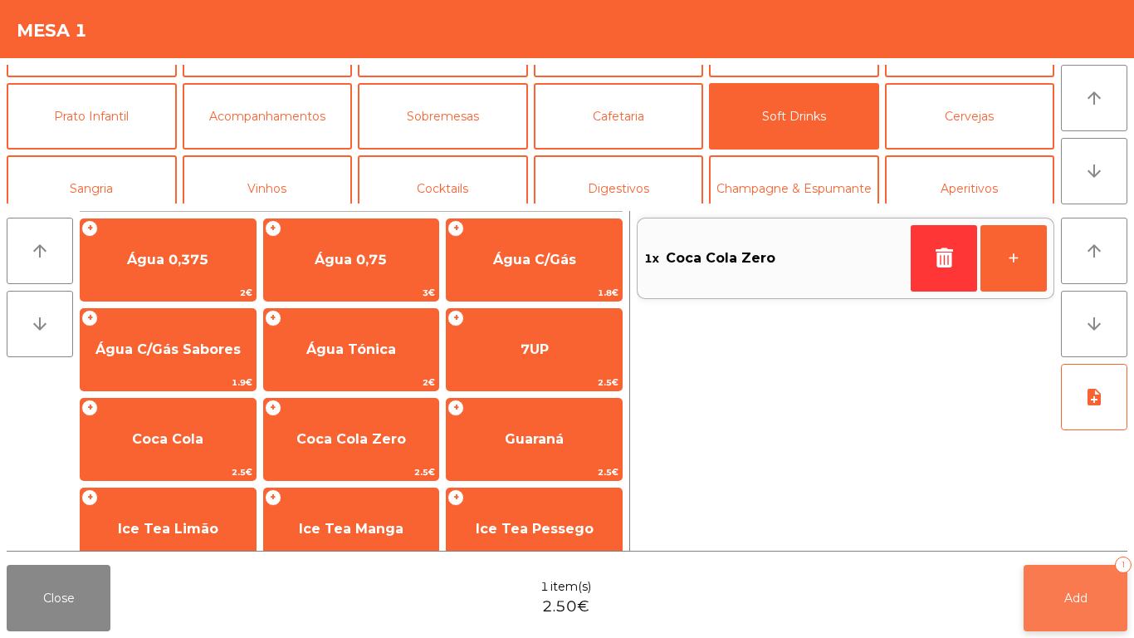
click at [1102, 532] on button "Add 1" at bounding box center [1076, 598] width 104 height 66
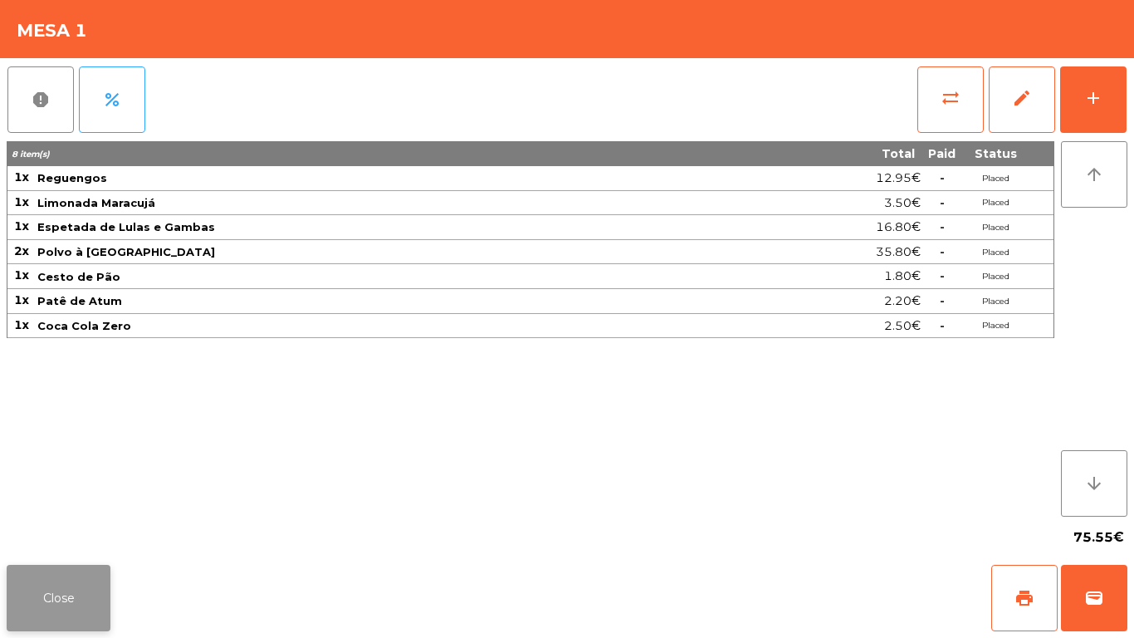
click at [82, 601] on button "Close" at bounding box center [59, 598] width 104 height 66
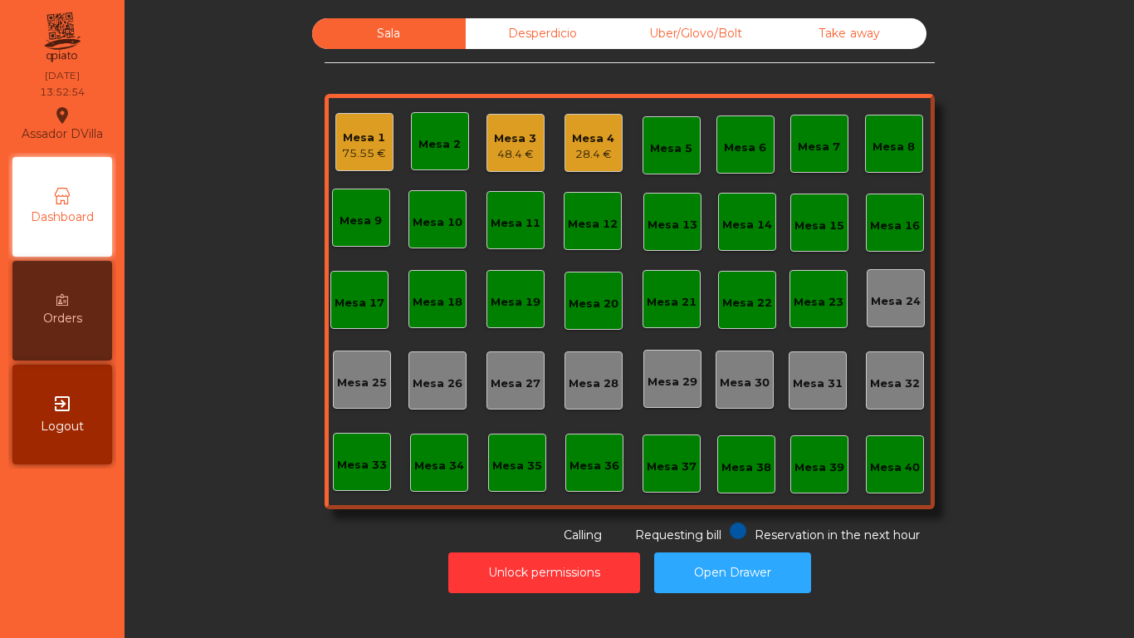
click at [336, 152] on div "Mesa 1 75.55 €" at bounding box center [365, 142] width 58 height 58
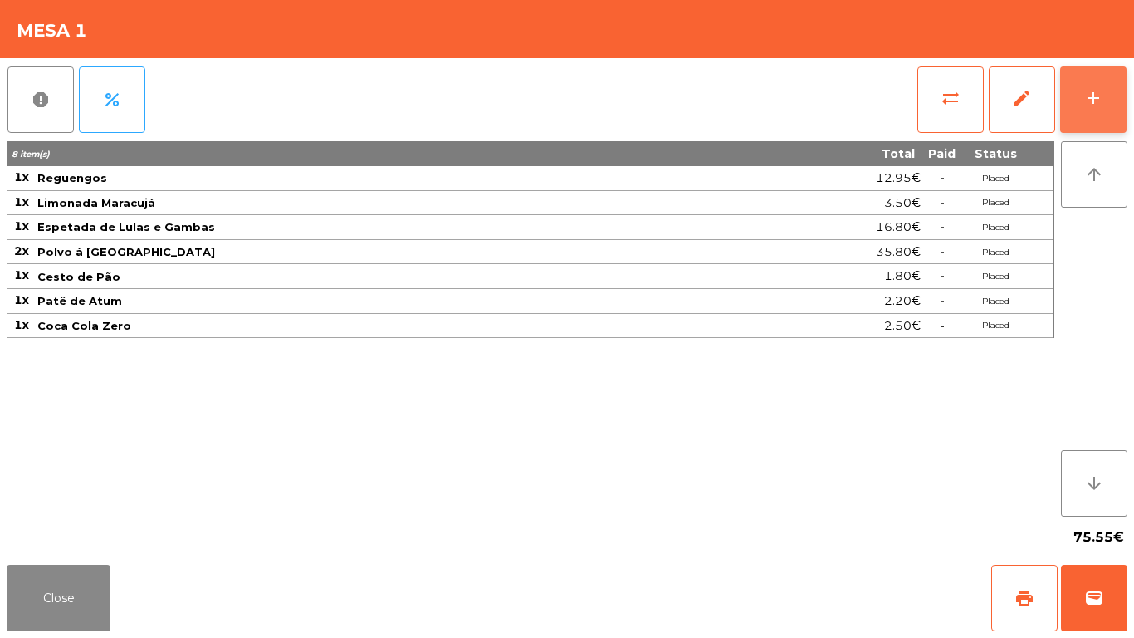
click at [1122, 107] on button "add" at bounding box center [1094, 99] width 66 height 66
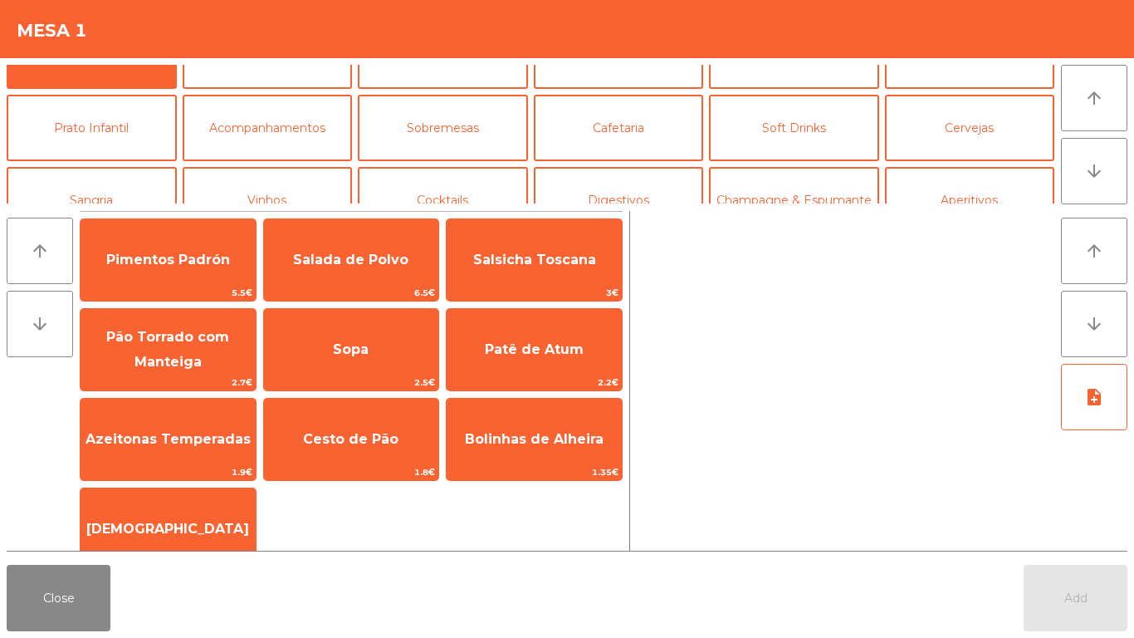
scroll to position [45, 0]
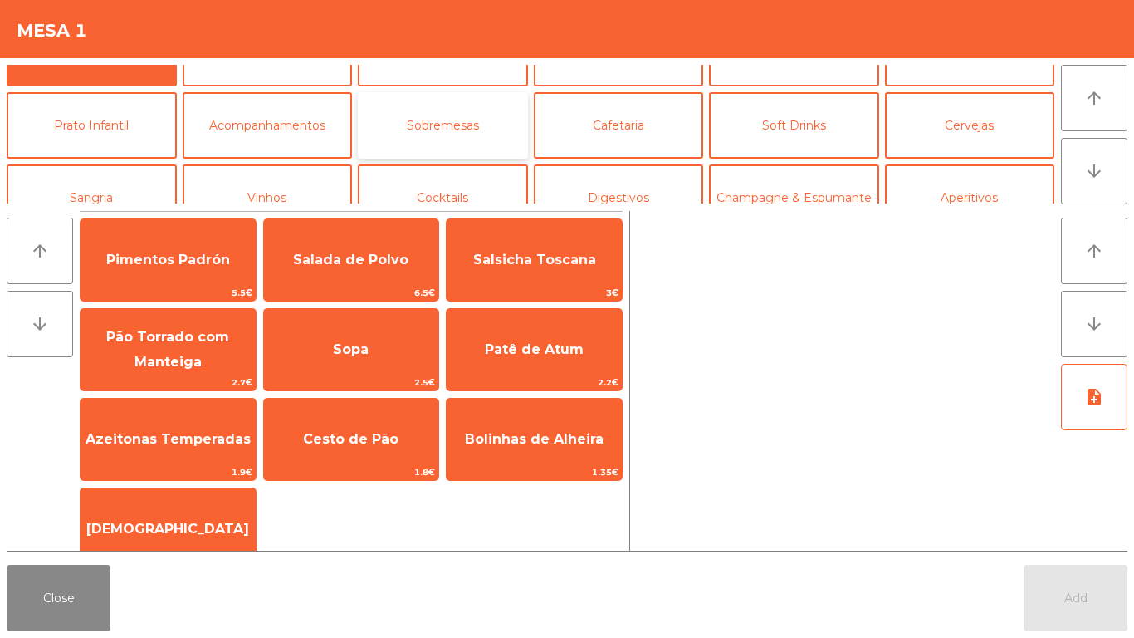
click at [478, 122] on button "Sobremesas" at bounding box center [443, 125] width 170 height 66
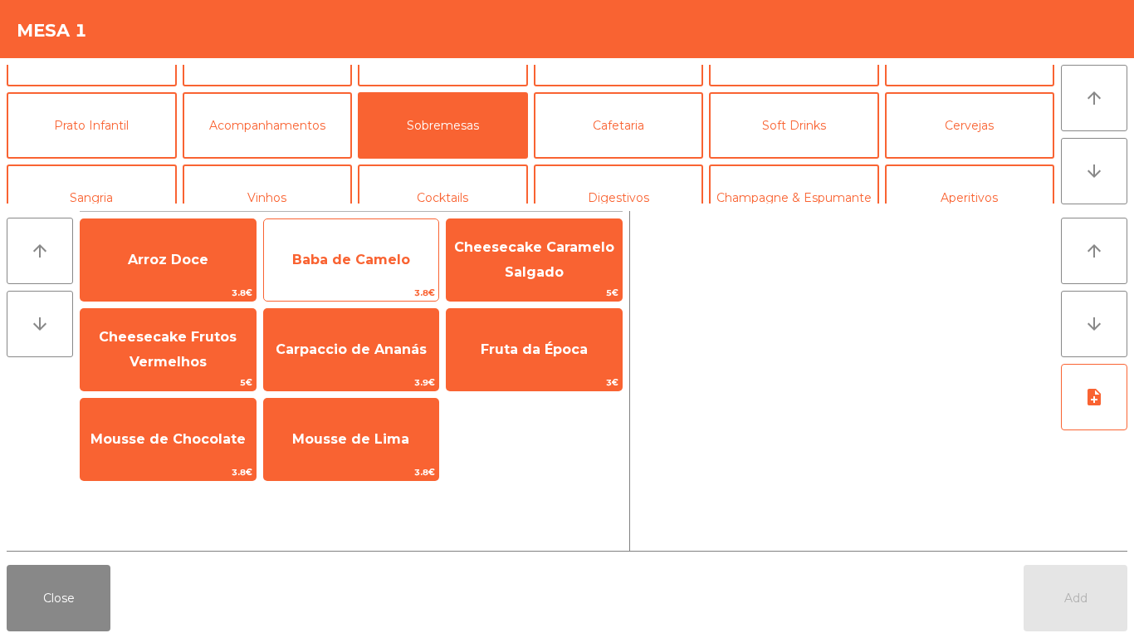
click at [343, 272] on span "Baba de Camelo" at bounding box center [351, 260] width 175 height 45
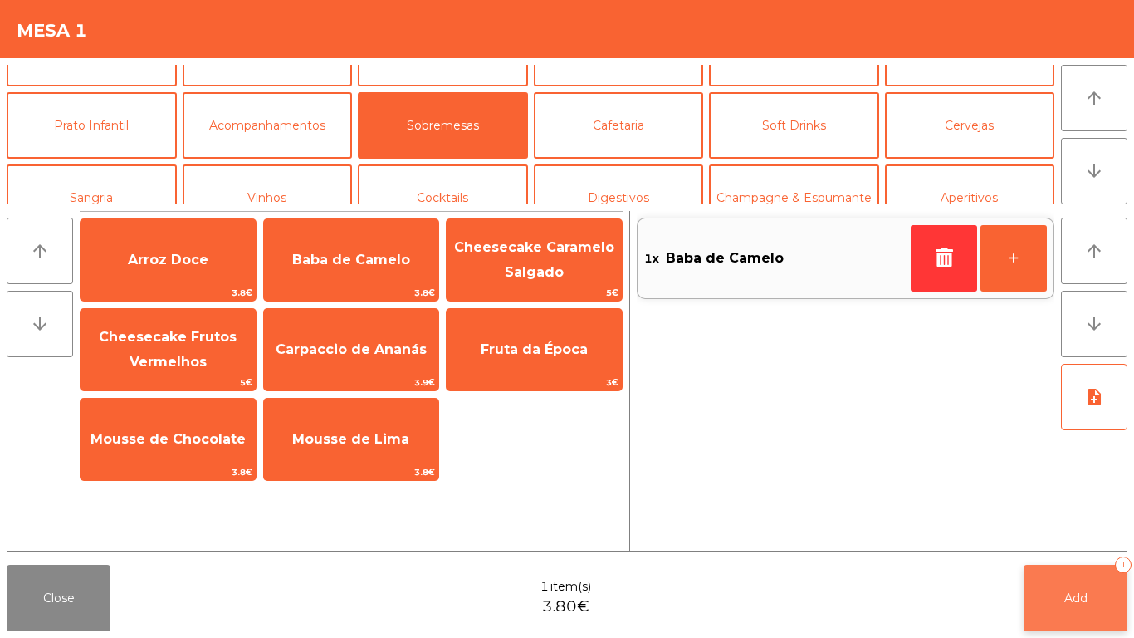
click at [1054, 593] on button "Add 1" at bounding box center [1076, 598] width 104 height 66
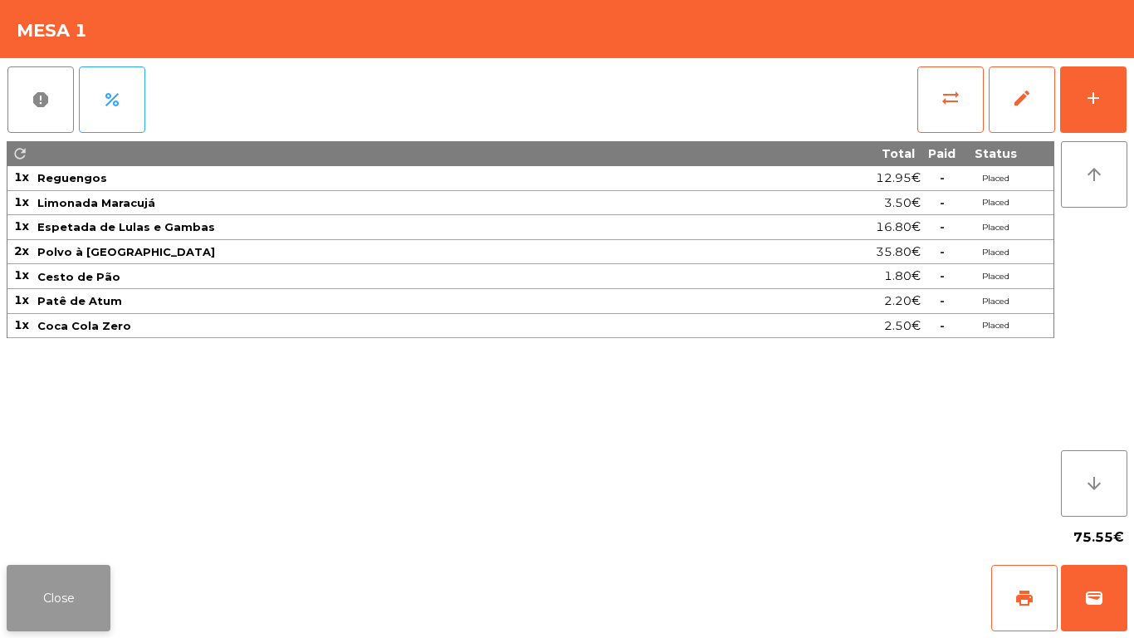
click at [78, 576] on button "Close" at bounding box center [59, 598] width 104 height 66
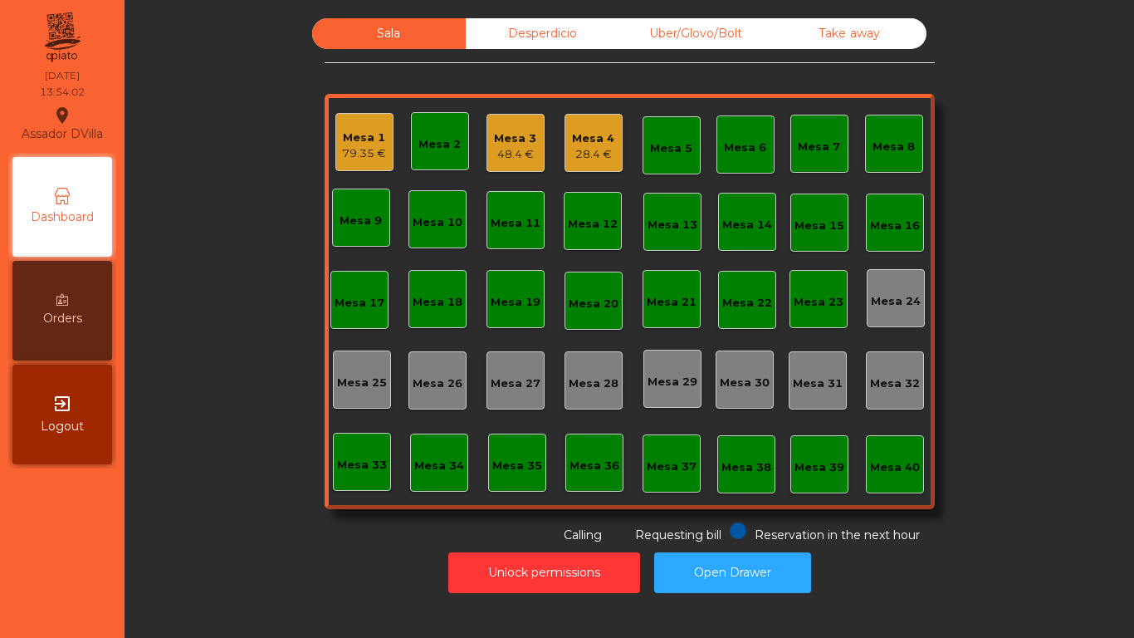
click at [515, 149] on div "48.4 €" at bounding box center [515, 154] width 42 height 17
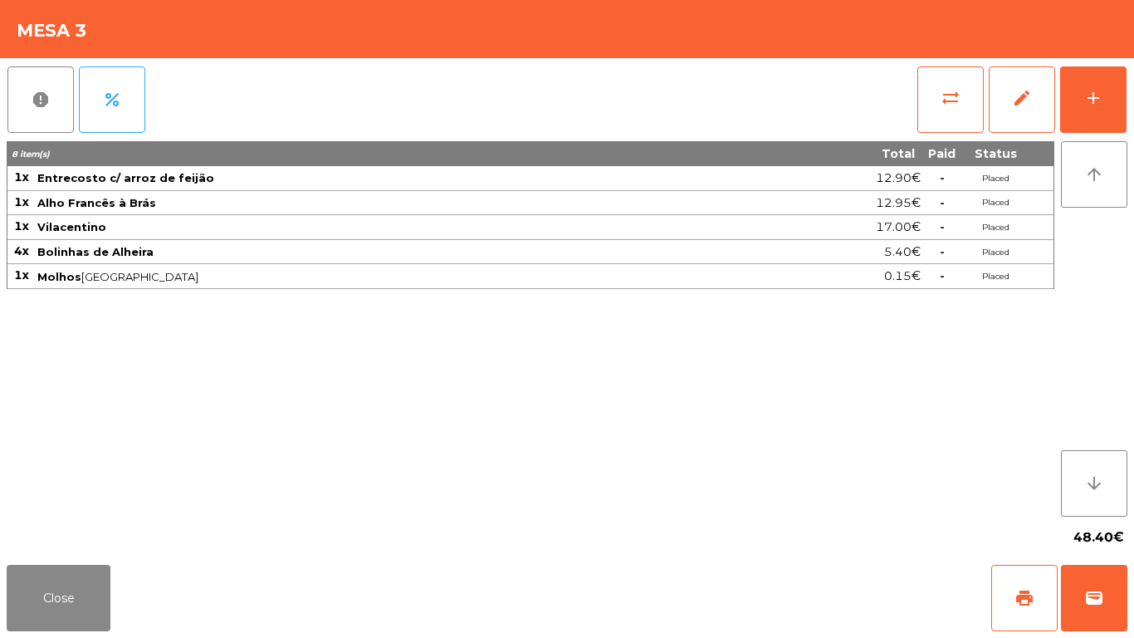
click at [1134, 110] on div "report percent sync_alt edit add 8 item(s) Total Paid Status 1x Entrecosto c/ a…" at bounding box center [567, 308] width 1134 height 500
click at [1085, 102] on div "add" at bounding box center [1094, 98] width 20 height 20
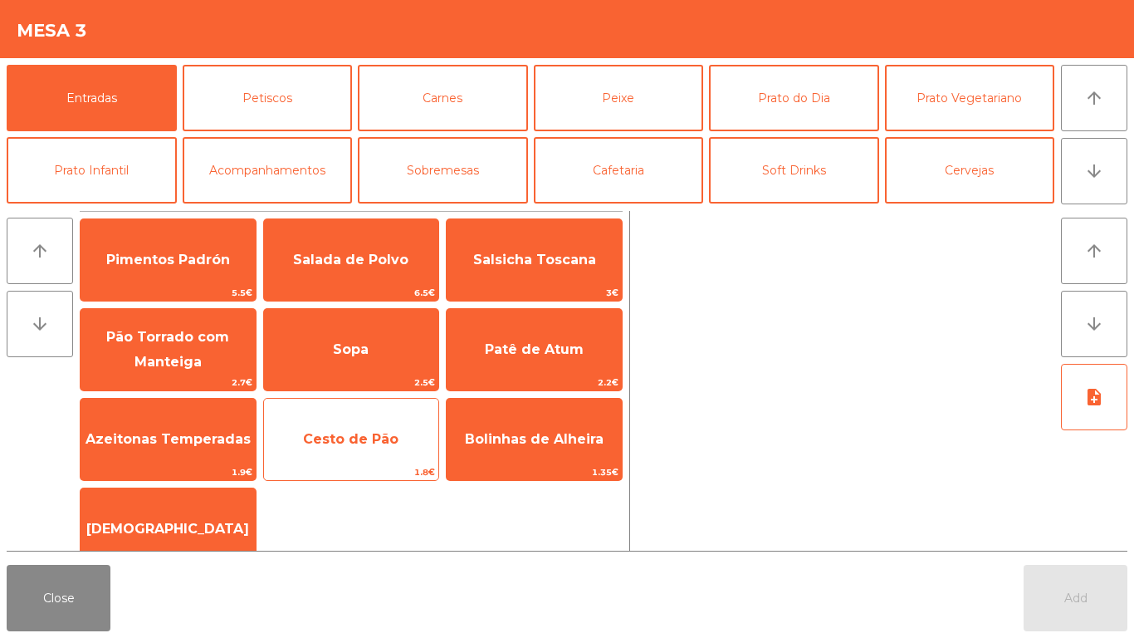
click at [330, 448] on span "Cesto de Pão" at bounding box center [351, 439] width 175 height 45
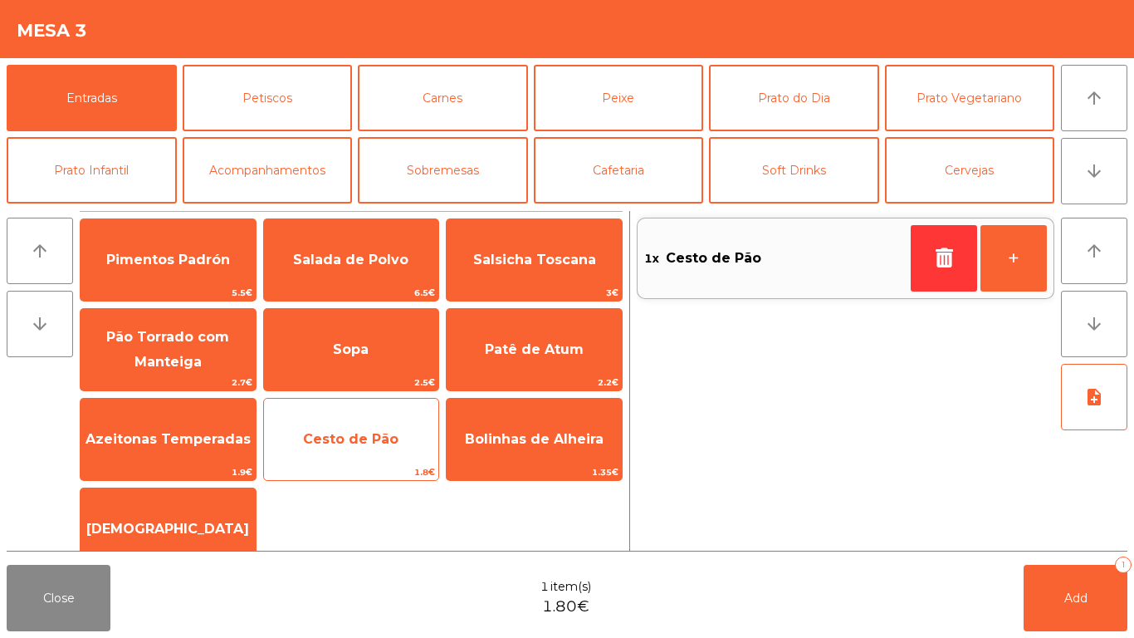
click at [341, 446] on span "Cesto de Pão" at bounding box center [351, 439] width 96 height 16
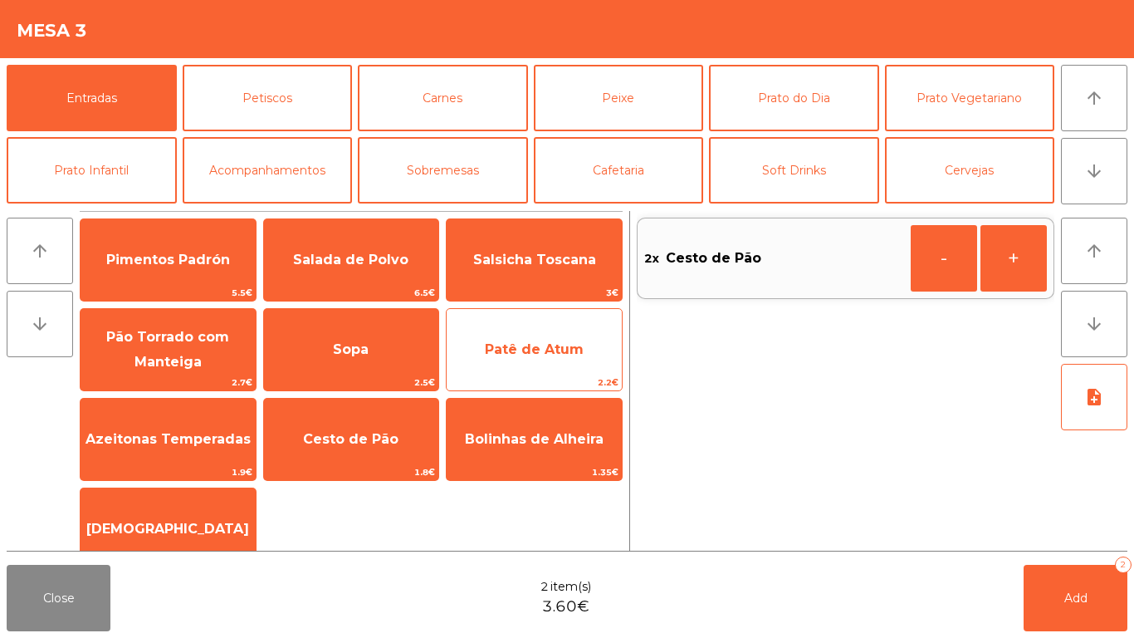
click at [527, 337] on span "Patê de Atum" at bounding box center [534, 349] width 175 height 45
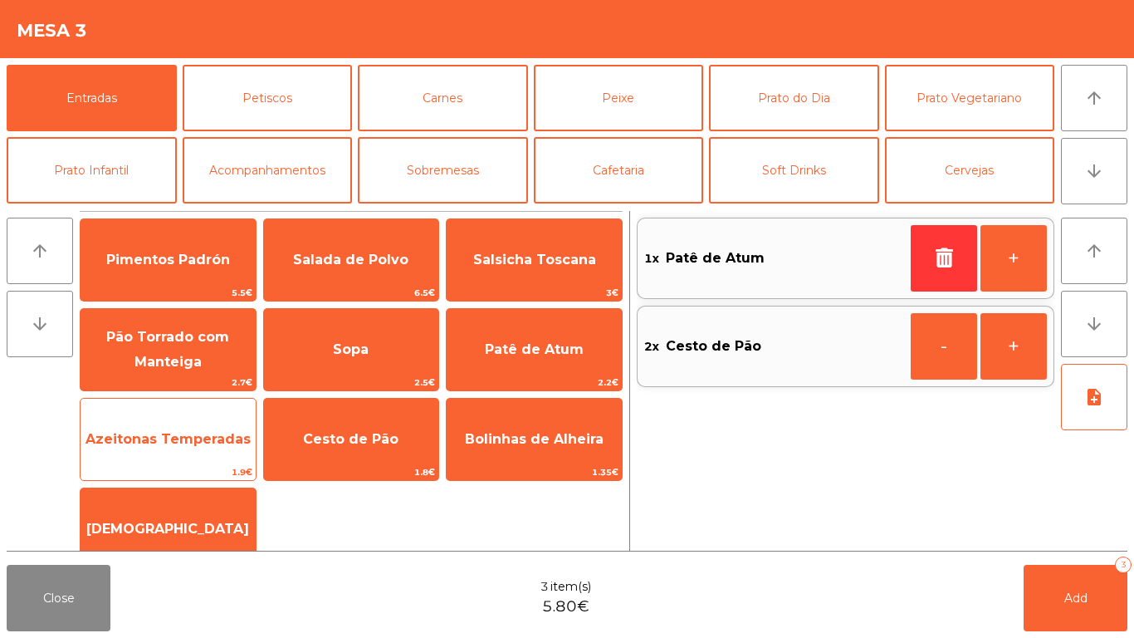
click at [212, 442] on span "Azeitonas Temperadas" at bounding box center [168, 439] width 165 height 16
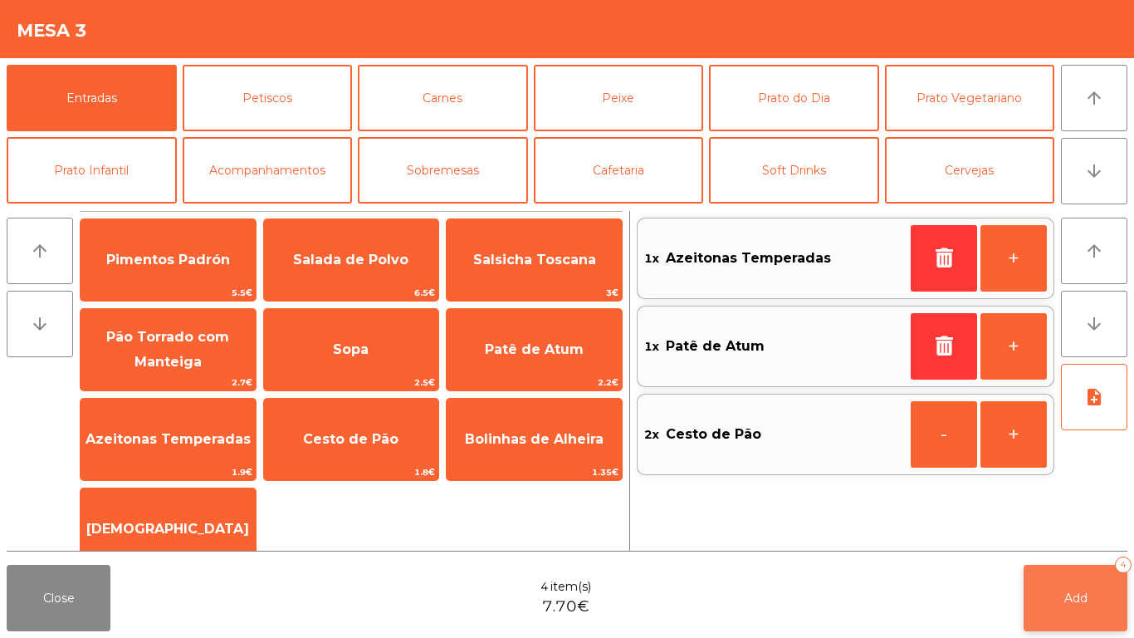
click at [1035, 590] on button "Add 4" at bounding box center [1076, 598] width 104 height 66
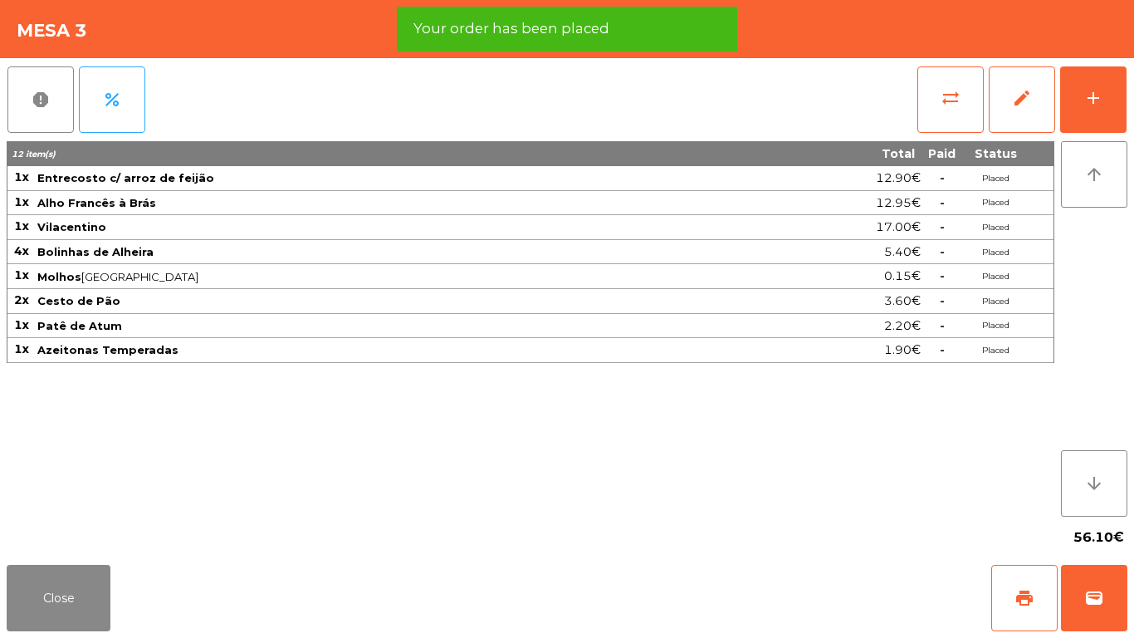
click at [64, 551] on div "56.10€" at bounding box center [567, 538] width 1121 height 42
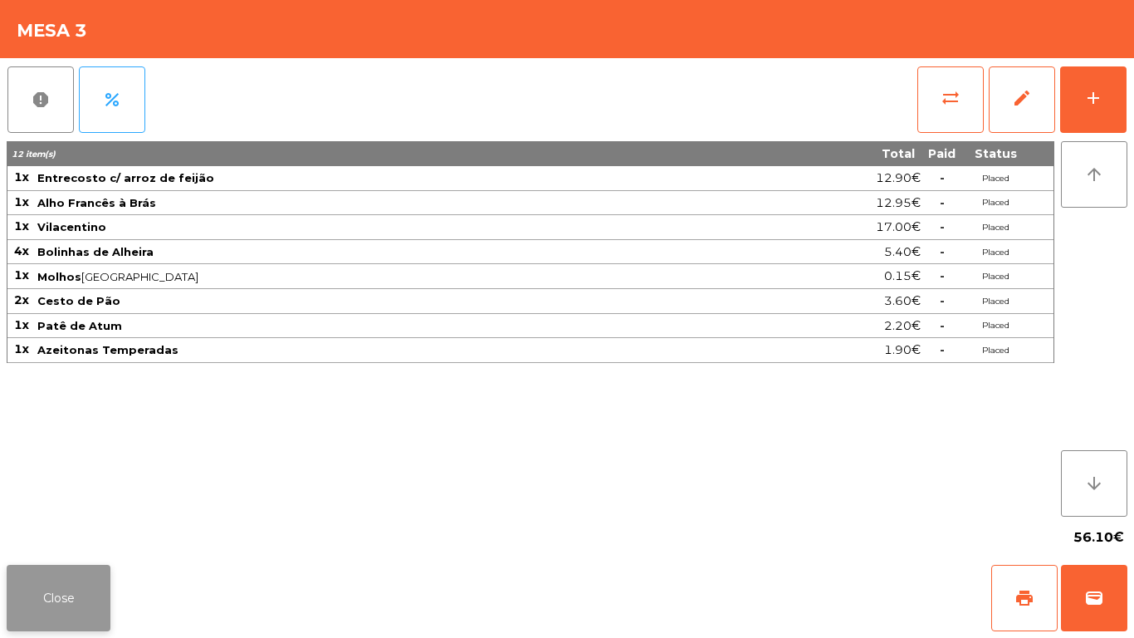
click at [74, 576] on button "Close" at bounding box center [59, 598] width 104 height 66
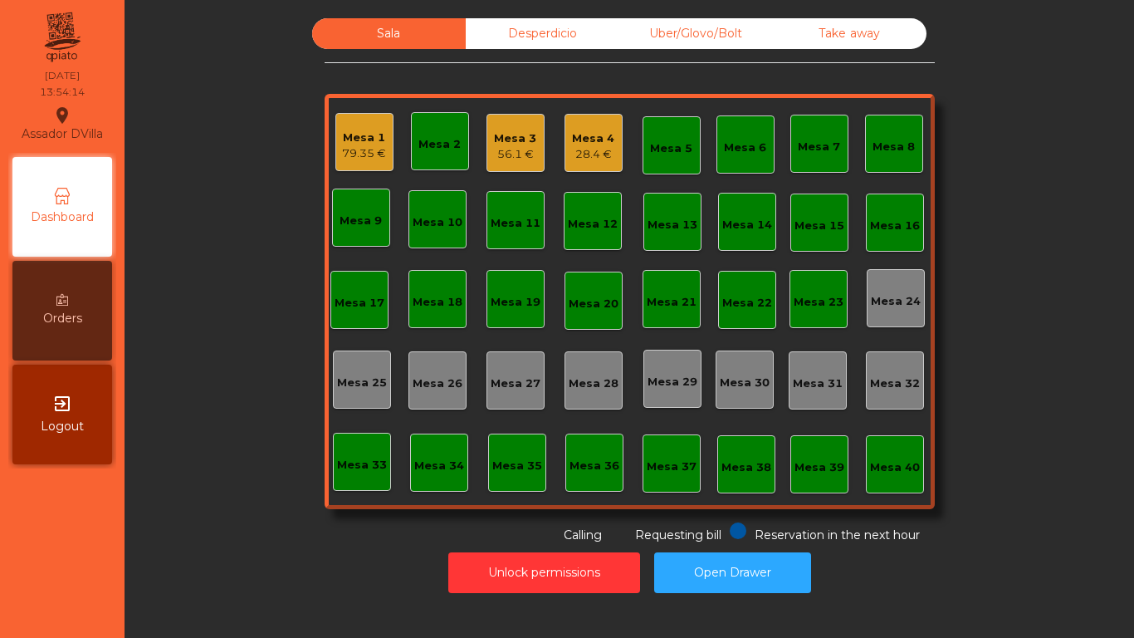
click at [202, 546] on div "Unlock permissions Open Drawer" at bounding box center [629, 572] width 965 height 57
click at [368, 145] on div "79.35 €" at bounding box center [364, 153] width 44 height 17
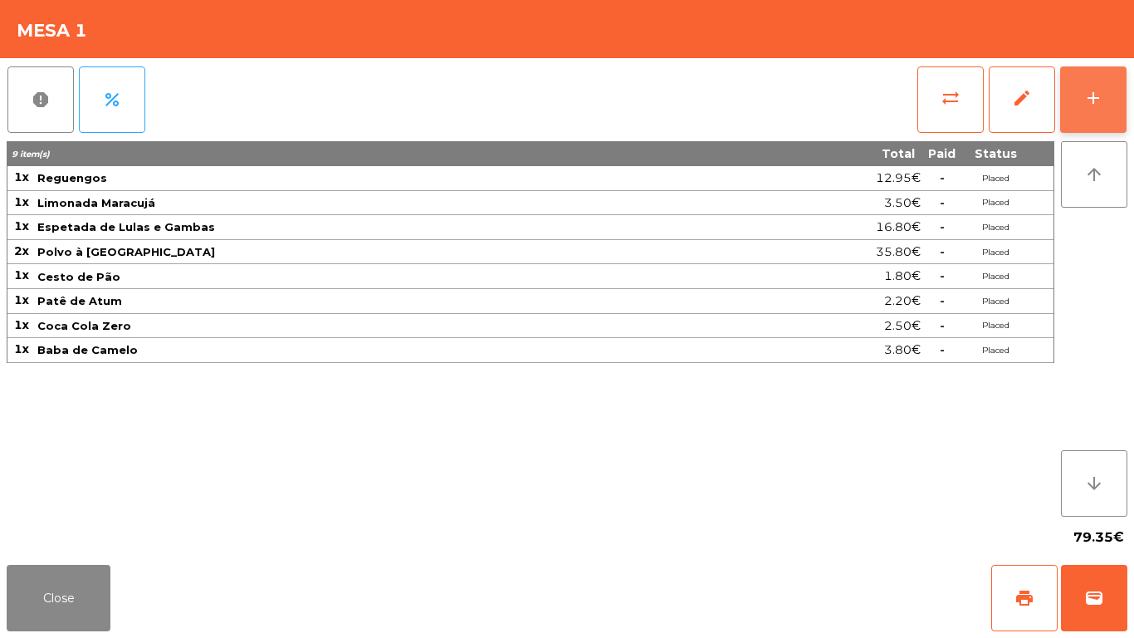
click at [1109, 116] on button "add" at bounding box center [1094, 99] width 66 height 66
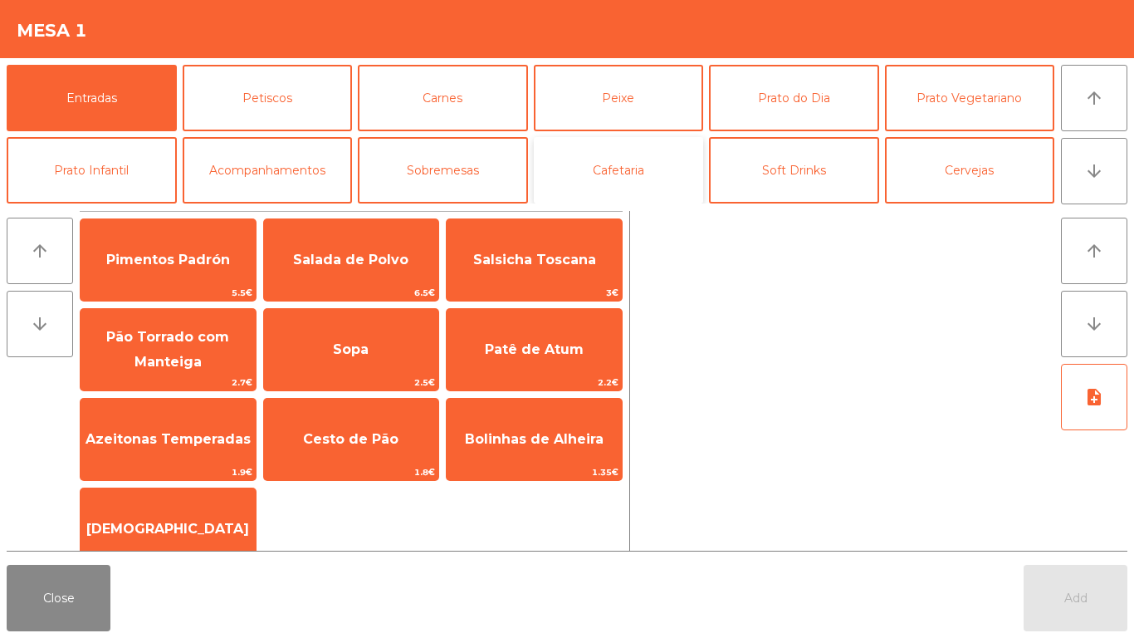
click at [620, 149] on button "Cafetaria" at bounding box center [619, 170] width 170 height 66
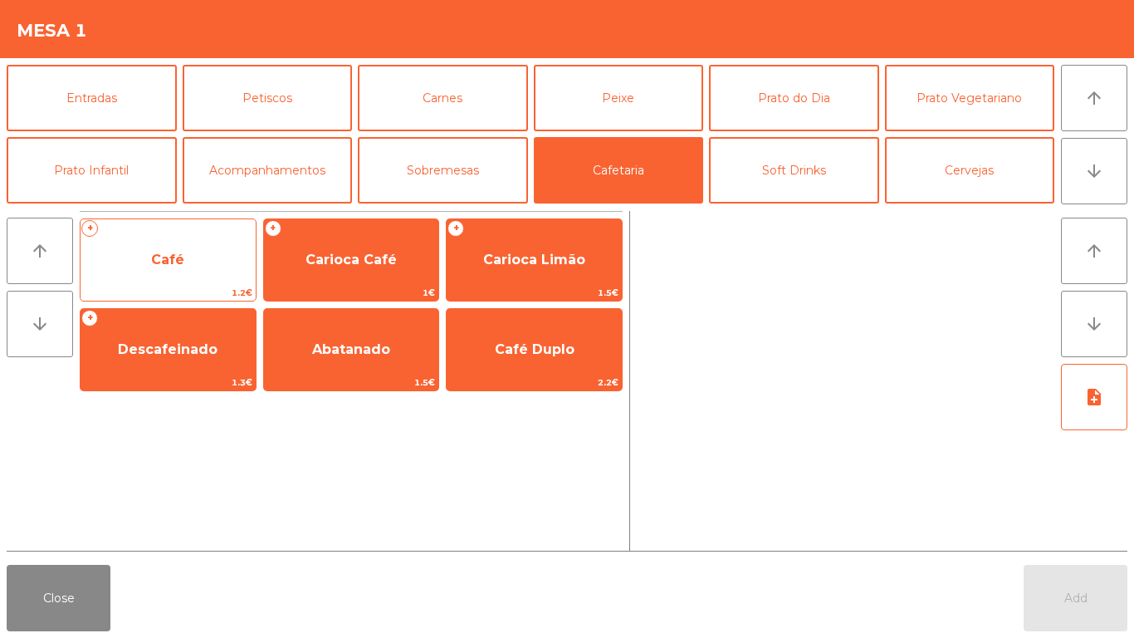
click at [108, 240] on span "Café" at bounding box center [168, 260] width 175 height 45
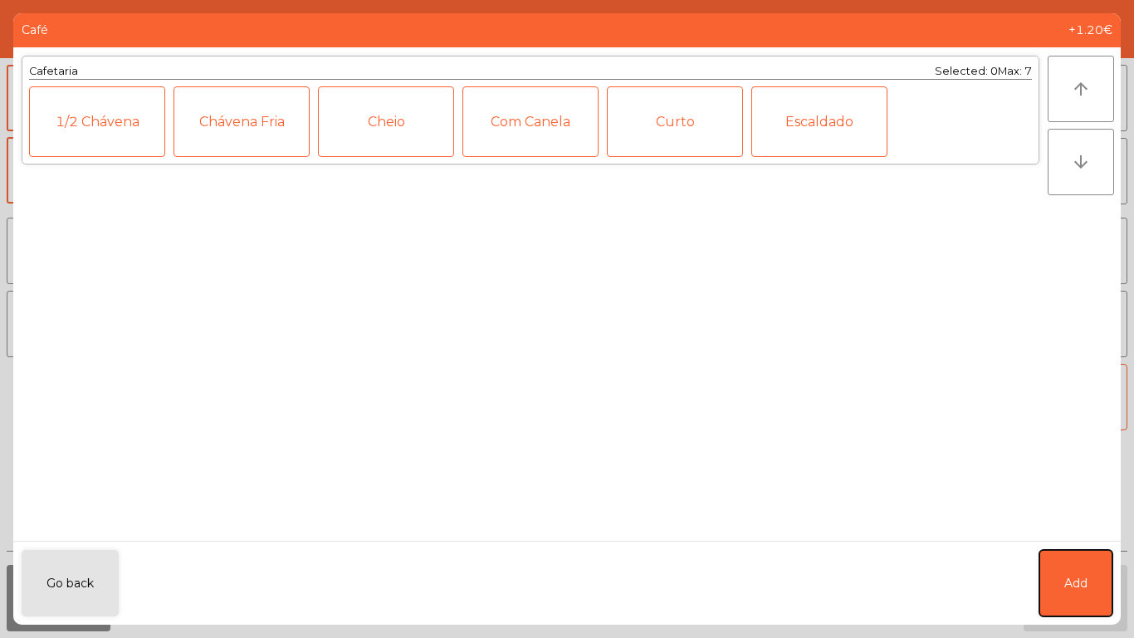
click at [1060, 594] on button "Add" at bounding box center [1076, 583] width 73 height 66
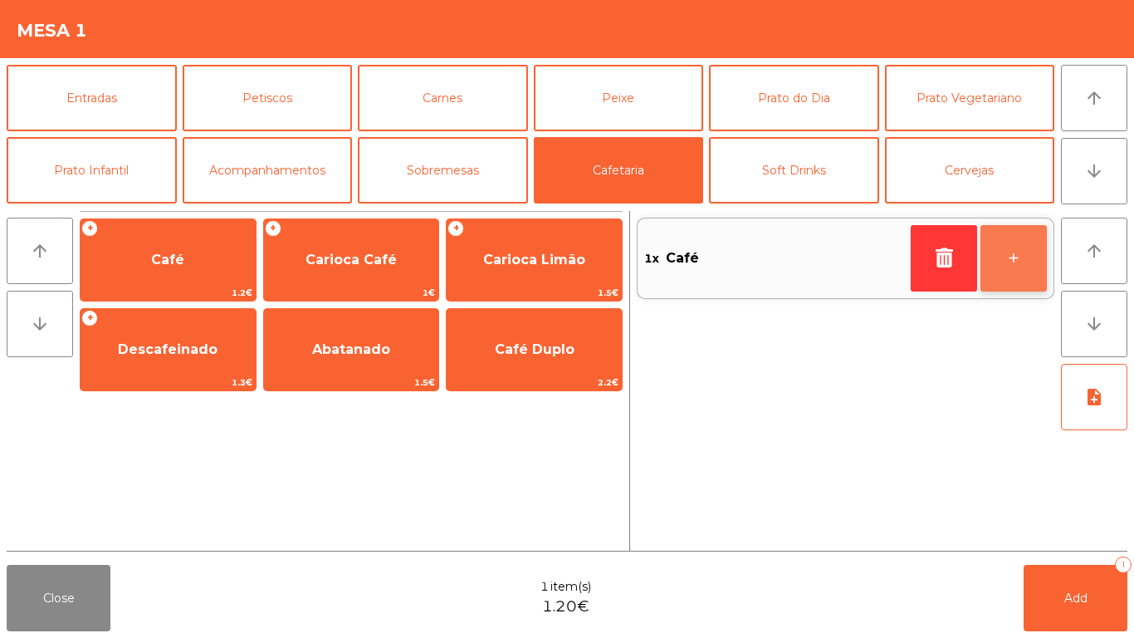
click at [1025, 267] on button "+" at bounding box center [1014, 258] width 66 height 66
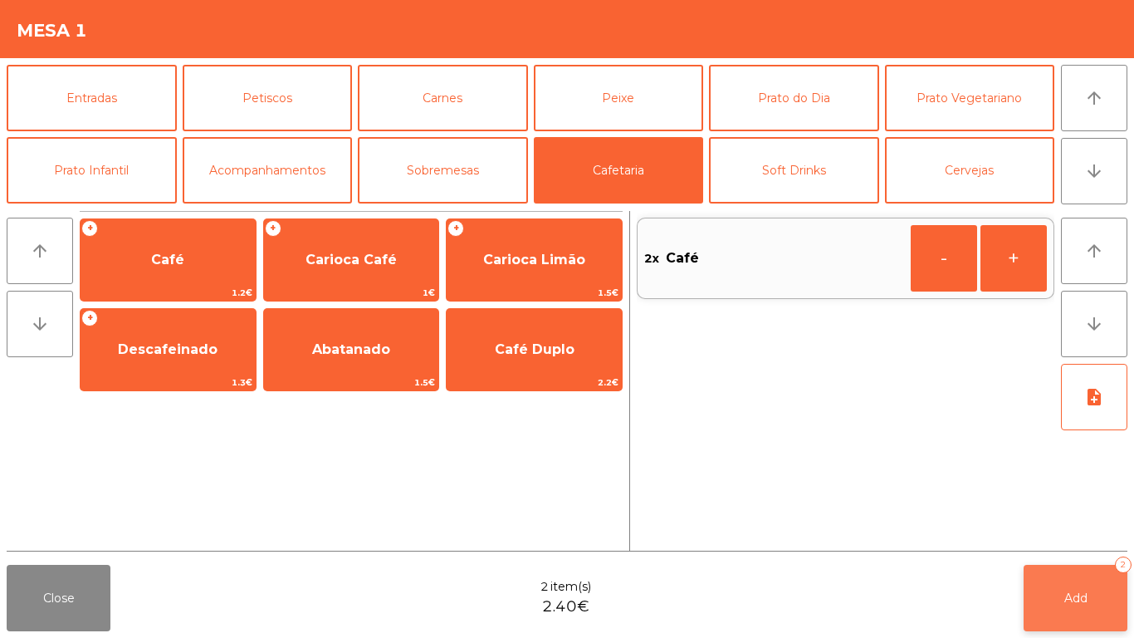
click at [1059, 607] on button "Add 2" at bounding box center [1076, 598] width 104 height 66
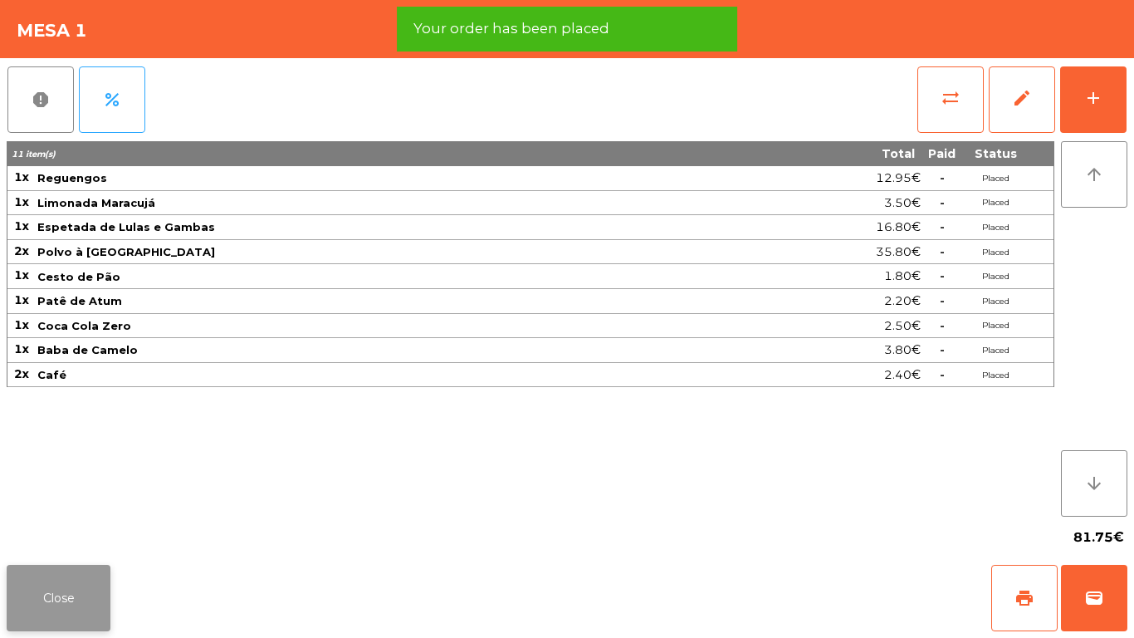
click at [26, 587] on button "Close" at bounding box center [59, 598] width 104 height 66
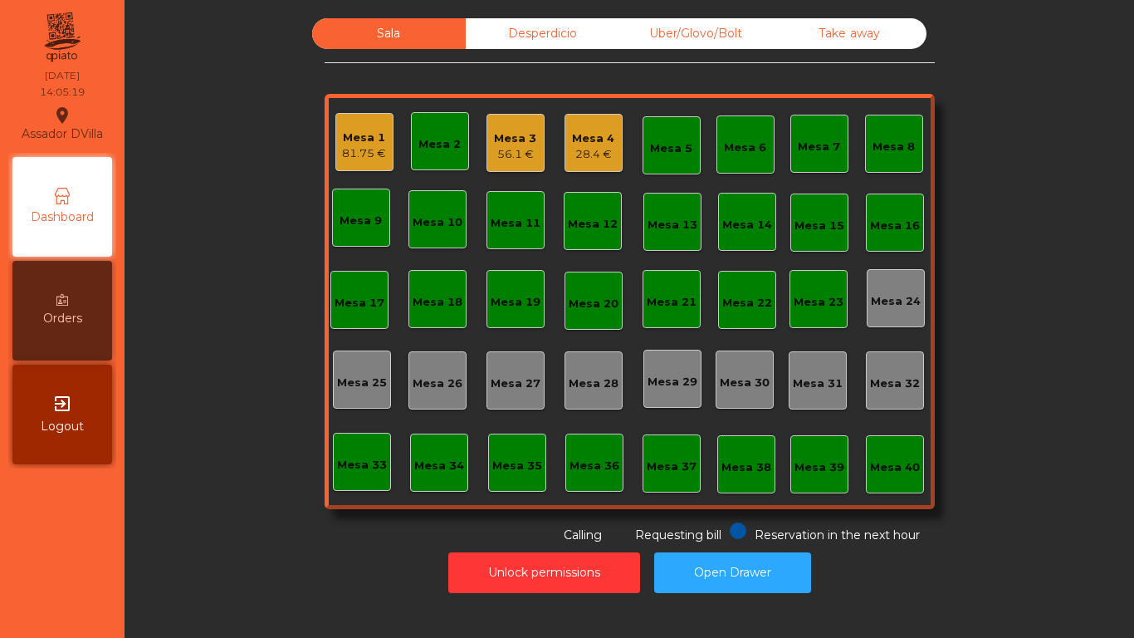
click at [572, 149] on div "28.4 €" at bounding box center [593, 154] width 42 height 17
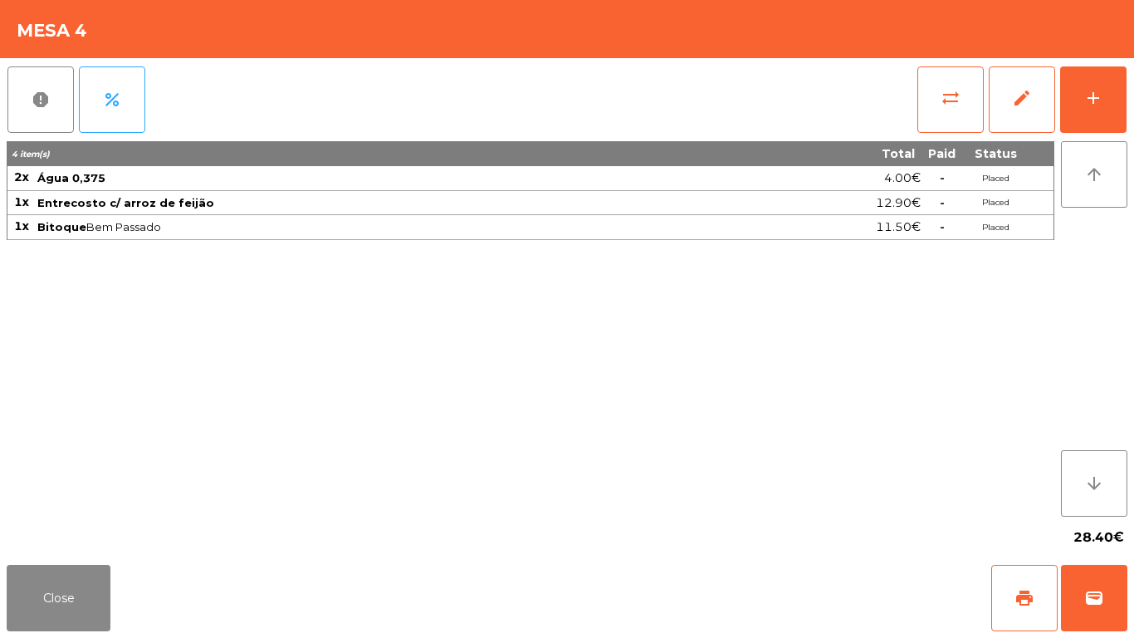
click at [1133, 96] on div "report percent sync_alt edit add 4 item(s) Total Paid Status 2x Água 0,375 4.00…" at bounding box center [567, 308] width 1134 height 500
click at [1100, 120] on button "add" at bounding box center [1094, 99] width 66 height 66
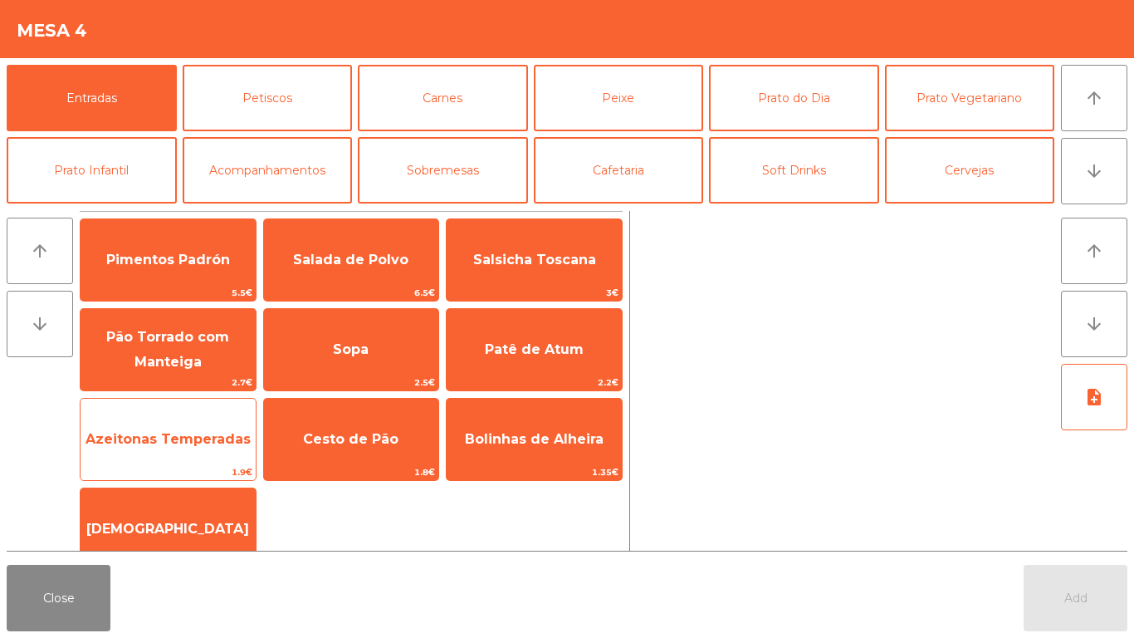
click at [202, 436] on span "Azeitonas Temperadas" at bounding box center [168, 439] width 165 height 16
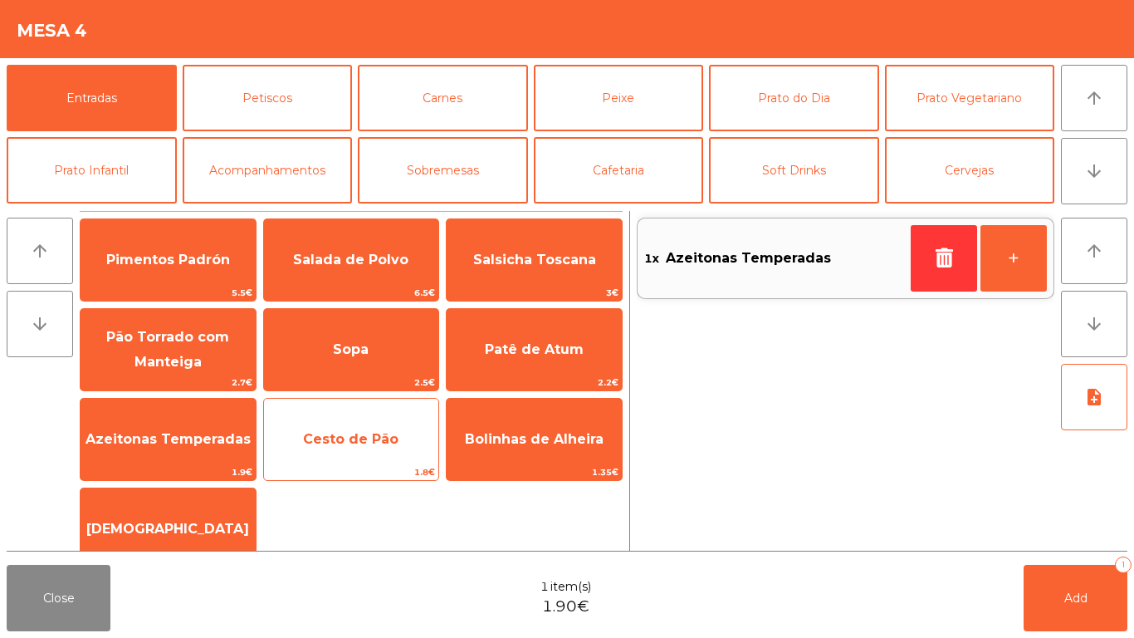
click at [344, 447] on span "Cesto de Pão" at bounding box center [351, 439] width 175 height 45
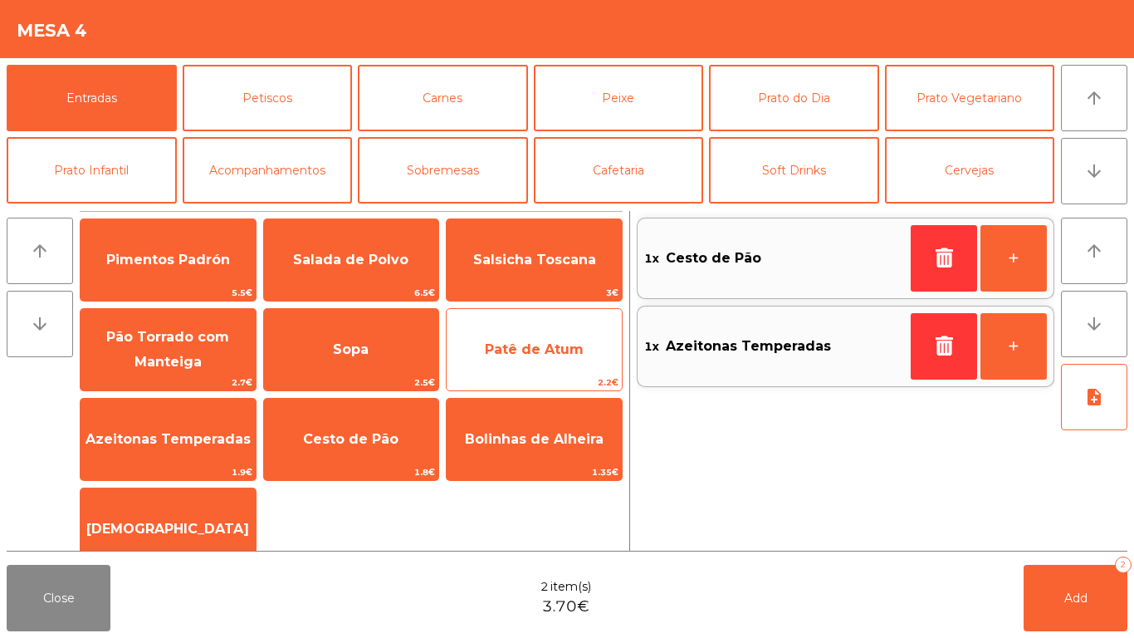
click at [548, 363] on span "Patê de Atum" at bounding box center [534, 349] width 175 height 45
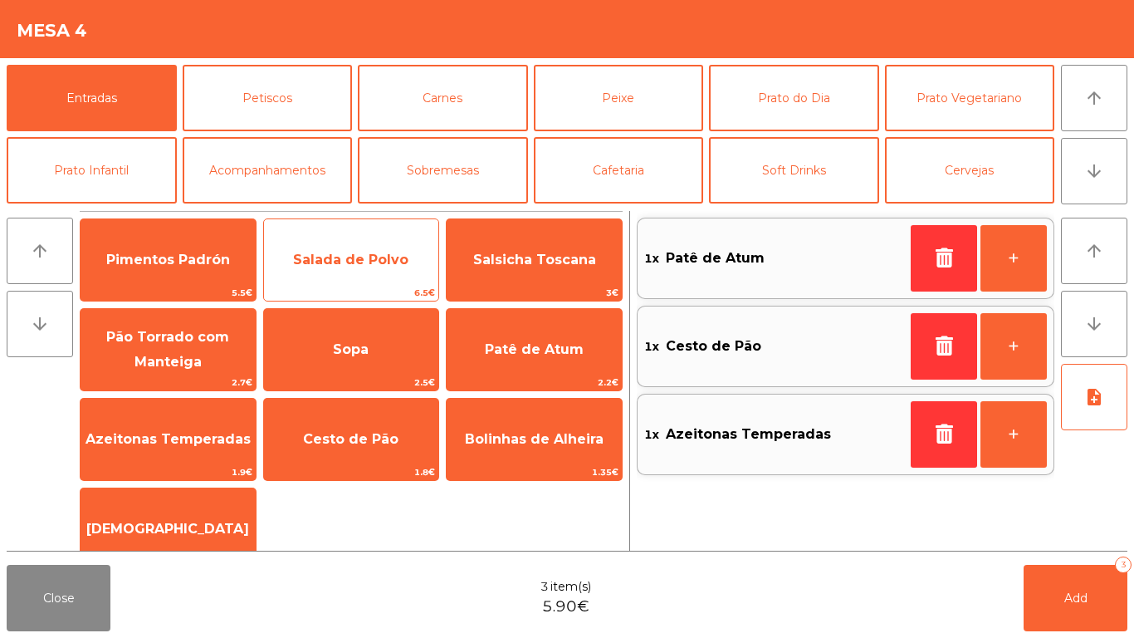
click at [367, 262] on span "Salada de Polvo" at bounding box center [350, 260] width 115 height 16
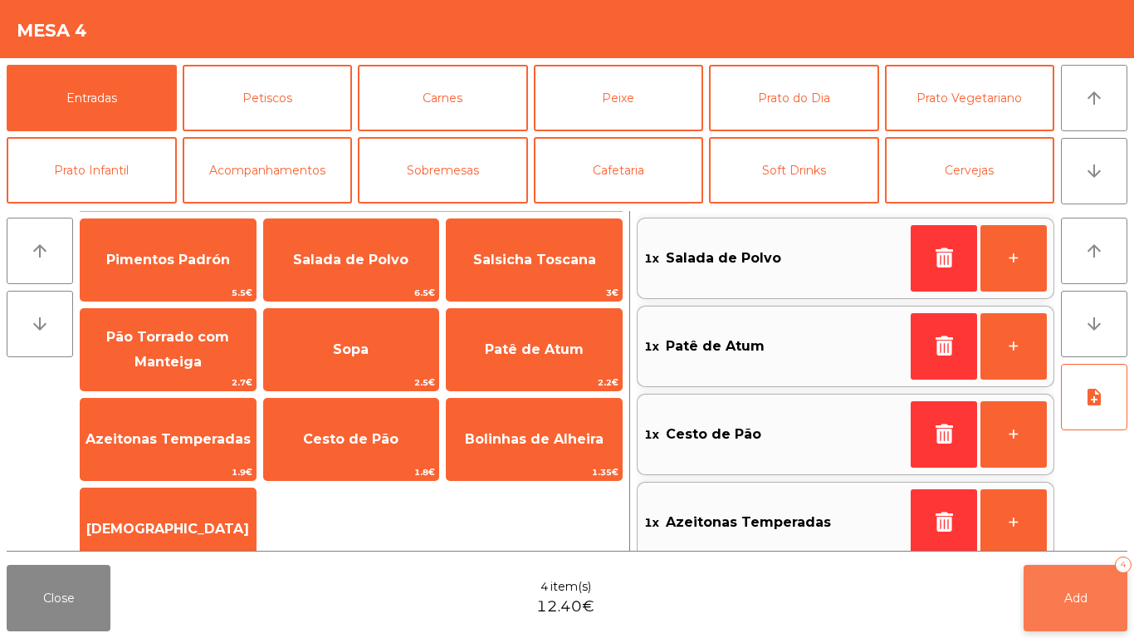
click at [1088, 610] on button "Add 4" at bounding box center [1076, 598] width 104 height 66
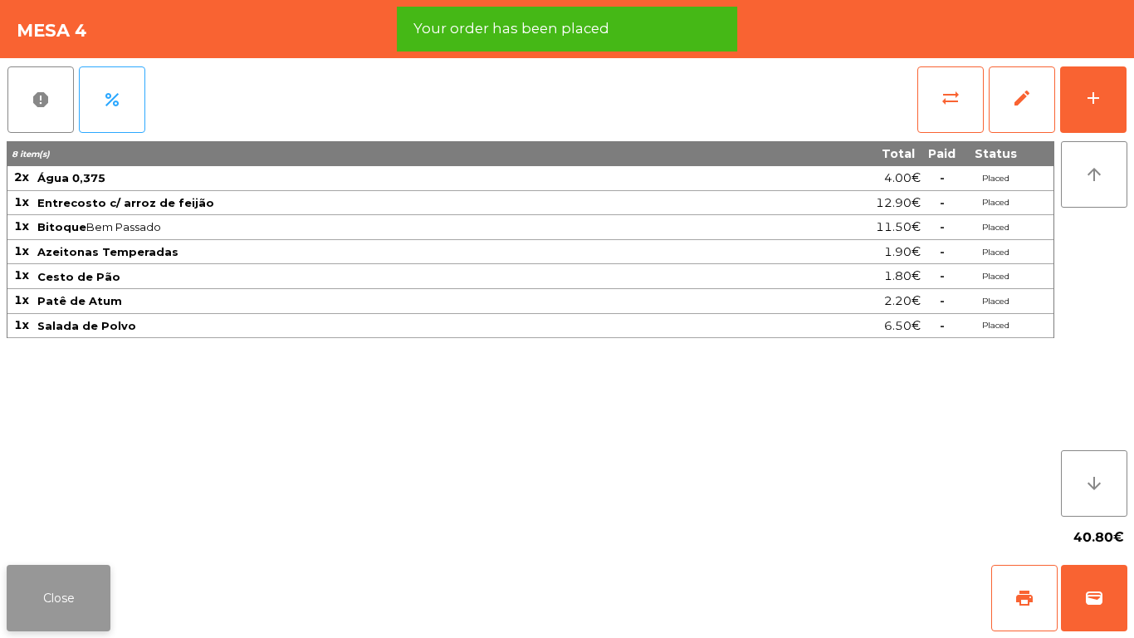
click at [50, 574] on button "Close" at bounding box center [59, 598] width 104 height 66
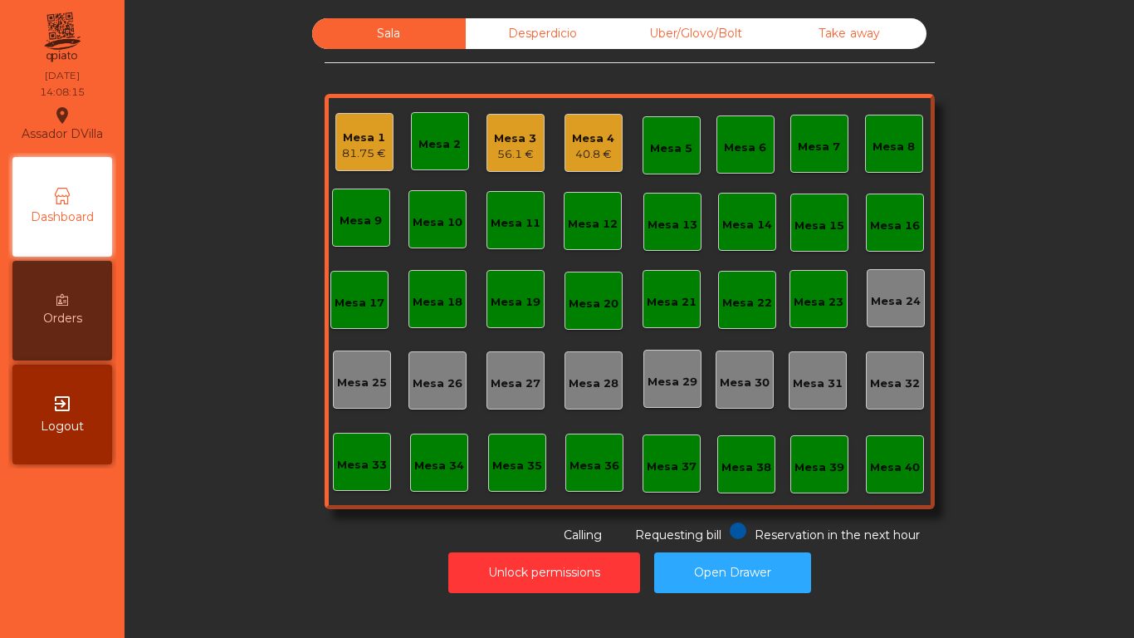
click at [360, 150] on div "81.75 €" at bounding box center [364, 153] width 44 height 17
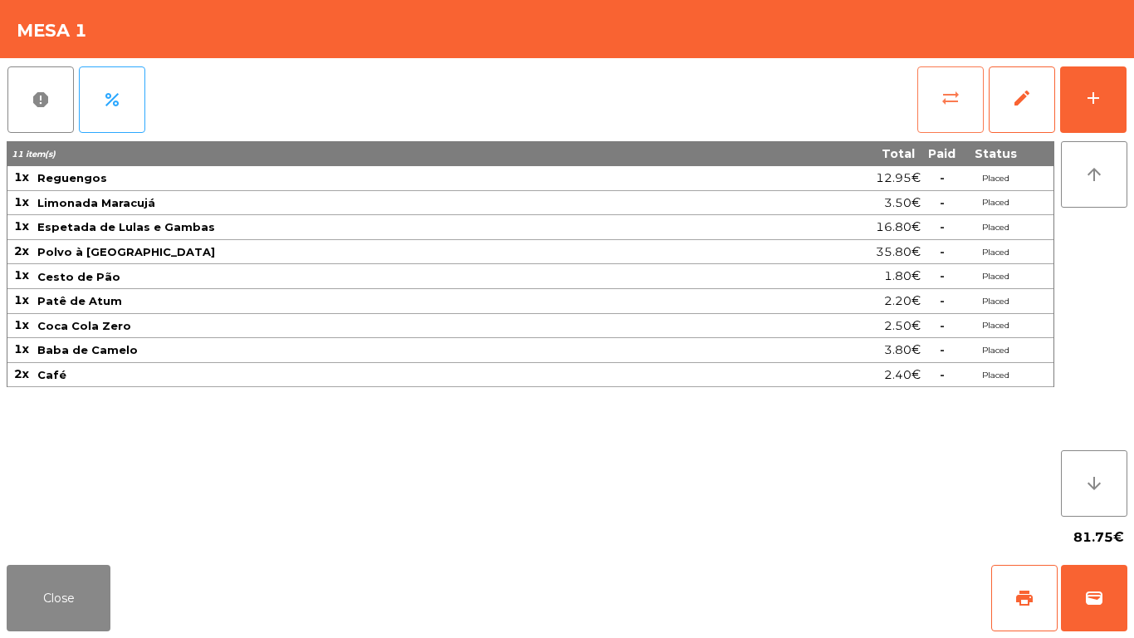
click at [960, 101] on span "sync_alt" at bounding box center [951, 98] width 20 height 20
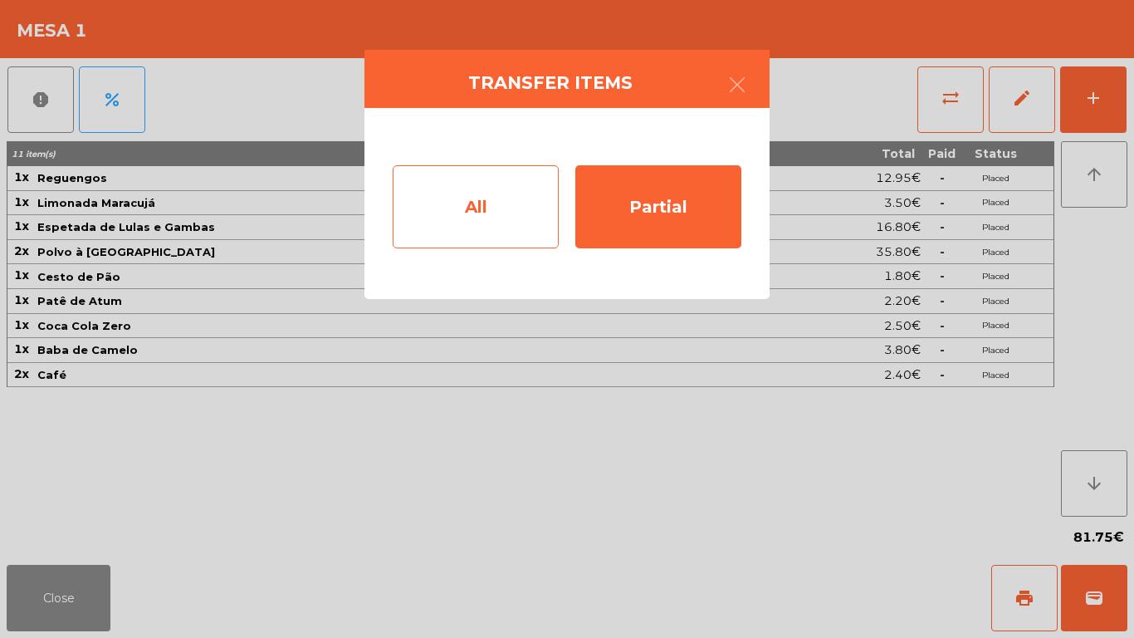
click at [541, 181] on div "All" at bounding box center [476, 206] width 166 height 83
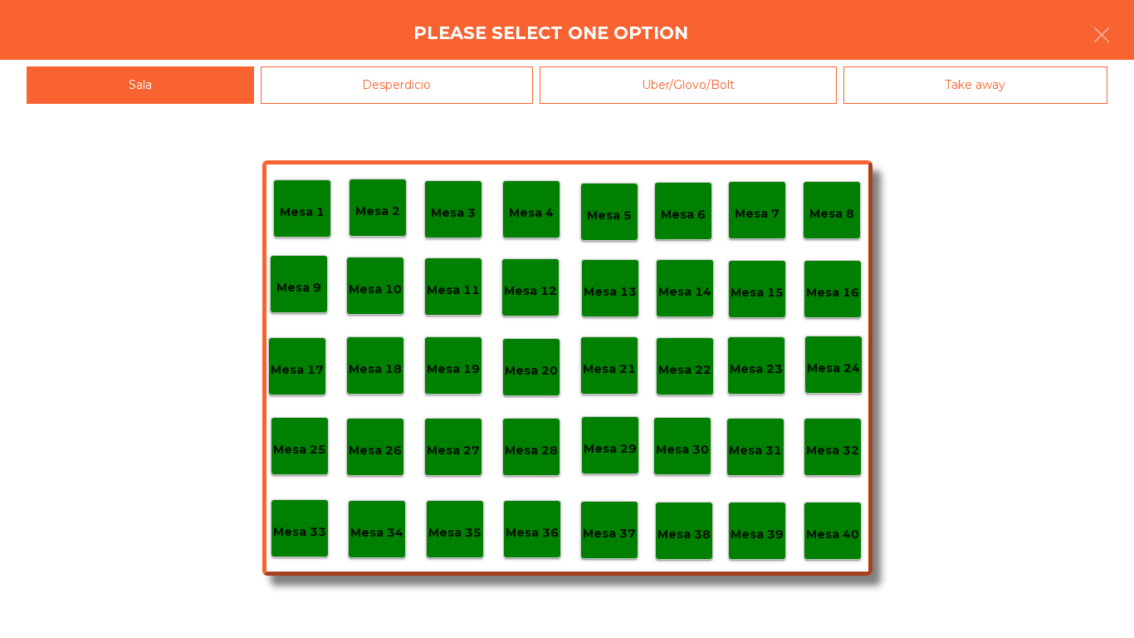
click at [848, 526] on div "Mesa 40" at bounding box center [832, 531] width 53 height 26
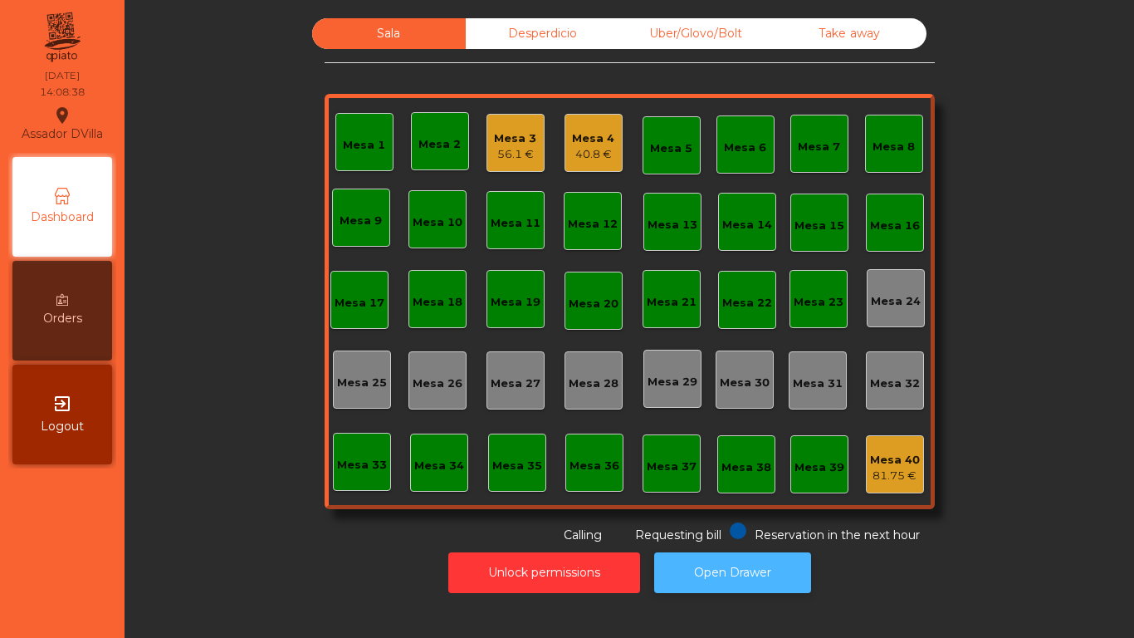
click at [784, 564] on button "Open Drawer" at bounding box center [732, 572] width 157 height 41
click at [589, 138] on div "Mesa 4" at bounding box center [593, 138] width 42 height 17
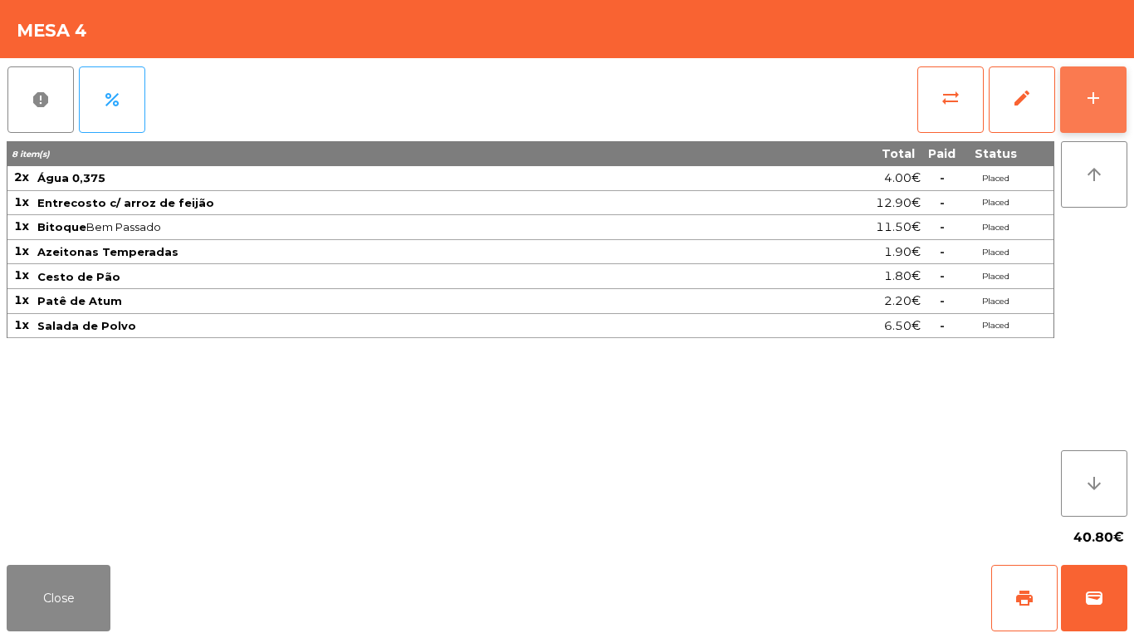
click at [1114, 91] on button "add" at bounding box center [1094, 99] width 66 height 66
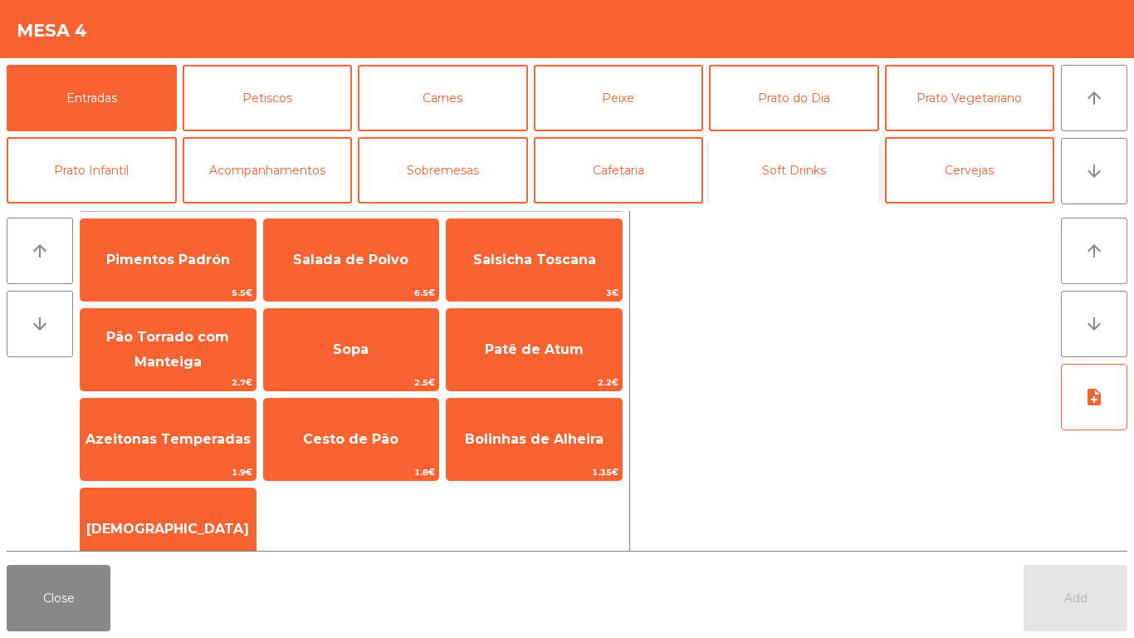
click at [748, 159] on button "Soft Drinks" at bounding box center [794, 170] width 170 height 66
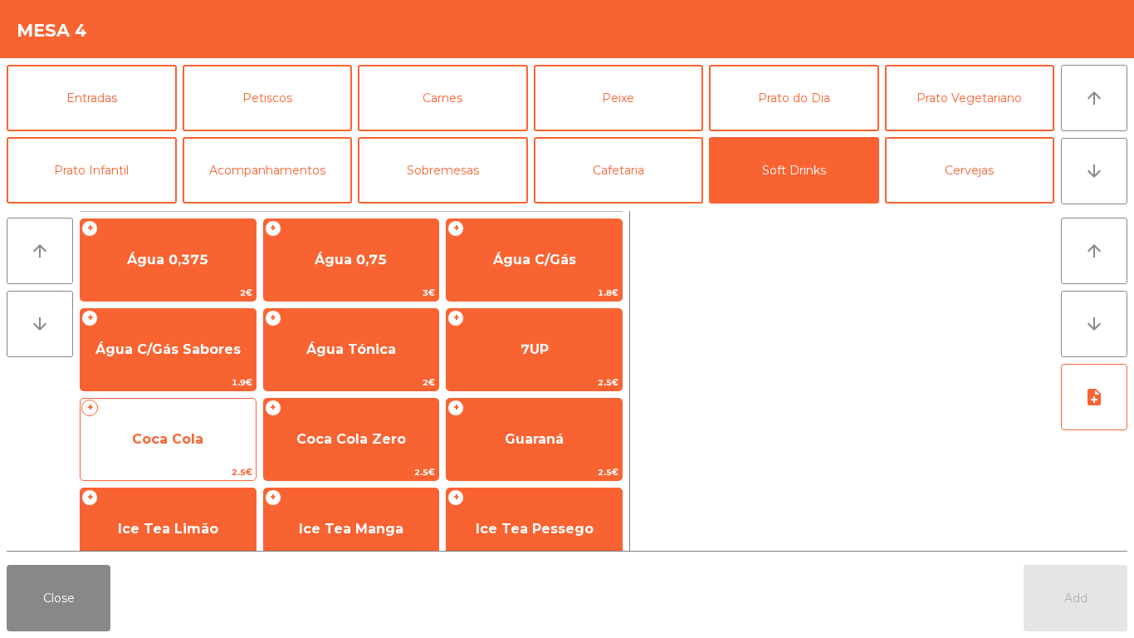
click at [164, 424] on span "Coca Cola" at bounding box center [168, 439] width 175 height 45
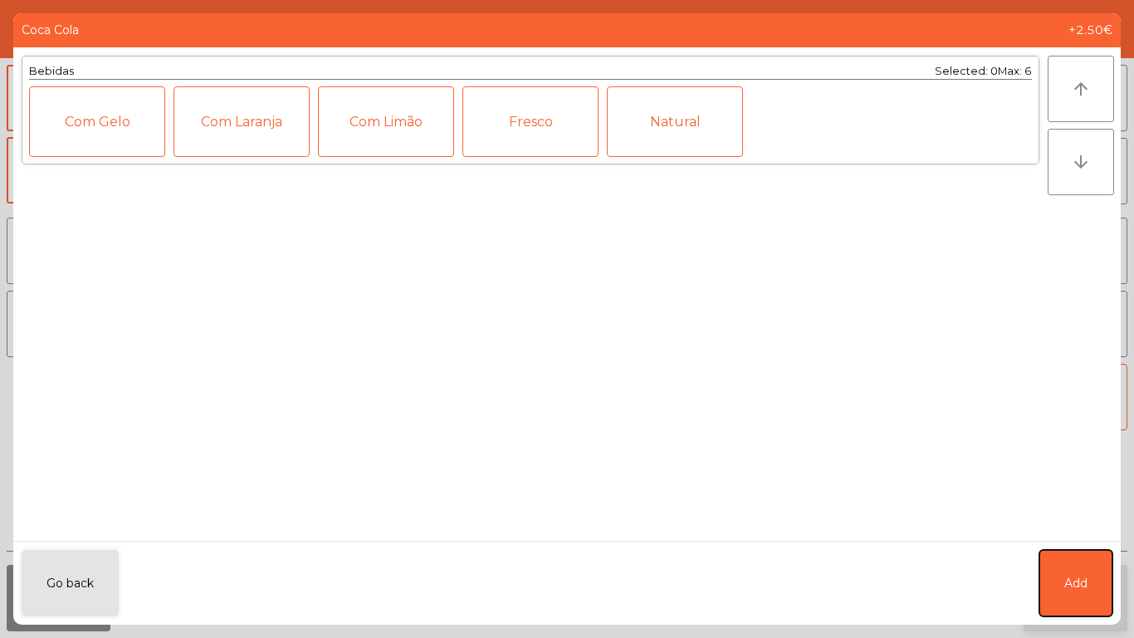
click at [1085, 600] on button "Add" at bounding box center [1076, 583] width 73 height 66
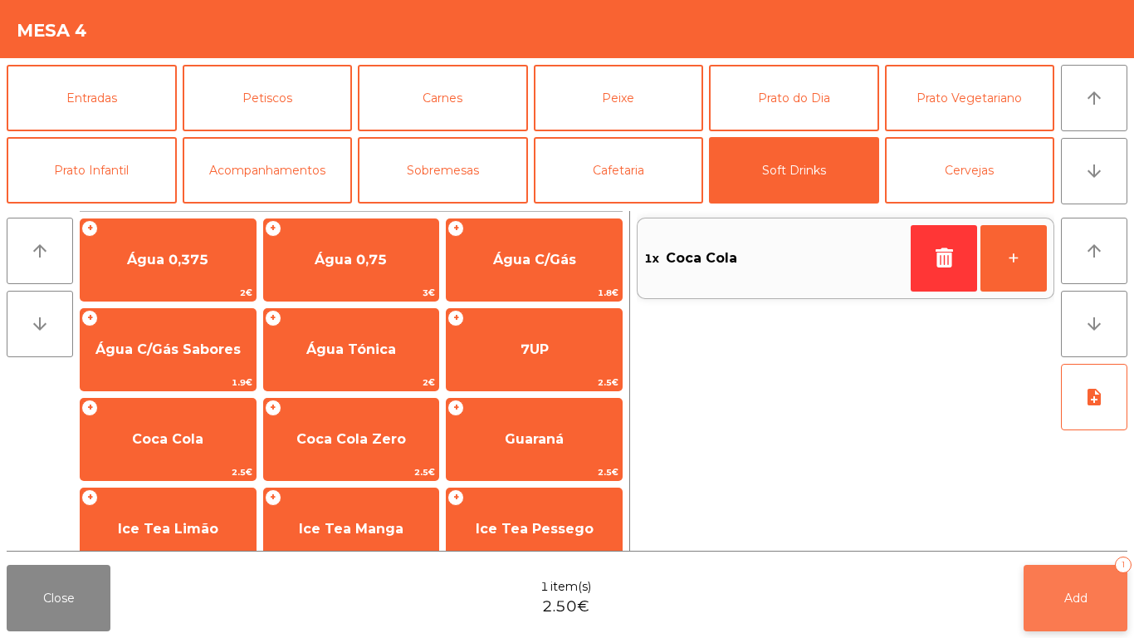
click at [1081, 600] on span "Add" at bounding box center [1076, 597] width 23 height 15
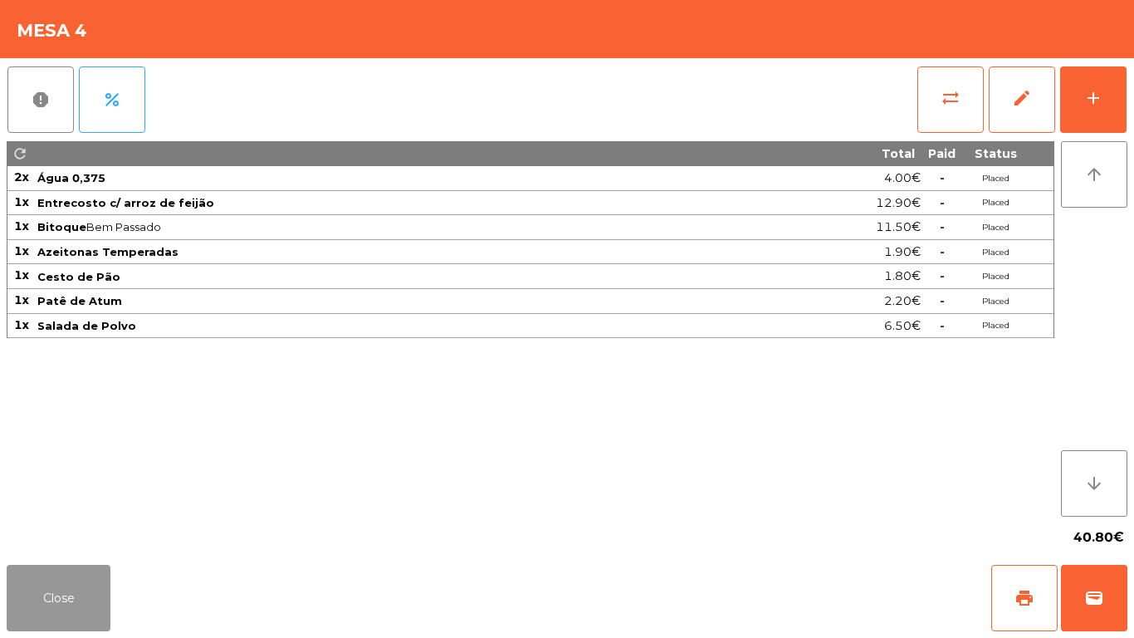
drag, startPoint x: 71, startPoint y: 590, endPoint x: 58, endPoint y: 578, distance: 18.2
click at [62, 581] on button "Close" at bounding box center [59, 598] width 104 height 66
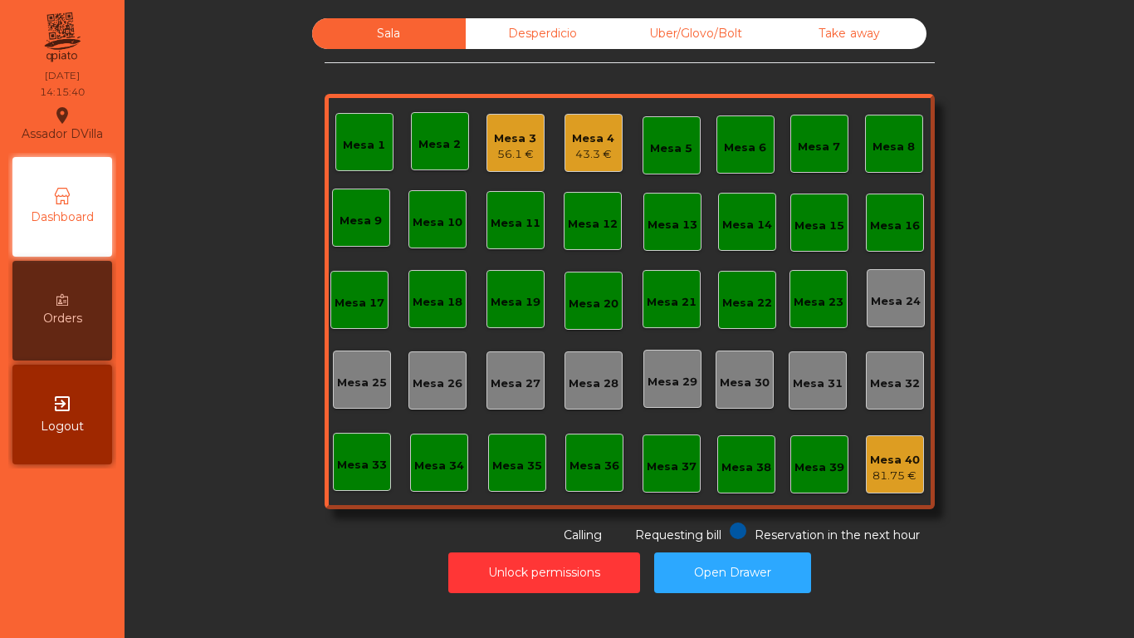
click at [572, 130] on div "Mesa 4" at bounding box center [593, 138] width 42 height 17
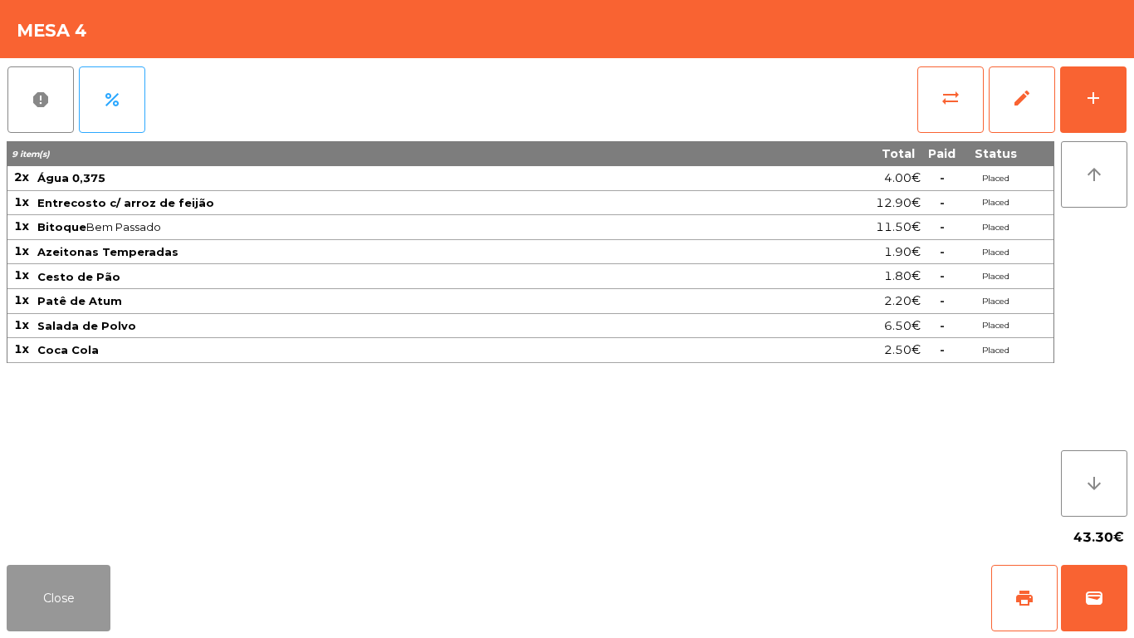
click at [100, 574] on button "Close" at bounding box center [59, 598] width 104 height 66
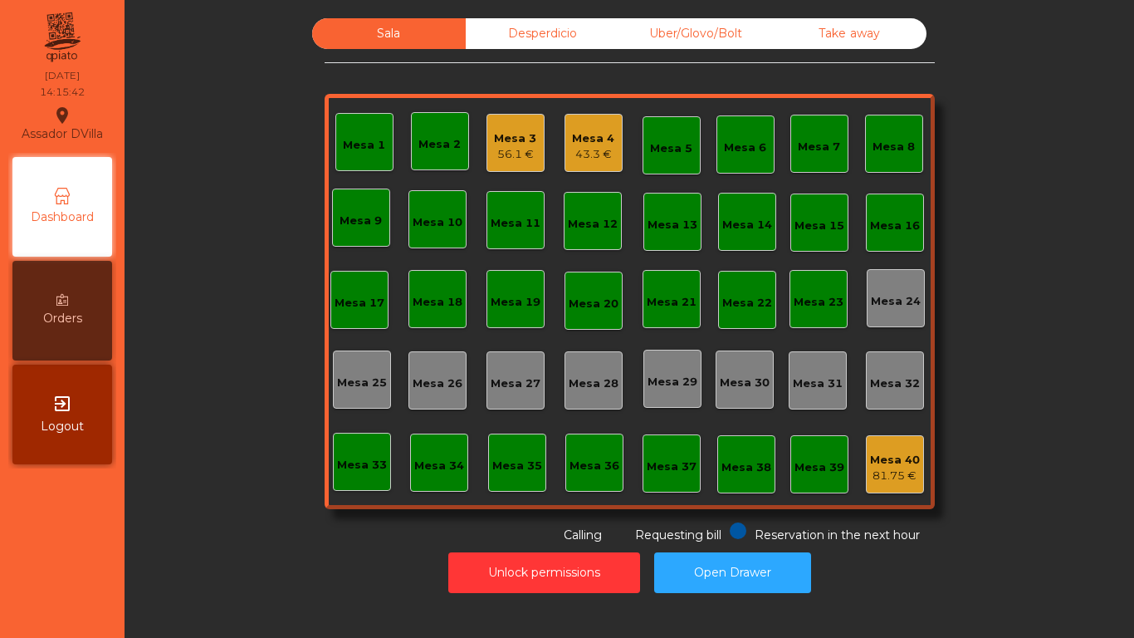
click at [497, 154] on div "56.1 €" at bounding box center [515, 154] width 42 height 17
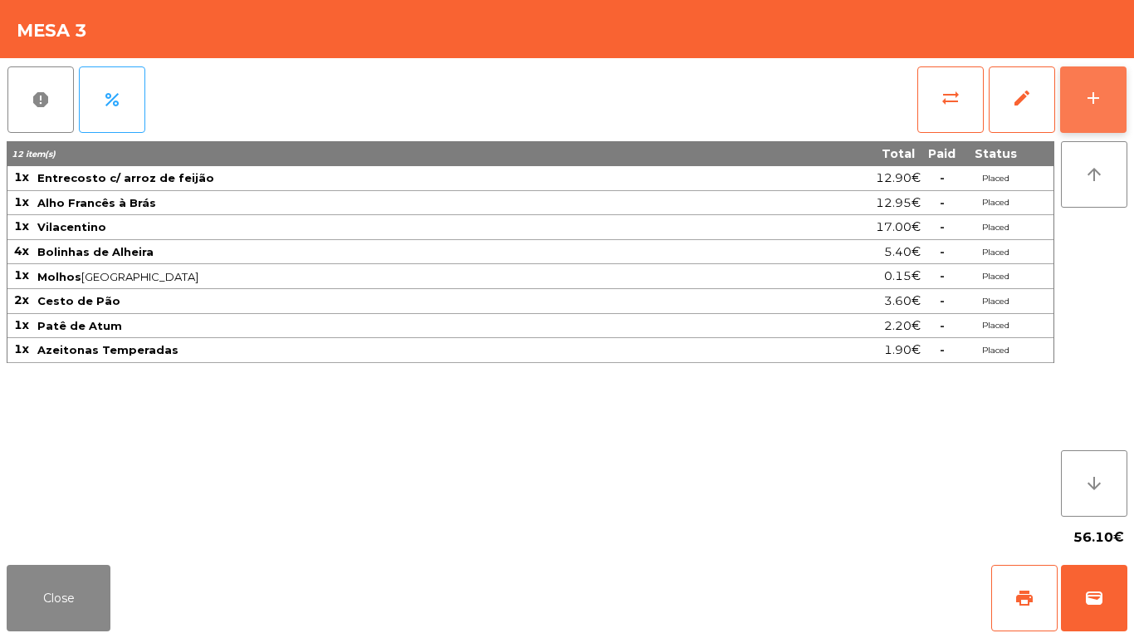
click at [1085, 88] on div "add" at bounding box center [1094, 98] width 20 height 20
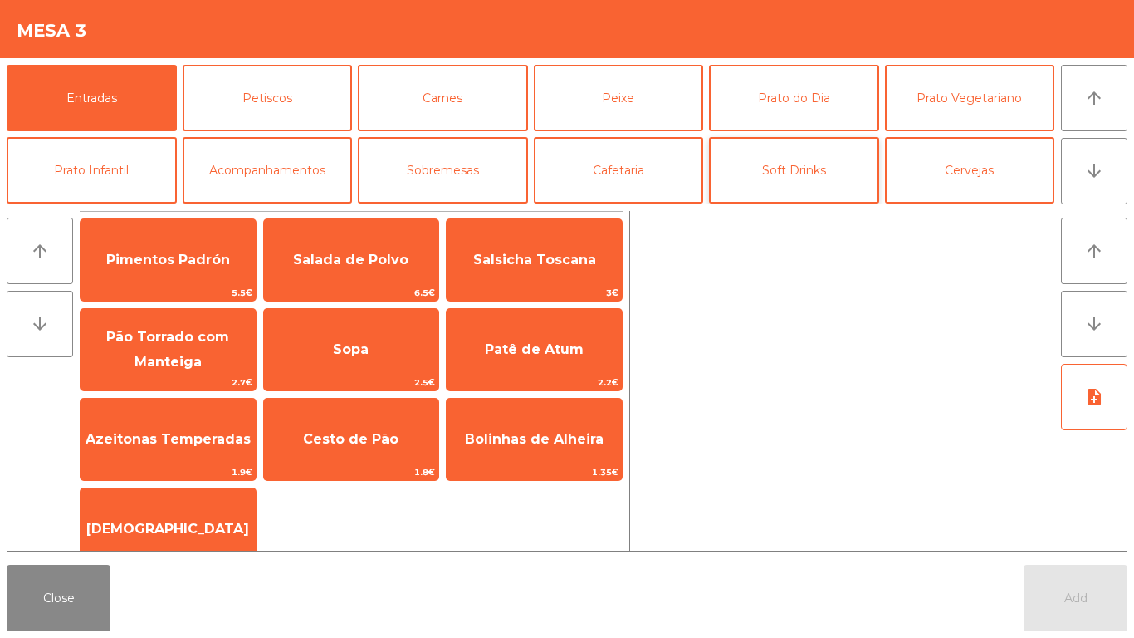
scroll to position [83, 0]
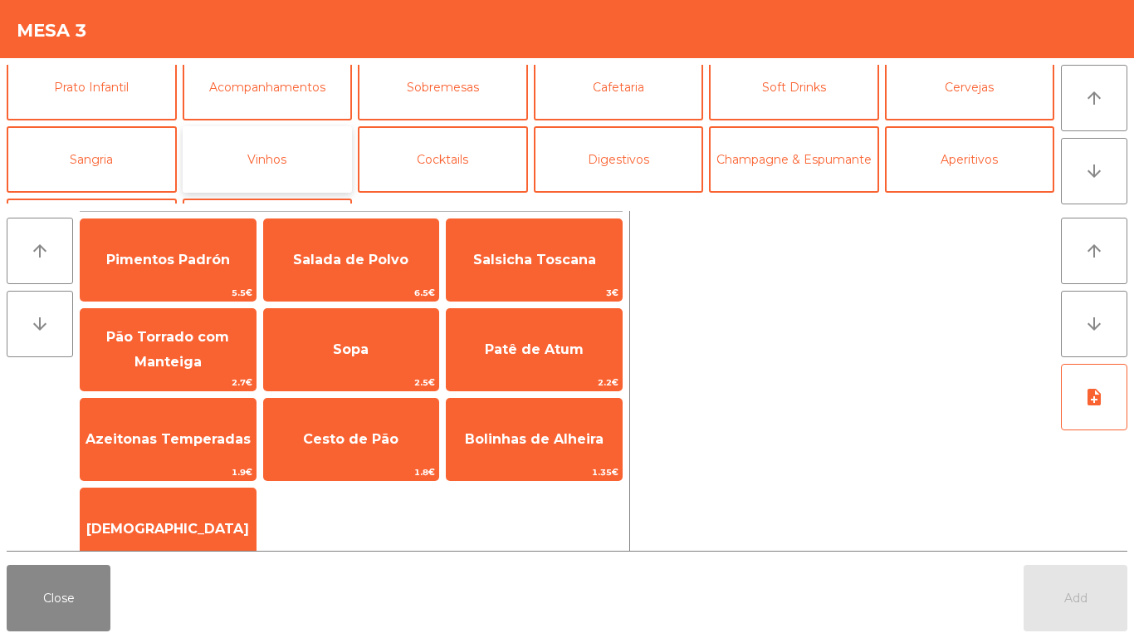
click at [300, 168] on button "Vinhos" at bounding box center [268, 159] width 170 height 66
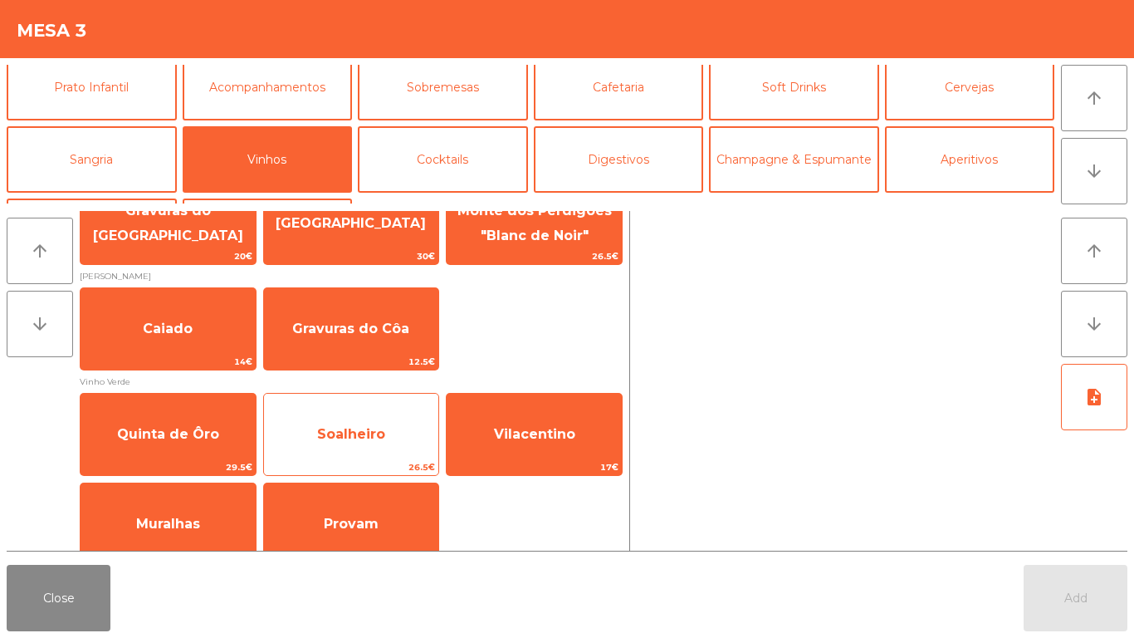
scroll to position [811, 0]
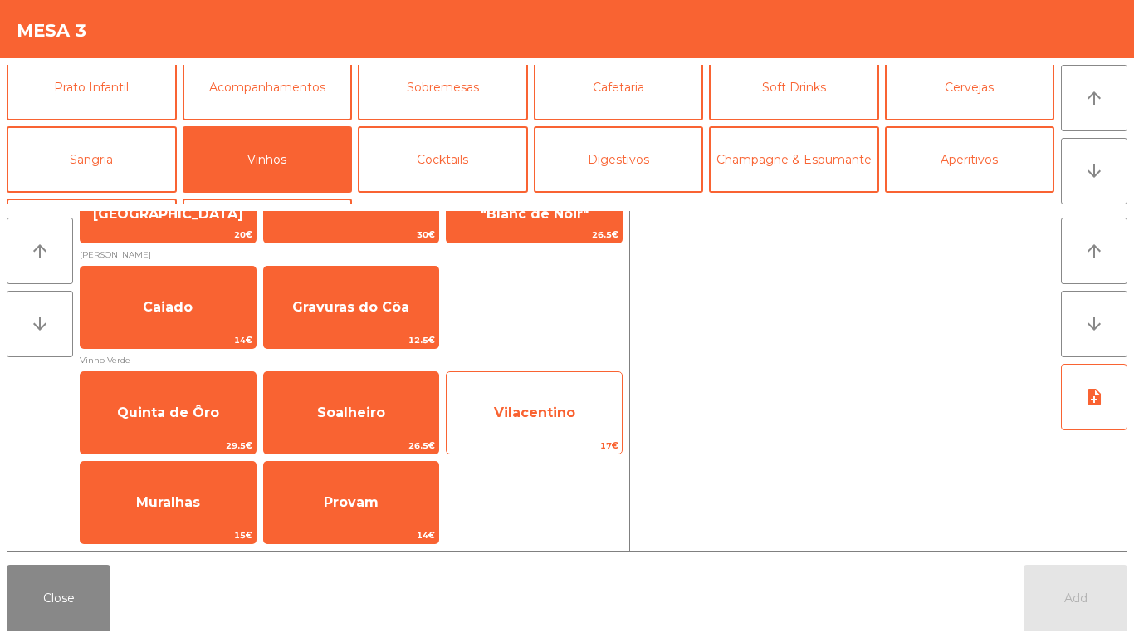
click at [537, 422] on span "Vilacentino" at bounding box center [534, 412] width 175 height 45
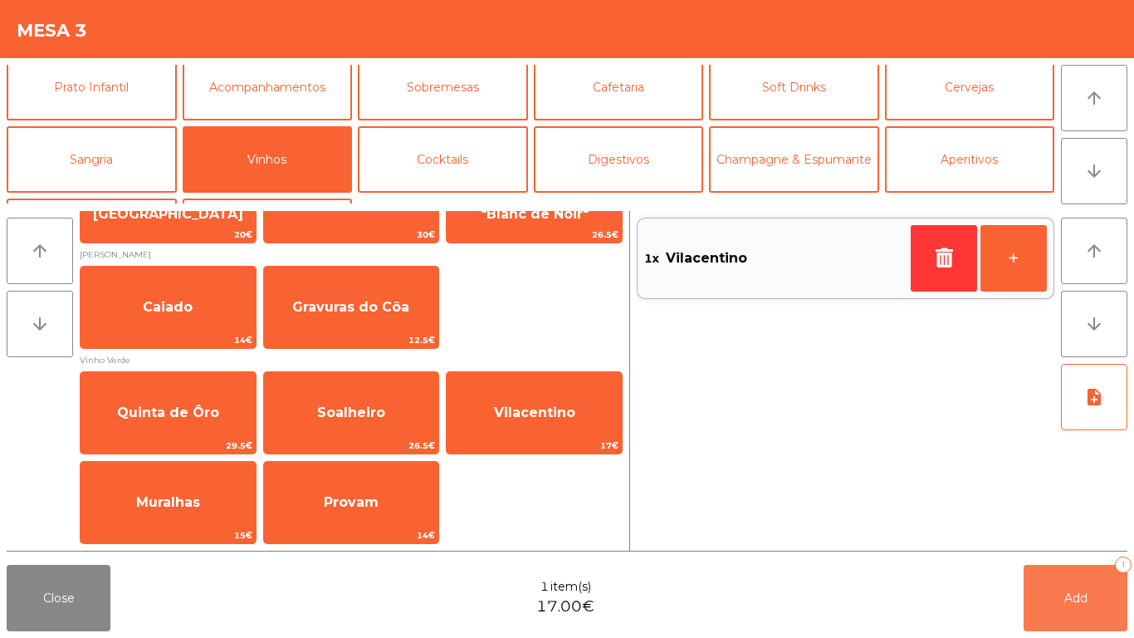
drag, startPoint x: 1099, startPoint y: 600, endPoint x: 1076, endPoint y: 594, distance: 23.2
click at [1090, 597] on button "Add 1" at bounding box center [1076, 598] width 104 height 66
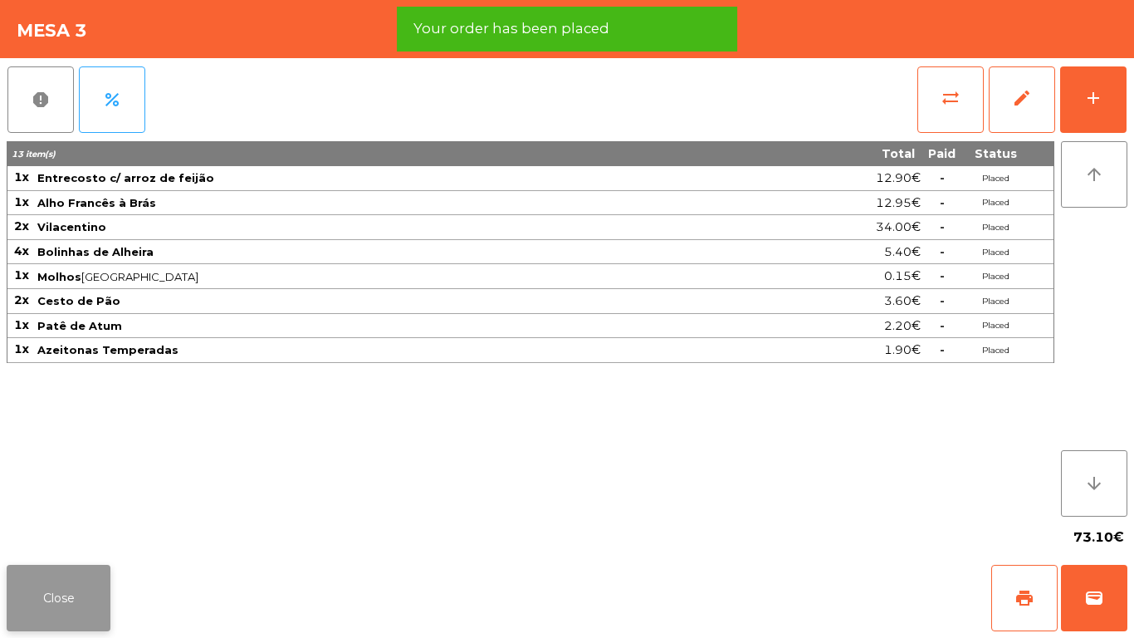
click at [51, 605] on button "Close" at bounding box center [59, 598] width 104 height 66
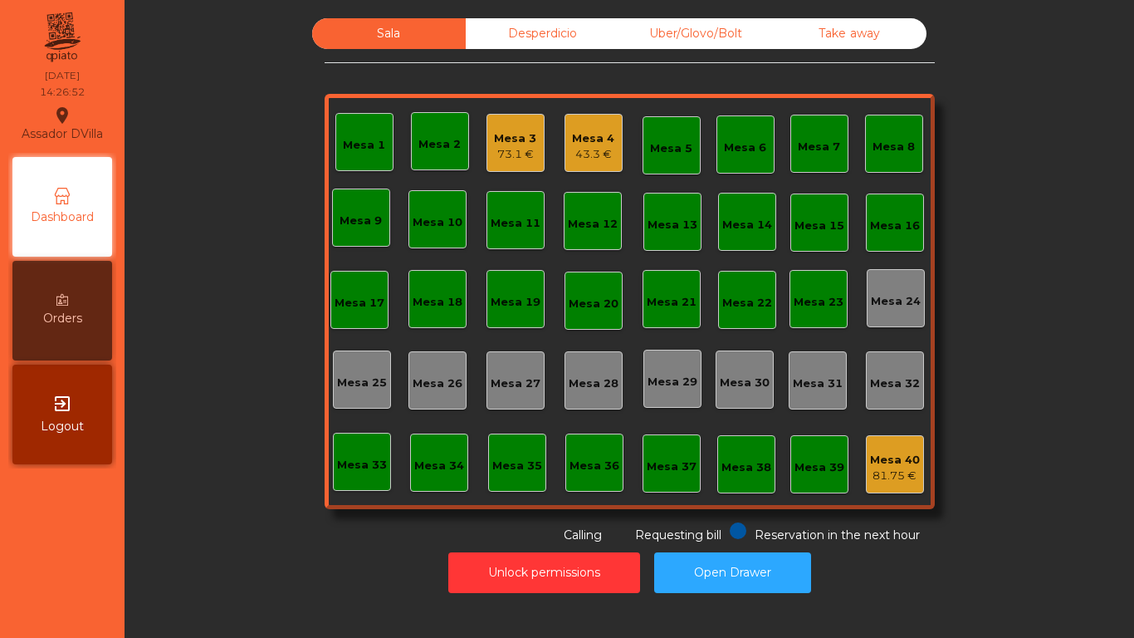
click at [232, 313] on div "Assador DVilla location_on 21/08/2025 14:26:52 Dashboard Orders exit_to_app Log…" at bounding box center [567, 319] width 1134 height 638
click at [577, 158] on div "43.3 €" at bounding box center [593, 154] width 42 height 17
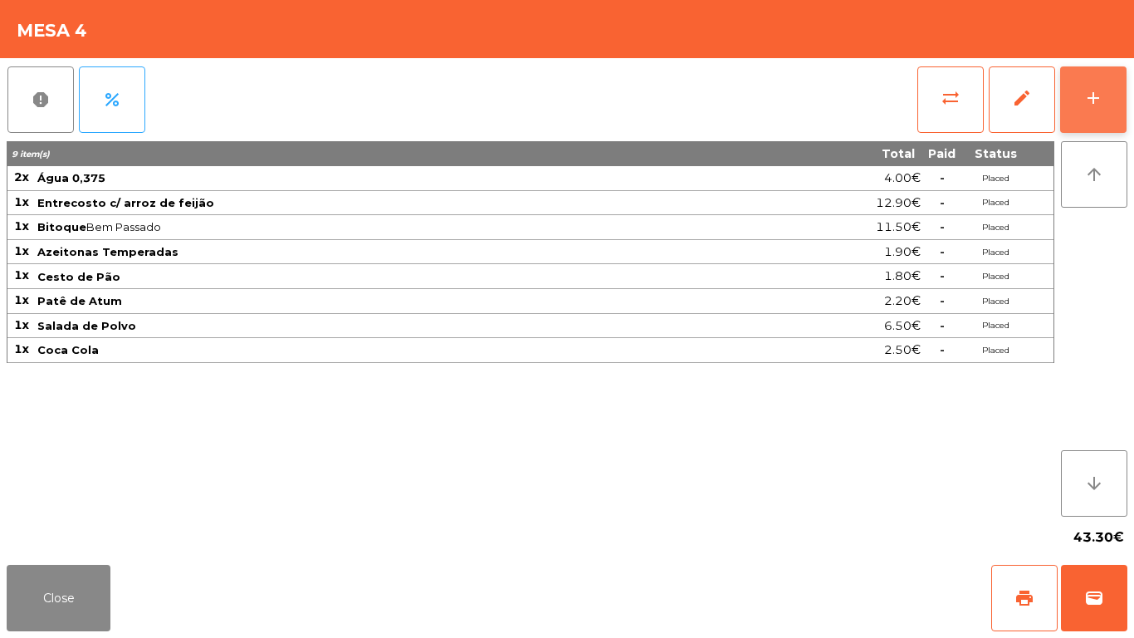
click at [1103, 90] on div "add" at bounding box center [1094, 98] width 20 height 20
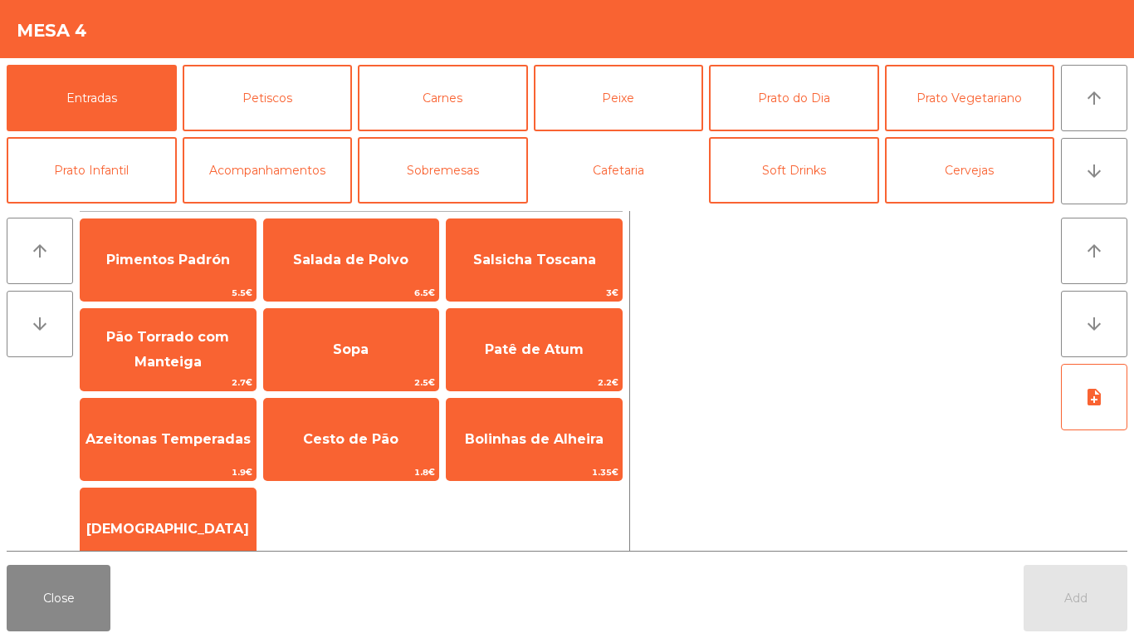
click at [654, 165] on button "Cafetaria" at bounding box center [619, 170] width 170 height 66
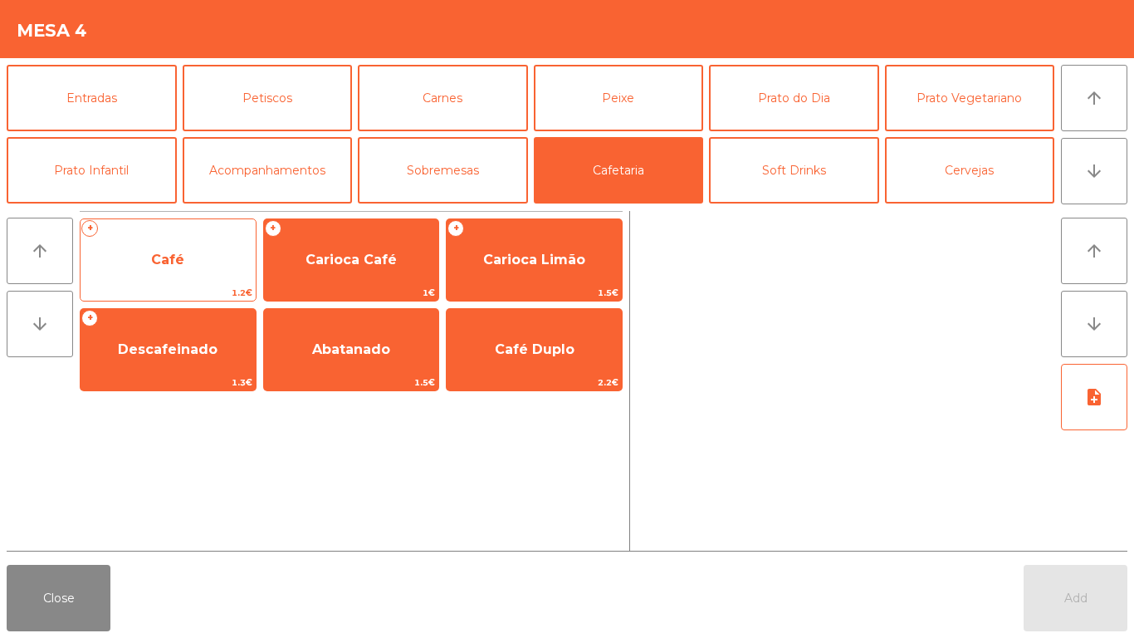
click at [162, 261] on span "Café" at bounding box center [167, 260] width 33 height 16
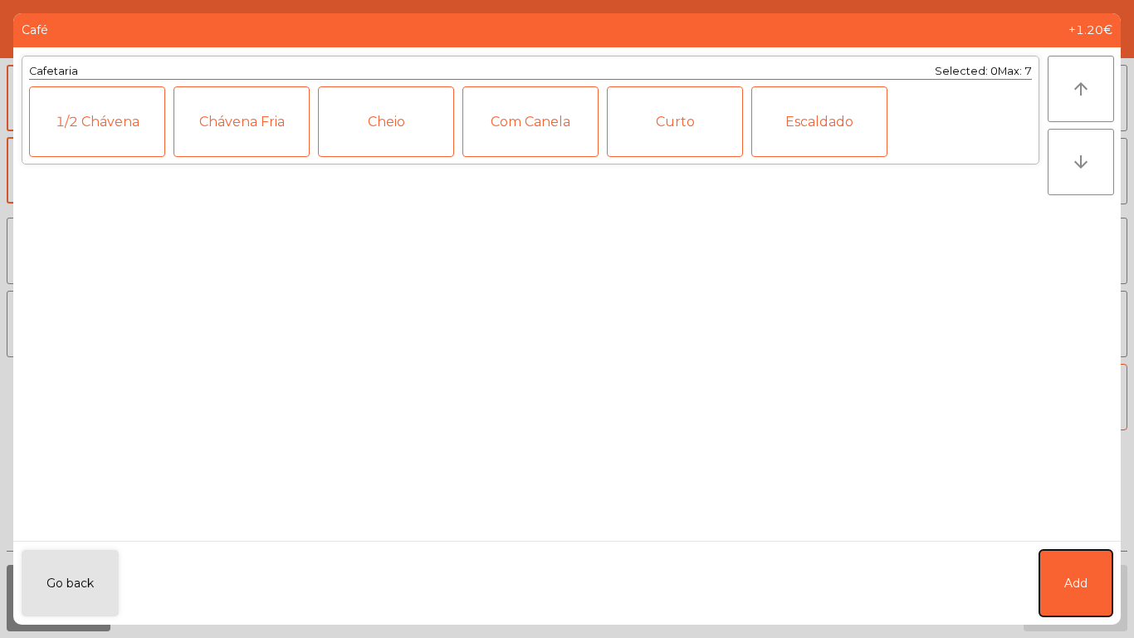
click at [1050, 566] on button "Add" at bounding box center [1076, 583] width 73 height 66
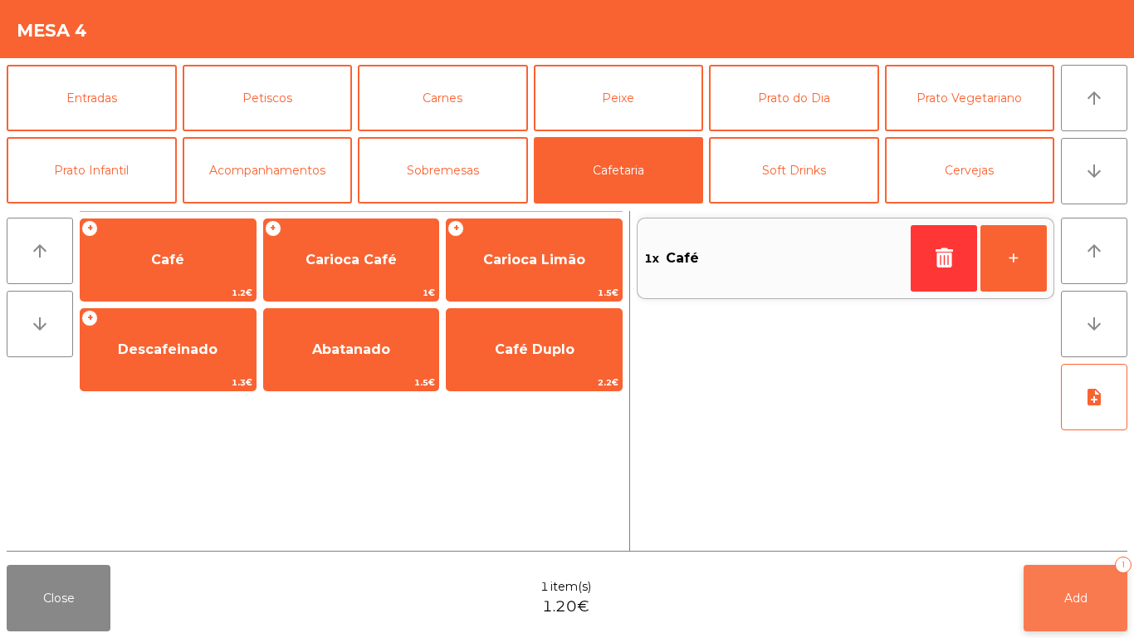
click at [1083, 603] on span "Add" at bounding box center [1076, 597] width 23 height 15
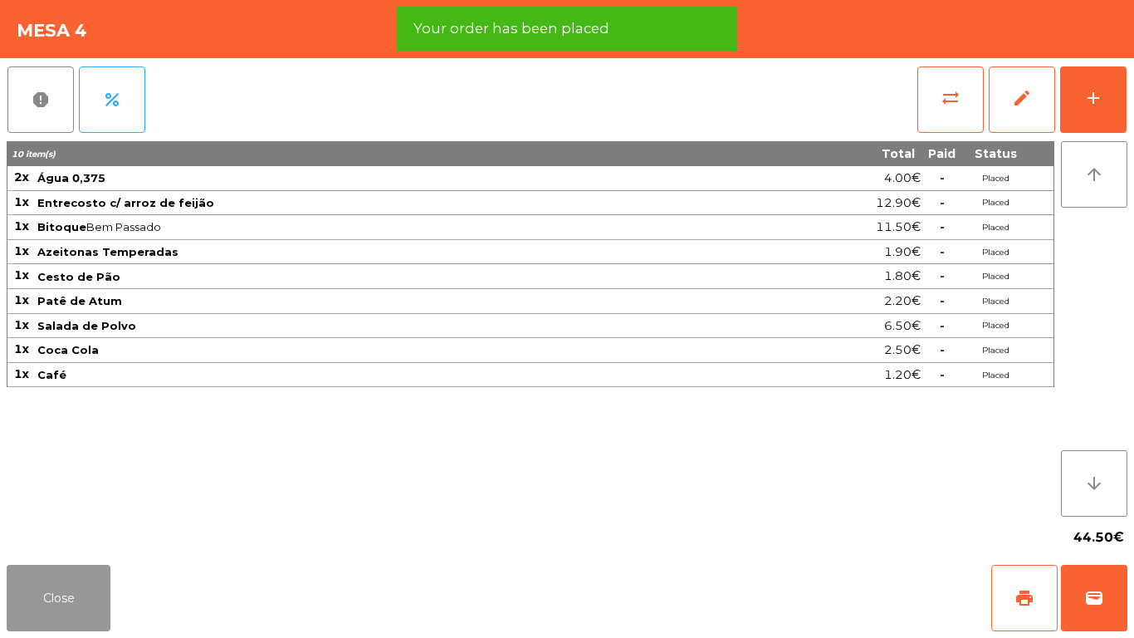
click at [60, 582] on button "Close" at bounding box center [59, 598] width 104 height 66
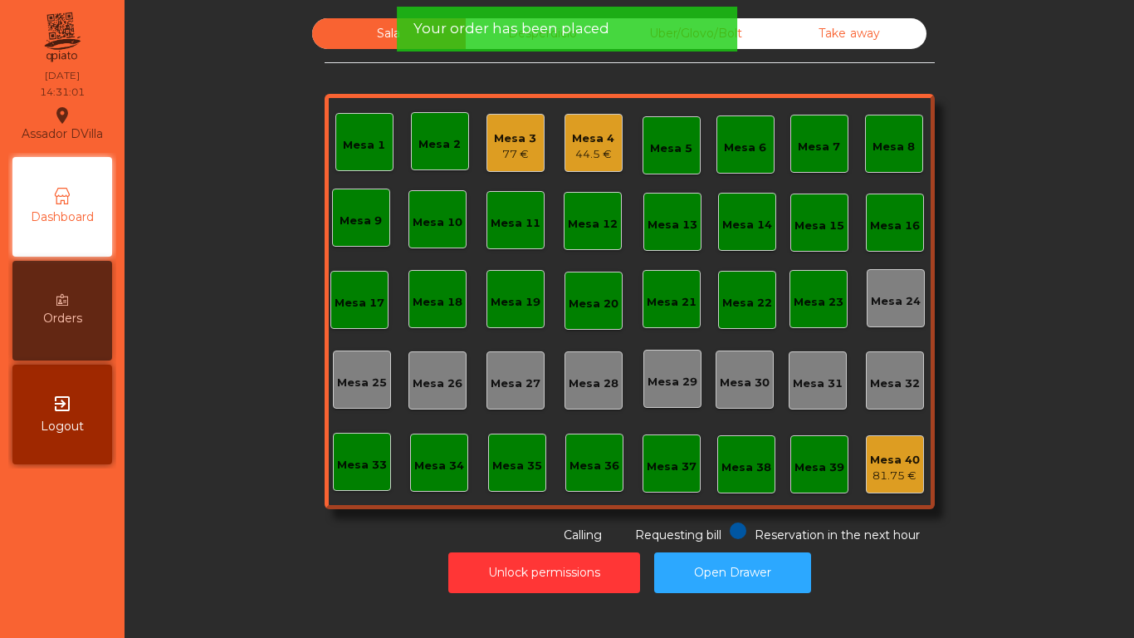
click at [494, 152] on div "77 €" at bounding box center [515, 154] width 42 height 17
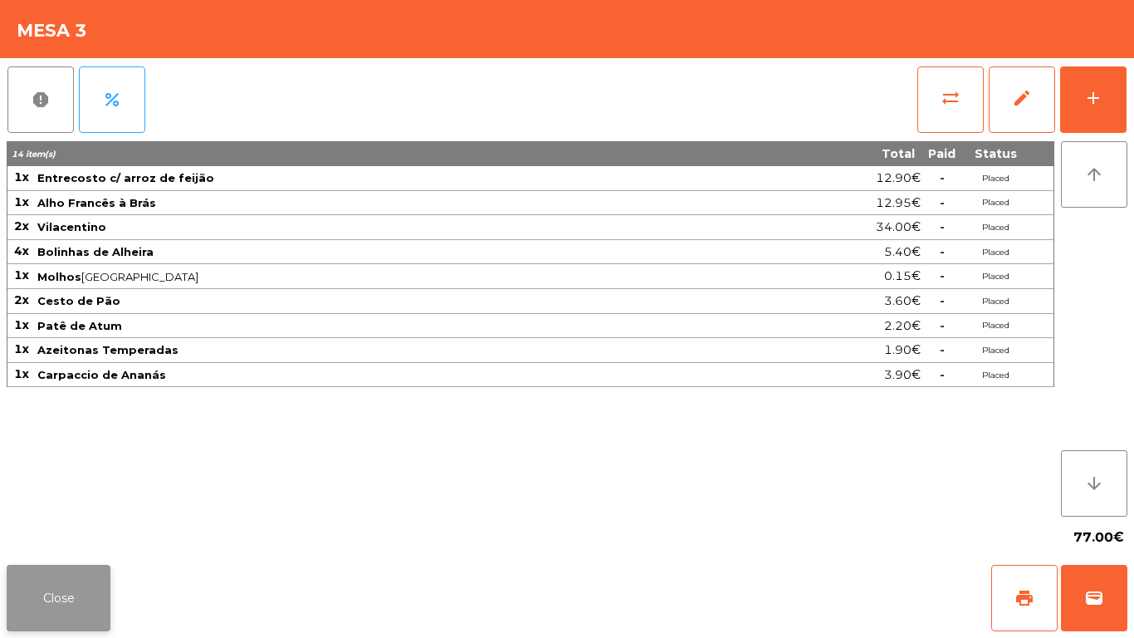
click at [78, 576] on button "Close" at bounding box center [59, 598] width 104 height 66
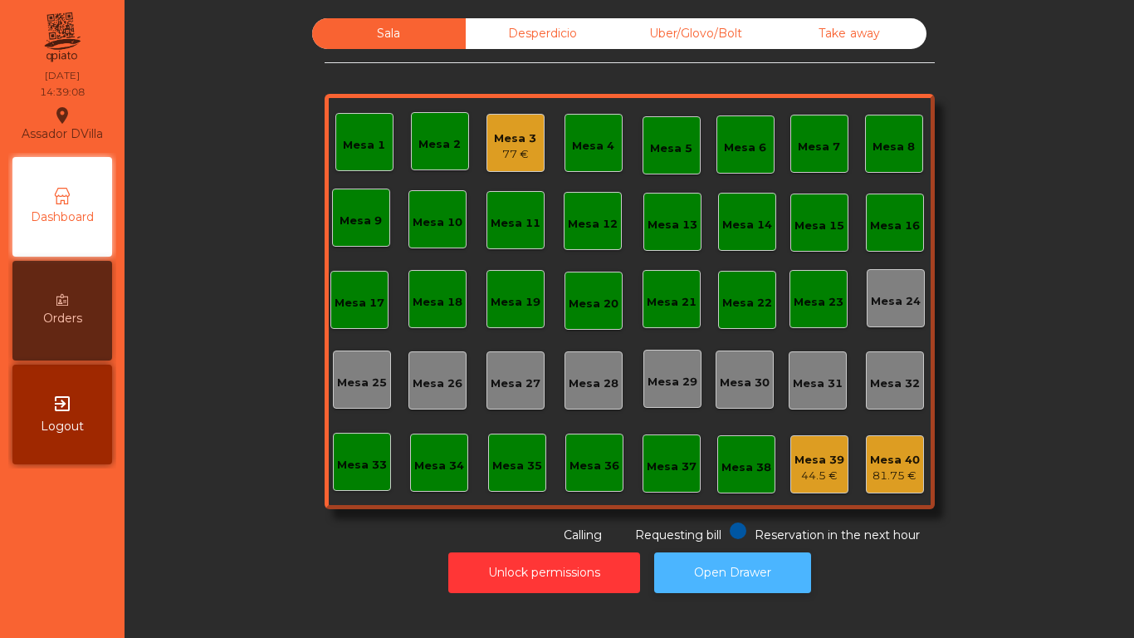
click at [775, 563] on button "Open Drawer" at bounding box center [732, 572] width 157 height 41
drag, startPoint x: 174, startPoint y: 192, endPoint x: 194, endPoint y: 204, distance: 22.8
click at [193, 204] on div "Sala Desperdicio Uber/Glovo/Bolt Take away Mesa 1 Mesa 2 Mesa 3 77 € Mesa 4 Mes…" at bounding box center [629, 281] width 965 height 526
click at [795, 461] on div "Mesa 39" at bounding box center [820, 460] width 50 height 17
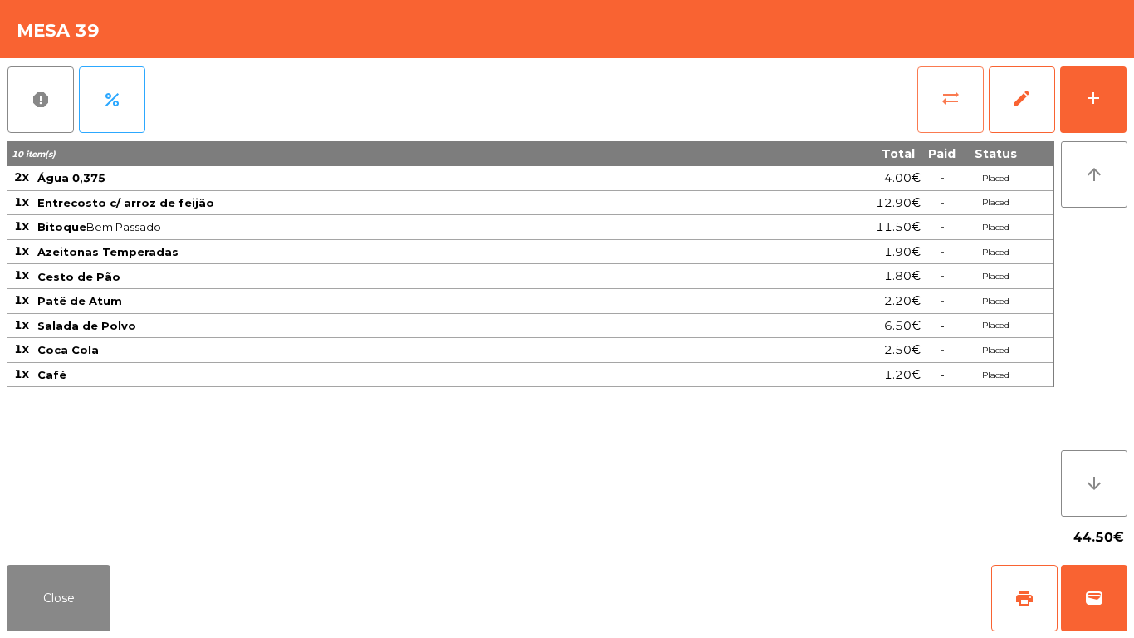
click at [921, 115] on button "sync_alt" at bounding box center [951, 99] width 66 height 66
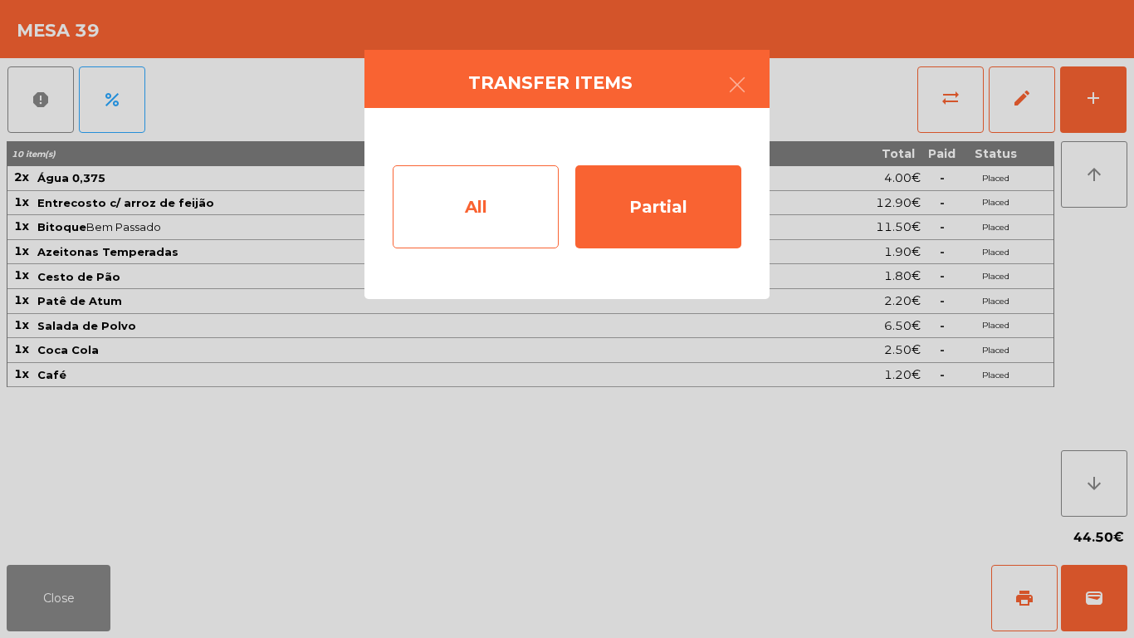
click at [506, 217] on div "All" at bounding box center [476, 206] width 166 height 83
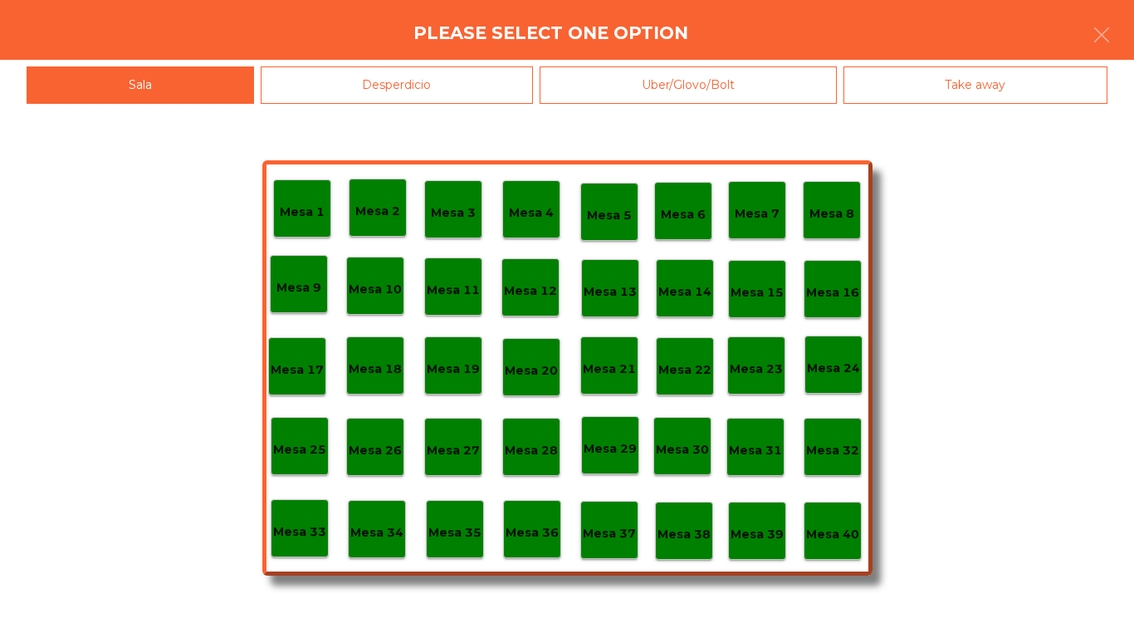
click at [837, 531] on p "Mesa 40" at bounding box center [832, 534] width 53 height 19
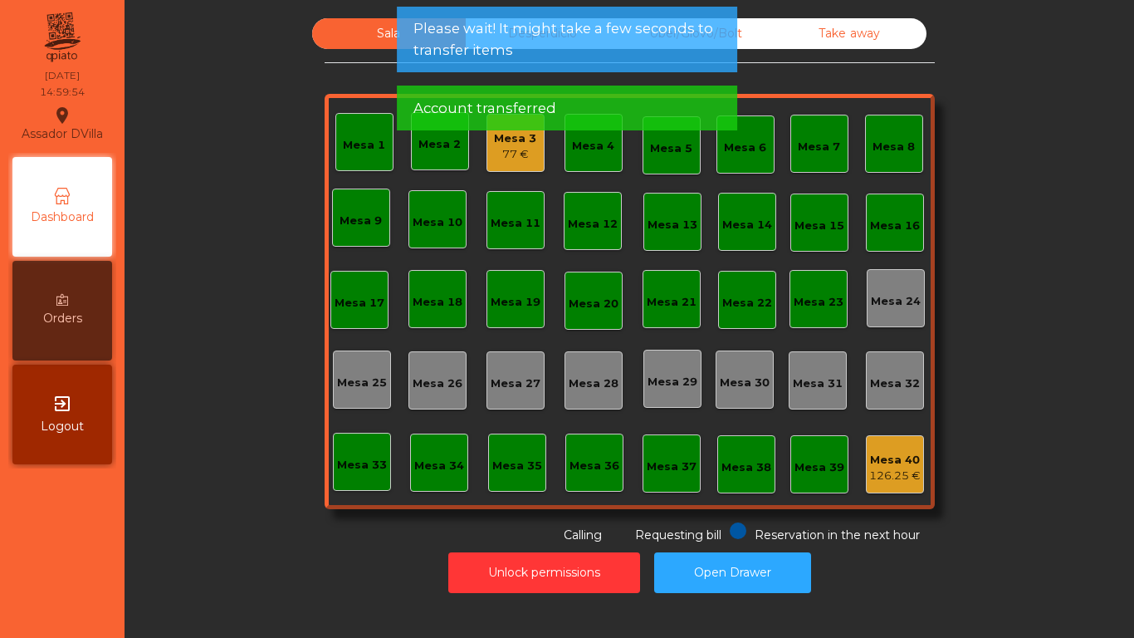
click at [505, 154] on div "77 €" at bounding box center [515, 154] width 42 height 17
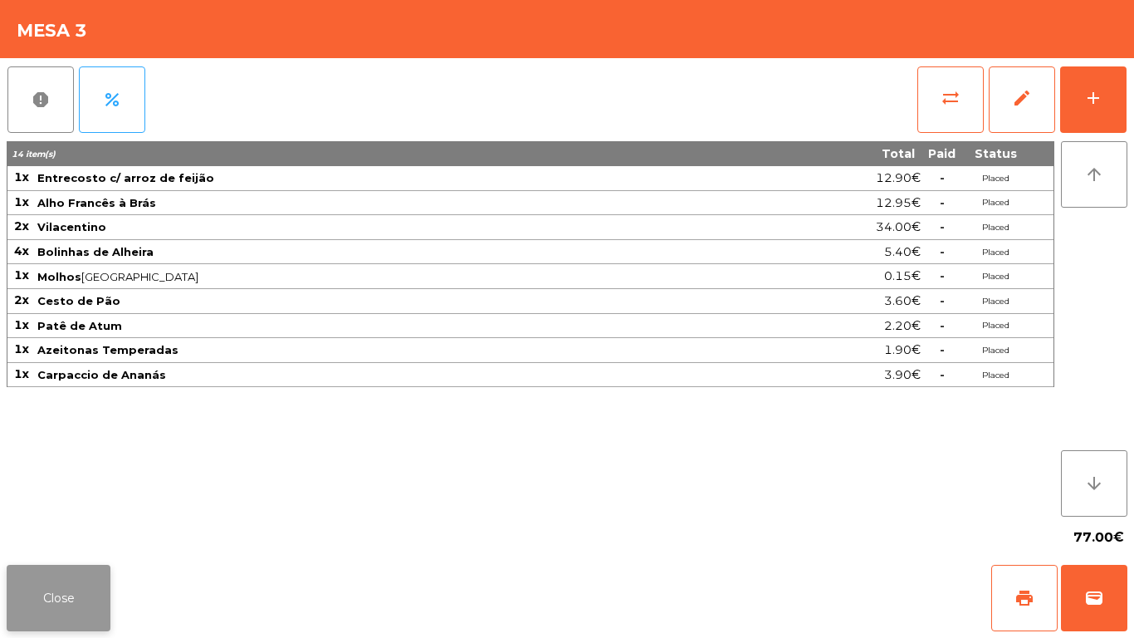
drag, startPoint x: 84, startPoint y: 605, endPoint x: 285, endPoint y: 287, distance: 376.3
click at [84, 606] on button "Close" at bounding box center [59, 598] width 104 height 66
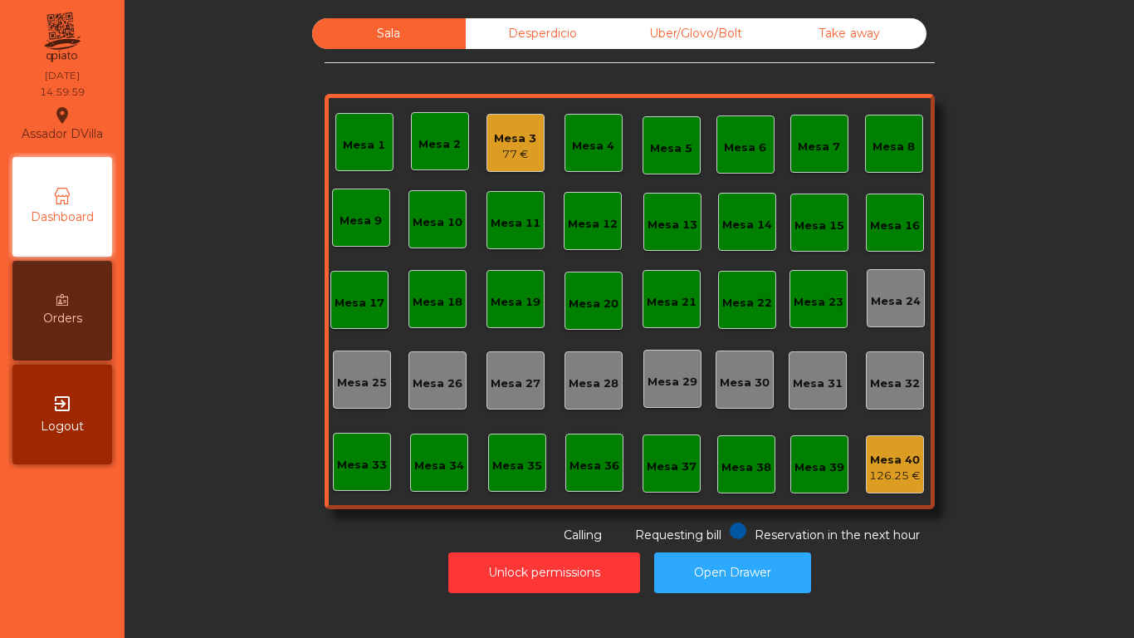
click at [494, 137] on div "Mesa 3" at bounding box center [515, 138] width 42 height 17
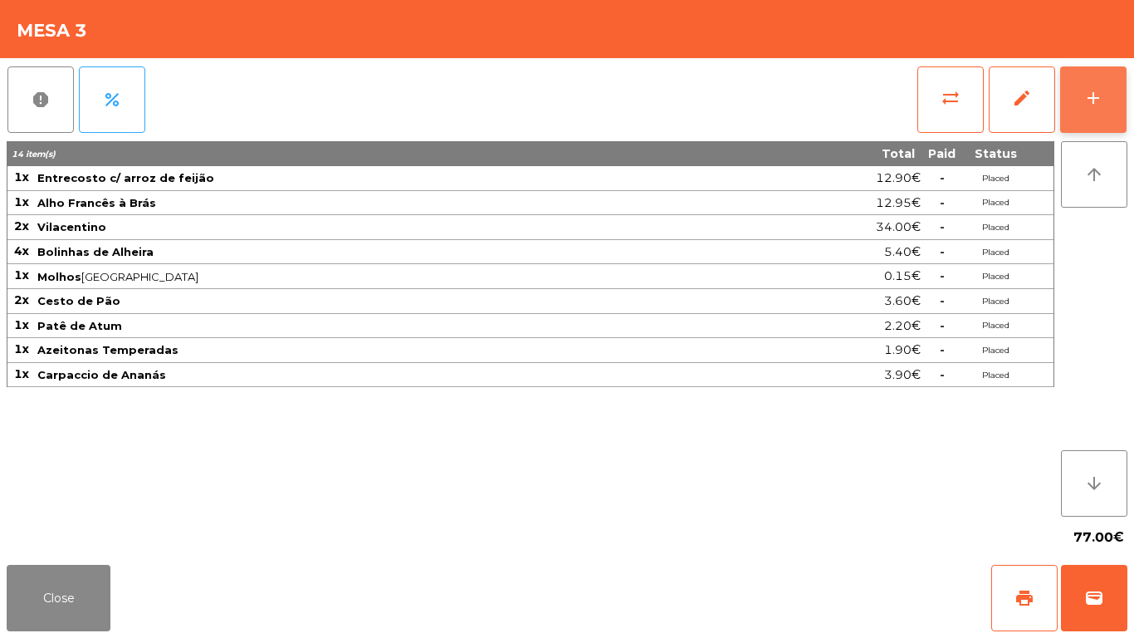
click at [1082, 97] on button "add" at bounding box center [1094, 99] width 66 height 66
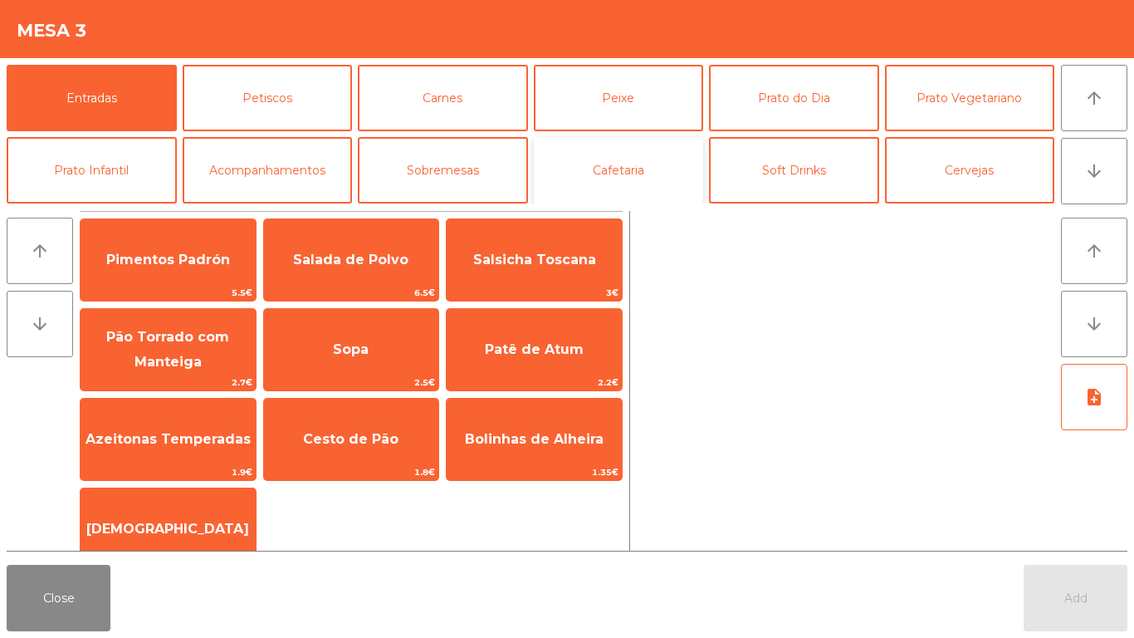
click at [660, 177] on button "Cafetaria" at bounding box center [619, 170] width 170 height 66
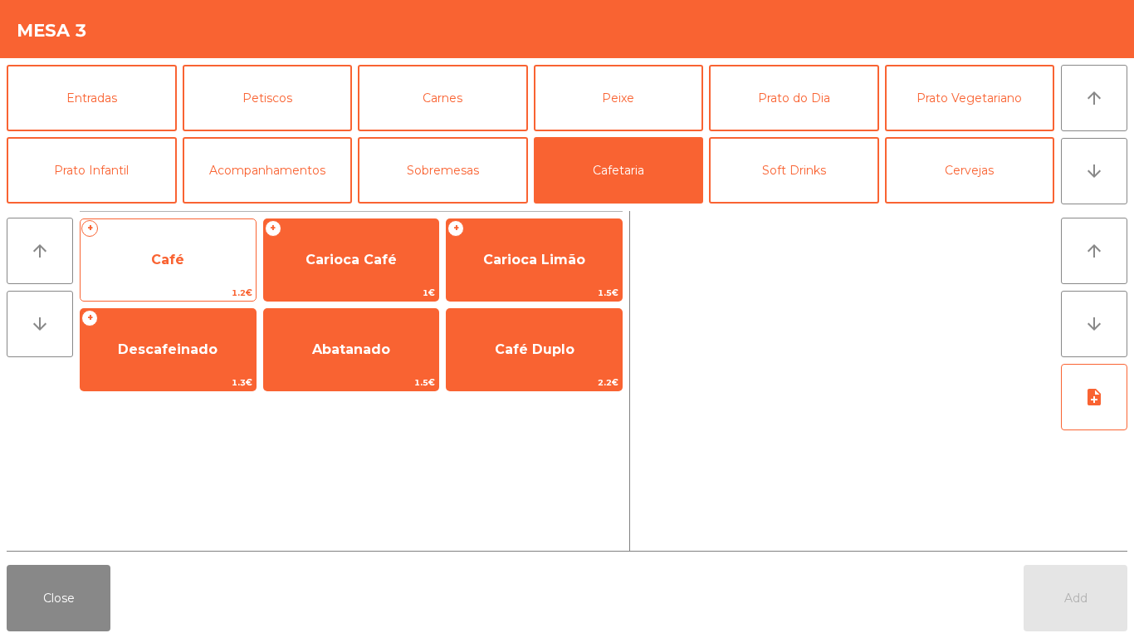
click at [188, 270] on span "Café" at bounding box center [168, 260] width 175 height 45
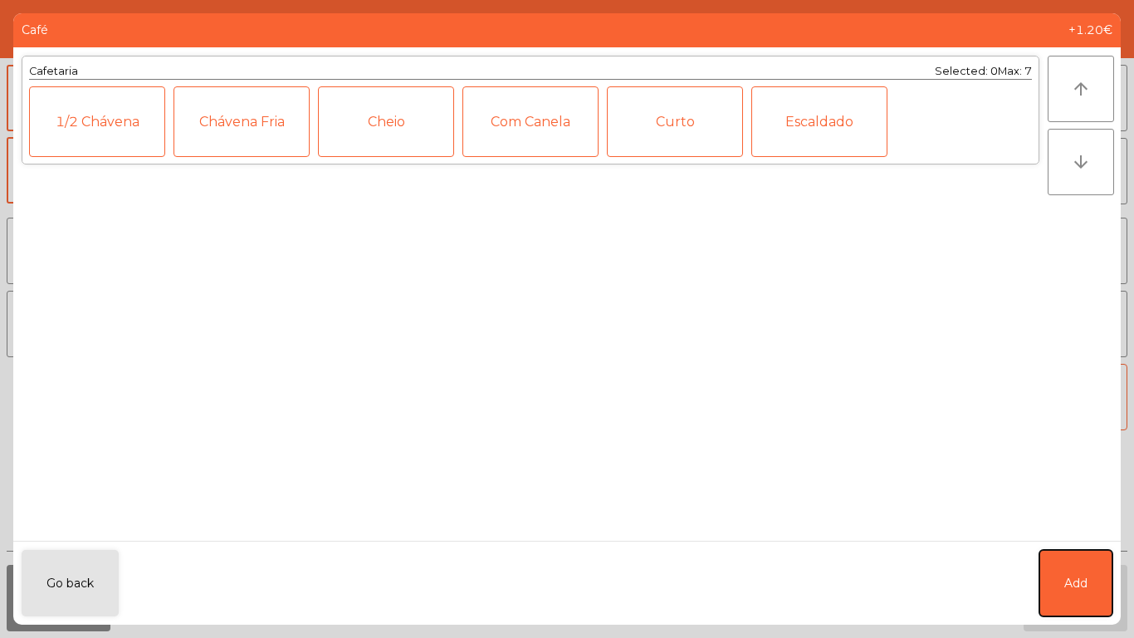
drag, startPoint x: 1064, startPoint y: 574, endPoint x: 1103, endPoint y: 357, distance: 220.2
click at [1063, 574] on button "Add" at bounding box center [1076, 583] width 73 height 66
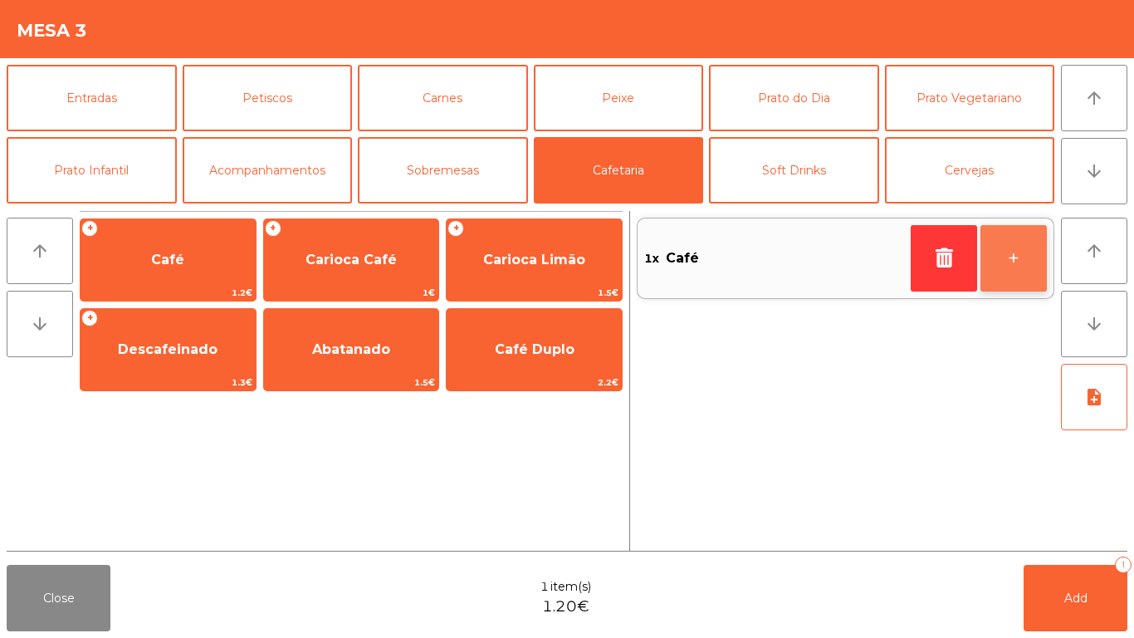
click at [1012, 268] on button "+" at bounding box center [1014, 258] width 66 height 66
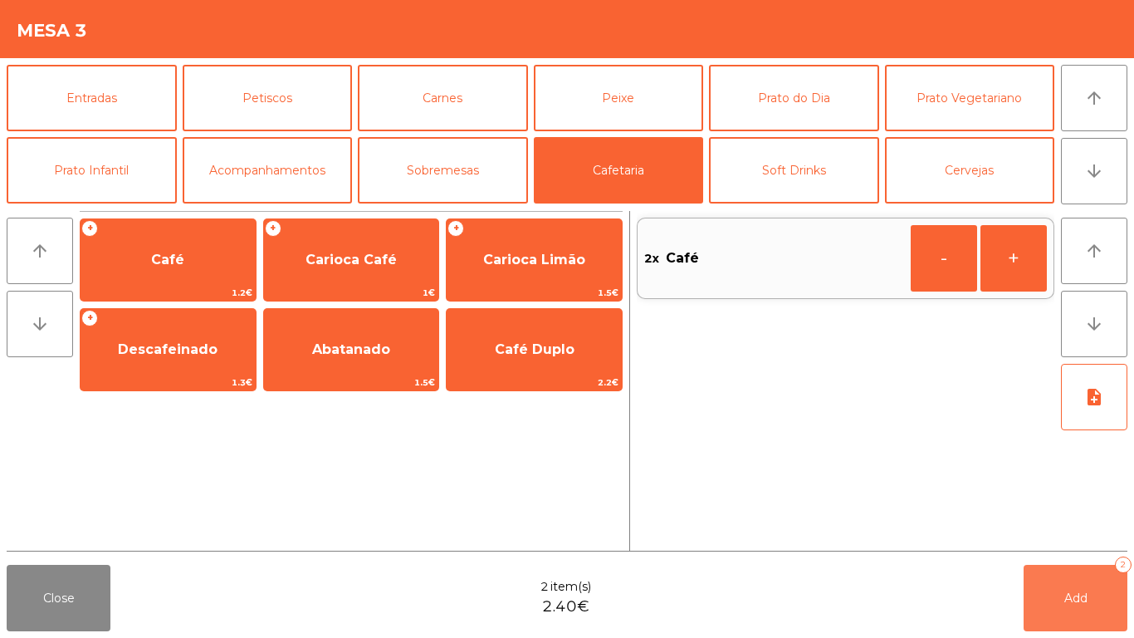
drag, startPoint x: 1075, startPoint y: 609, endPoint x: 664, endPoint y: 543, distance: 416.3
click at [1075, 606] on button "Add 2" at bounding box center [1076, 598] width 104 height 66
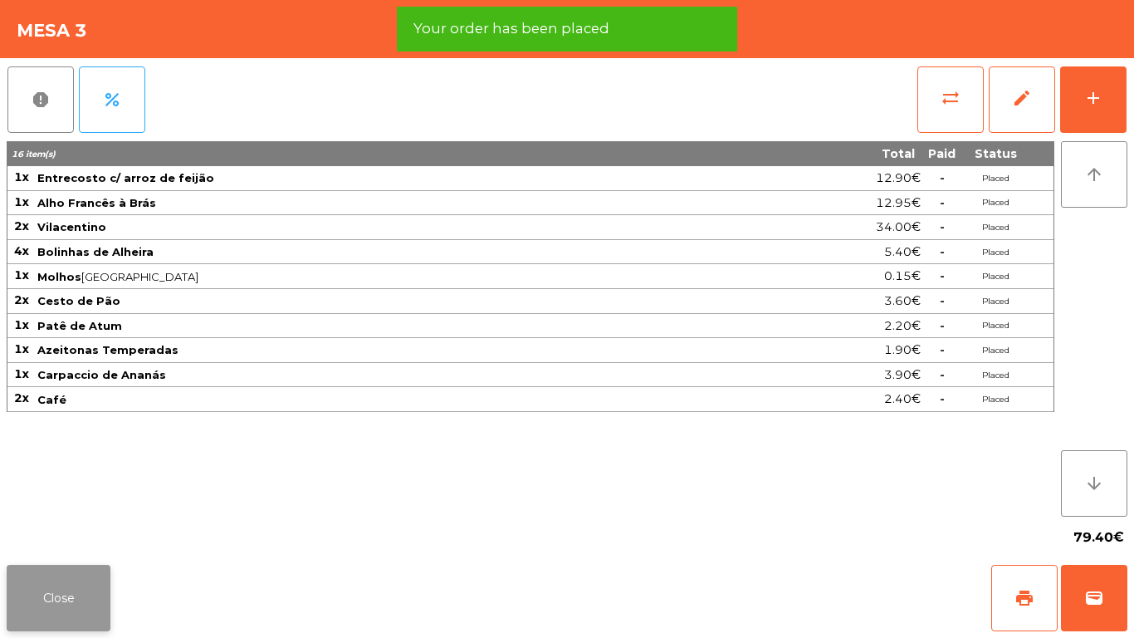
click at [85, 598] on button "Close" at bounding box center [59, 598] width 104 height 66
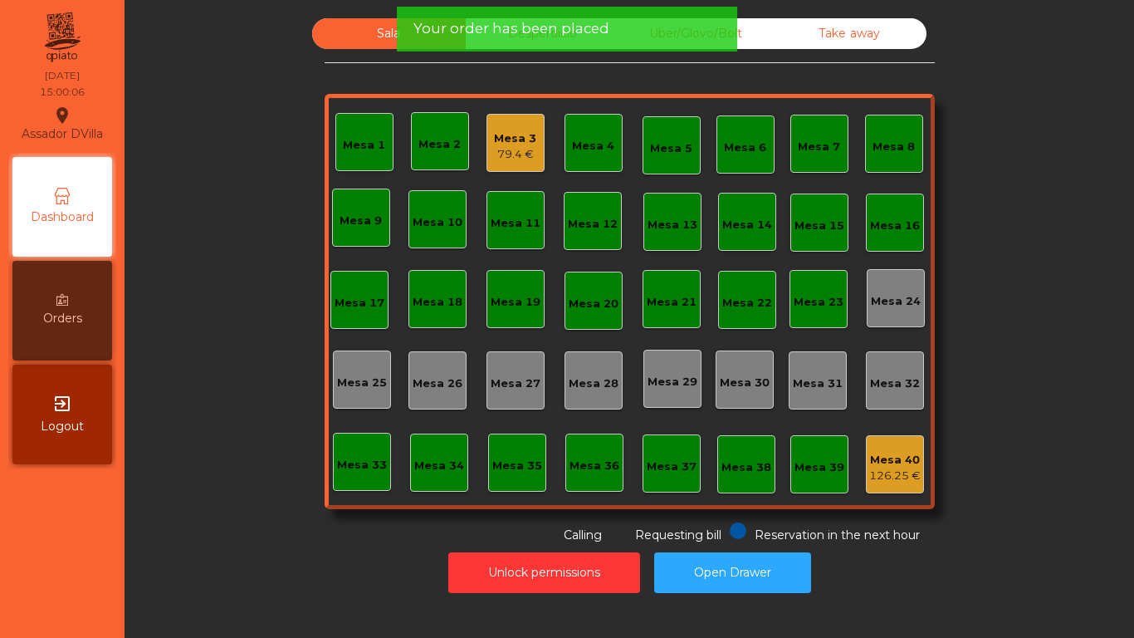
click at [749, 34] on div "Uber/Glovo/Bolt" at bounding box center [697, 33] width 154 height 31
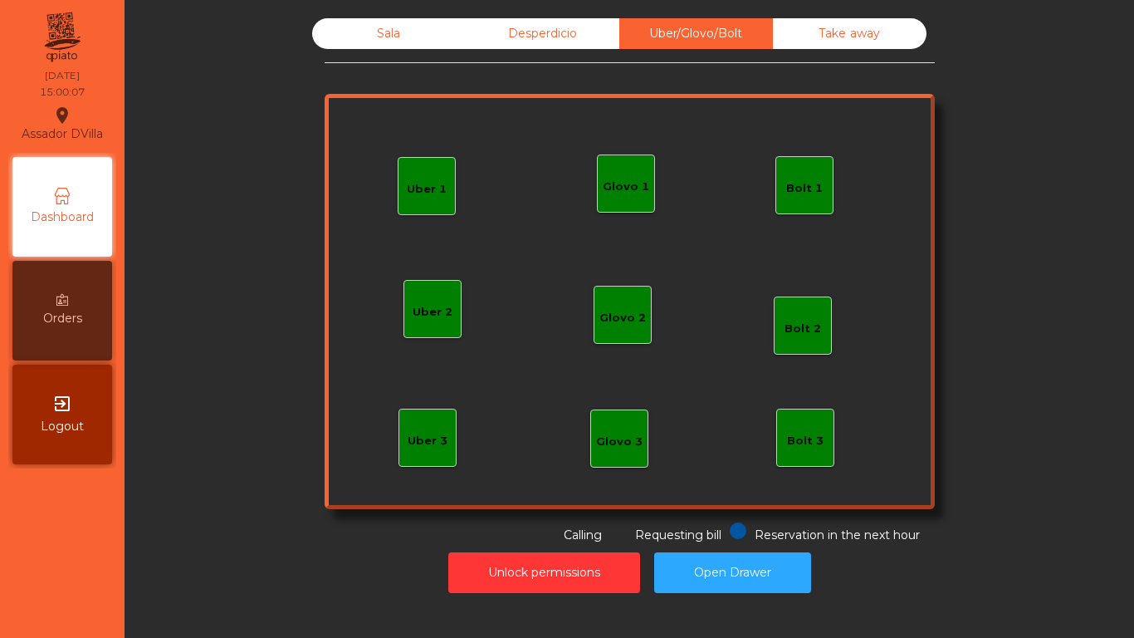
click at [347, 42] on div "Sala" at bounding box center [389, 33] width 154 height 31
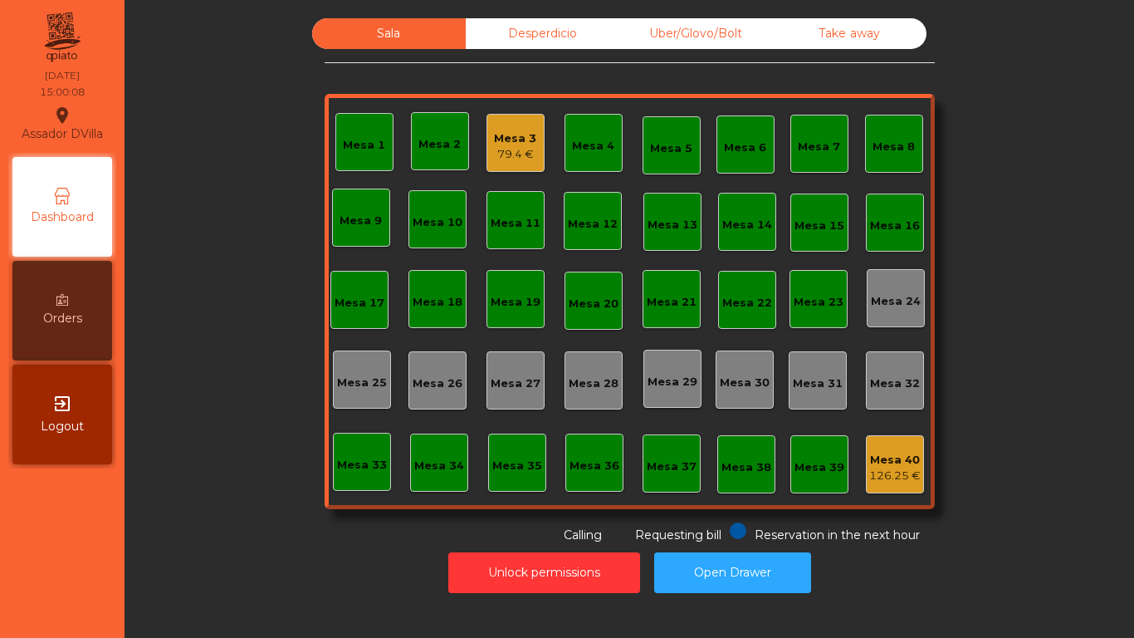
click at [797, 49] on div "Sala Desperdicio Uber/Glovo/Bolt Take away Mesa 1 Mesa 2 Mesa 3 79.4 € Mesa 4 M…" at bounding box center [630, 281] width 610 height 526
click at [808, 42] on div "Take away" at bounding box center [850, 33] width 154 height 31
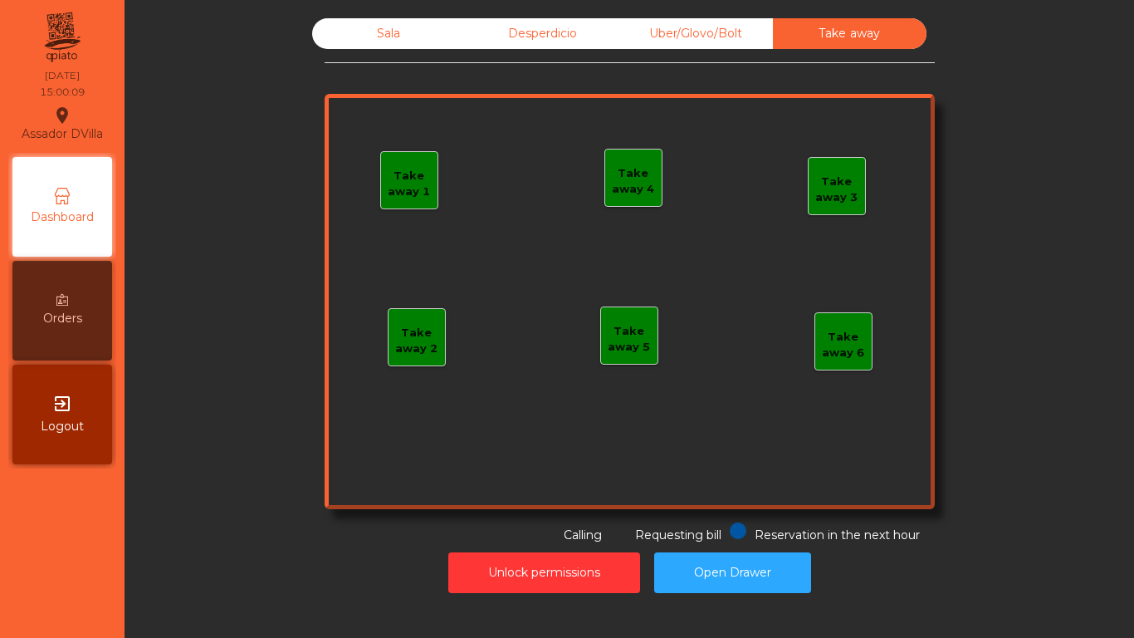
click at [402, 27] on div "Sala" at bounding box center [389, 33] width 154 height 31
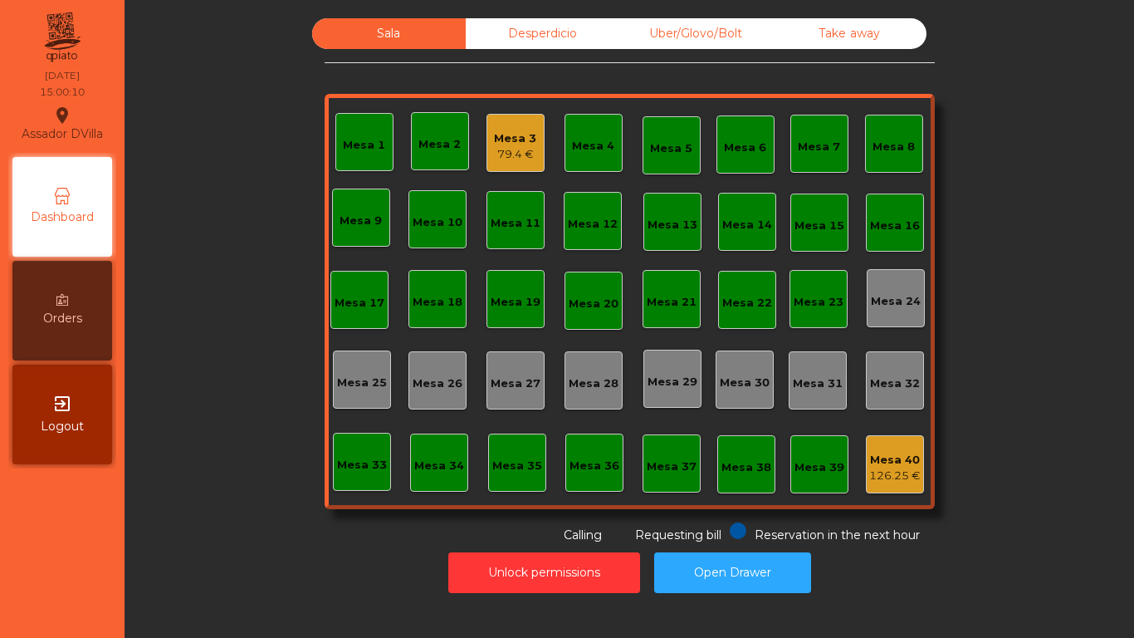
drag, startPoint x: 247, startPoint y: 175, endPoint x: 252, endPoint y: 141, distance: 34.3
click at [247, 174] on div "Sala Desperdicio Uber/Glovo/Bolt Take away Mesa 1 Mesa 2 Mesa 3 79.4 € Mesa 4 M…" at bounding box center [629, 281] width 965 height 526
click at [779, 585] on button "Open Drawer" at bounding box center [732, 572] width 157 height 41
click at [759, 576] on button "Open Drawer" at bounding box center [732, 572] width 157 height 41
click at [487, 136] on div "Mesa 3 79.4 €" at bounding box center [516, 143] width 58 height 58
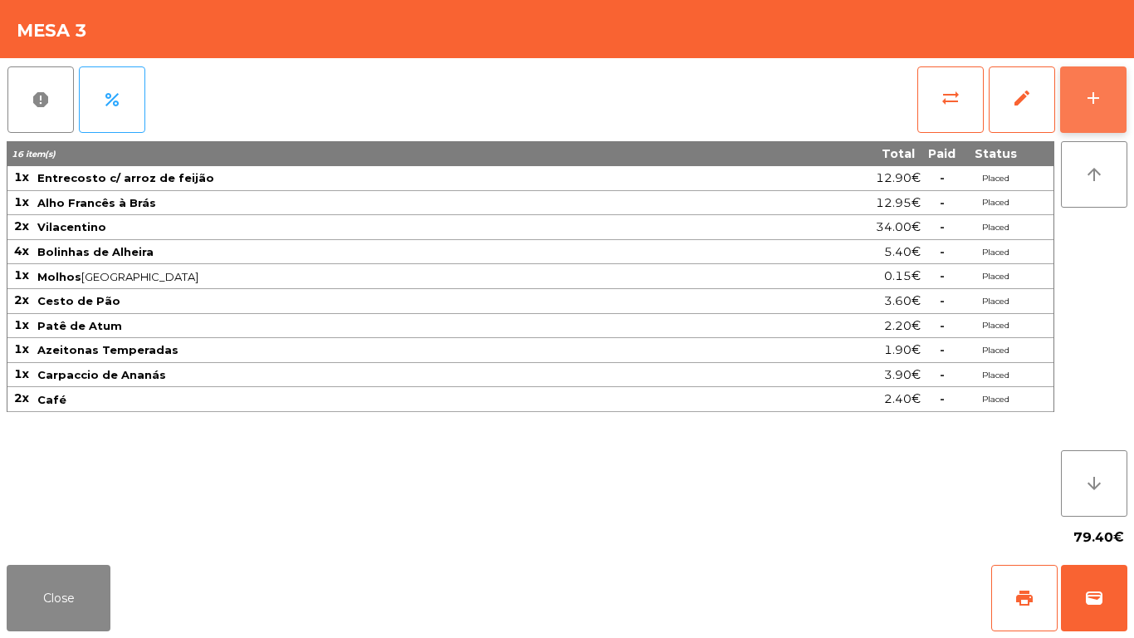
click at [1095, 79] on button "add" at bounding box center [1094, 99] width 66 height 66
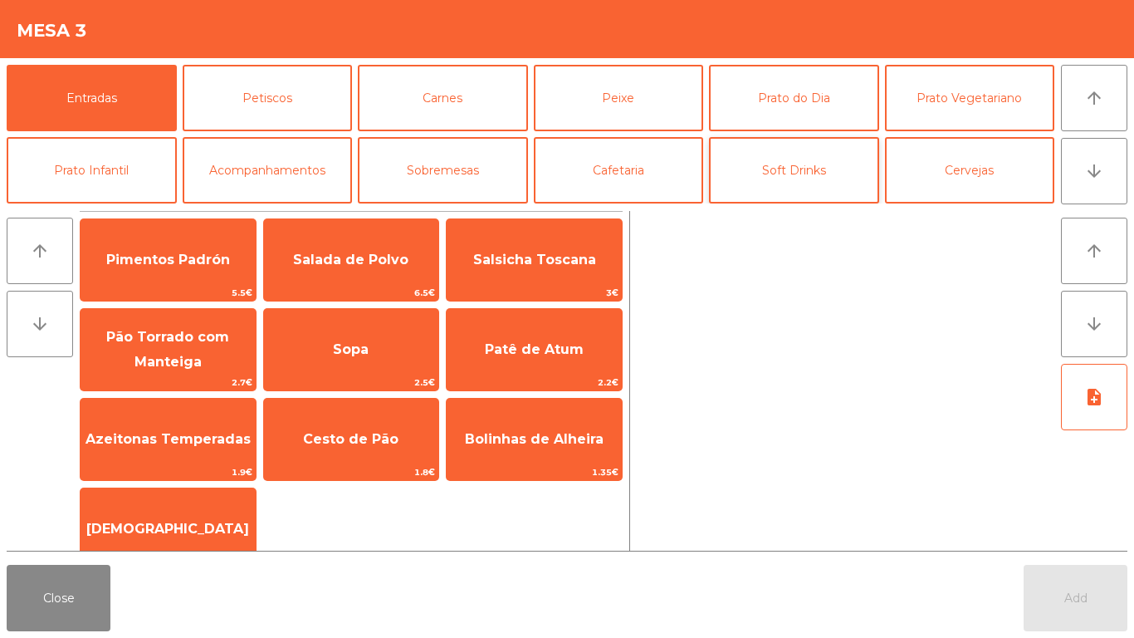
click at [789, 171] on button "Soft Drinks" at bounding box center [794, 170] width 170 height 66
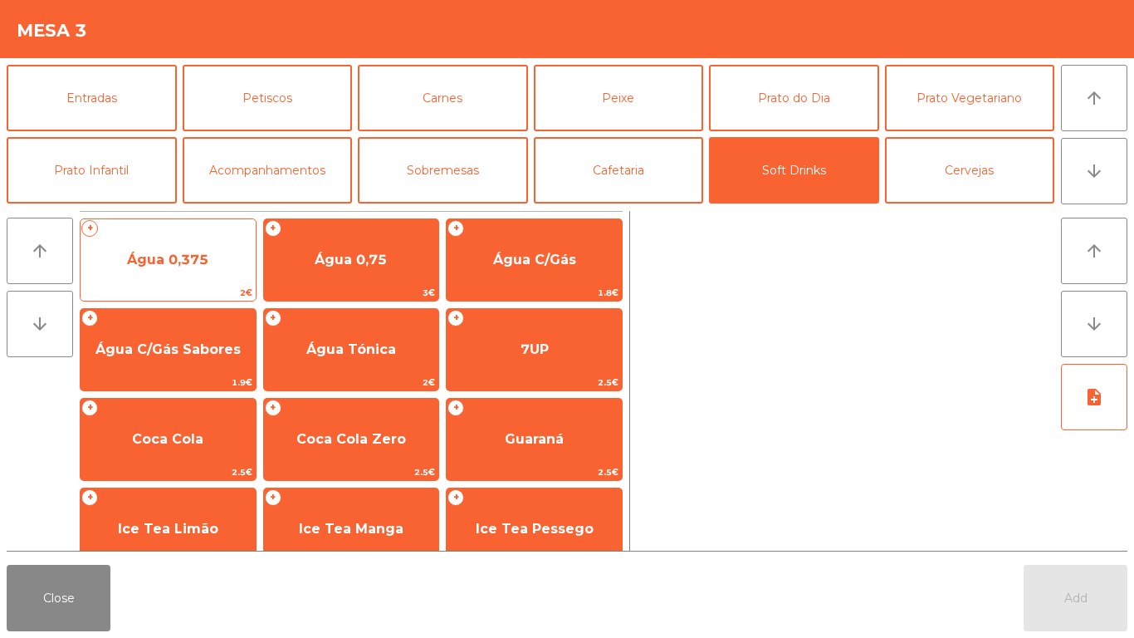
click at [182, 256] on span "Água 0,375" at bounding box center [167, 260] width 81 height 16
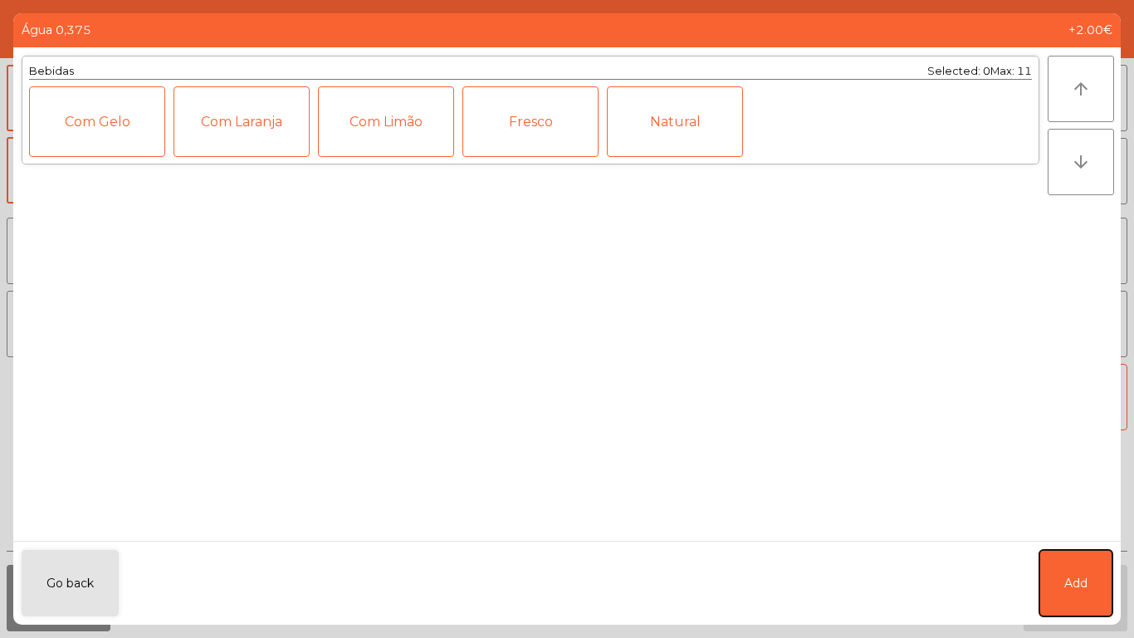
click at [1107, 610] on button "Add" at bounding box center [1076, 583] width 73 height 66
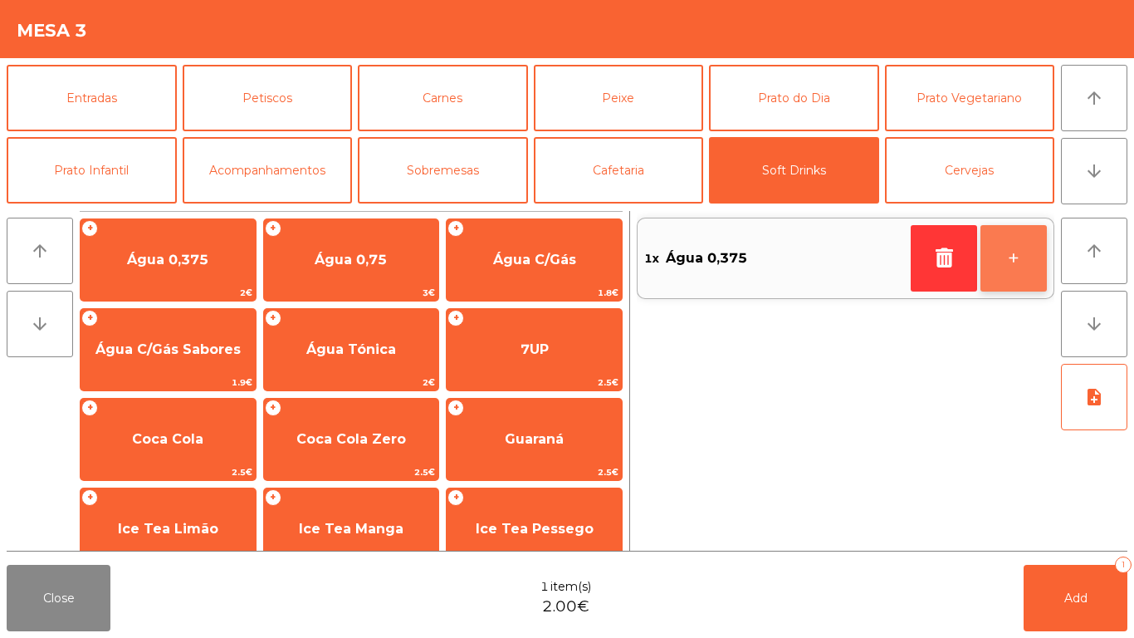
click at [1031, 263] on button "+" at bounding box center [1014, 258] width 66 height 66
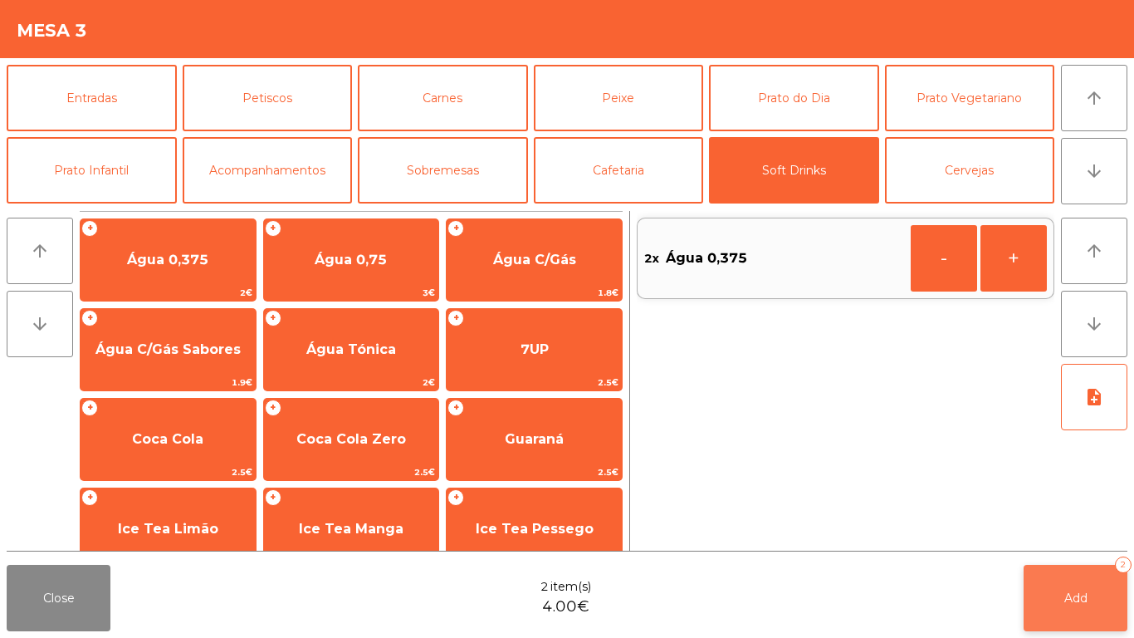
click at [1112, 618] on button "Add 2" at bounding box center [1076, 598] width 104 height 66
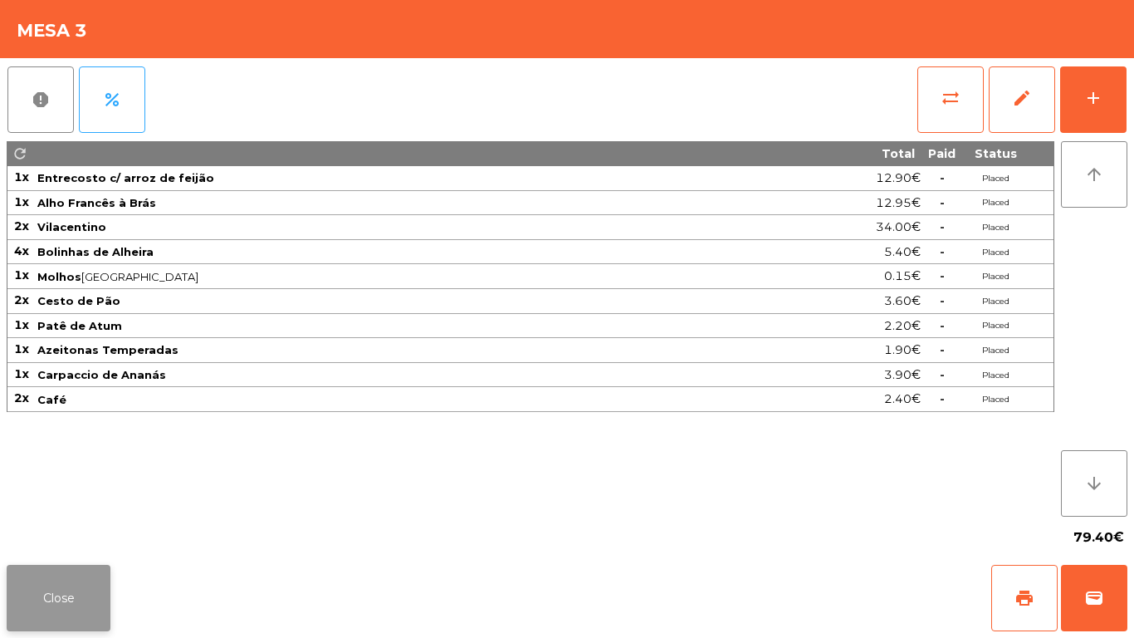
click at [61, 571] on button "Close" at bounding box center [59, 598] width 104 height 66
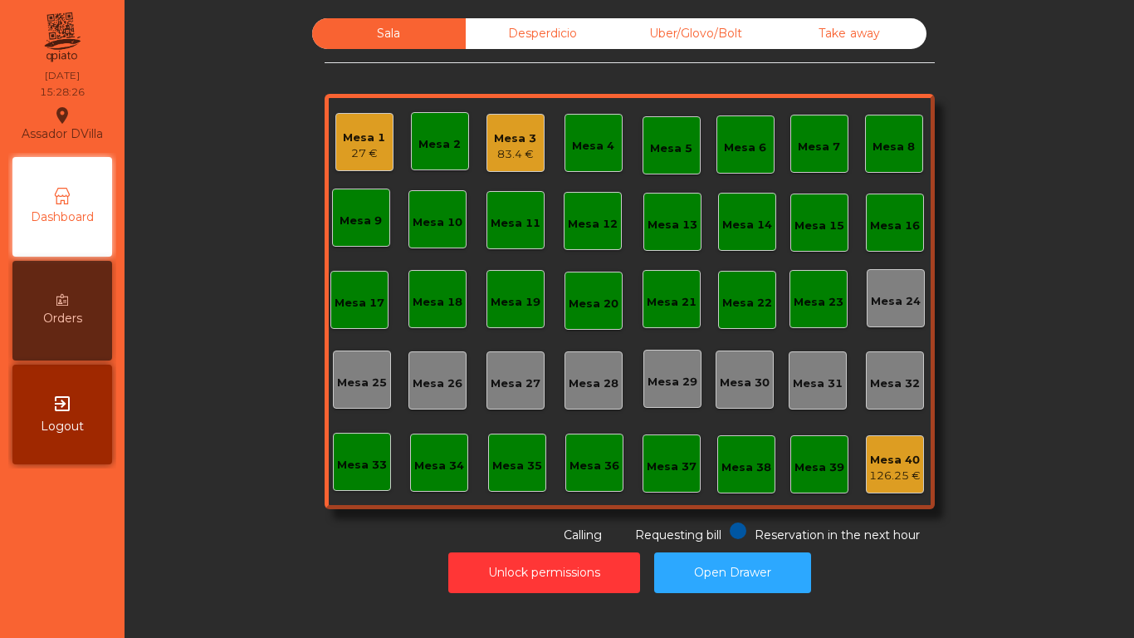
click at [521, 120] on div "Mesa 3 83.4 €" at bounding box center [516, 143] width 58 height 58
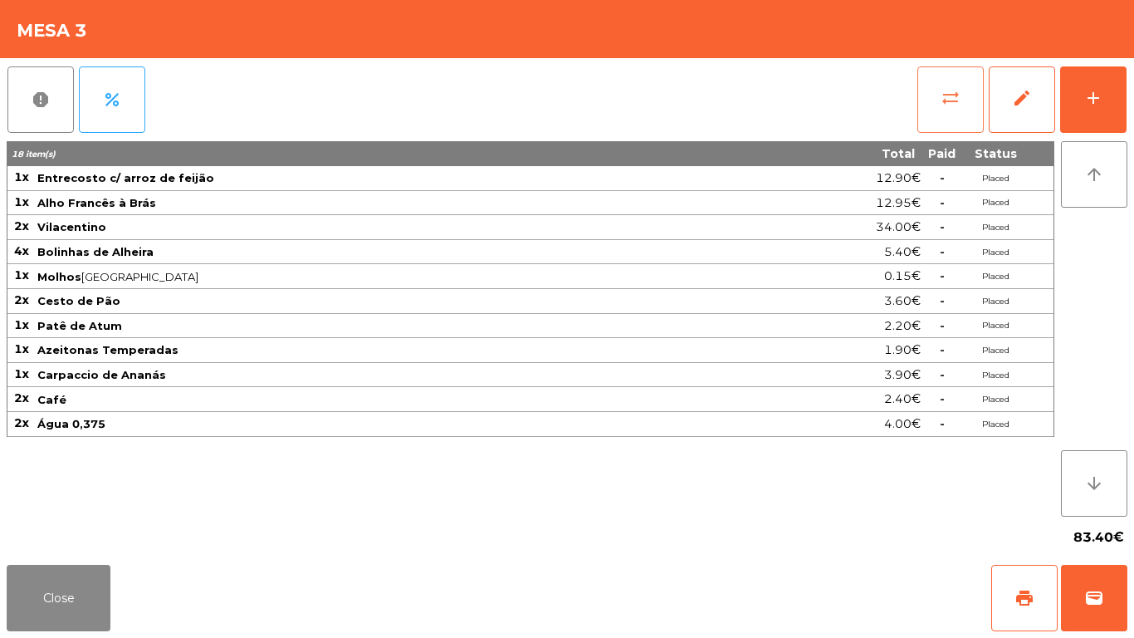
click at [958, 89] on span "sync_alt" at bounding box center [951, 98] width 20 height 20
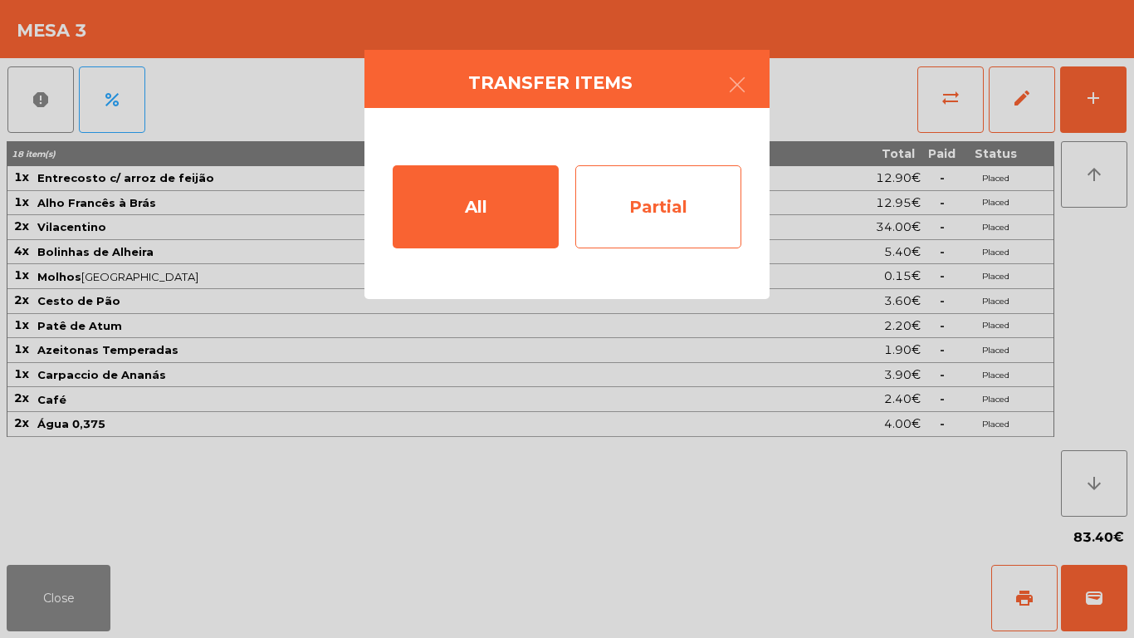
click at [694, 195] on div "Partial" at bounding box center [659, 206] width 166 height 83
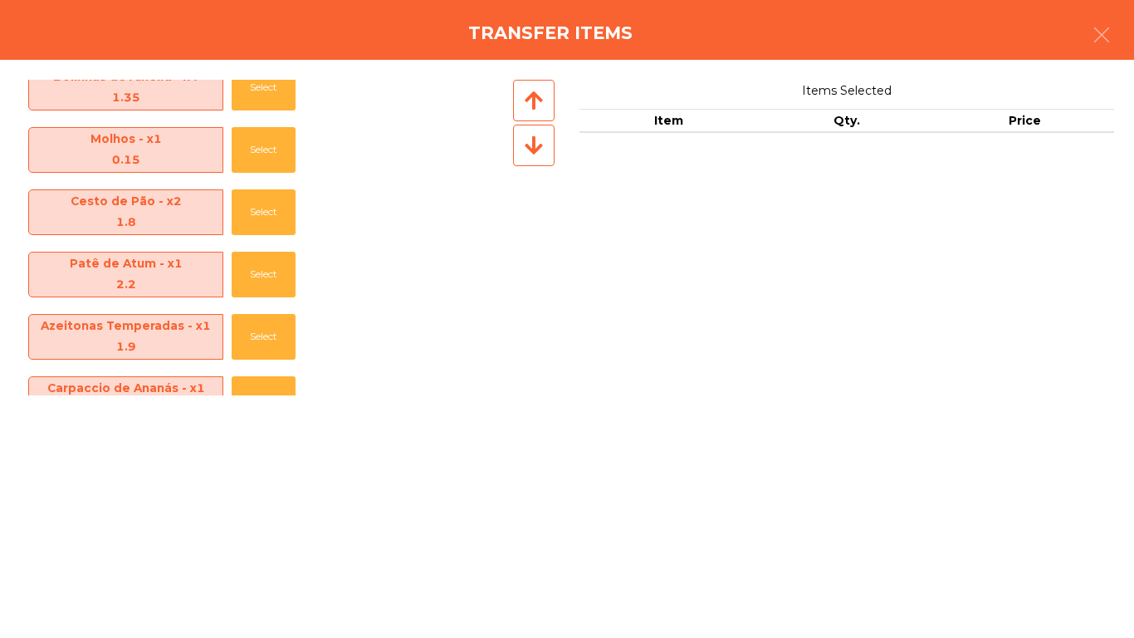
scroll to position [370, 0]
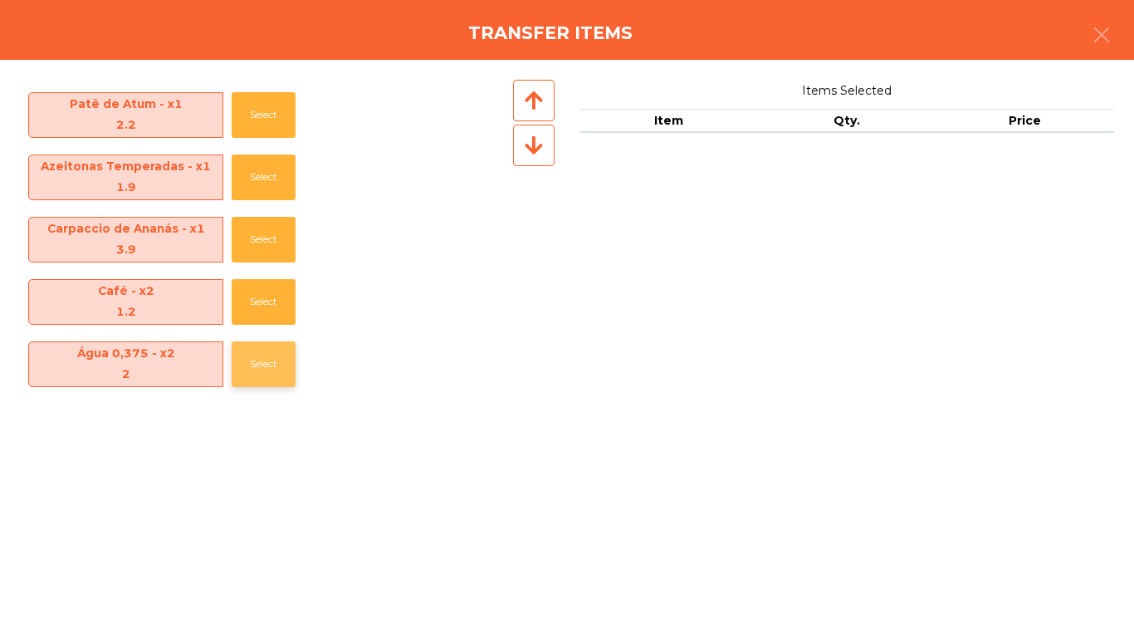
click at [231, 361] on div "Água 0,375 - x2 2 Select" at bounding box center [265, 364] width 490 height 62
click at [271, 369] on button "Select" at bounding box center [264, 364] width 64 height 46
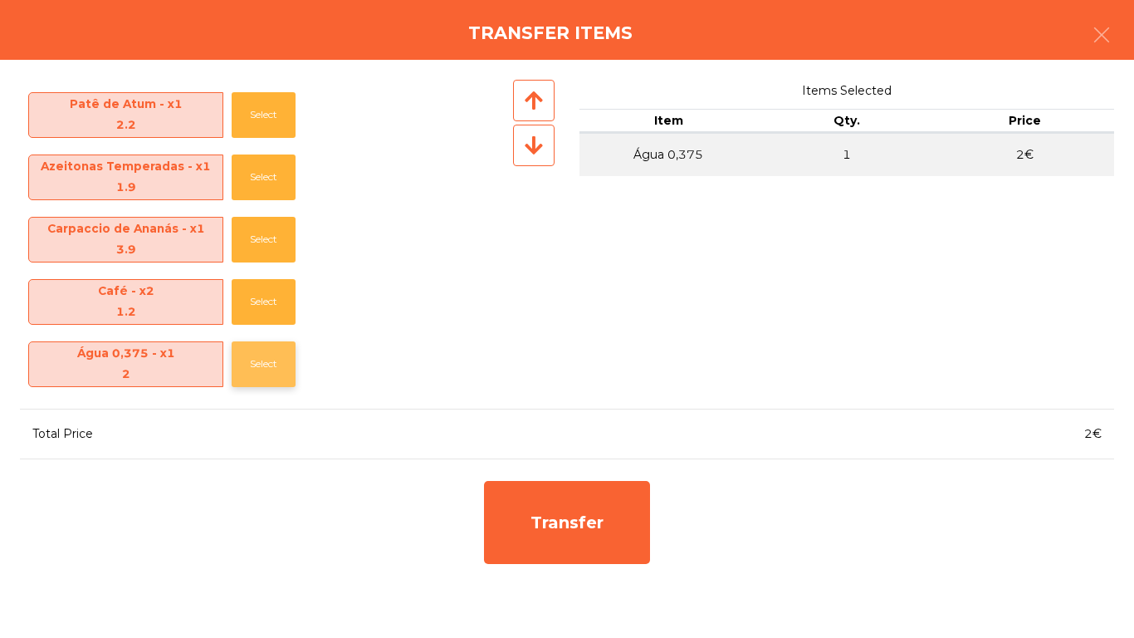
click at [271, 369] on button "Select" at bounding box center [264, 364] width 64 height 46
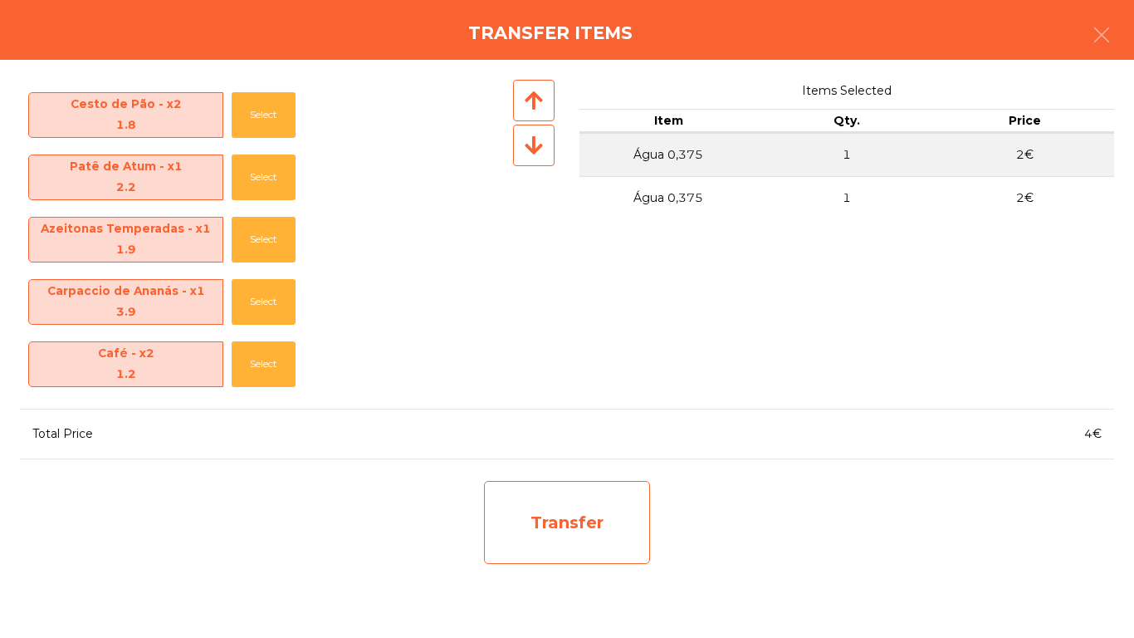
click at [586, 532] on div "Transfer" at bounding box center [567, 522] width 166 height 83
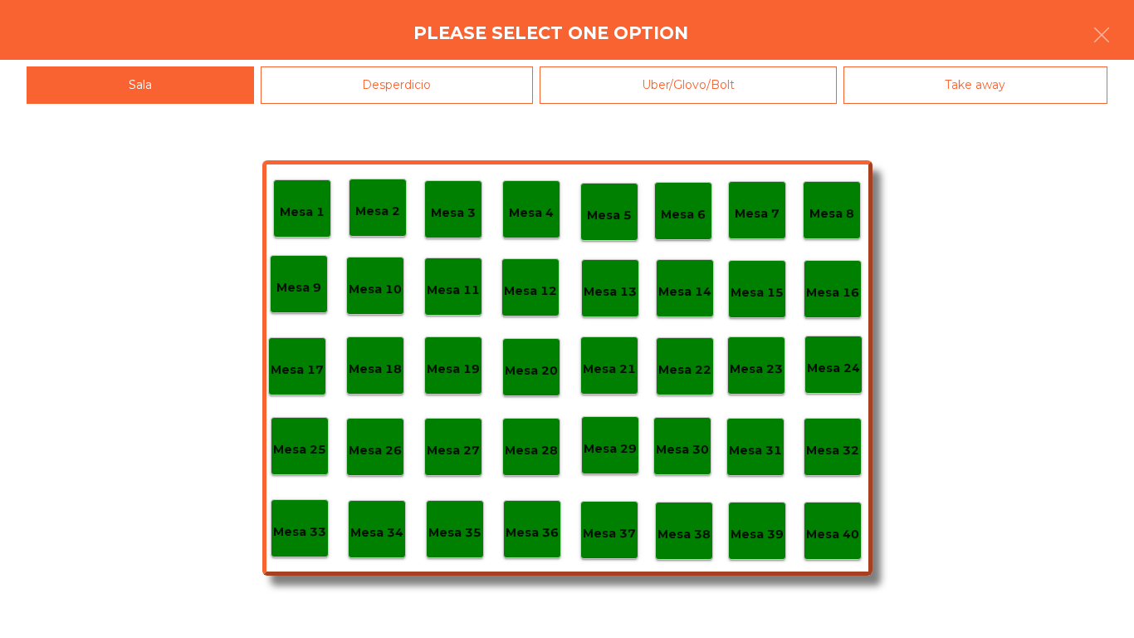
click at [407, 91] on div "Desperdicio" at bounding box center [397, 84] width 273 height 37
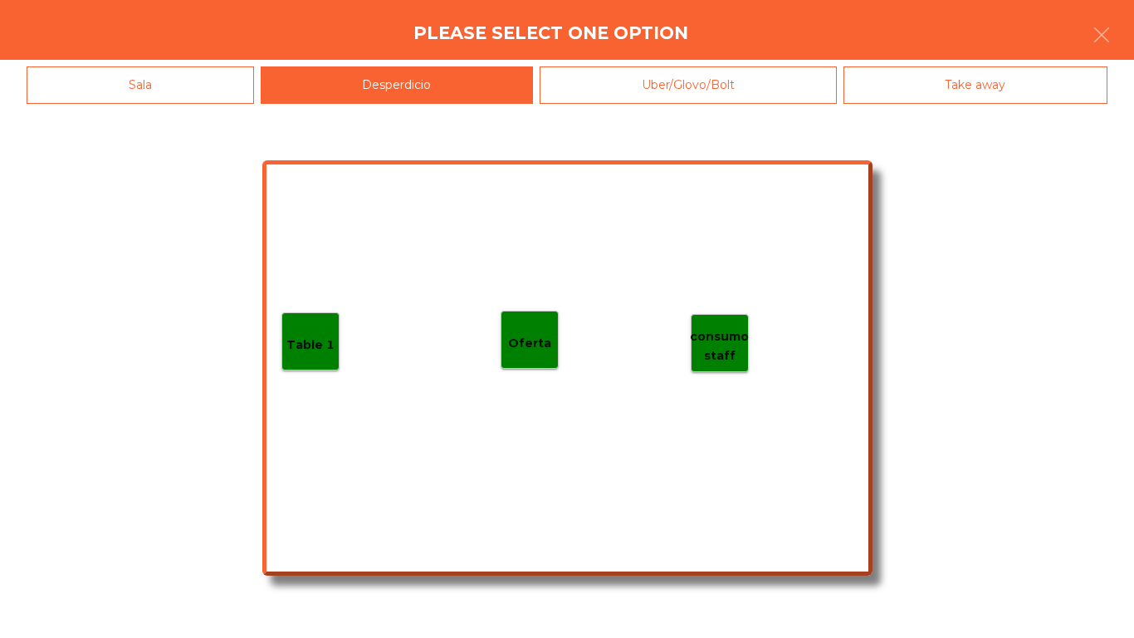
click at [300, 365] on div "Table 1" at bounding box center [311, 341] width 58 height 58
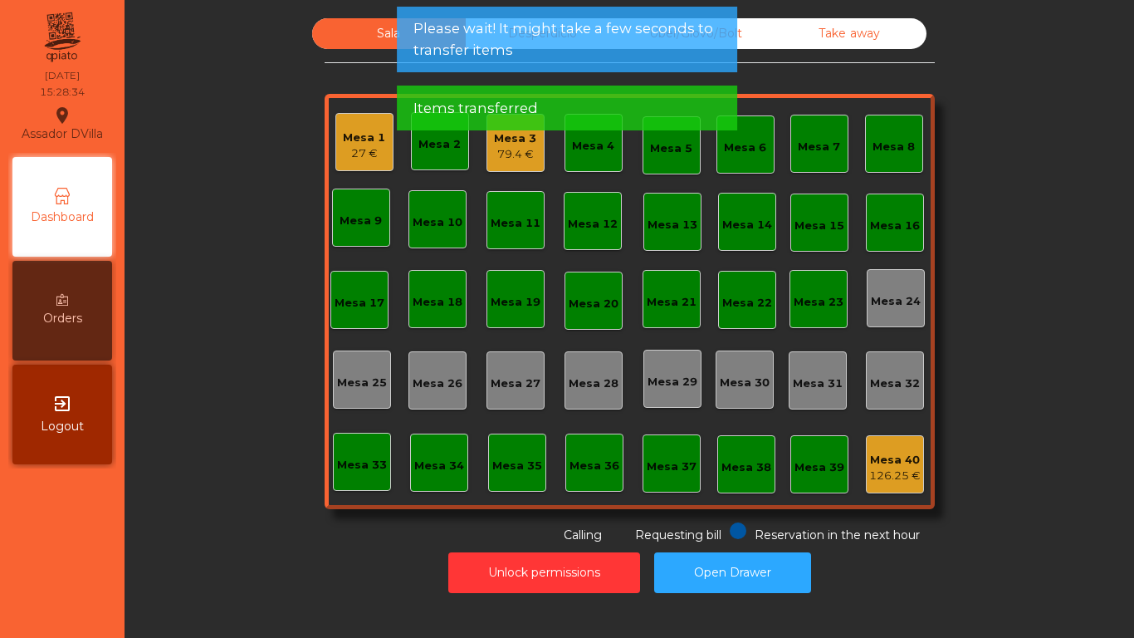
click at [346, 125] on div "Mesa 1 27 €" at bounding box center [364, 142] width 42 height 39
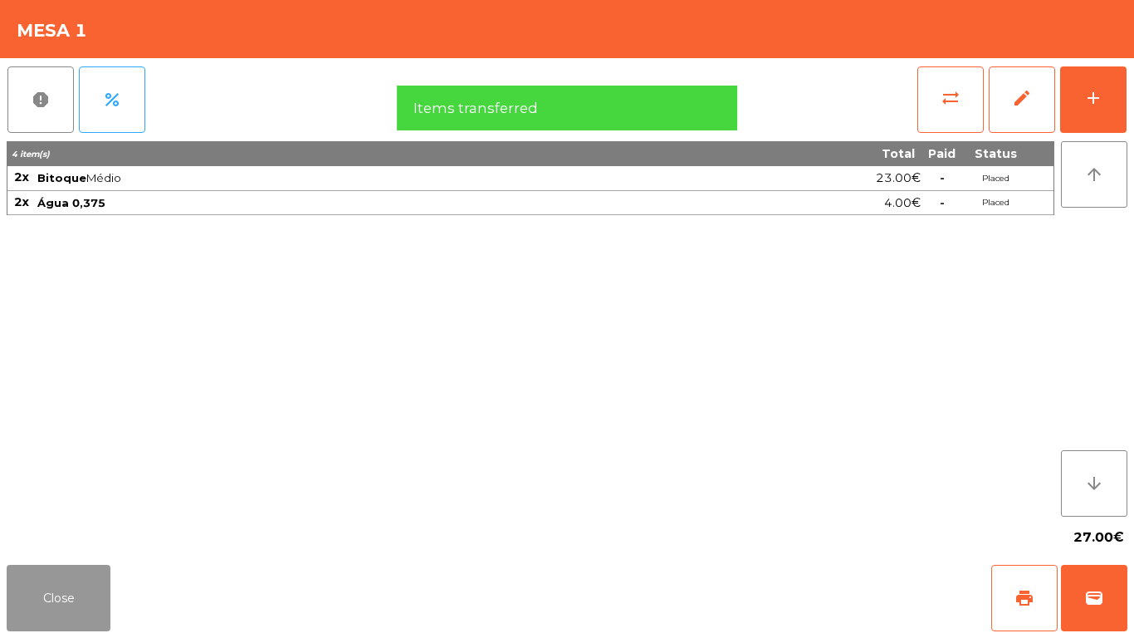
click at [57, 610] on button "Close" at bounding box center [59, 598] width 104 height 66
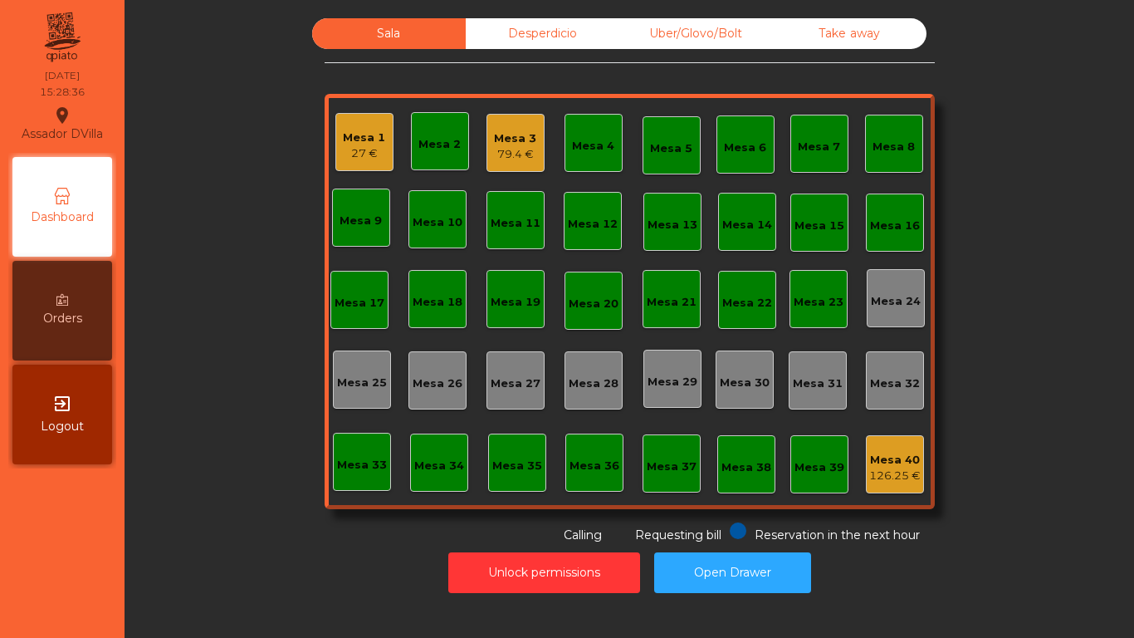
click at [289, 223] on div "Sala Desperdicio Uber/Glovo/Bolt Take away Mesa 1 27 € Mesa 2 Mesa 3 79.4 € Mes…" at bounding box center [629, 281] width 965 height 526
click at [376, 140] on div "Mesa 1" at bounding box center [364, 138] width 42 height 17
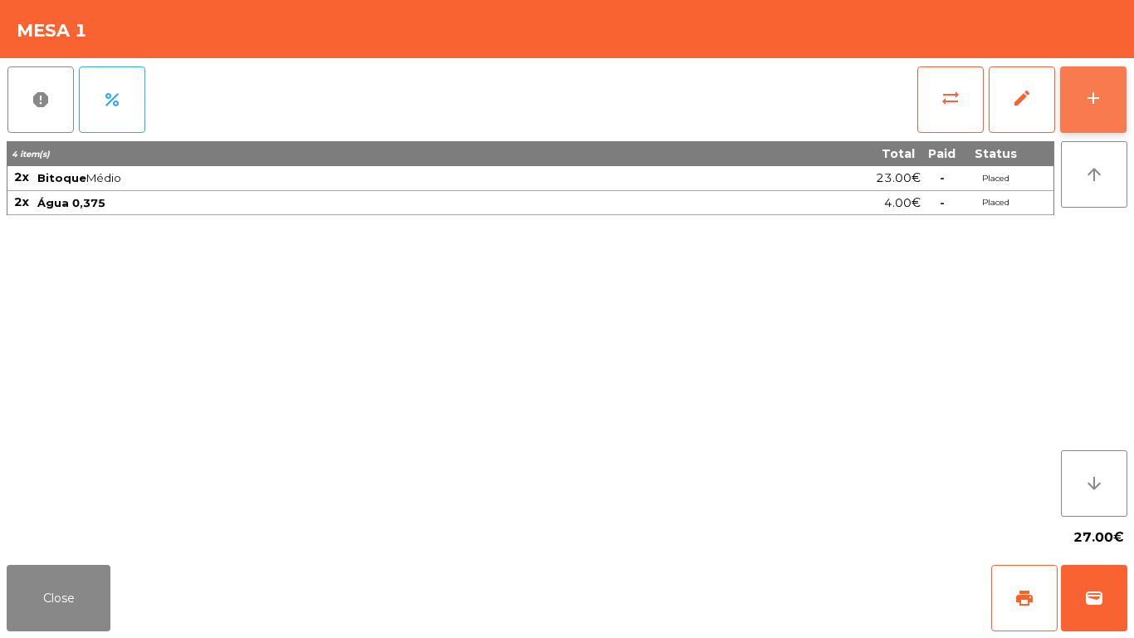
click at [1092, 95] on div "add" at bounding box center [1094, 98] width 20 height 20
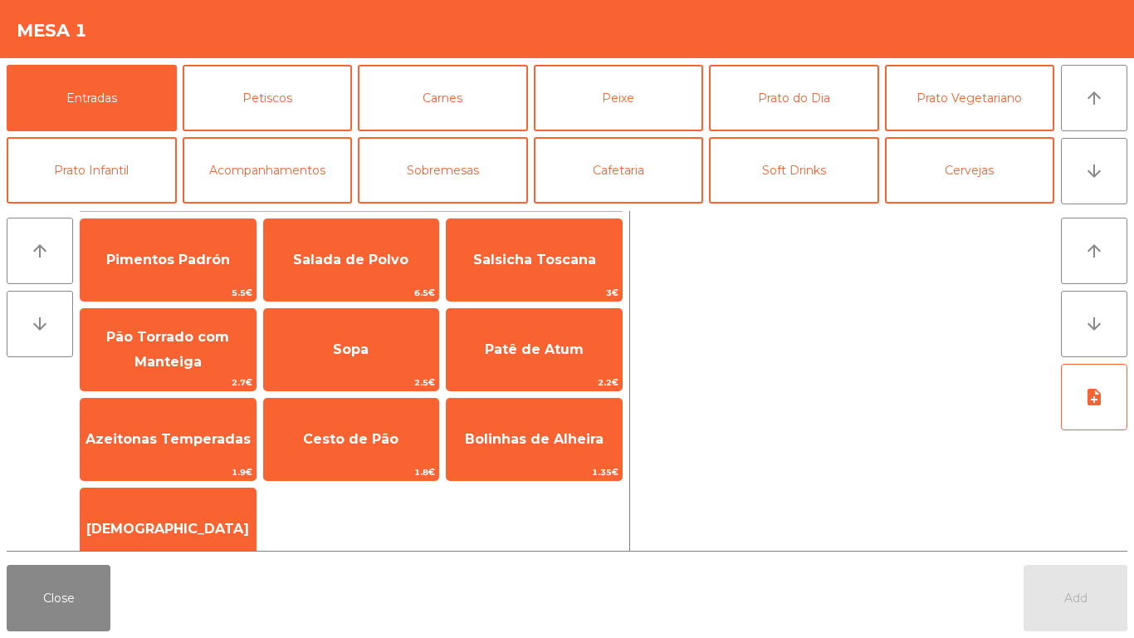
drag, startPoint x: 182, startPoint y: 439, endPoint x: 1130, endPoint y: 610, distance: 963.6
click at [182, 439] on span "Azeitonas Temperadas" at bounding box center [168, 439] width 165 height 16
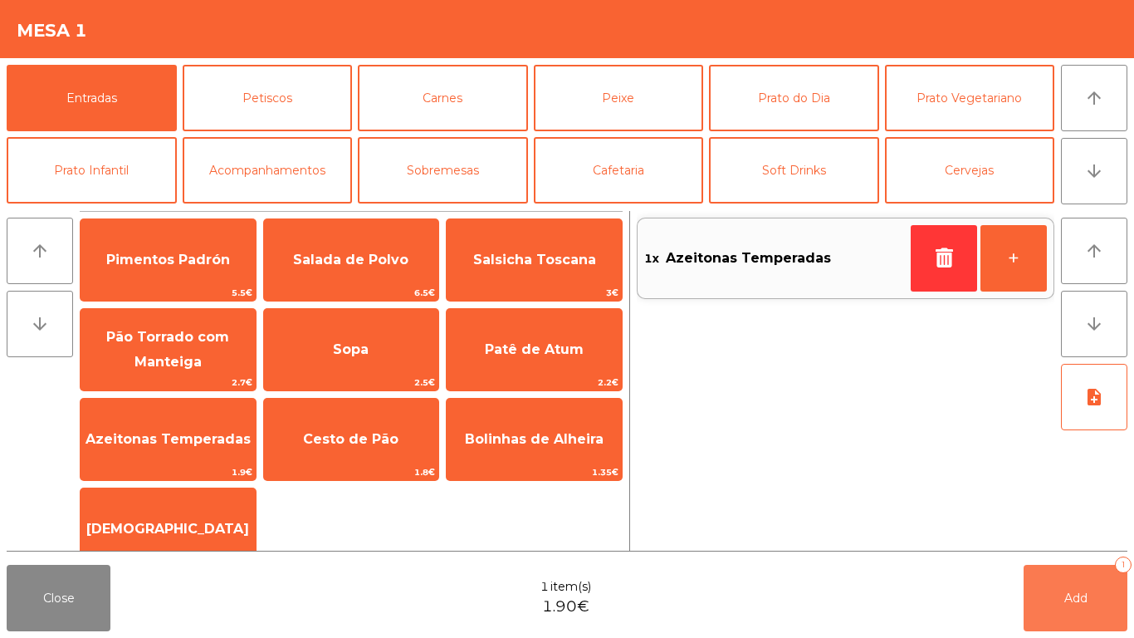
click at [1098, 588] on button "Add 1" at bounding box center [1076, 598] width 104 height 66
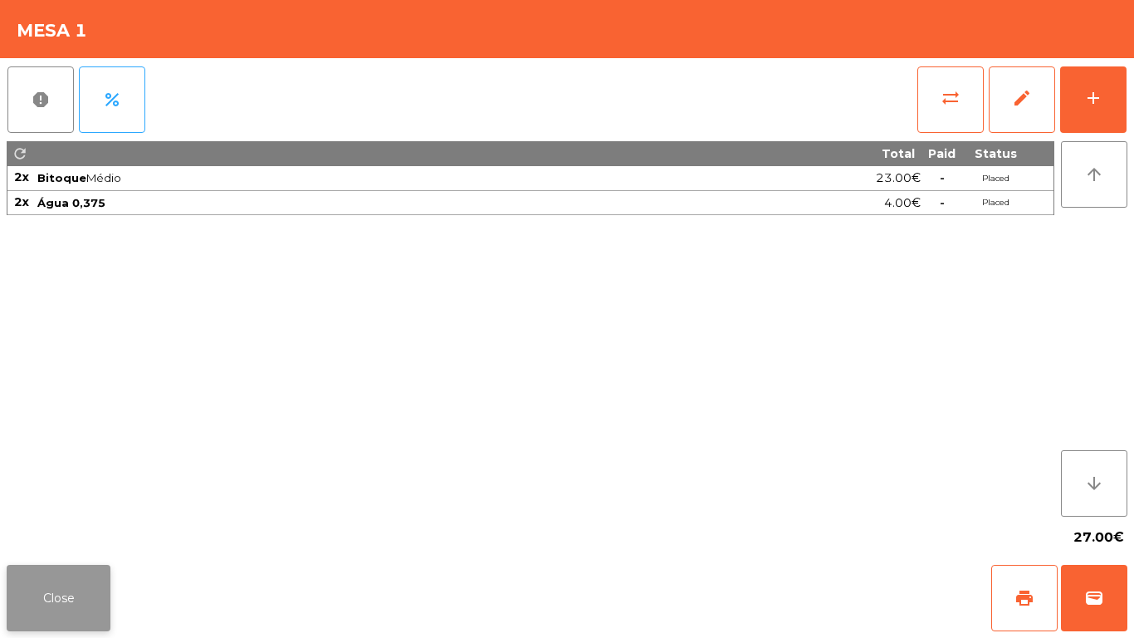
click at [56, 597] on button "Close" at bounding box center [59, 598] width 104 height 66
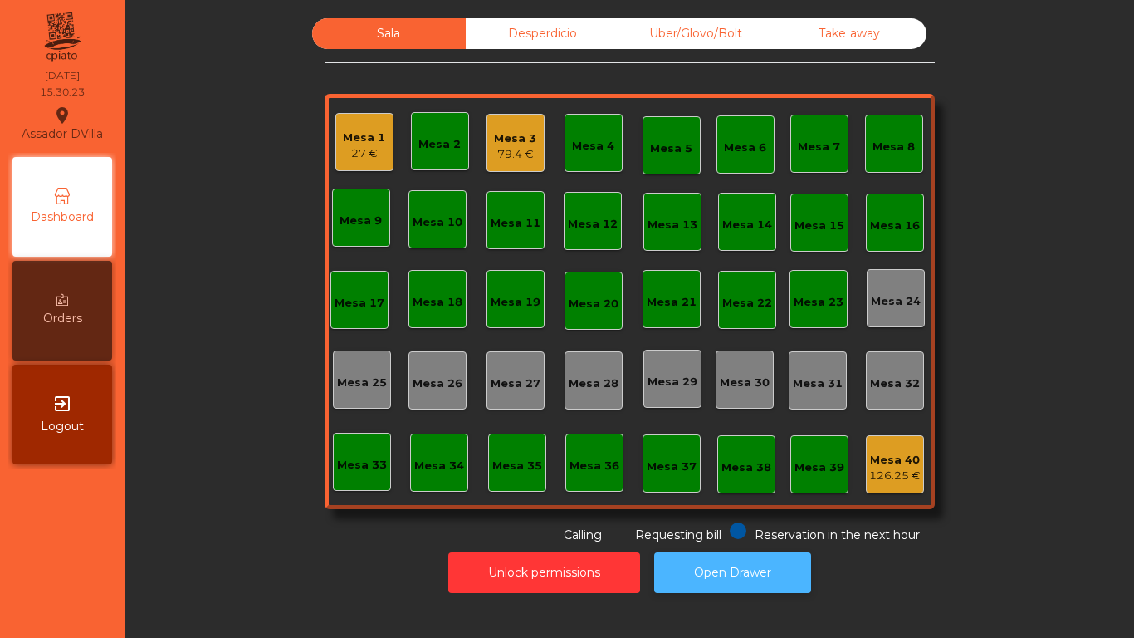
click at [707, 565] on button "Open Drawer" at bounding box center [732, 572] width 157 height 41
drag, startPoint x: 737, startPoint y: 443, endPoint x: 882, endPoint y: 243, distance: 246.9
click at [702, 434] on div "Mesa 1 28.9 € Mesa 2 Mesa 3 79.4 € Mesa 4 Mesa 5 Mesa 6 Mesa 7 Mesa 8 Mesa 9 Me…" at bounding box center [630, 301] width 610 height 415
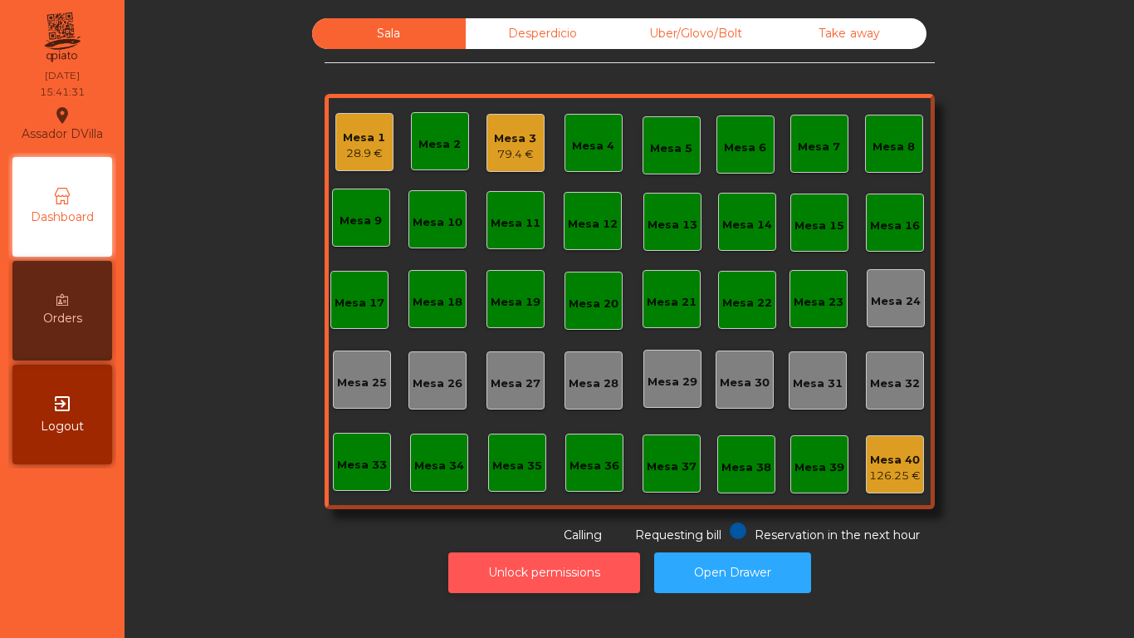
click at [494, 585] on button "Unlock permissions" at bounding box center [544, 572] width 192 height 41
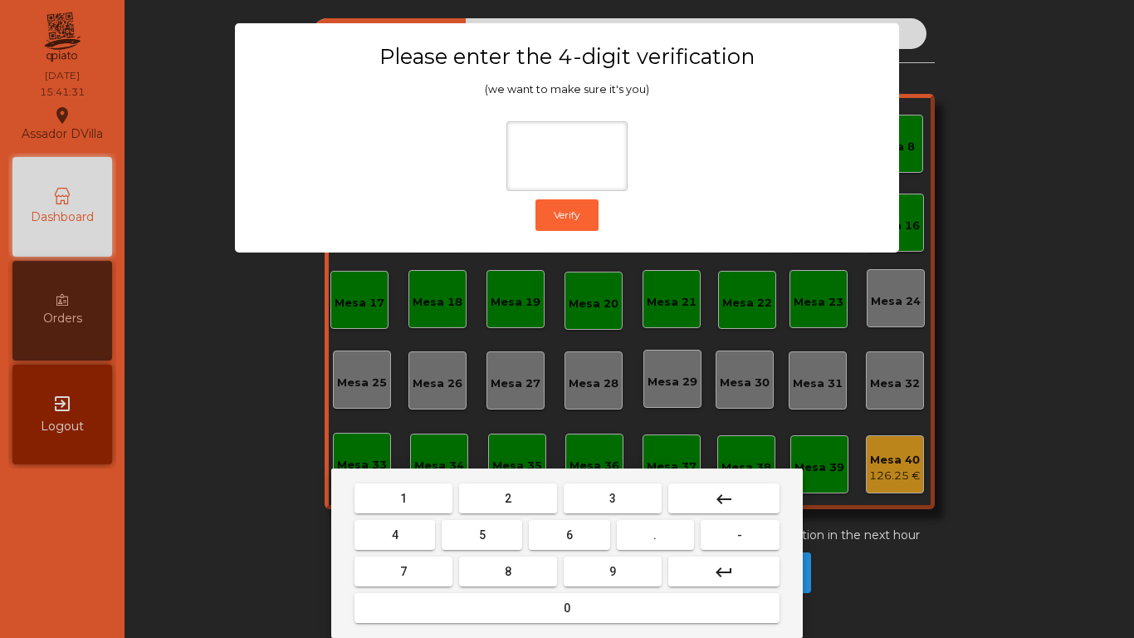
click at [434, 491] on button "1" at bounding box center [404, 498] width 98 height 30
drag, startPoint x: 597, startPoint y: 561, endPoint x: 381, endPoint y: 546, distance: 216.4
click at [570, 562] on button "9" at bounding box center [613, 571] width 98 height 30
click at [380, 546] on button "4" at bounding box center [395, 535] width 81 height 30
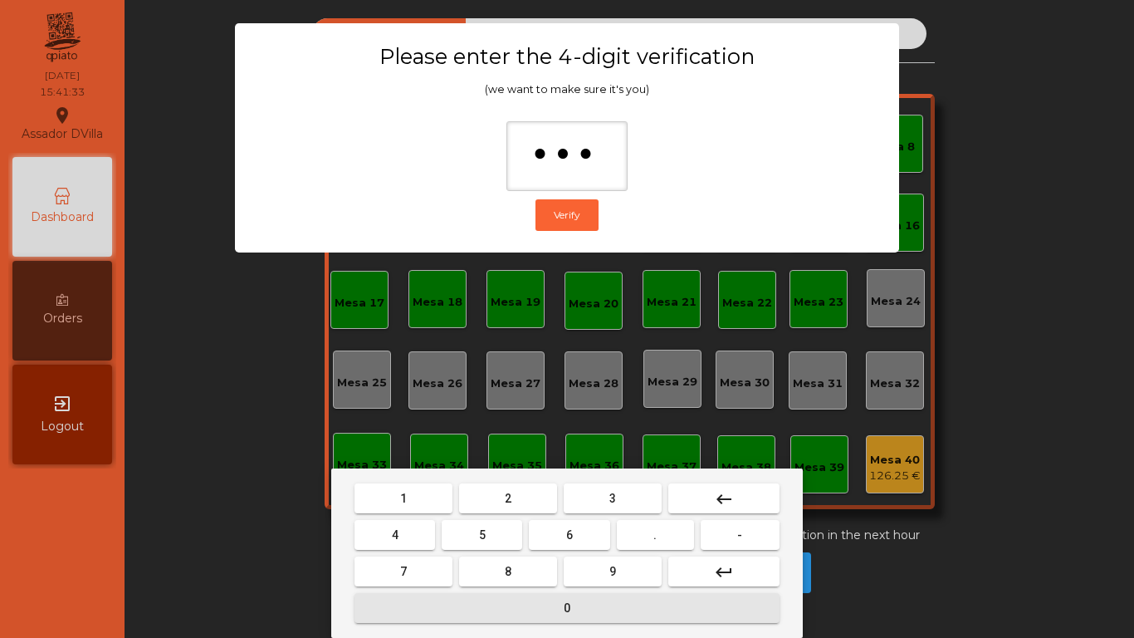
click at [437, 603] on button "0" at bounding box center [567, 608] width 425 height 30
type input "****"
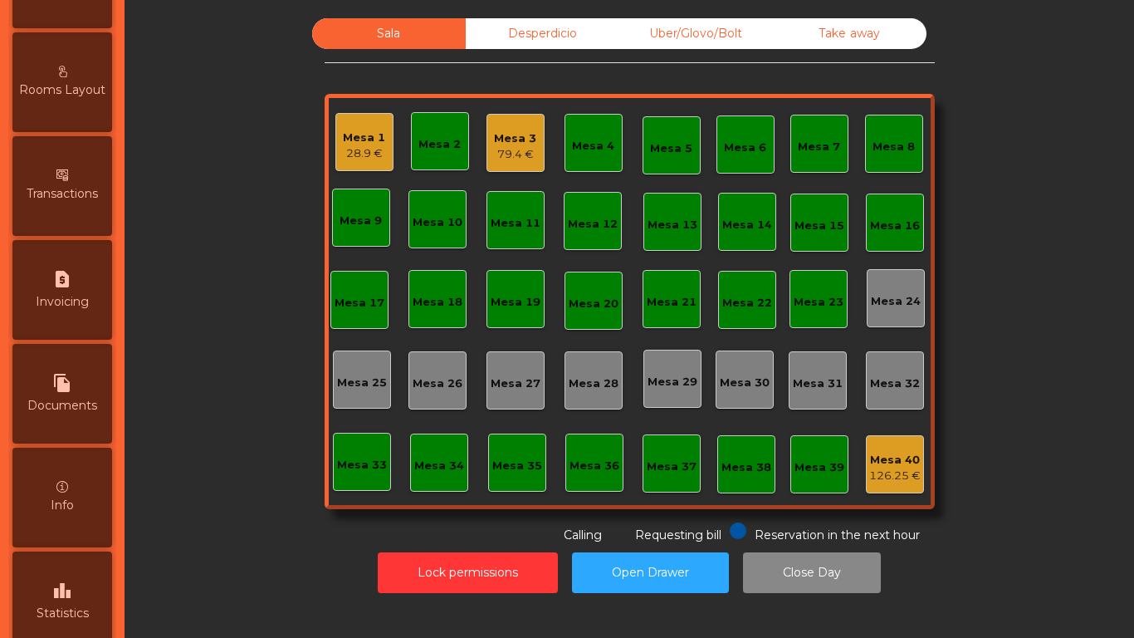
click at [90, 577] on div "leaderboard Statistics" at bounding box center [62, 601] width 100 height 100
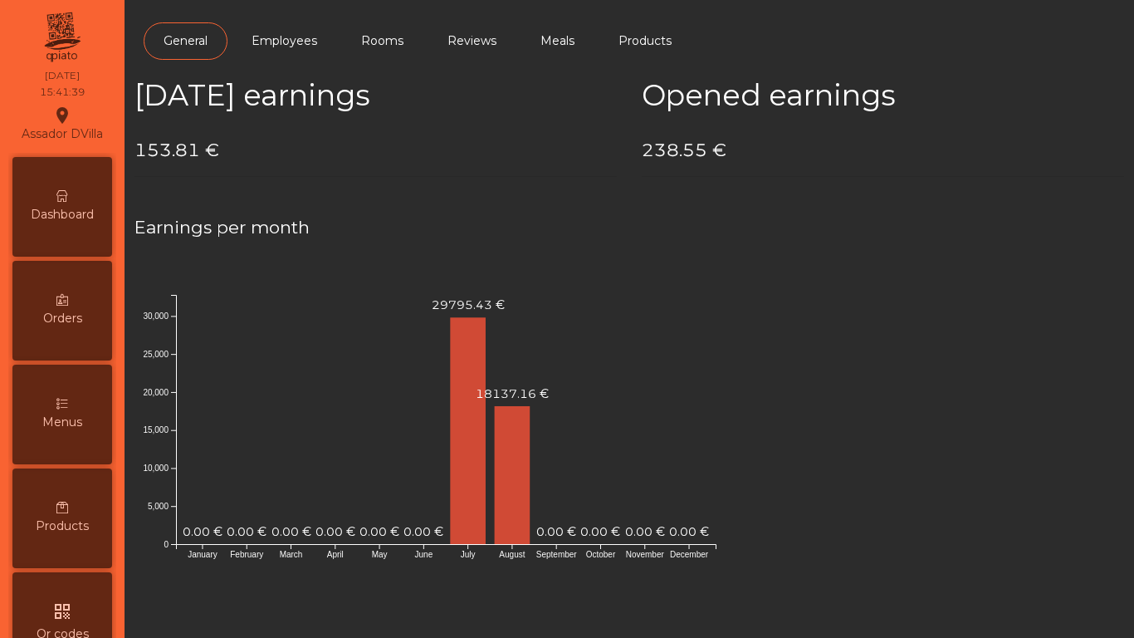
click at [80, 174] on div "Dashboard" at bounding box center [62, 207] width 100 height 100
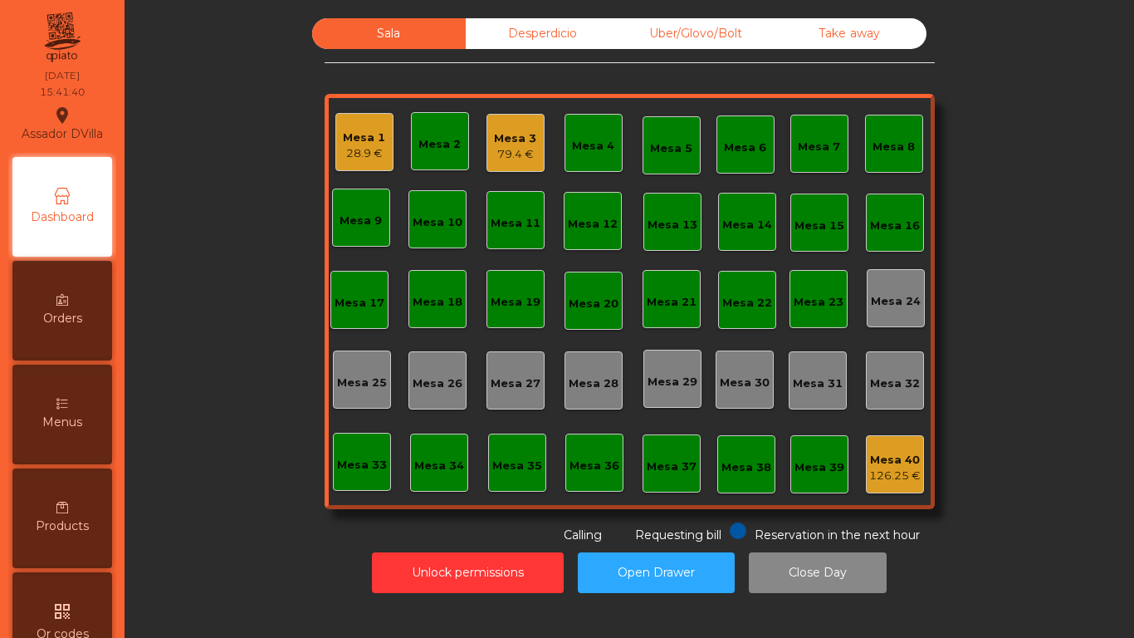
click at [492, 23] on div "Desperdicio" at bounding box center [543, 33] width 154 height 31
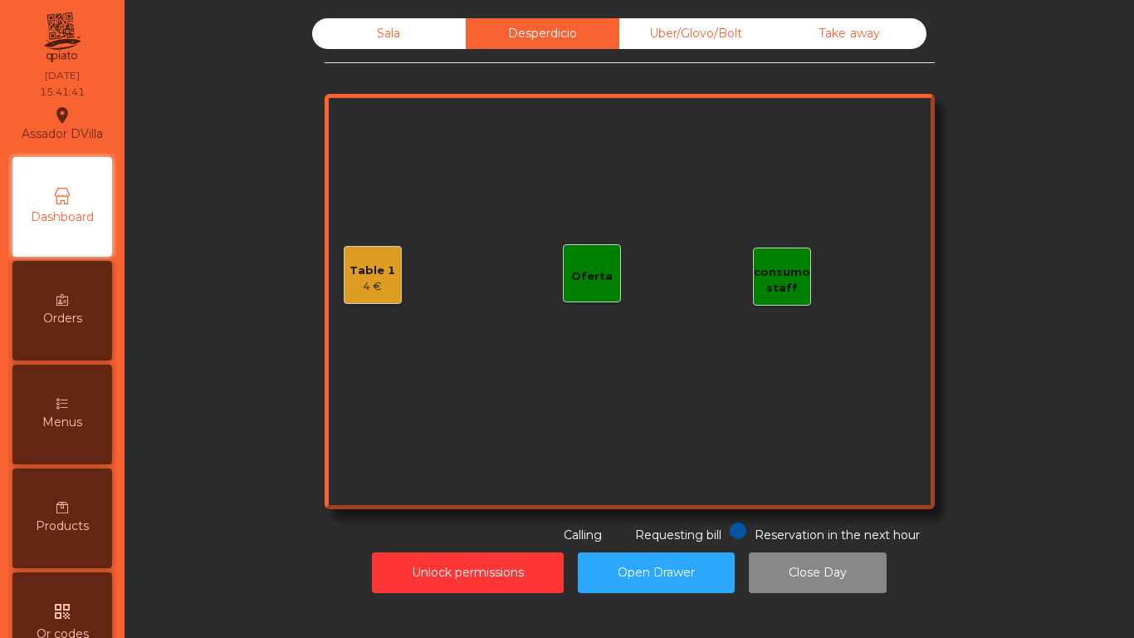
click at [424, 37] on div "Sala" at bounding box center [389, 33] width 154 height 31
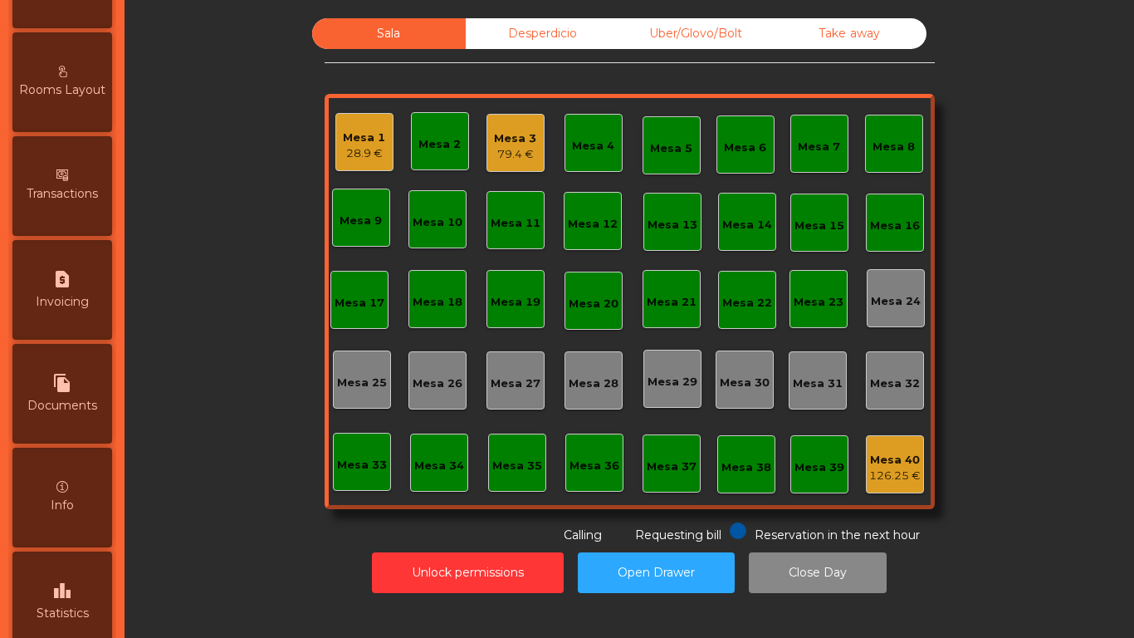
click at [58, 558] on div "leaderboard Statistics" at bounding box center [62, 601] width 100 height 100
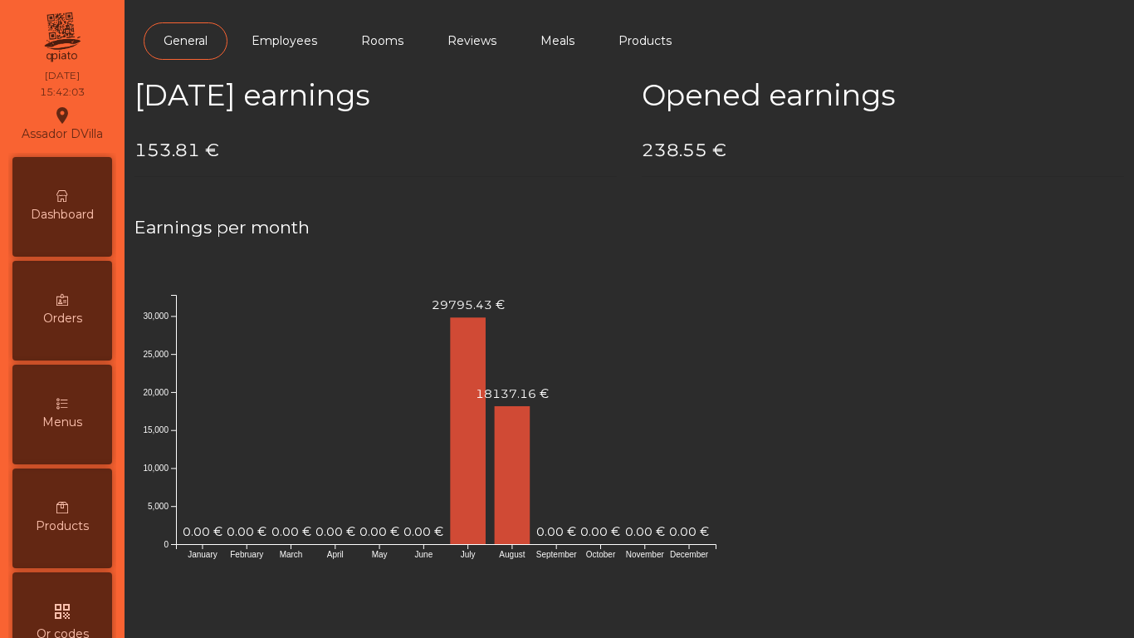
click at [71, 212] on span "Dashboard" at bounding box center [62, 214] width 63 height 17
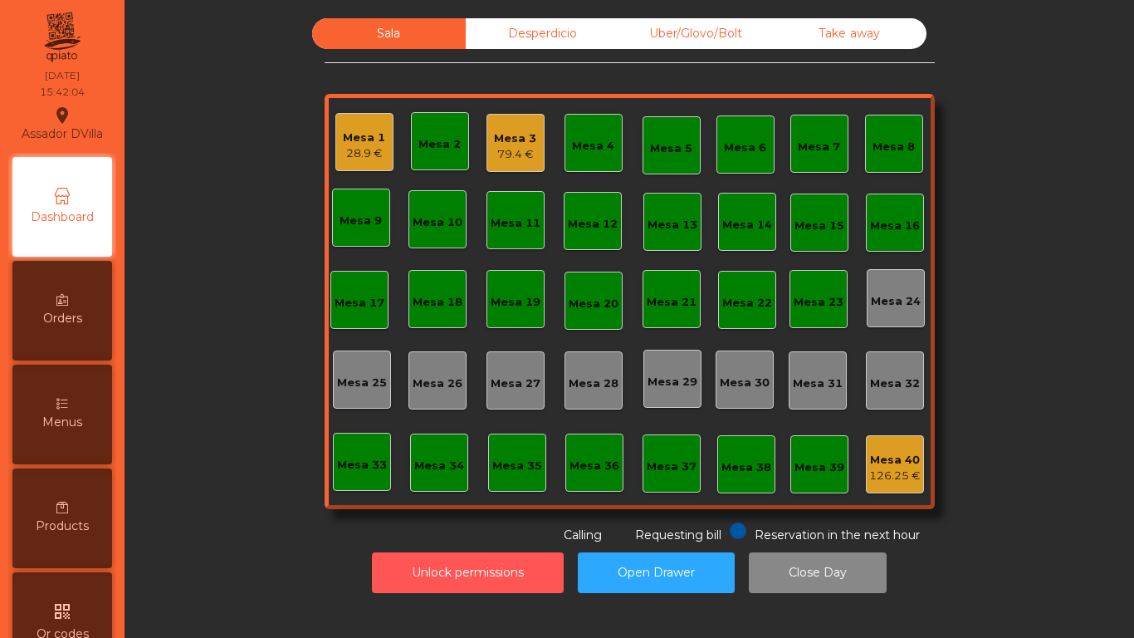
drag, startPoint x: 413, startPoint y: 561, endPoint x: 252, endPoint y: 527, distance: 164.9
click at [411, 563] on button "Unlock permissions" at bounding box center [468, 572] width 192 height 41
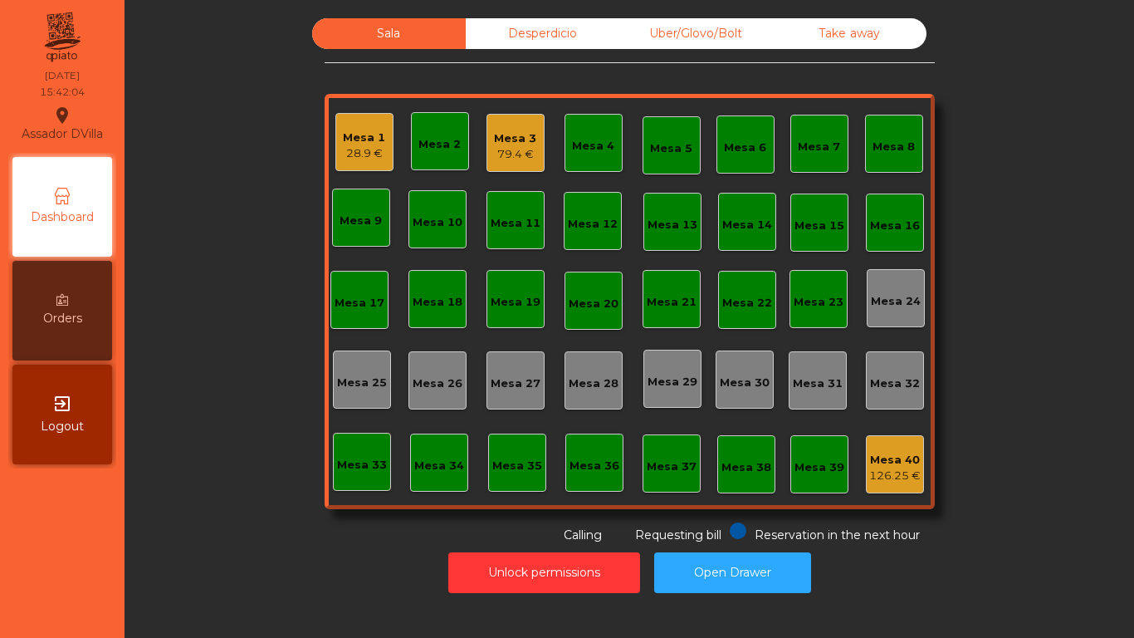
drag, startPoint x: 194, startPoint y: 525, endPoint x: 192, endPoint y: 516, distance: 9.5
click at [192, 519] on div "Sala Desperdicio Uber/Glovo/Bolt Take away Mesa 1 28.9 € Mesa 2 Mesa 3 79.4 € M…" at bounding box center [629, 281] width 965 height 526
drag, startPoint x: 708, startPoint y: 618, endPoint x: 728, endPoint y: 591, distance: 32.7
click at [710, 614] on div "Sala Desperdicio Uber/Glovo/Bolt Take away Mesa 1 28.9 € Mesa 2 Mesa 3 79.4 € M…" at bounding box center [630, 319] width 1010 height 638
click at [728, 590] on button "Open Drawer" at bounding box center [732, 572] width 157 height 41
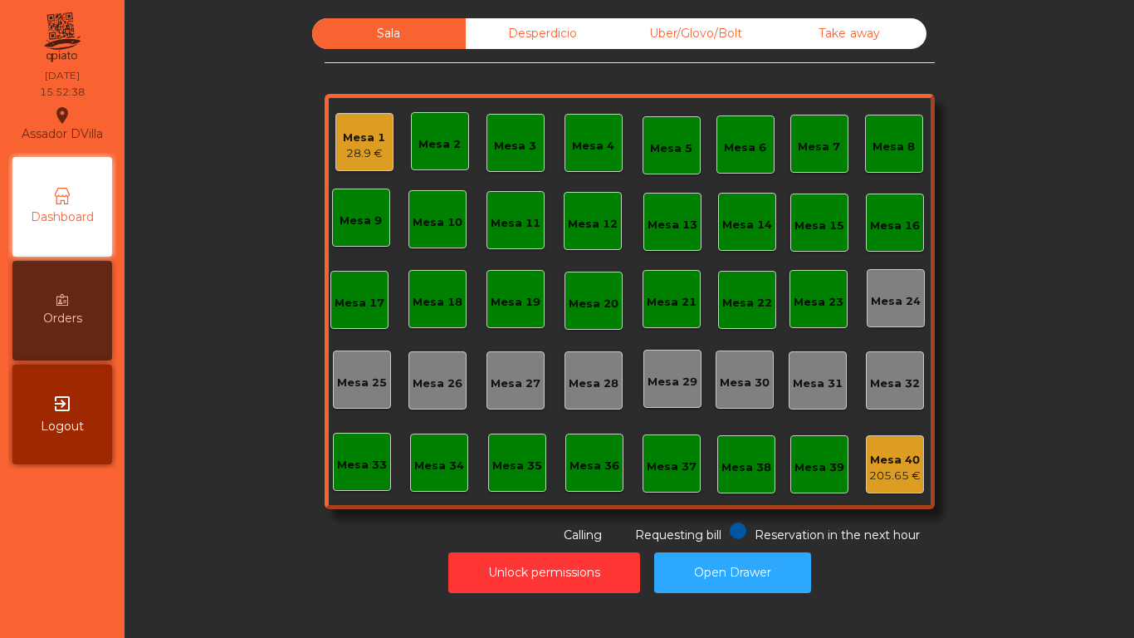
drag, startPoint x: 972, startPoint y: 402, endPoint x: 914, endPoint y: 448, distance: 73.8
click at [937, 427] on div "Sala Desperdicio Uber/Glovo/Bolt Take away Mesa 1 28.9 € Mesa 2 Mesa 3 Mesa 4 M…" at bounding box center [629, 281] width 965 height 526
click at [904, 462] on div "Mesa 40" at bounding box center [895, 460] width 51 height 17
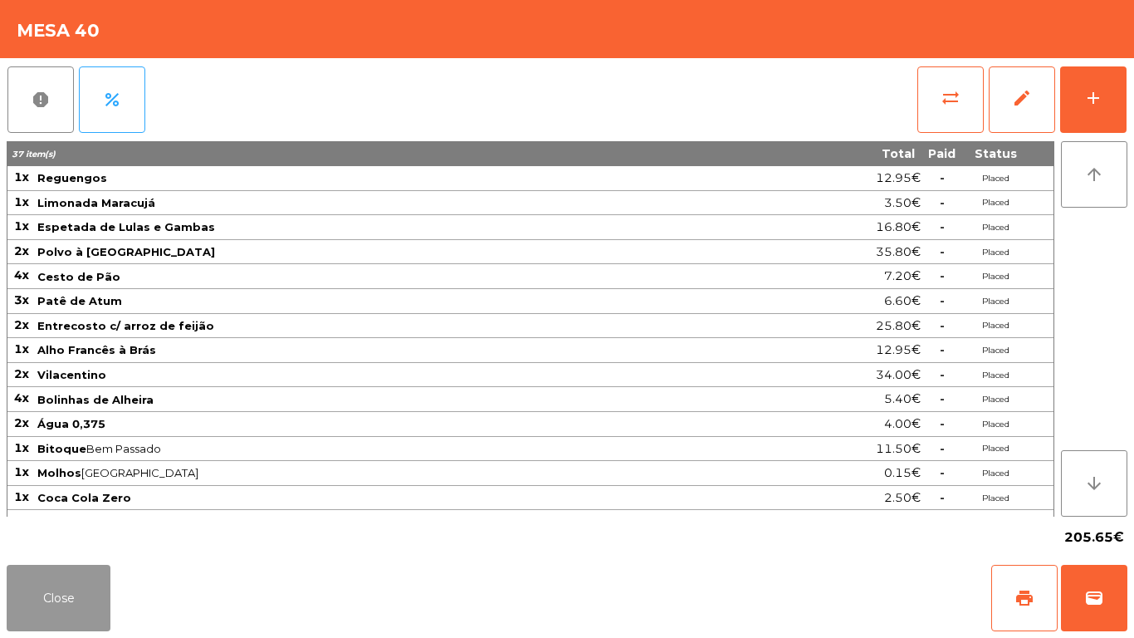
drag, startPoint x: 76, startPoint y: 580, endPoint x: 72, endPoint y: 569, distance: 11.6
click at [76, 578] on button "Close" at bounding box center [59, 598] width 104 height 66
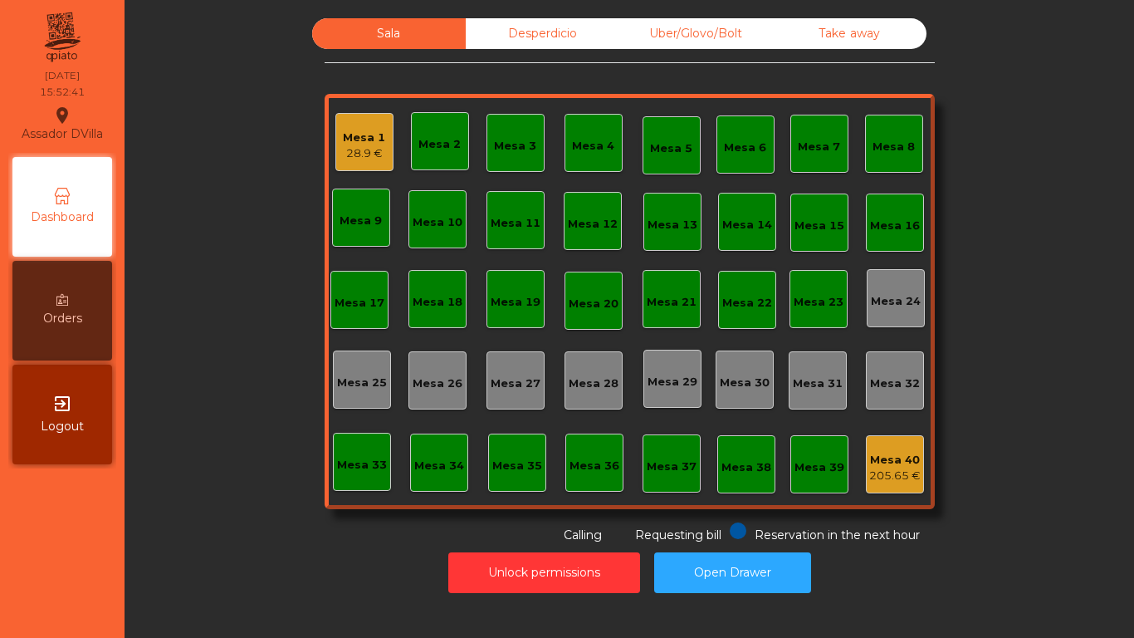
click at [343, 139] on div "Mesa 1" at bounding box center [364, 138] width 42 height 17
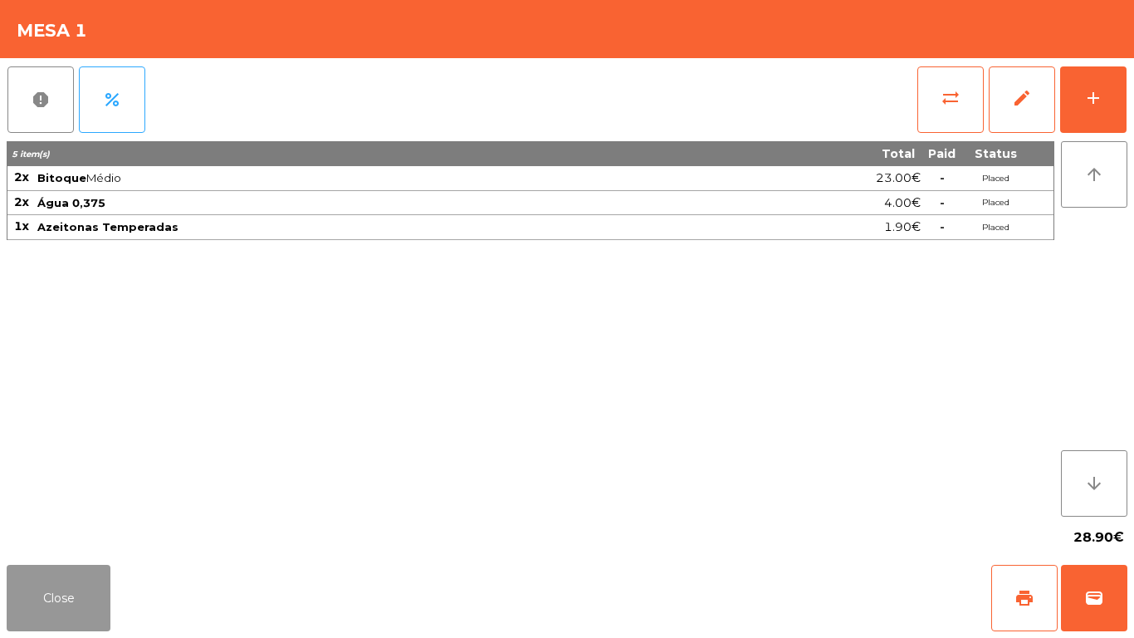
drag, startPoint x: 59, startPoint y: 595, endPoint x: 57, endPoint y: 527, distance: 67.3
click at [58, 558] on div "Close print wallet" at bounding box center [567, 598] width 1134 height 80
drag, startPoint x: 49, startPoint y: 581, endPoint x: 45, endPoint y: 568, distance: 13.9
click at [47, 581] on button "Close" at bounding box center [59, 598] width 104 height 66
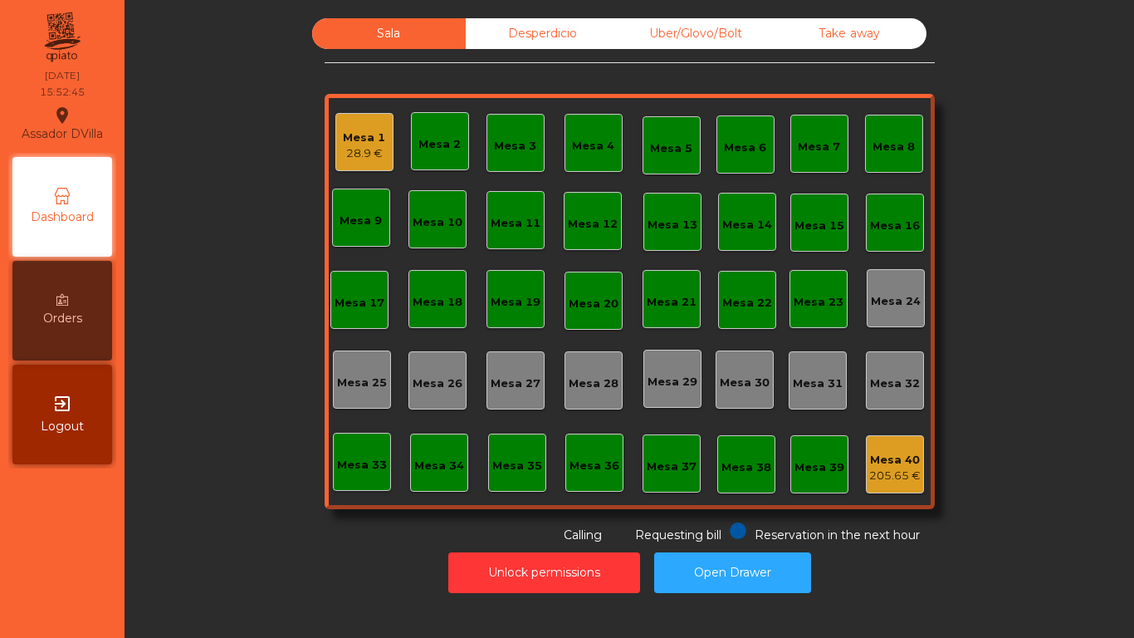
click at [228, 477] on div "Sala Desperdicio Uber/Glovo/Bolt Take away Mesa 1 28.9 € Mesa 2 Mesa 3 Mesa 4 M…" at bounding box center [629, 281] width 965 height 526
click at [571, 20] on div "Desperdicio" at bounding box center [543, 33] width 154 height 31
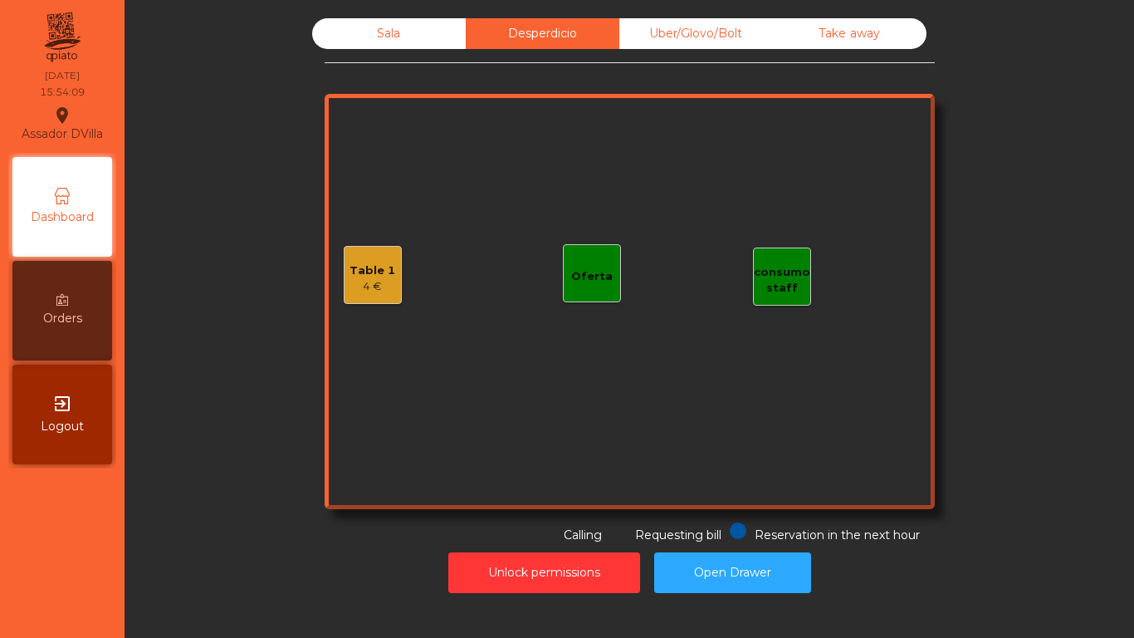
drag, startPoint x: 696, startPoint y: 15, endPoint x: 749, endPoint y: 29, distance: 55.0
click at [707, 18] on div "Sala Desperdicio Uber/Glovo/Bolt Take away Table 1 4 € consumo staff Oferta Res…" at bounding box center [630, 305] width 990 height 591
click at [750, 30] on div "Uber/Glovo/Bolt" at bounding box center [697, 33] width 154 height 31
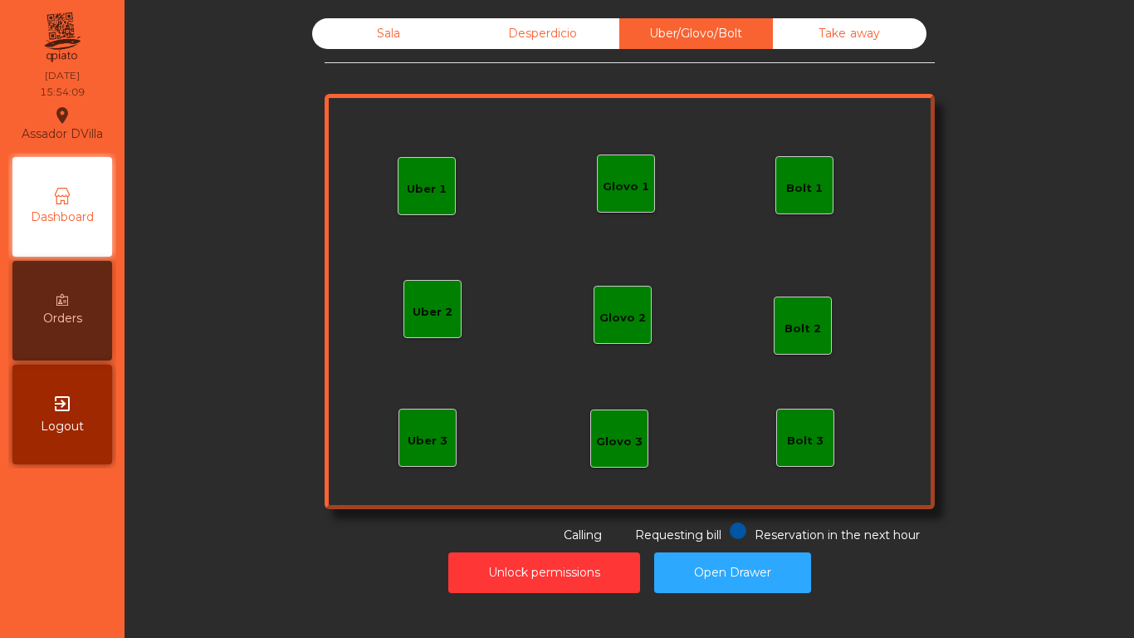
click at [821, 43] on div "Take away" at bounding box center [850, 33] width 154 height 31
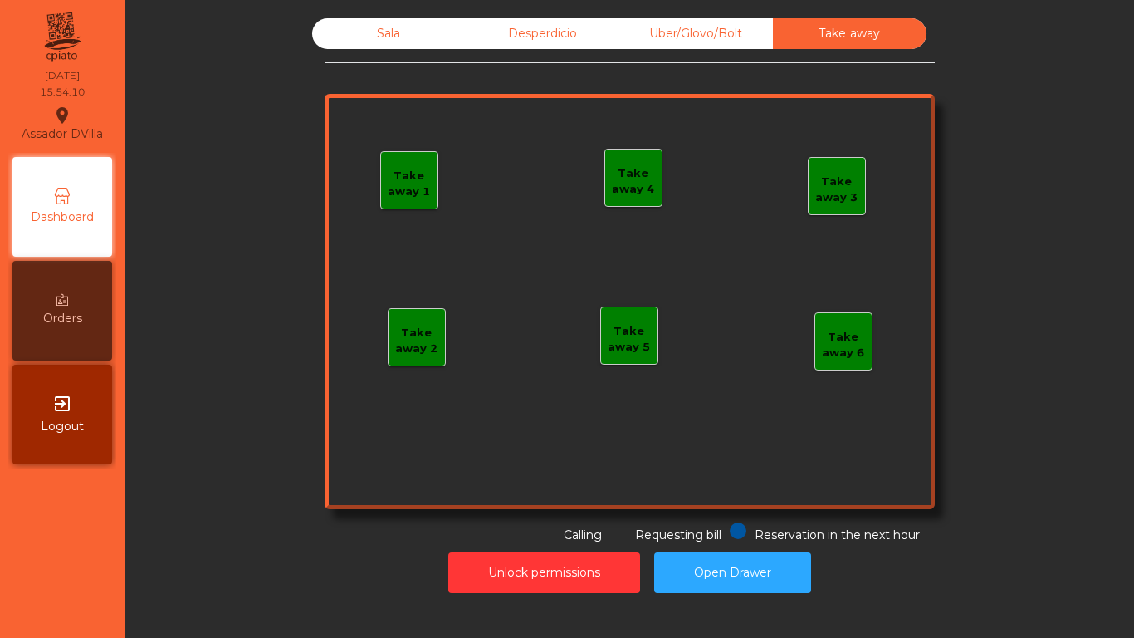
click at [417, 31] on div "Sala" at bounding box center [389, 33] width 154 height 31
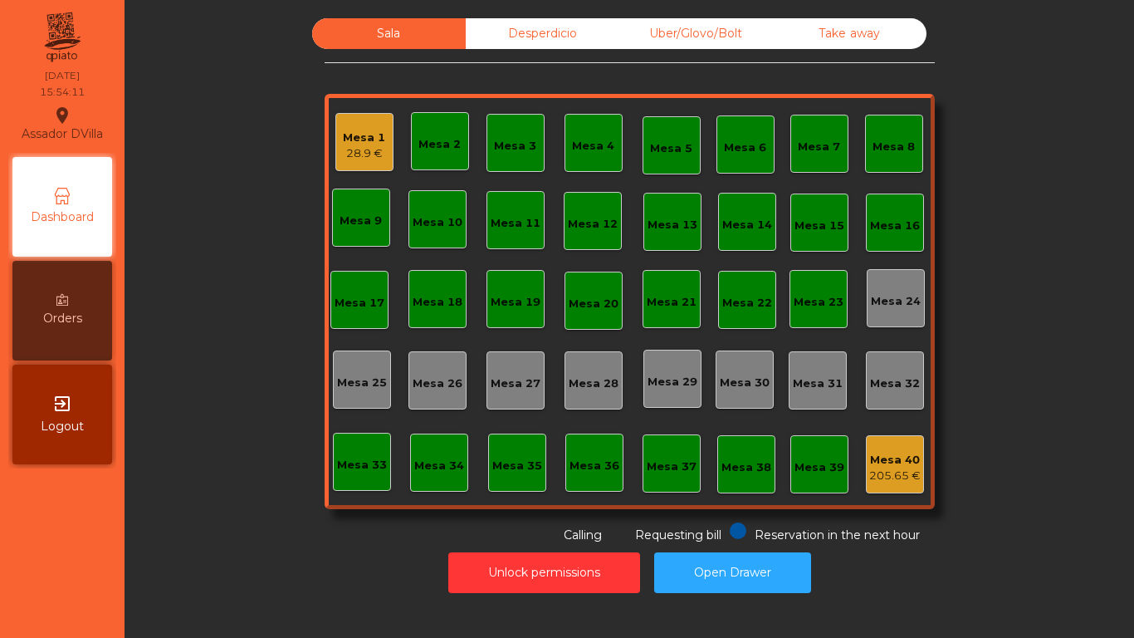
click at [896, 462] on div "Mesa 40" at bounding box center [895, 460] width 51 height 17
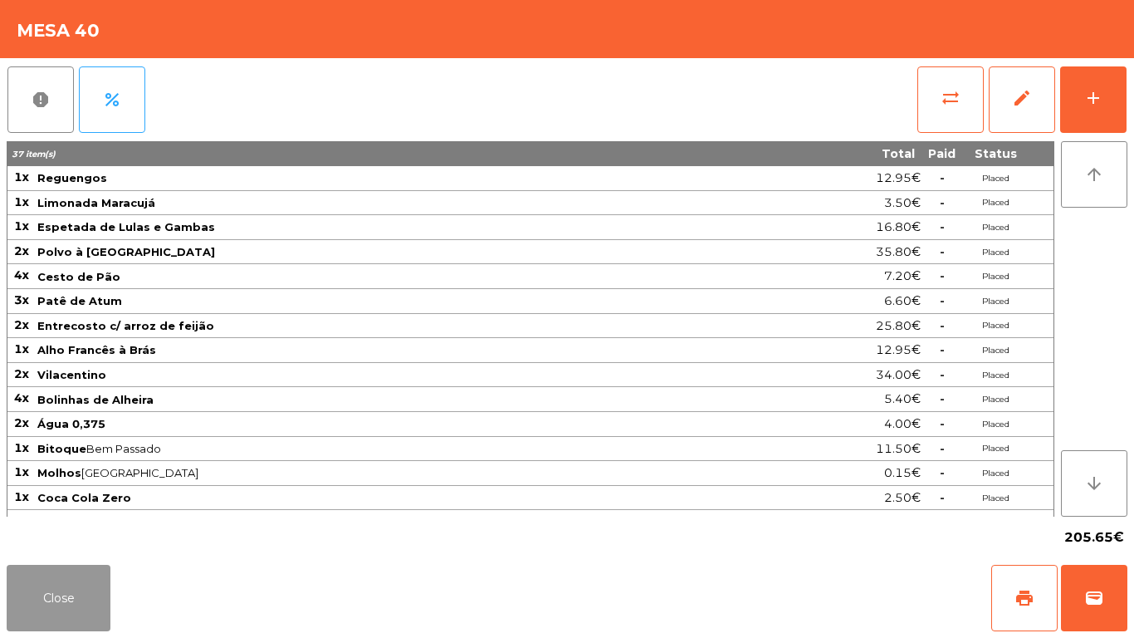
drag, startPoint x: 34, startPoint y: 611, endPoint x: 93, endPoint y: 567, distance: 73.6
click at [34, 610] on button "Close" at bounding box center [59, 598] width 104 height 66
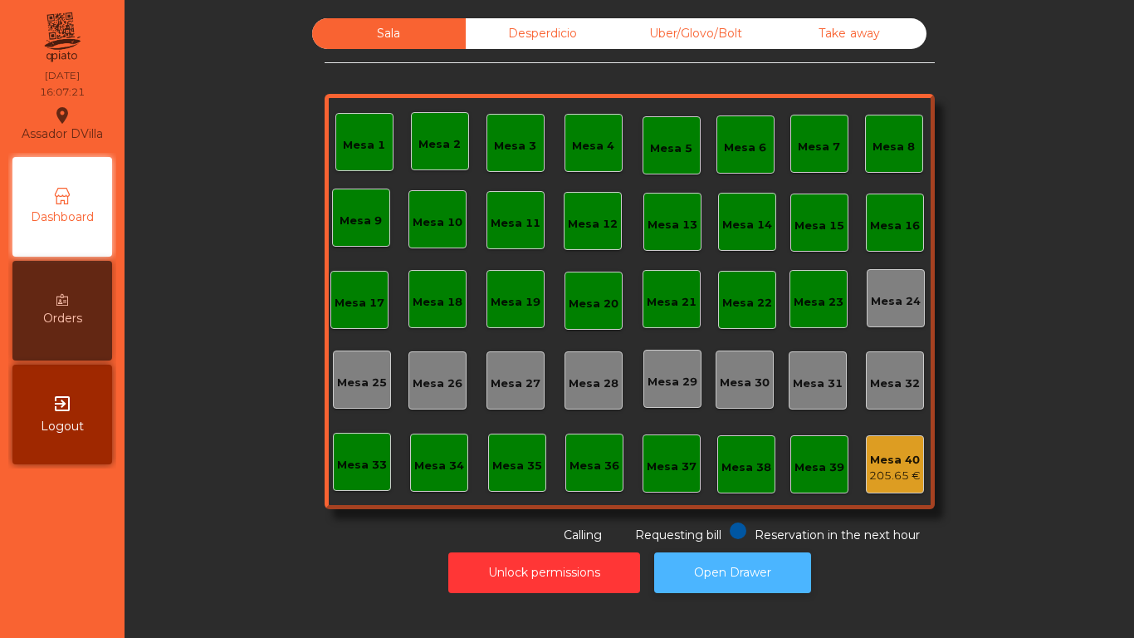
click at [729, 552] on button "Open Drawer" at bounding box center [732, 572] width 157 height 41
